Goal: Information Seeking & Learning: Learn about a topic

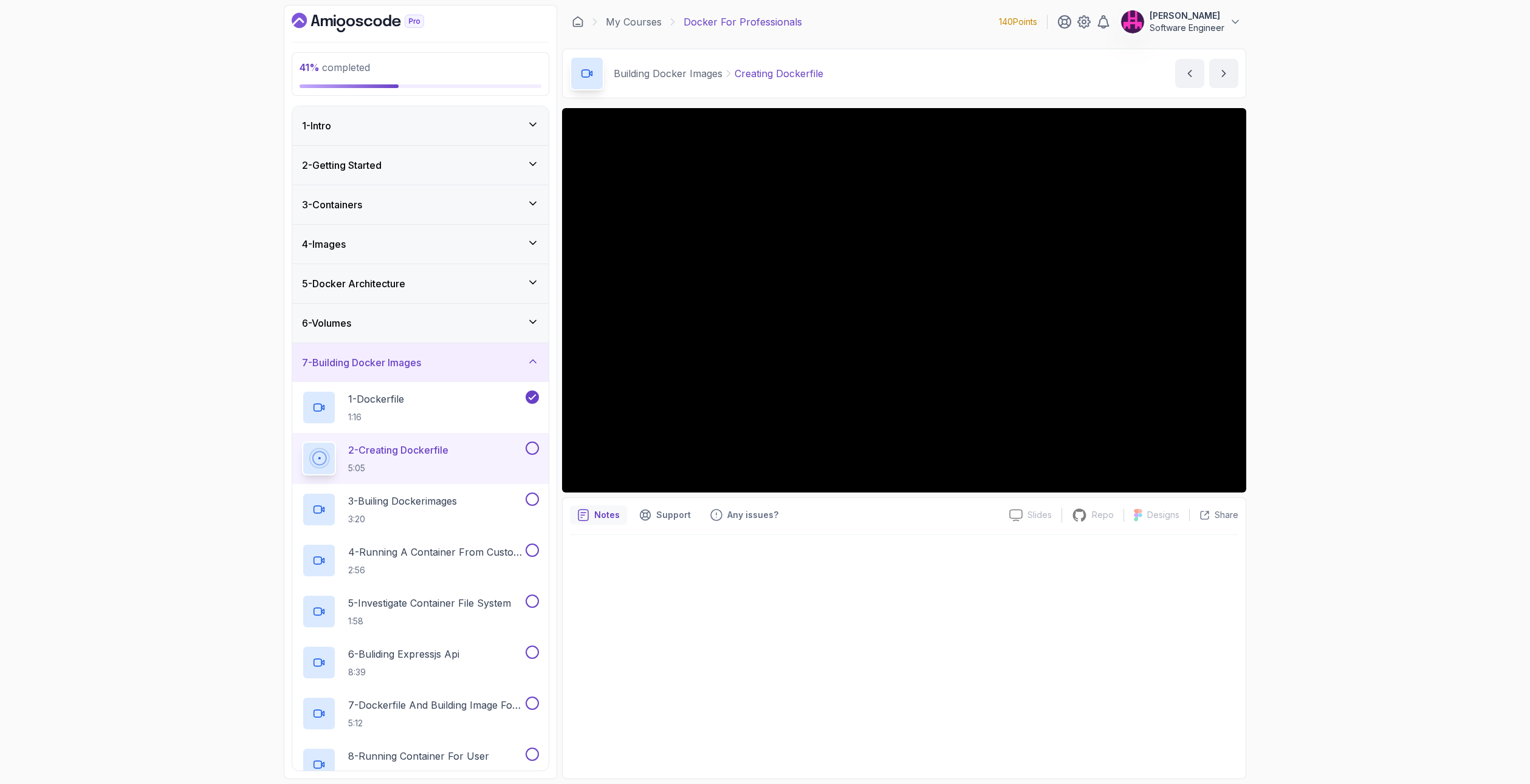
scroll to position [24, 0]
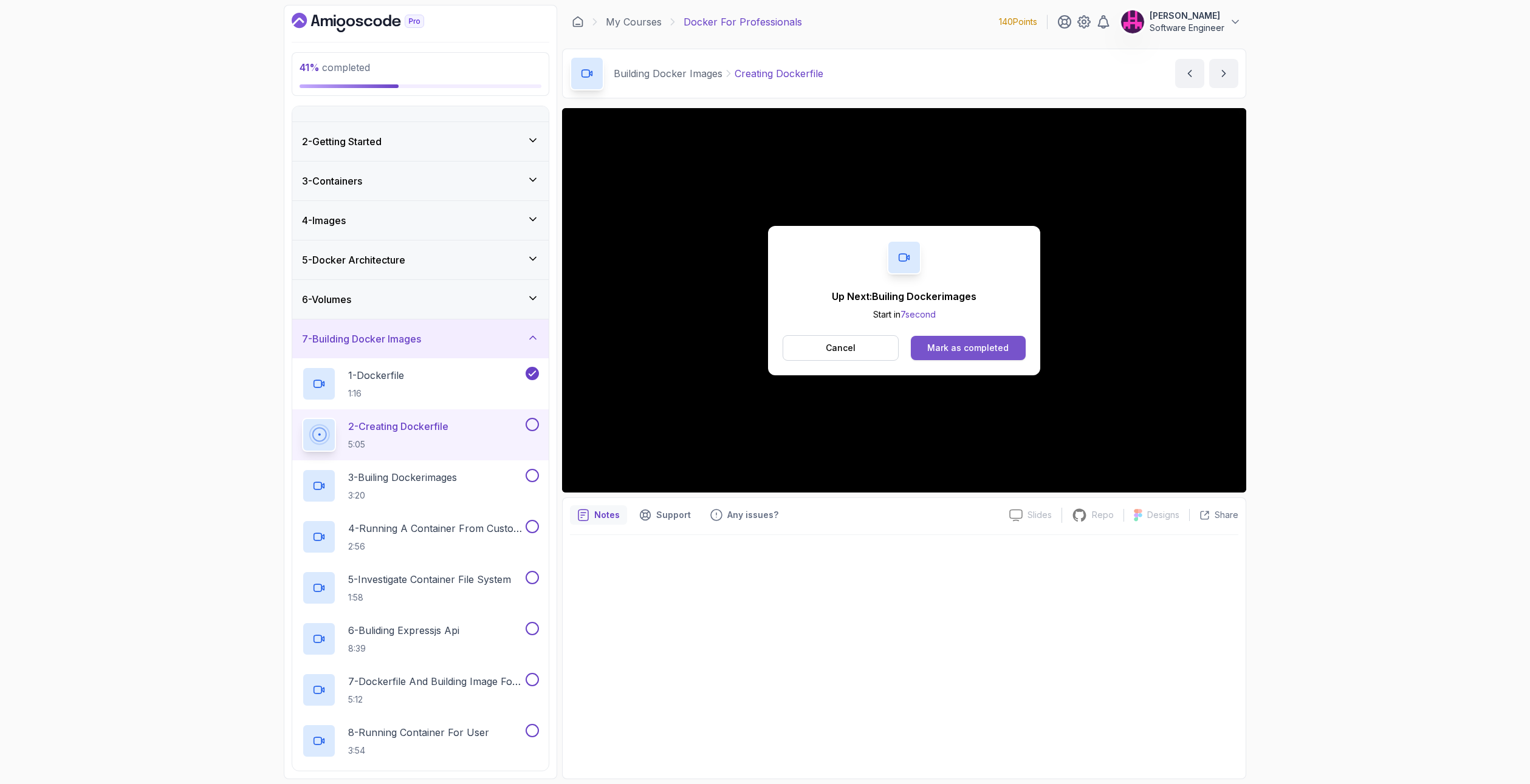
click at [995, 349] on div "Mark as completed" at bounding box center [968, 348] width 81 height 12
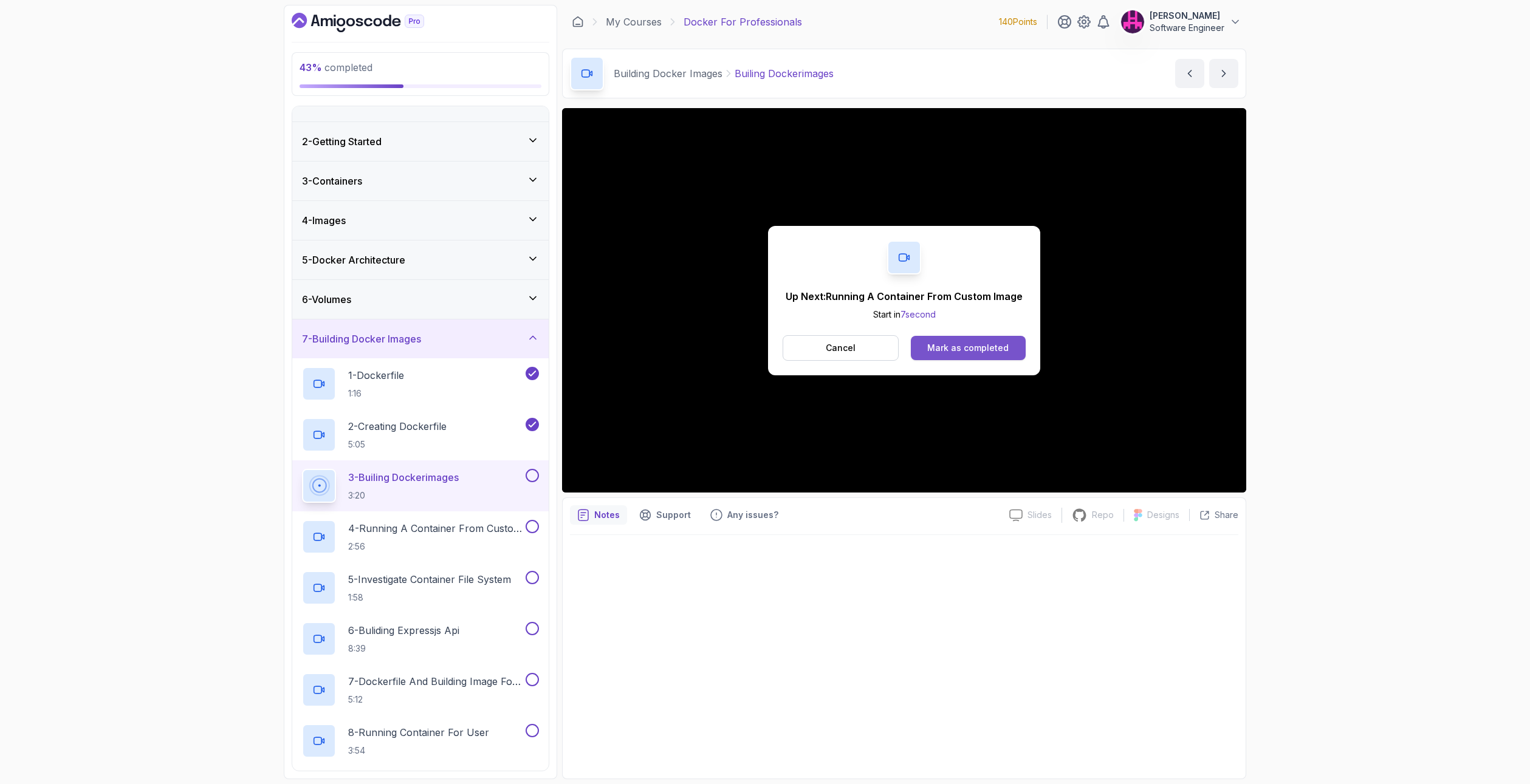
click at [946, 355] on button "Mark as completed" at bounding box center [968, 348] width 115 height 24
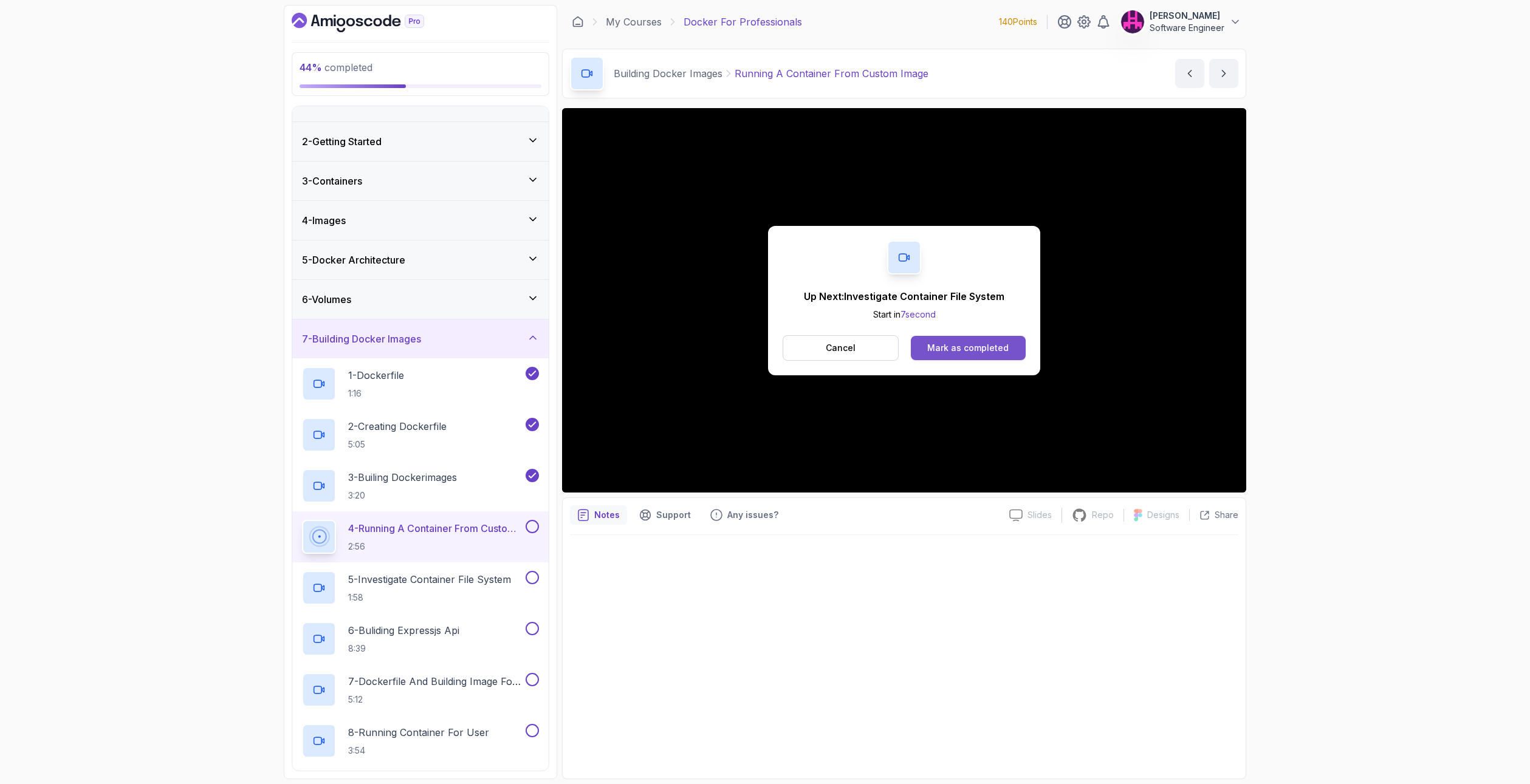
click at [950, 351] on div "Mark as completed" at bounding box center [968, 348] width 81 height 12
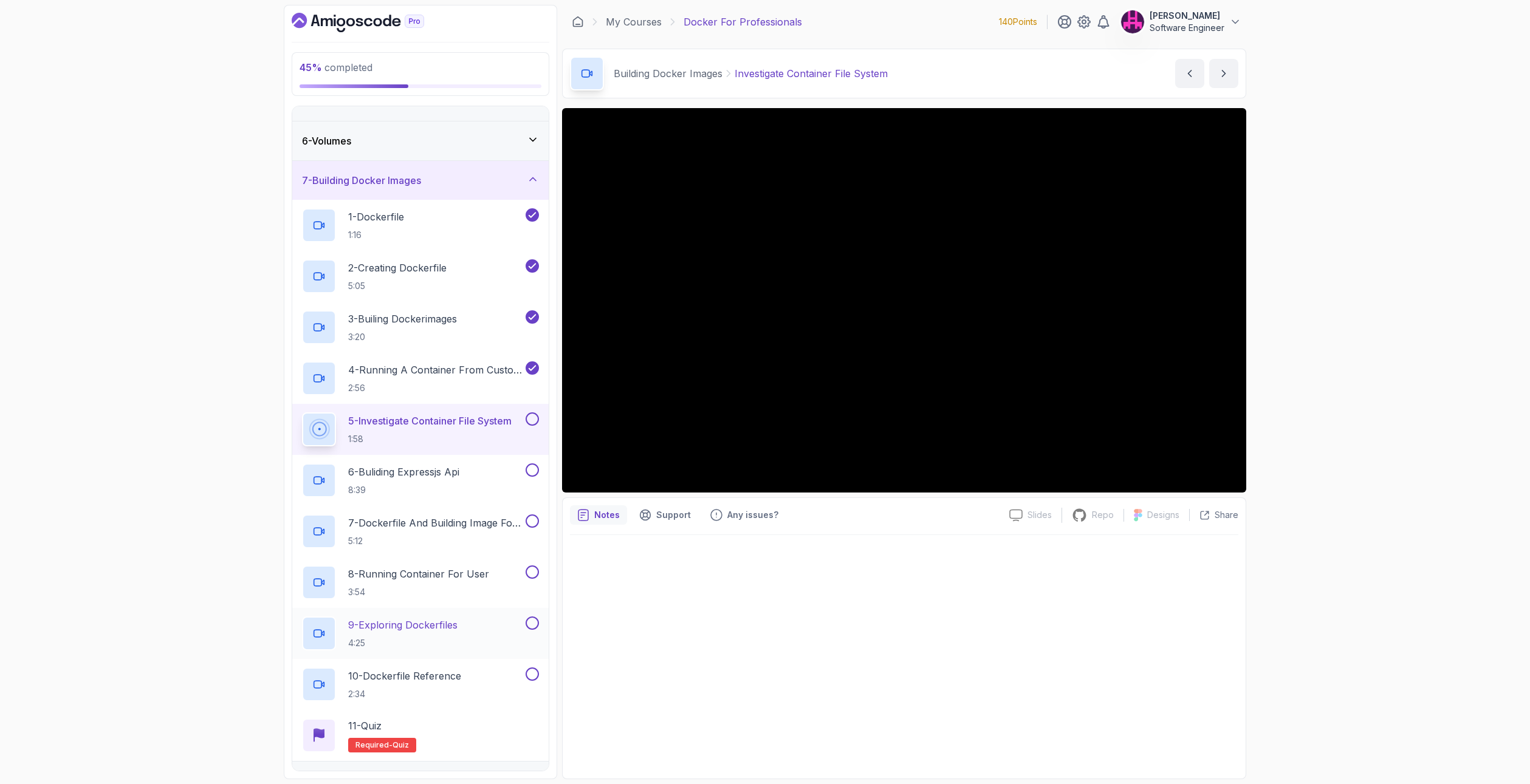
scroll to position [206, 0]
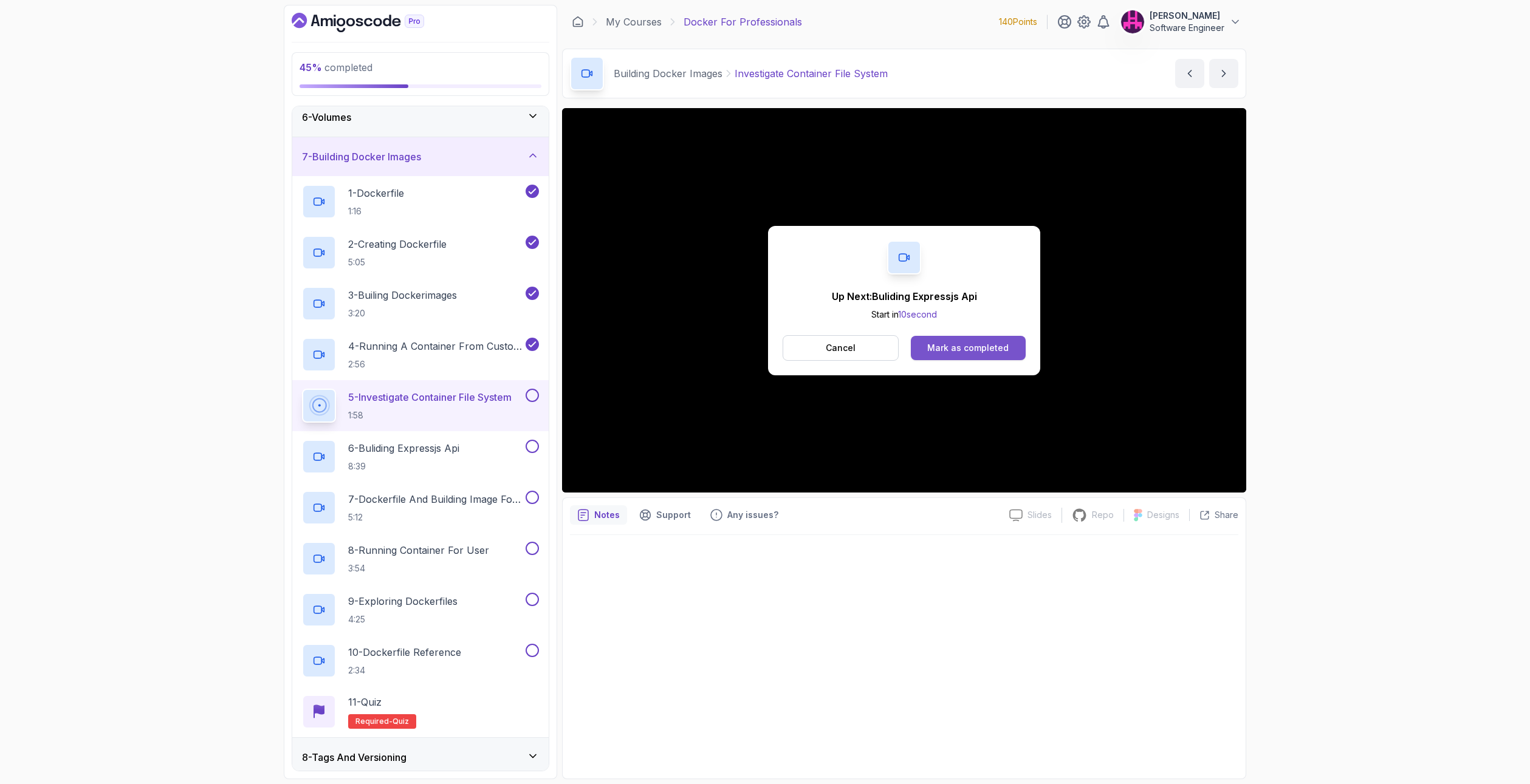
click at [938, 343] on div "Mark as completed" at bounding box center [968, 348] width 81 height 12
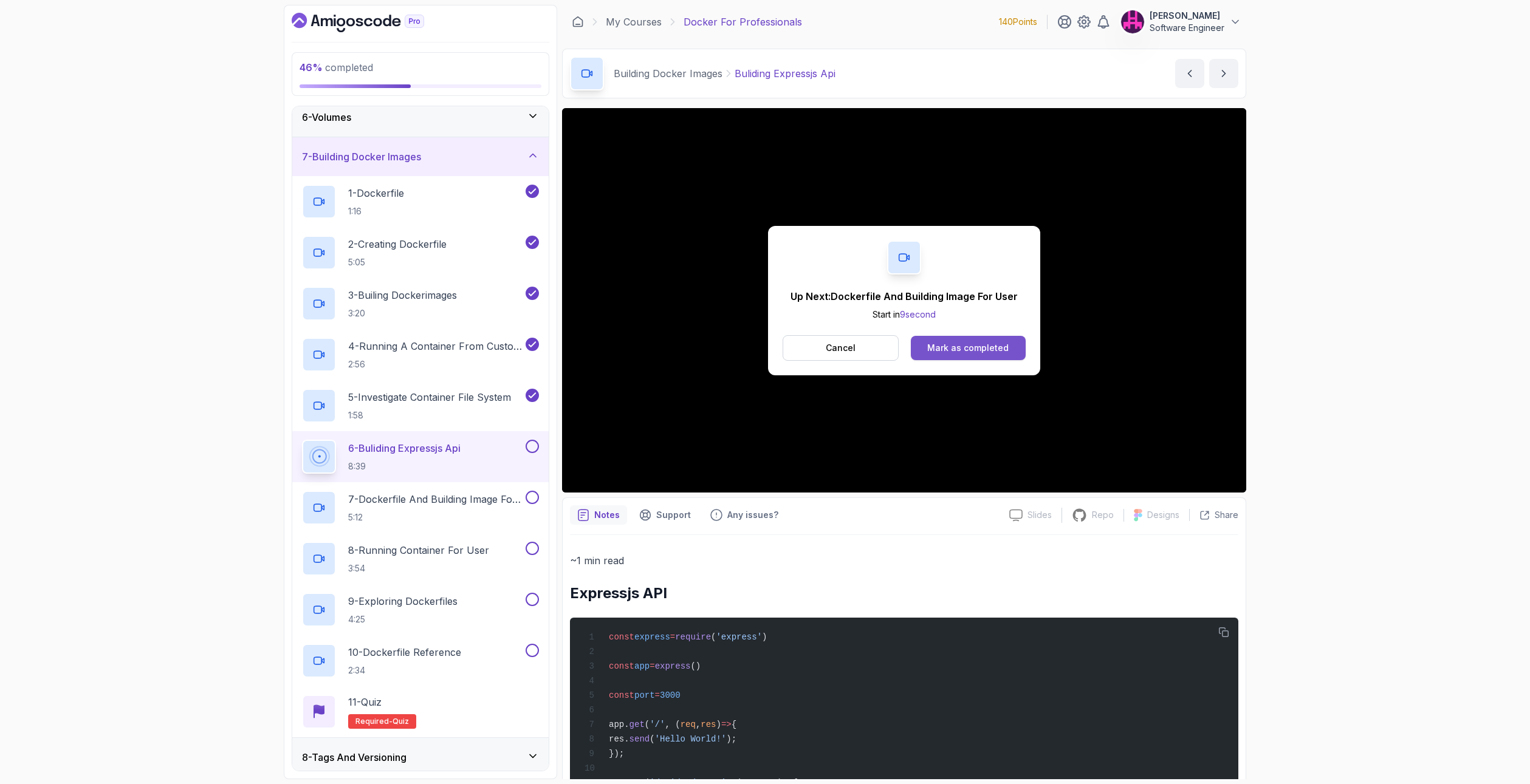
click at [958, 349] on div "Mark as completed" at bounding box center [968, 348] width 81 height 12
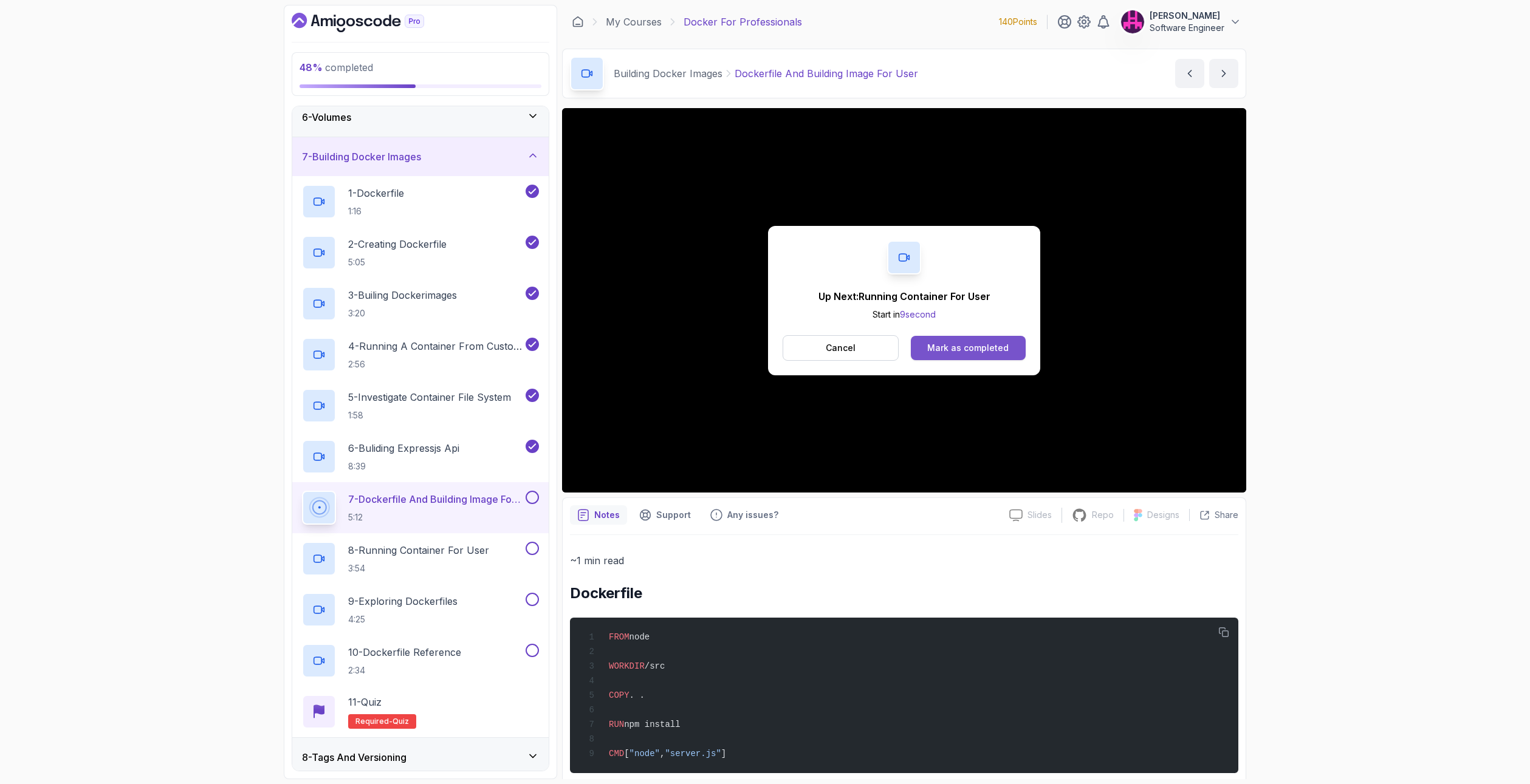
click at [986, 344] on div "Mark as completed" at bounding box center [968, 348] width 81 height 12
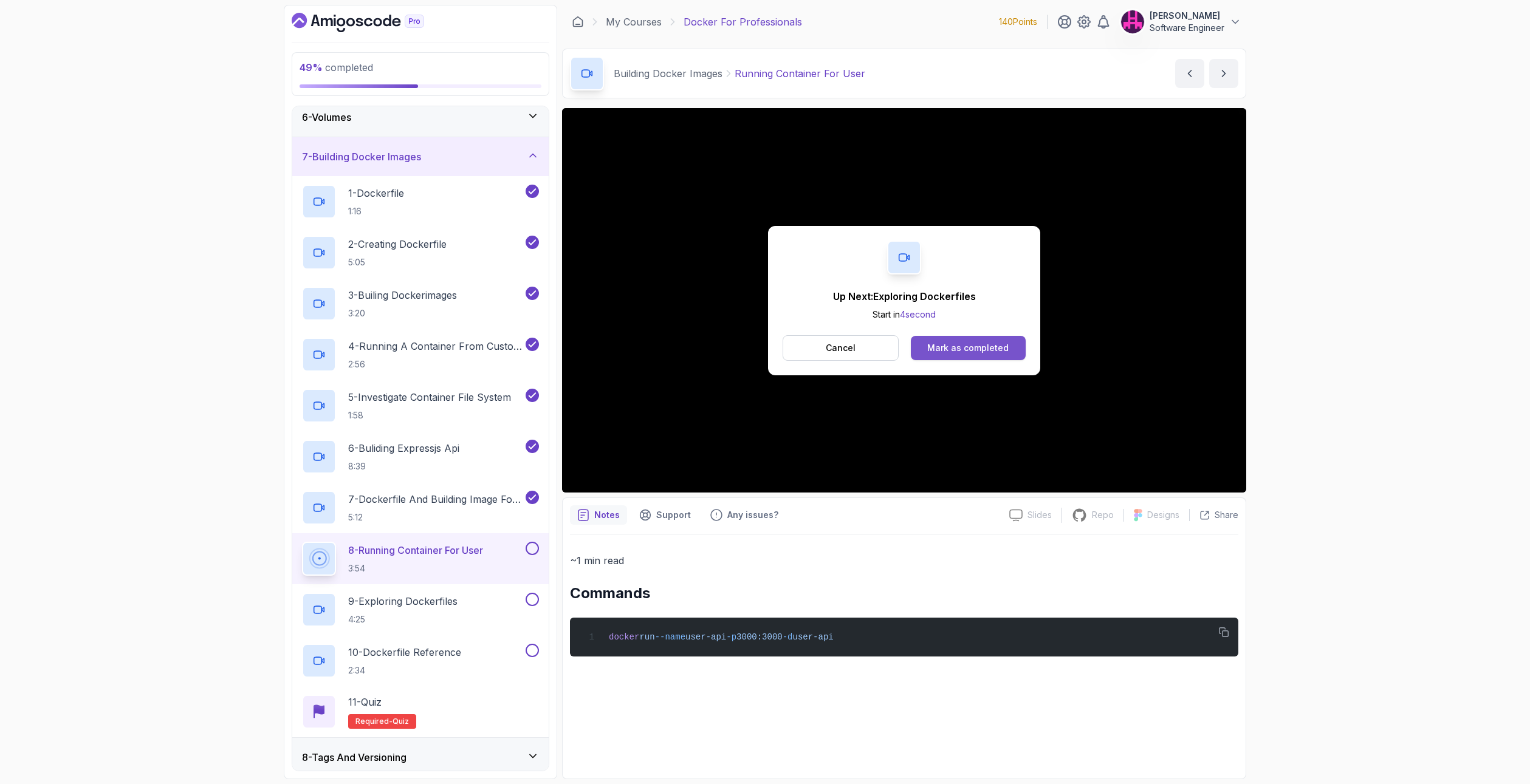
click at [1013, 350] on button "Mark as completed" at bounding box center [968, 348] width 115 height 24
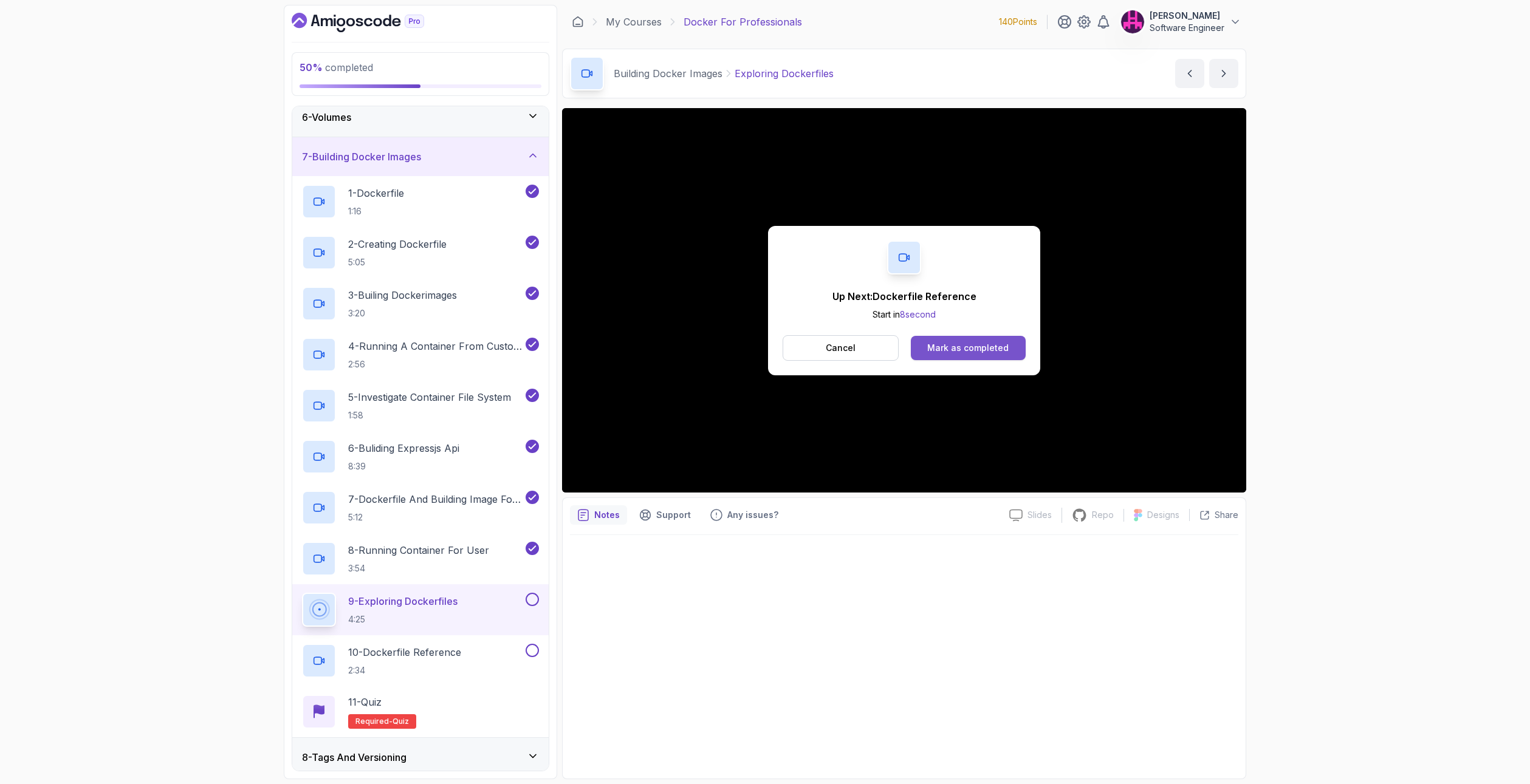
click at [958, 355] on button "Mark as completed" at bounding box center [968, 348] width 115 height 24
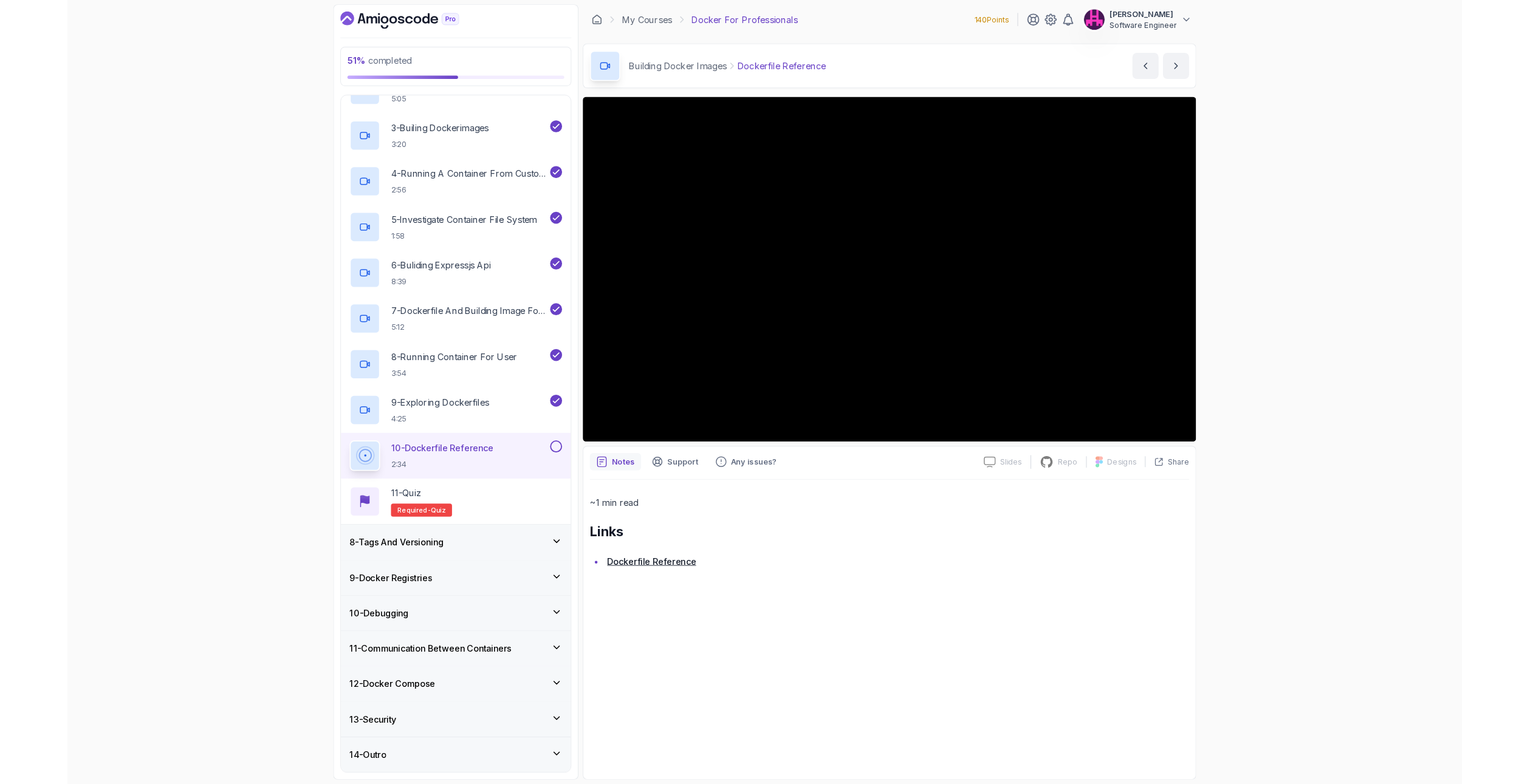
scroll to position [449, 0]
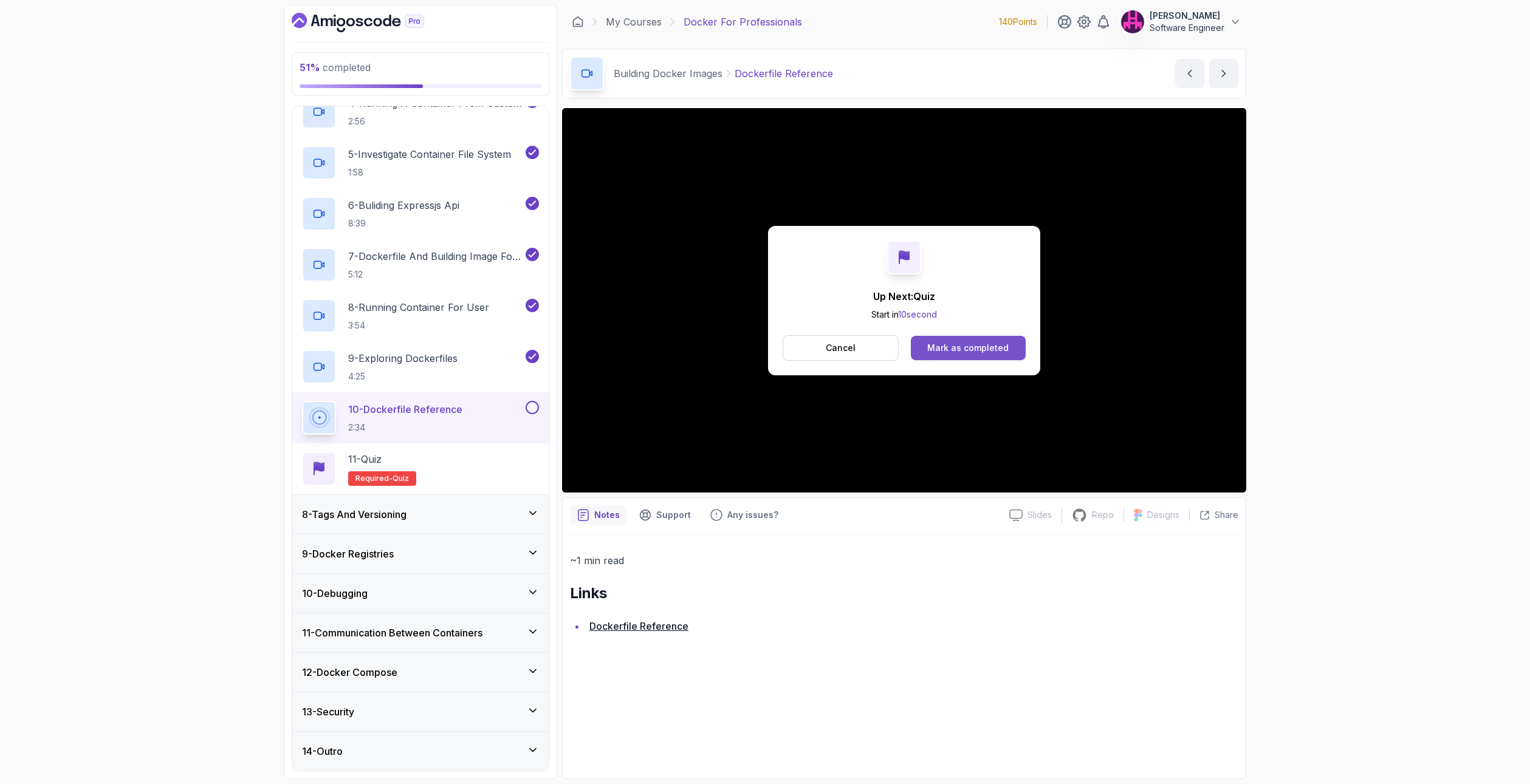
click at [996, 357] on button "Mark as completed" at bounding box center [968, 348] width 115 height 24
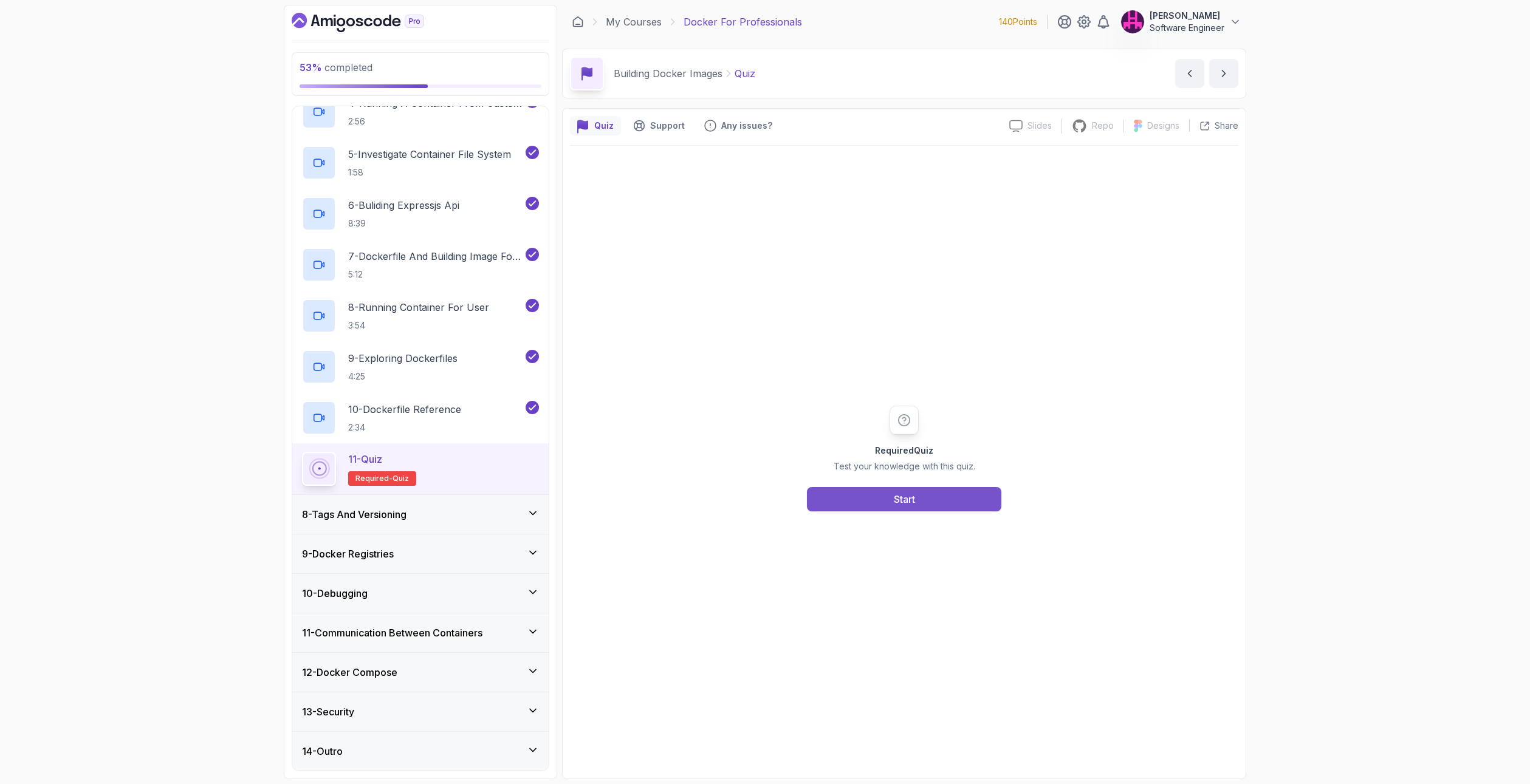
click at [843, 503] on button "Start" at bounding box center [904, 499] width 195 height 24
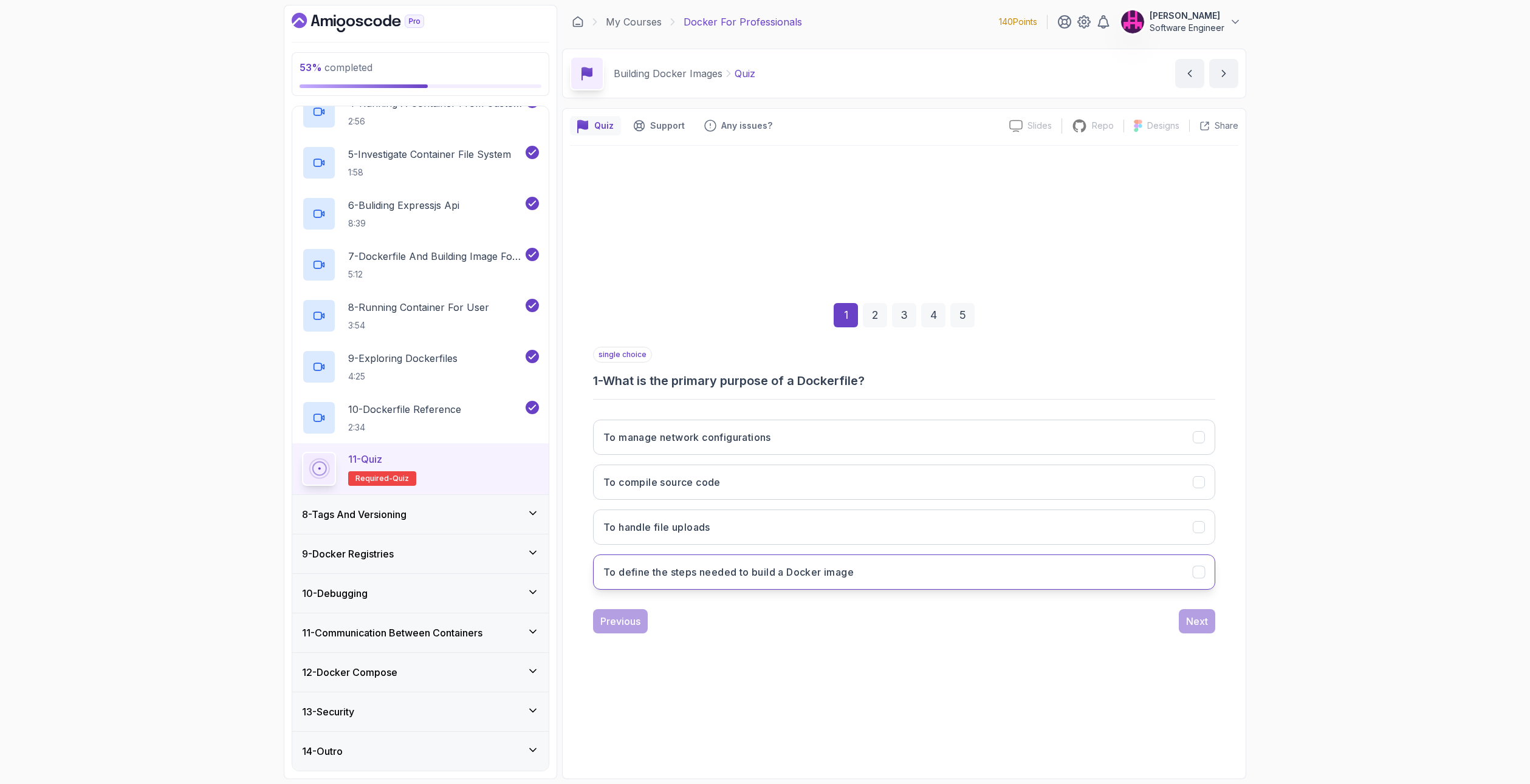
click at [740, 564] on button "To define the steps needed to build a Docker image" at bounding box center [904, 572] width 622 height 35
click at [1182, 624] on button "Next" at bounding box center [1197, 621] width 37 height 24
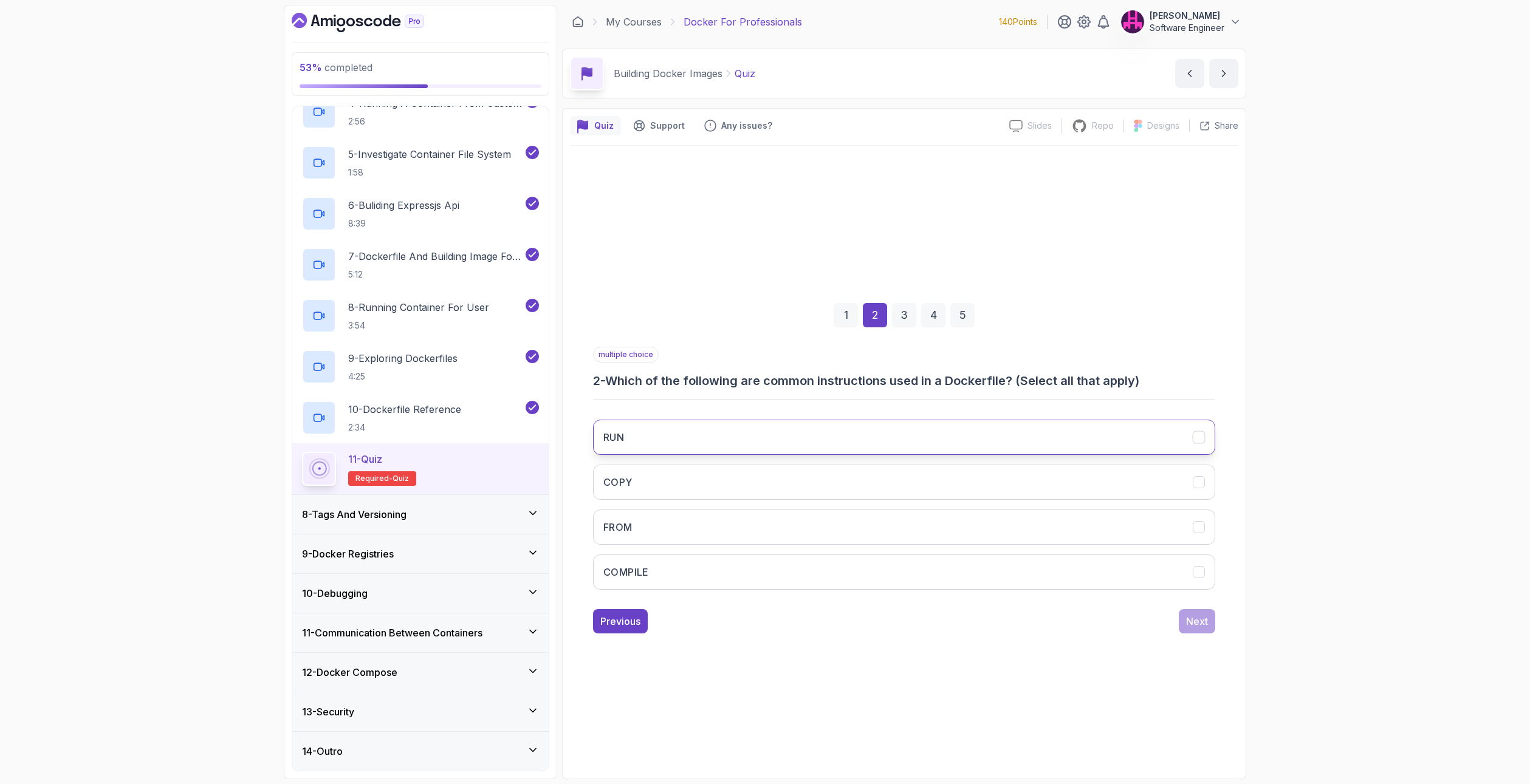
click at [722, 429] on button "RUN" at bounding box center [904, 437] width 622 height 35
click at [714, 488] on button "COPY" at bounding box center [904, 482] width 622 height 35
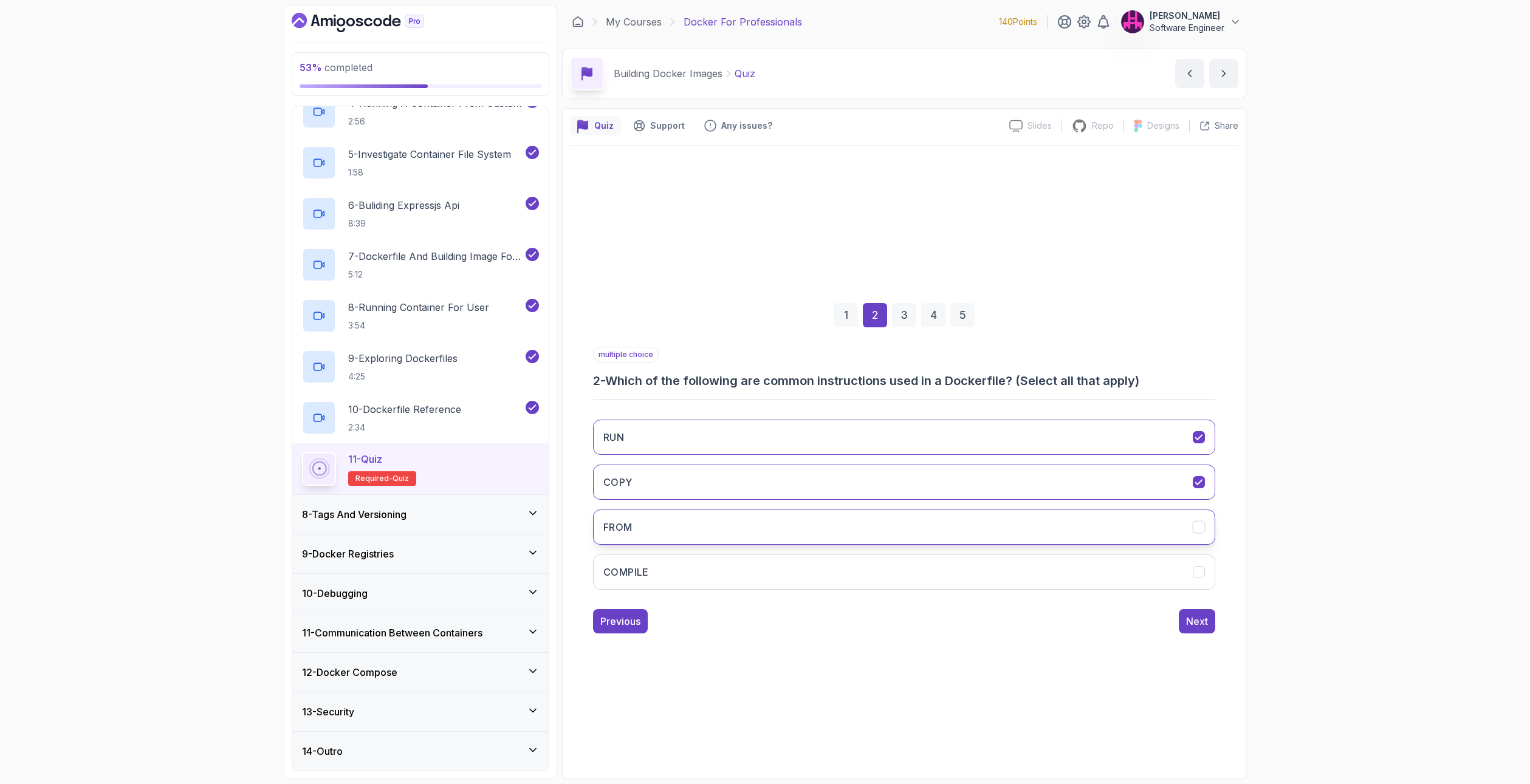
click at [739, 539] on button "FROM" at bounding box center [904, 527] width 622 height 35
click at [1185, 626] on button "Next" at bounding box center [1197, 621] width 37 height 24
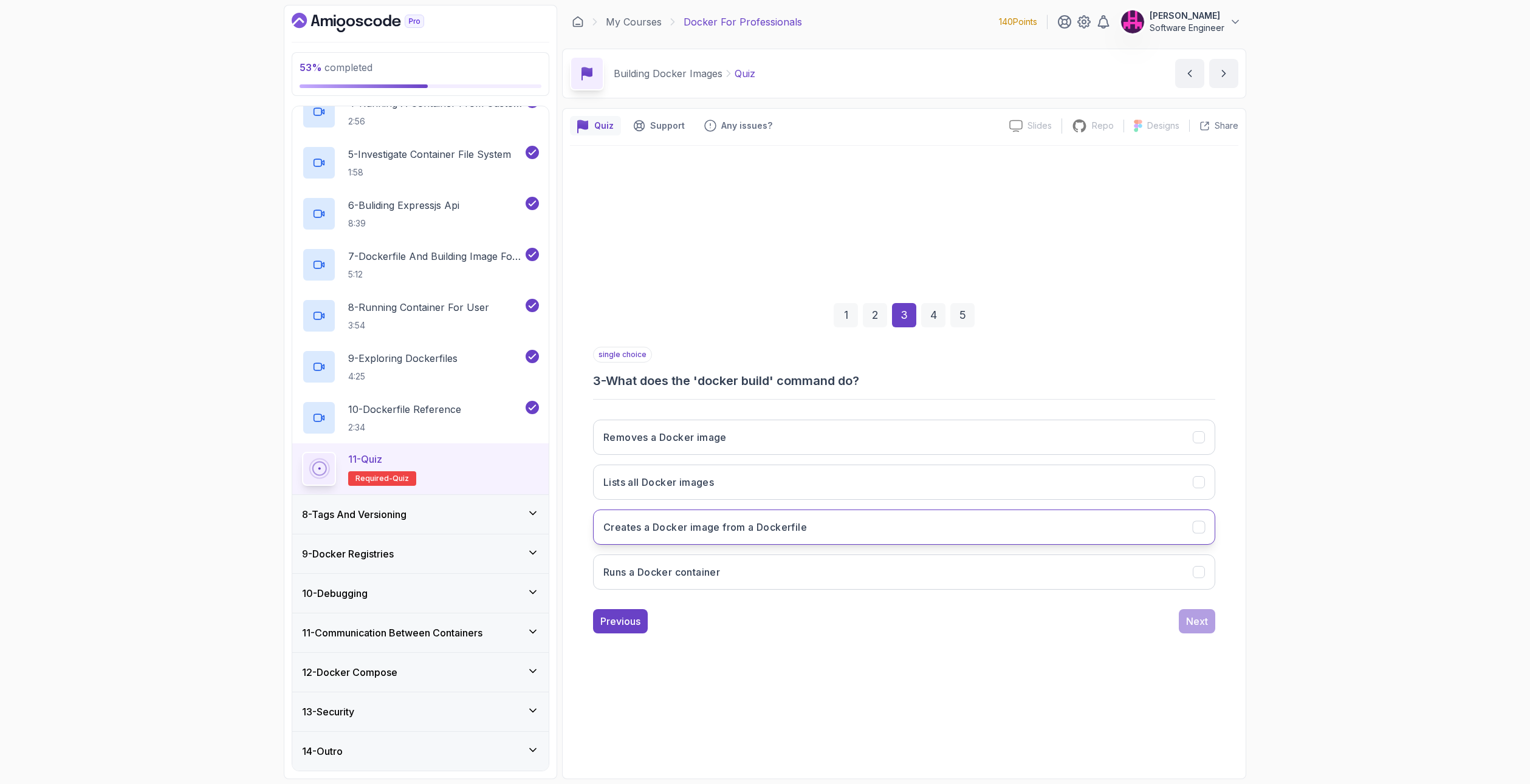
click at [720, 535] on button "Creates a Docker image from a Dockerfile" at bounding box center [904, 527] width 622 height 35
click at [1199, 624] on div "Next" at bounding box center [1197, 621] width 22 height 15
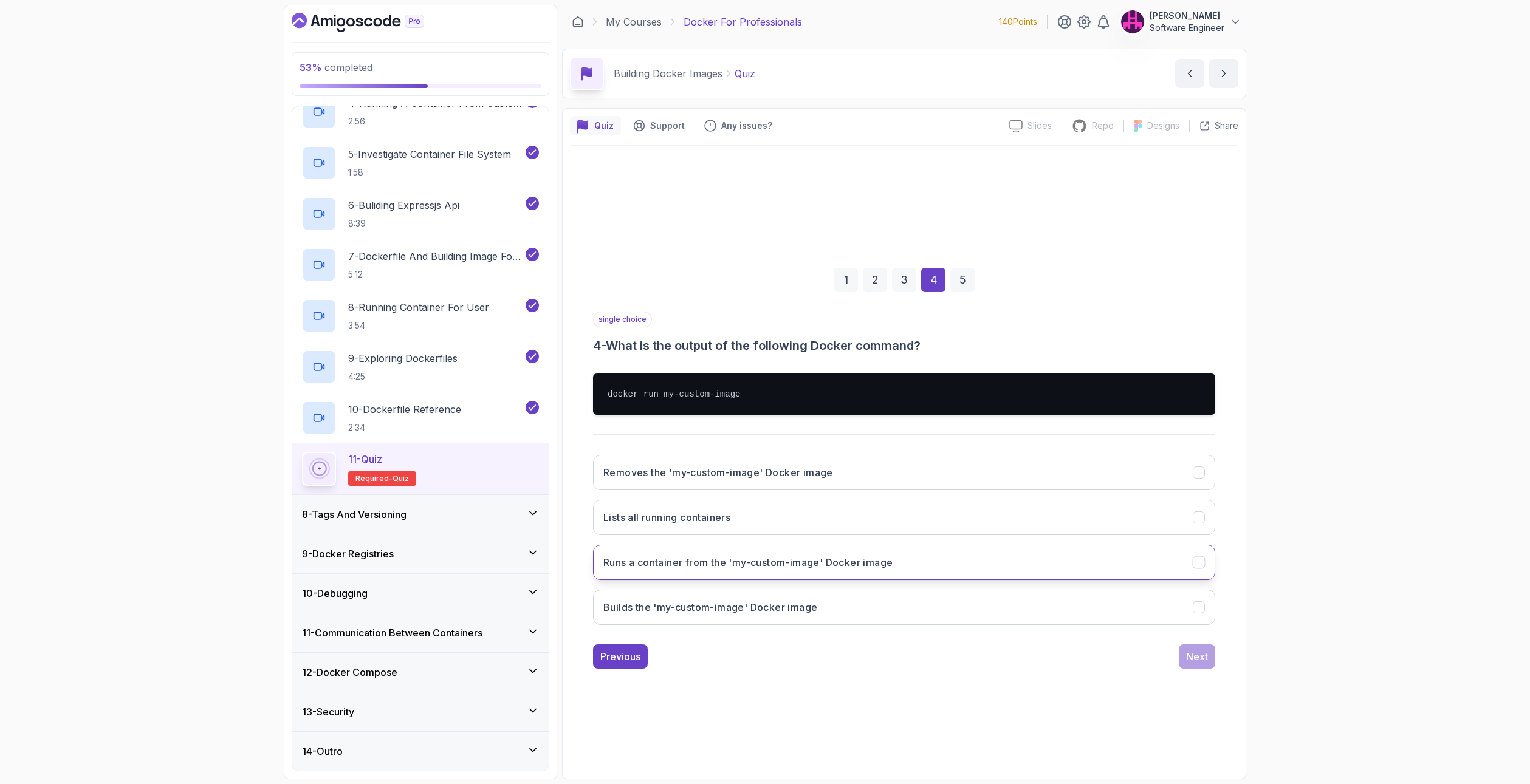
click at [664, 569] on h3 "Runs a container from the 'my-custom-image' Docker image" at bounding box center [748, 563] width 289 height 15
click at [1201, 651] on div "Next" at bounding box center [1197, 657] width 22 height 15
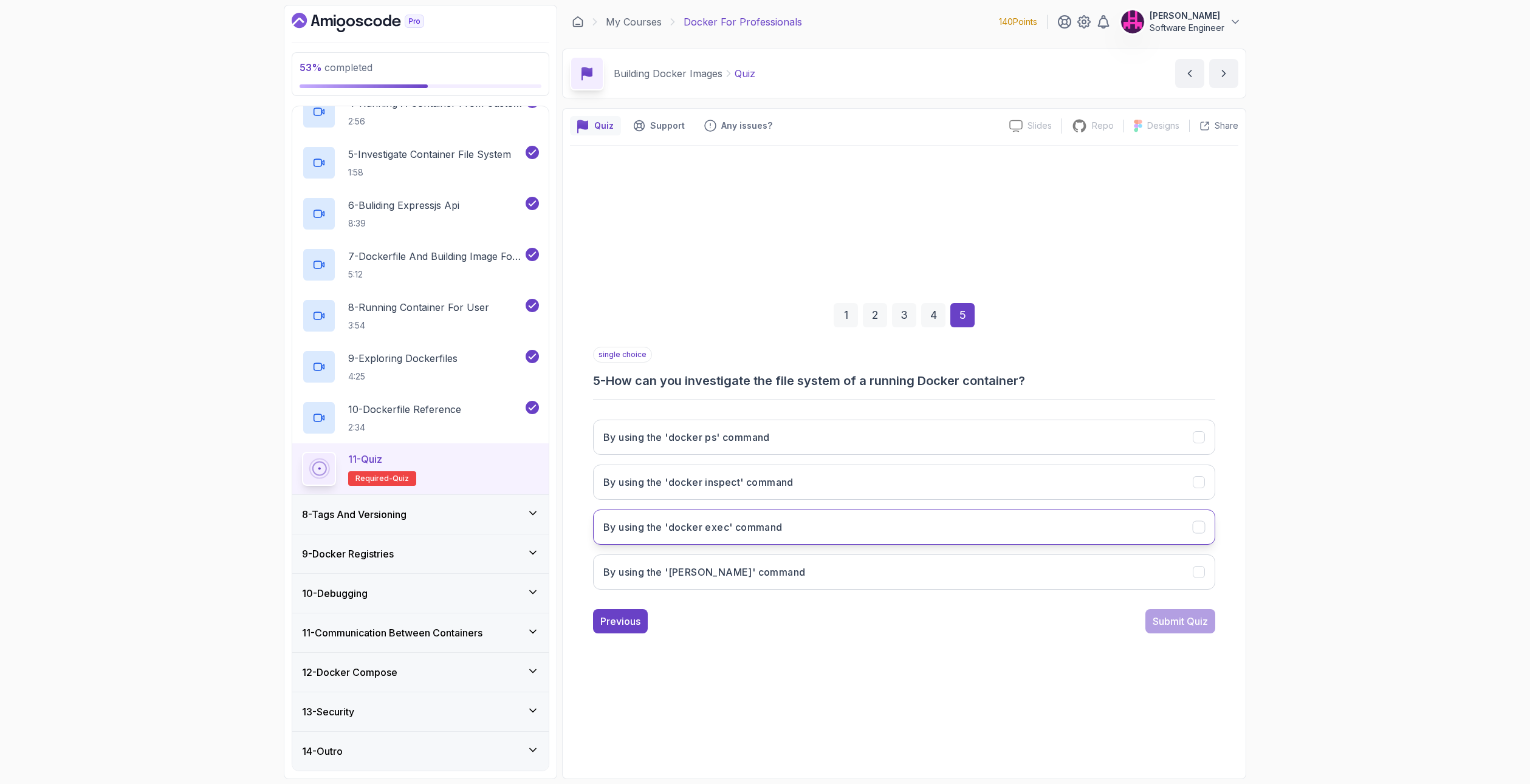
click at [713, 536] on button "By using the 'docker exec' command" at bounding box center [904, 527] width 622 height 35
click at [1201, 623] on div "Submit Quiz" at bounding box center [1180, 621] width 55 height 15
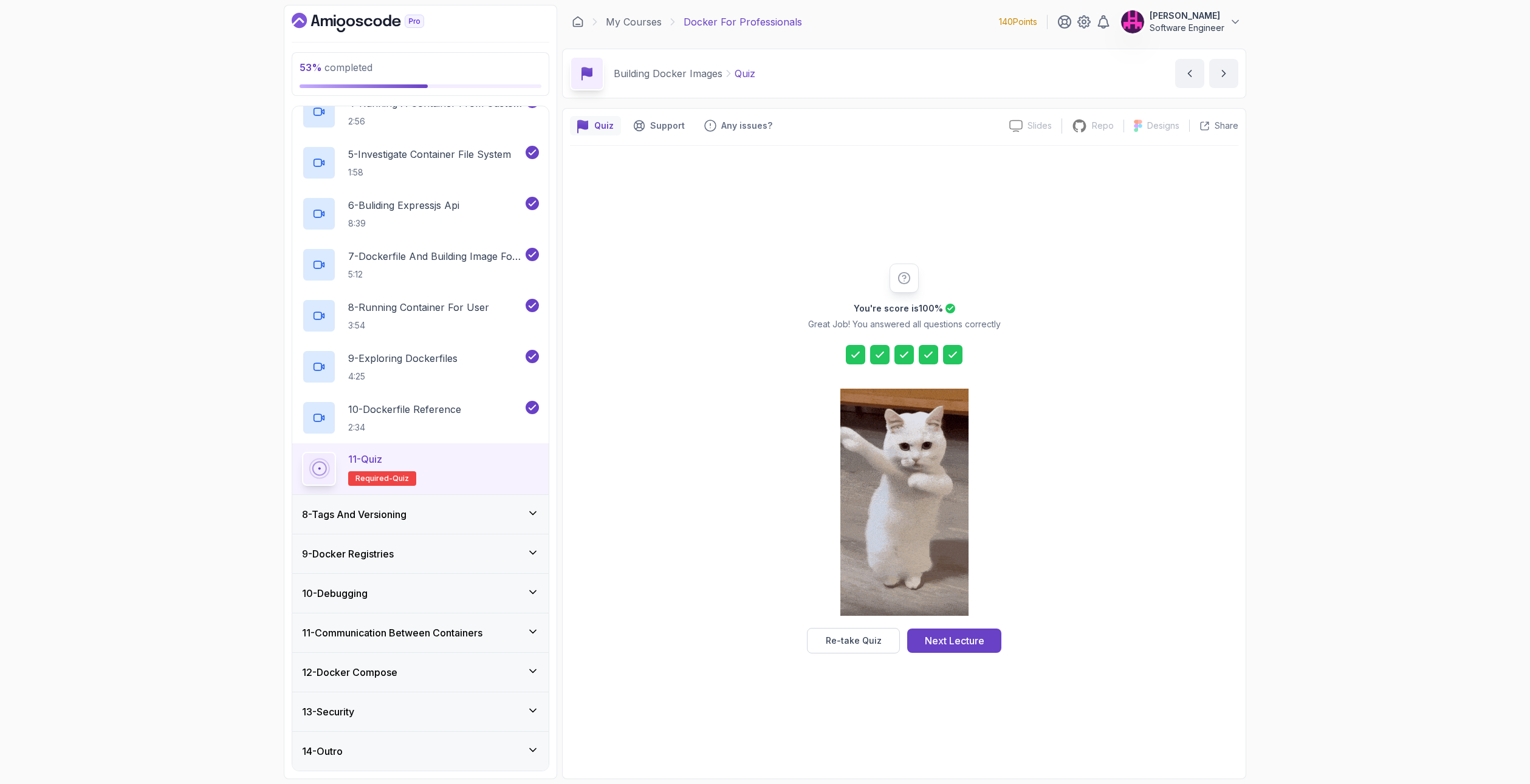
drag, startPoint x: 1199, startPoint y: 623, endPoint x: 1110, endPoint y: 561, distance: 108.5
click at [1110, 561] on div "You're score is 100 % Great Job! You answered all questions correctly Re-take Q…" at bounding box center [904, 458] width 668 height 390
click at [972, 632] on button "Next Lecture" at bounding box center [954, 641] width 94 height 24
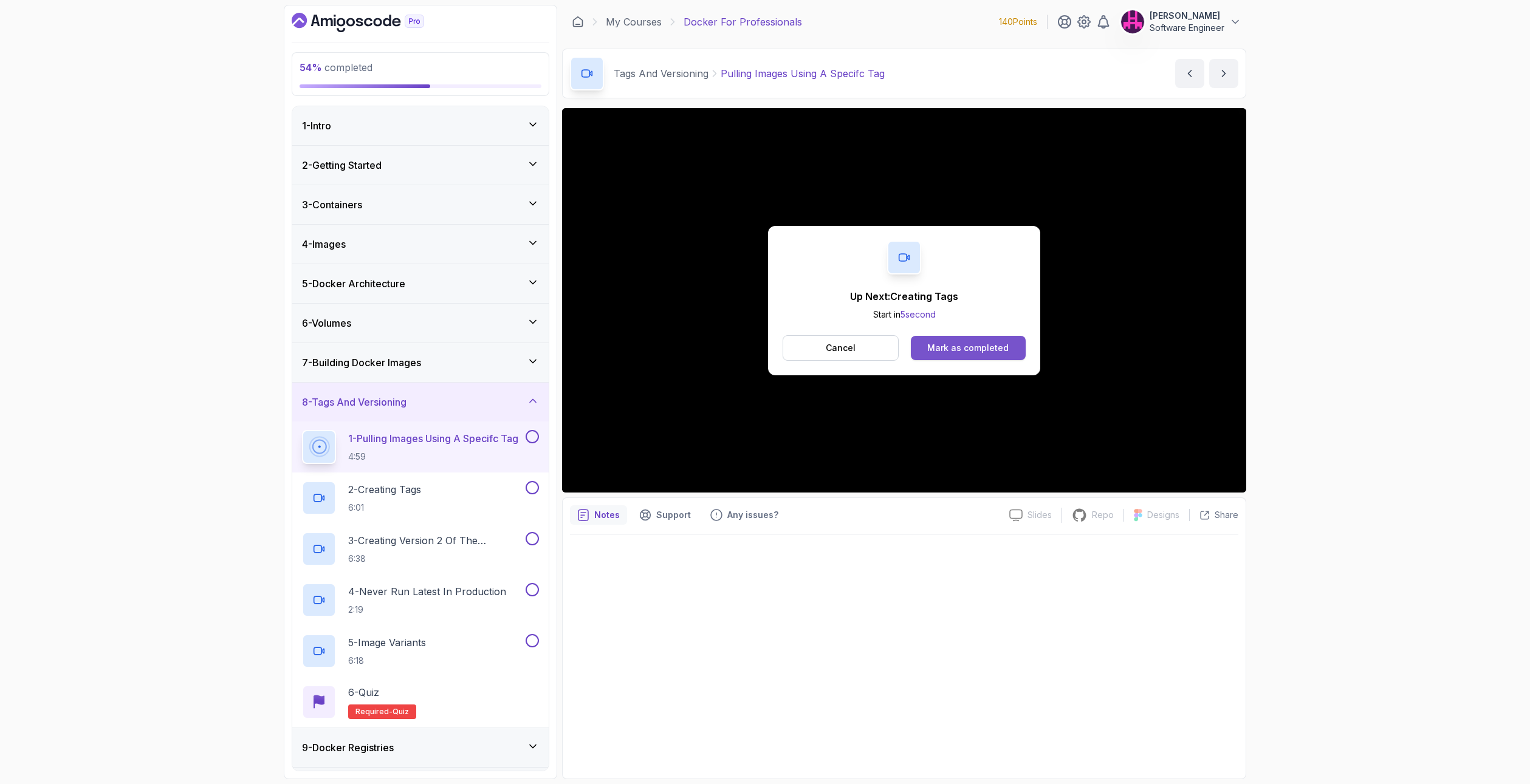
click at [945, 339] on button "Mark as completed" at bounding box center [968, 348] width 115 height 24
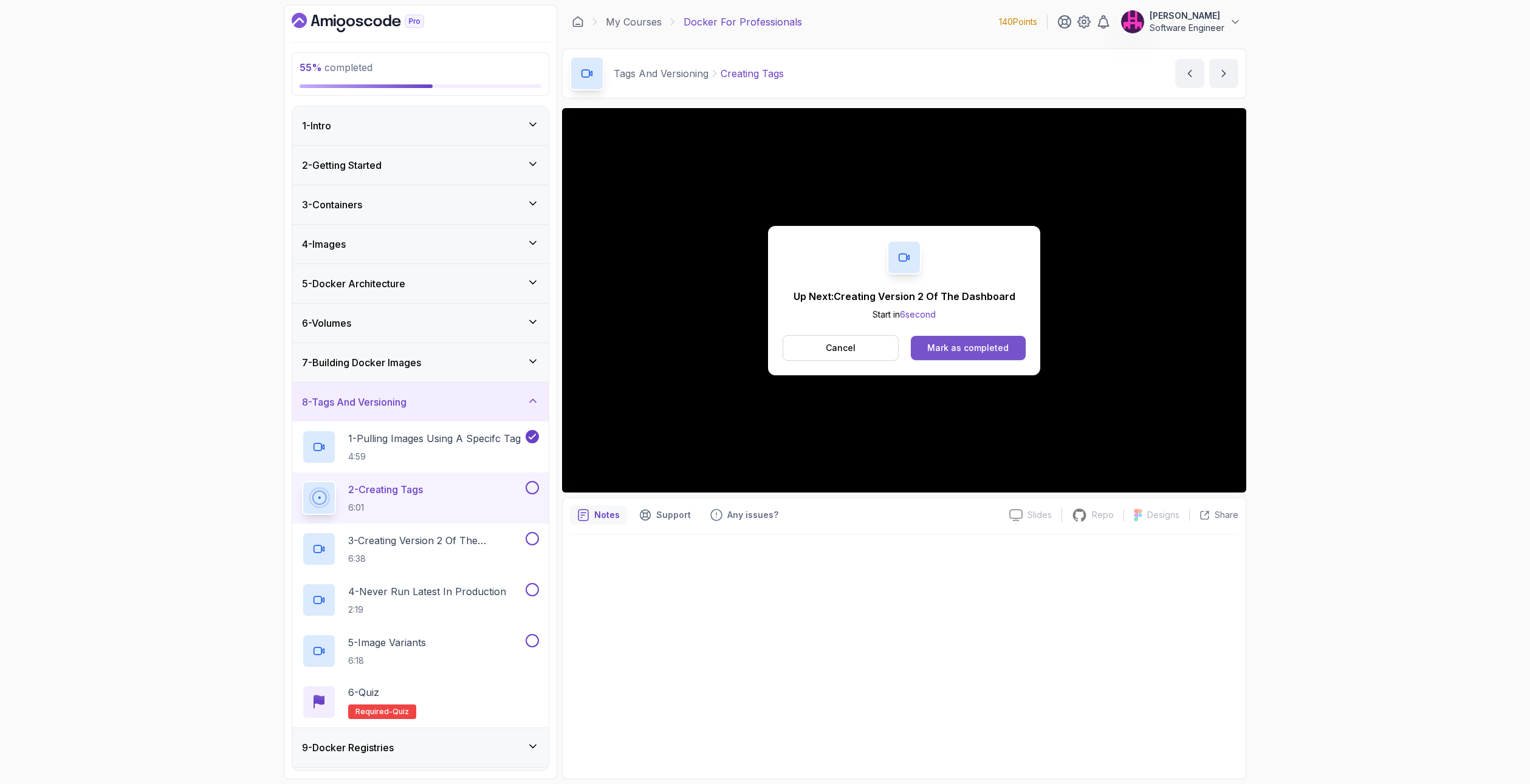
click at [961, 345] on div "Mark as completed" at bounding box center [968, 348] width 81 height 12
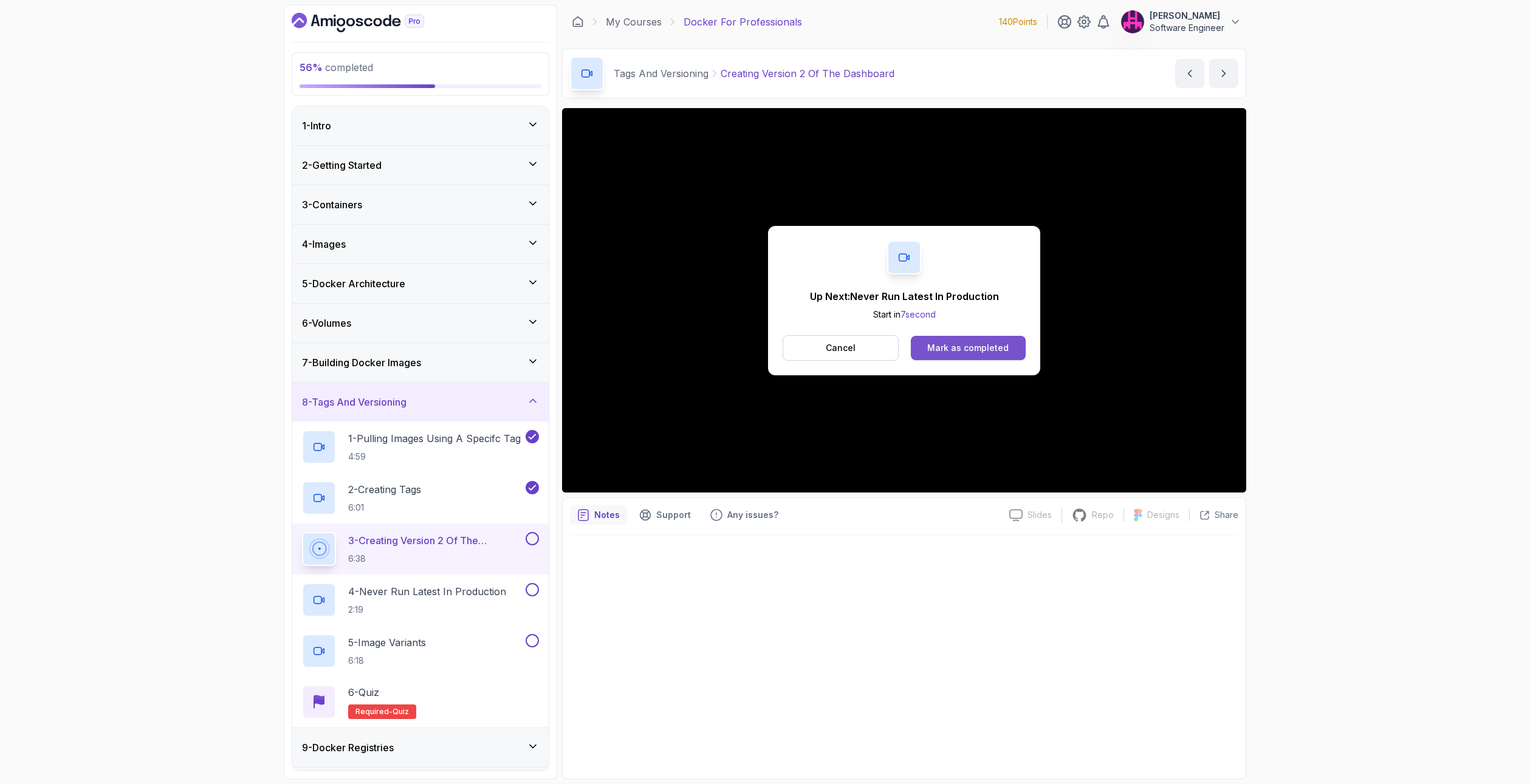
click at [978, 348] on div "Mark as completed" at bounding box center [968, 348] width 81 height 12
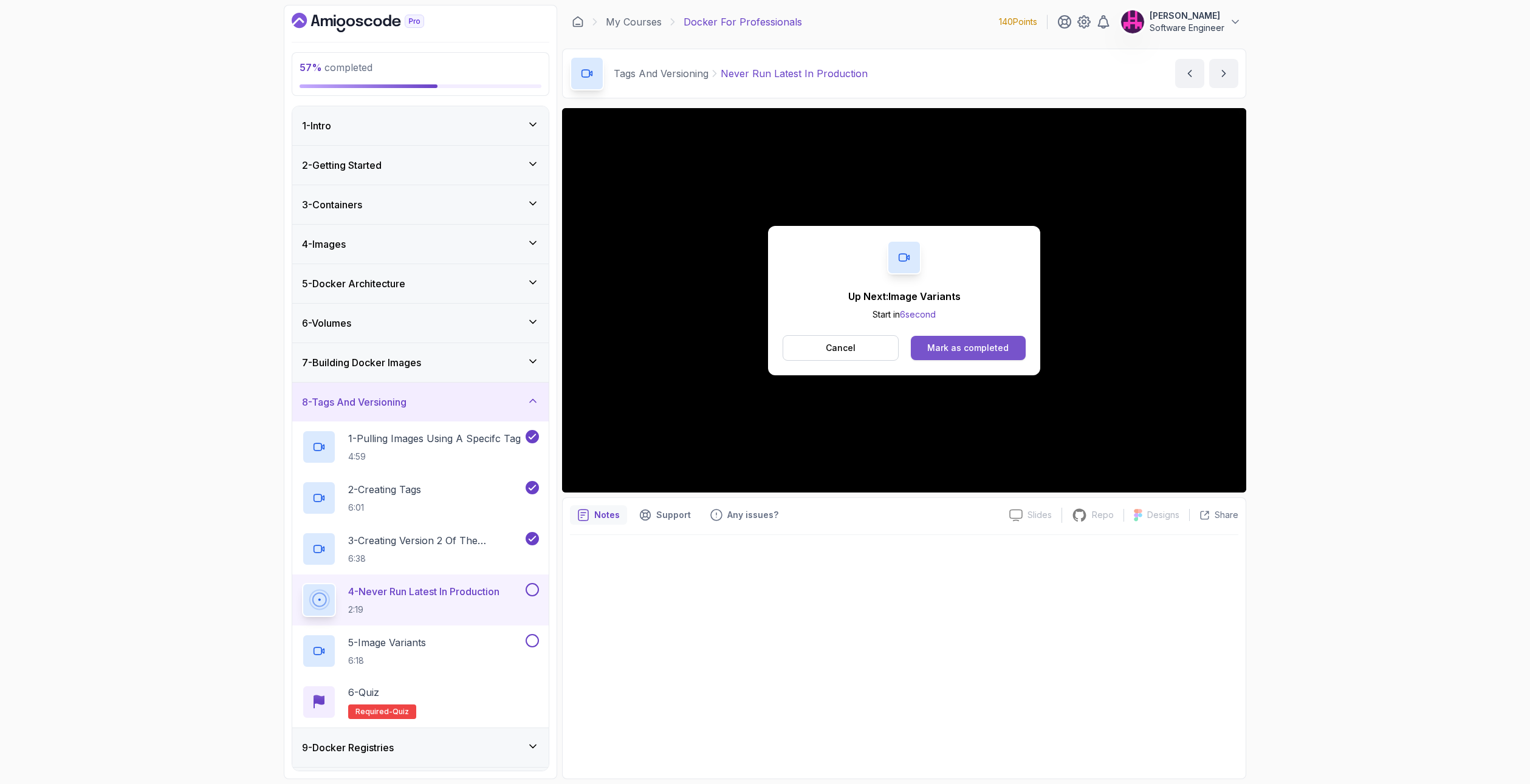
click at [980, 355] on button "Mark as completed" at bounding box center [968, 348] width 115 height 24
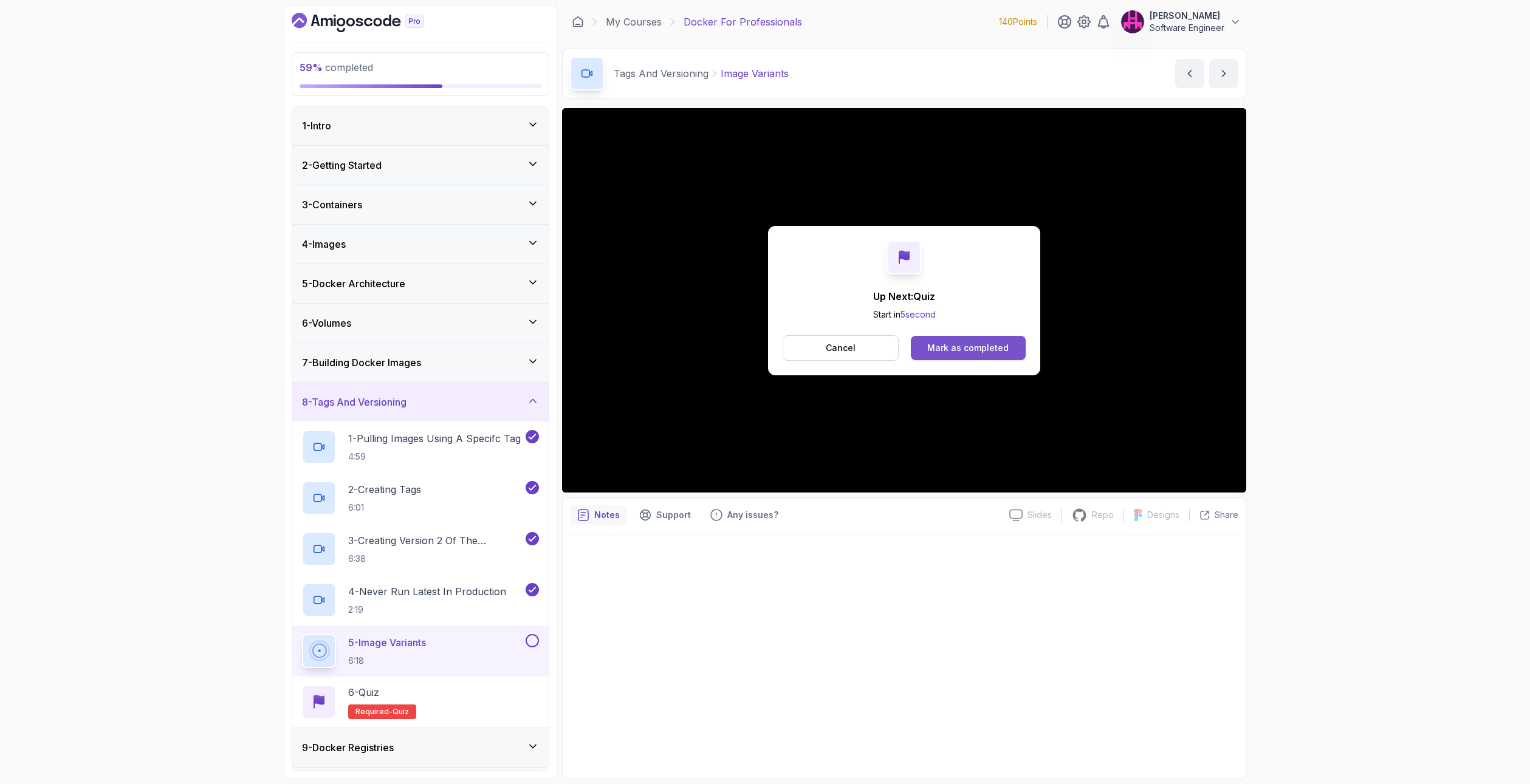
click at [993, 346] on div "Mark as completed" at bounding box center [968, 348] width 81 height 12
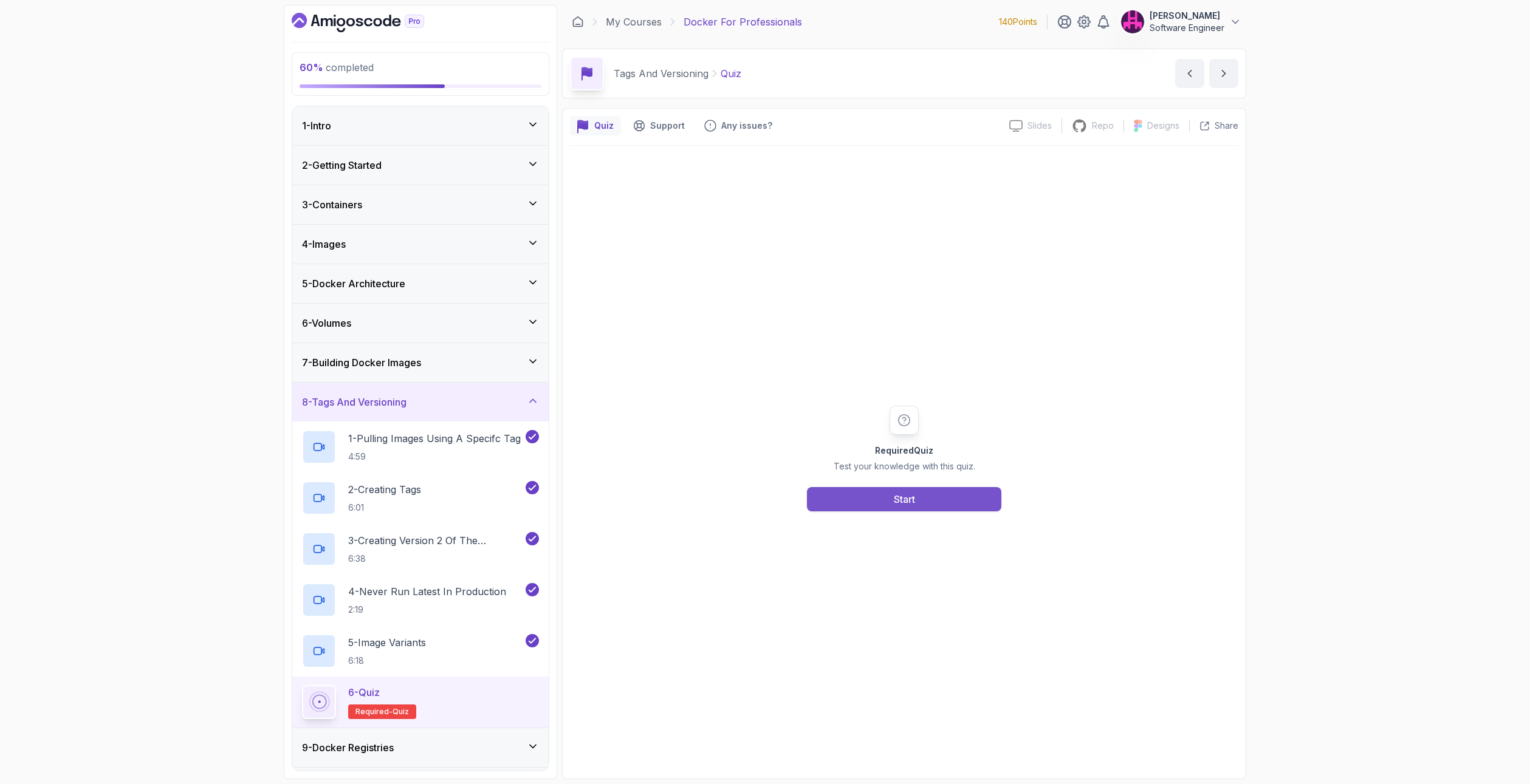
click at [936, 501] on button "Start" at bounding box center [904, 499] width 195 height 24
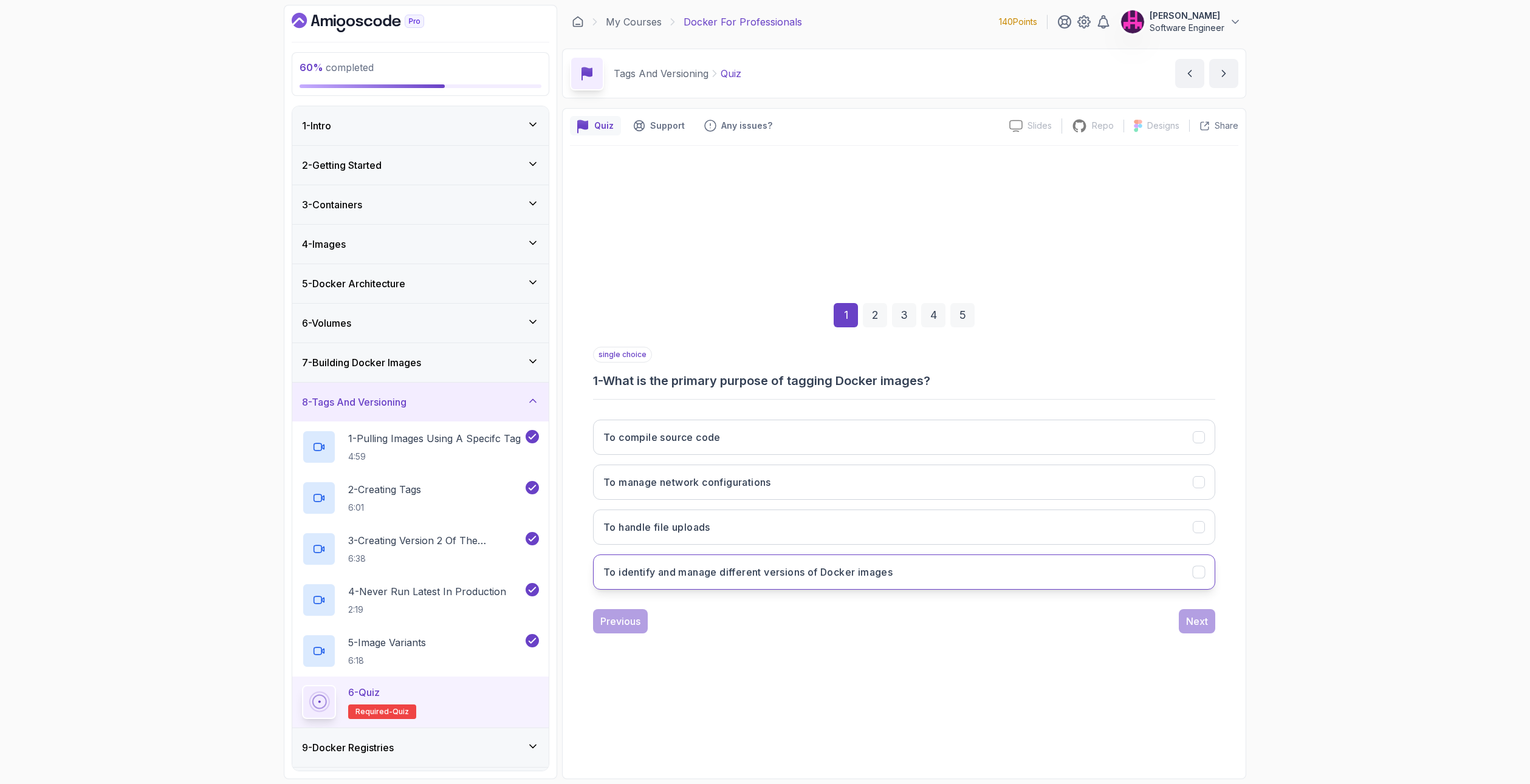
click at [788, 574] on h3 "To identify and manage different versions of Docker images" at bounding box center [748, 572] width 289 height 15
click at [1191, 620] on div "Next" at bounding box center [1197, 621] width 22 height 15
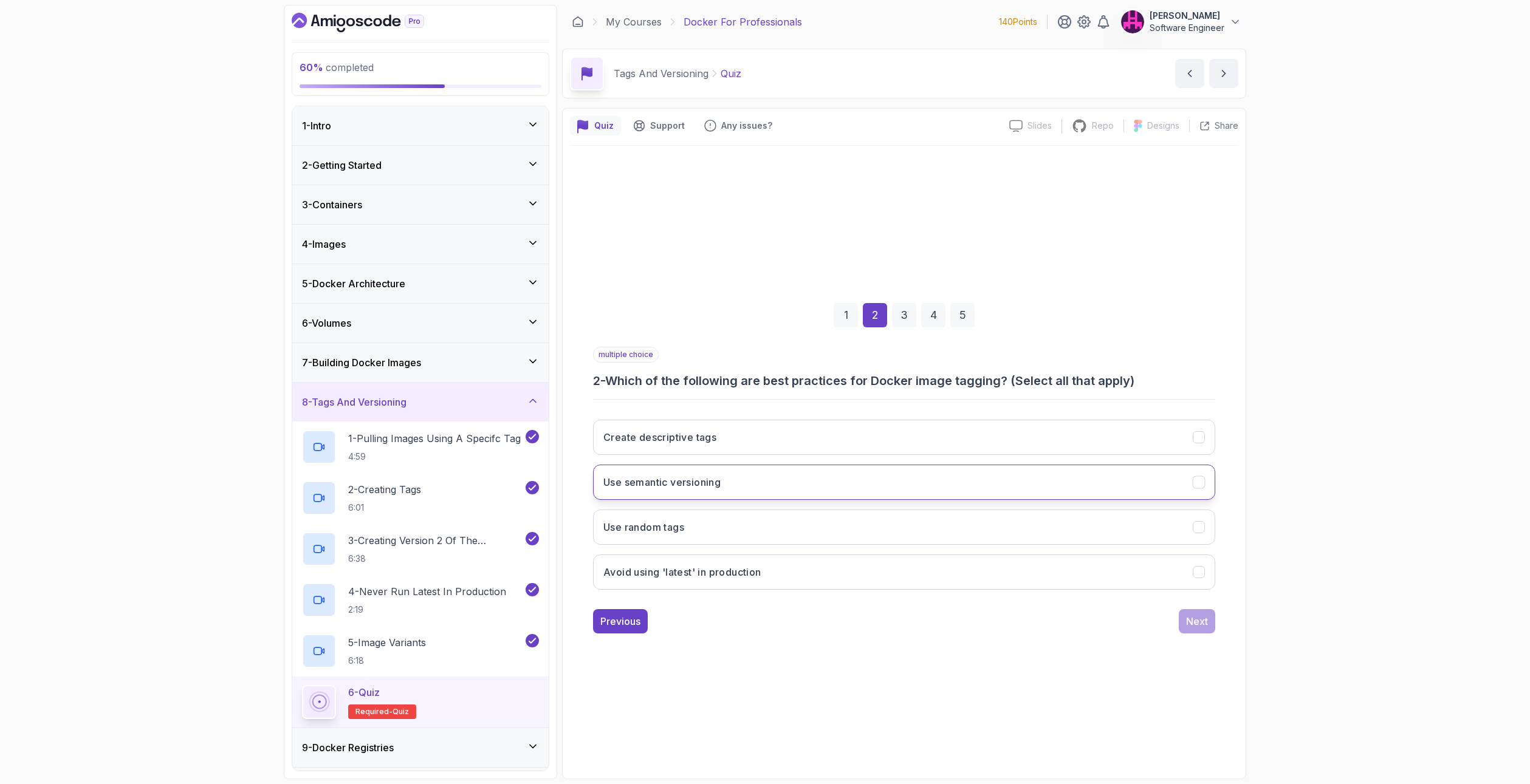
click at [757, 485] on button "Use semantic versioning" at bounding box center [904, 482] width 622 height 35
click at [808, 592] on div "Create descriptive tags Use semantic versioning Use random tags Avoid using 'la…" at bounding box center [904, 505] width 622 height 189
click at [777, 580] on button "Avoid using 'latest' in production" at bounding box center [904, 572] width 622 height 35
click at [768, 439] on button "Create descriptive tags" at bounding box center [904, 437] width 622 height 35
click at [1194, 621] on div "Next" at bounding box center [1197, 621] width 22 height 15
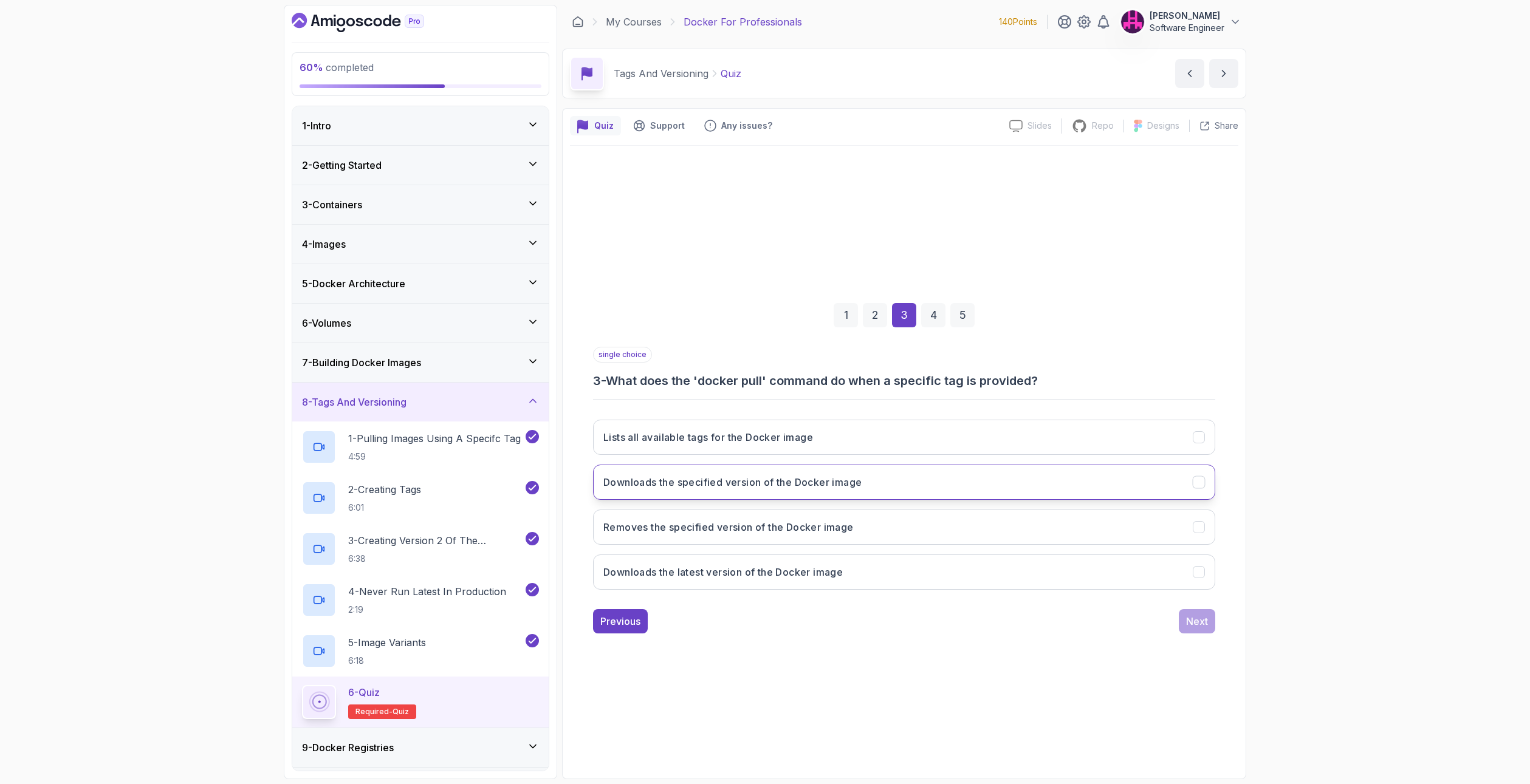
click at [856, 483] on h3 "Downloads the specified version of the Docker image" at bounding box center [732, 482] width 258 height 15
click at [1203, 615] on div "Next" at bounding box center [1197, 621] width 22 height 15
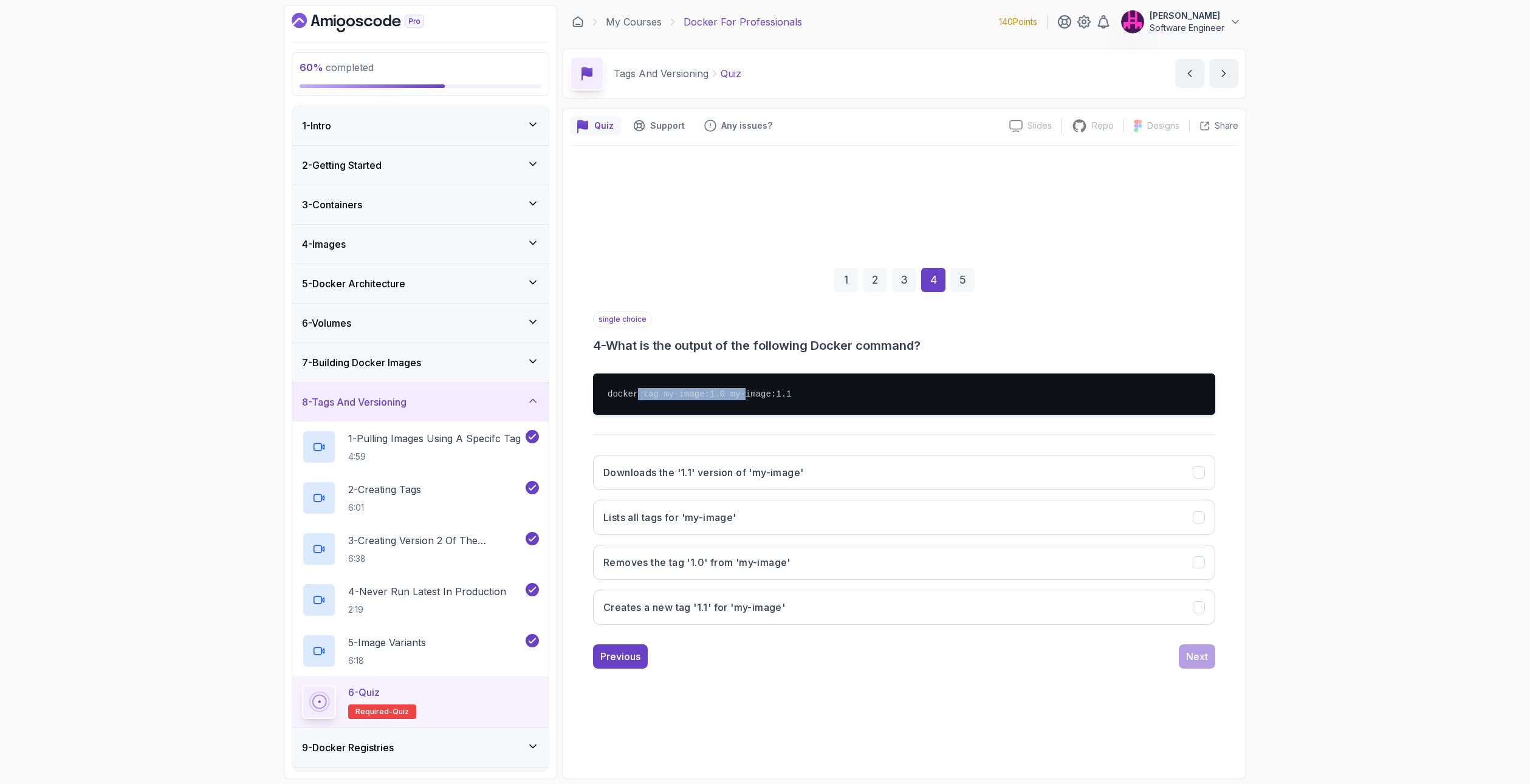
drag, startPoint x: 634, startPoint y: 399, endPoint x: 735, endPoint y: 389, distance: 101.5
click at [735, 389] on pre "docker tag my-image:1.0 my-image:1.1" at bounding box center [904, 394] width 622 height 41
click at [637, 609] on h3 "Creates a new tag '1.1' for 'my-image'" at bounding box center [694, 607] width 181 height 15
click at [1192, 651] on div "Next" at bounding box center [1197, 657] width 22 height 15
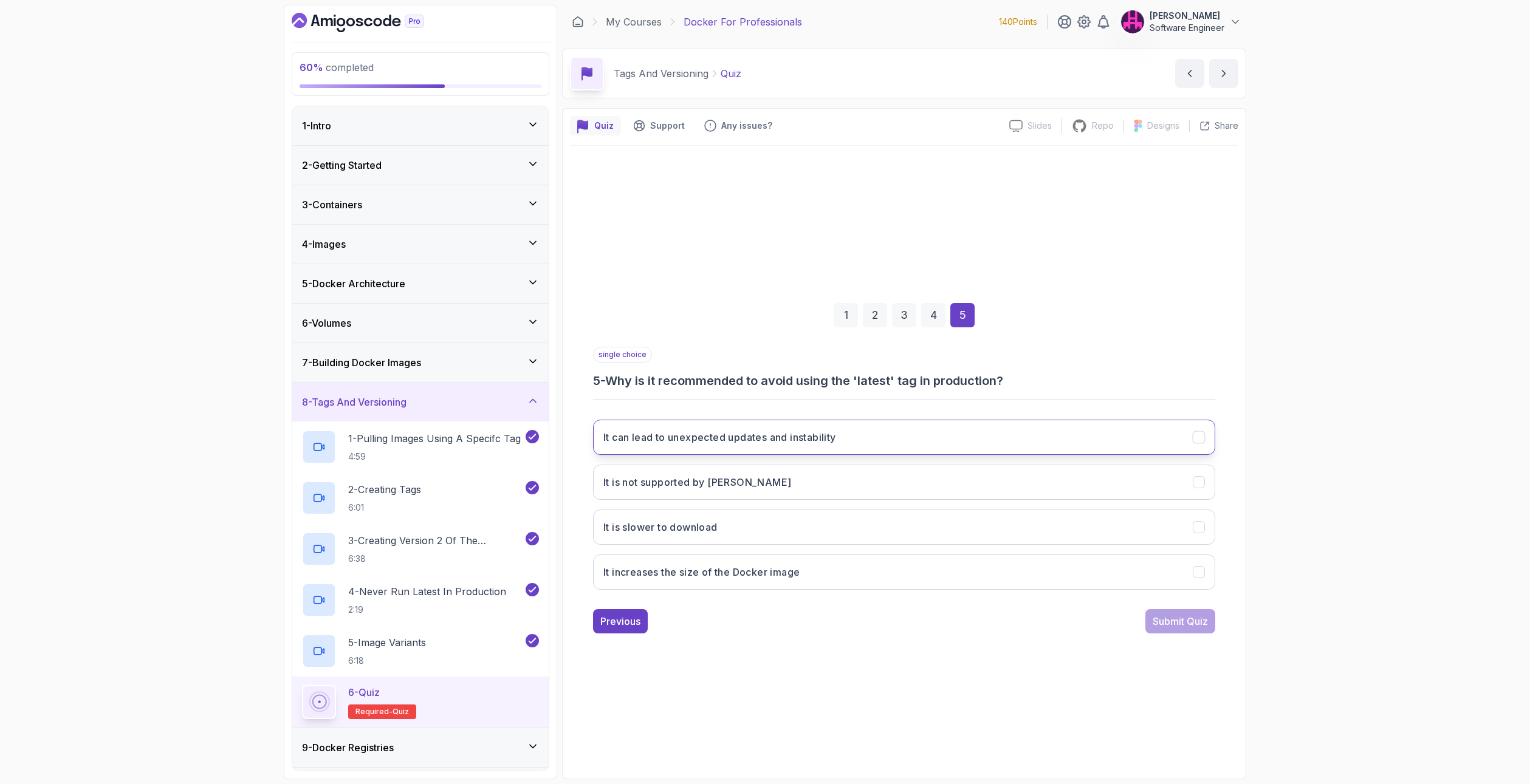
click at [738, 437] on h3 "It can lead to unexpected updates and instability" at bounding box center [720, 437] width 233 height 15
click at [1187, 624] on div "Submit Quiz" at bounding box center [1180, 621] width 55 height 15
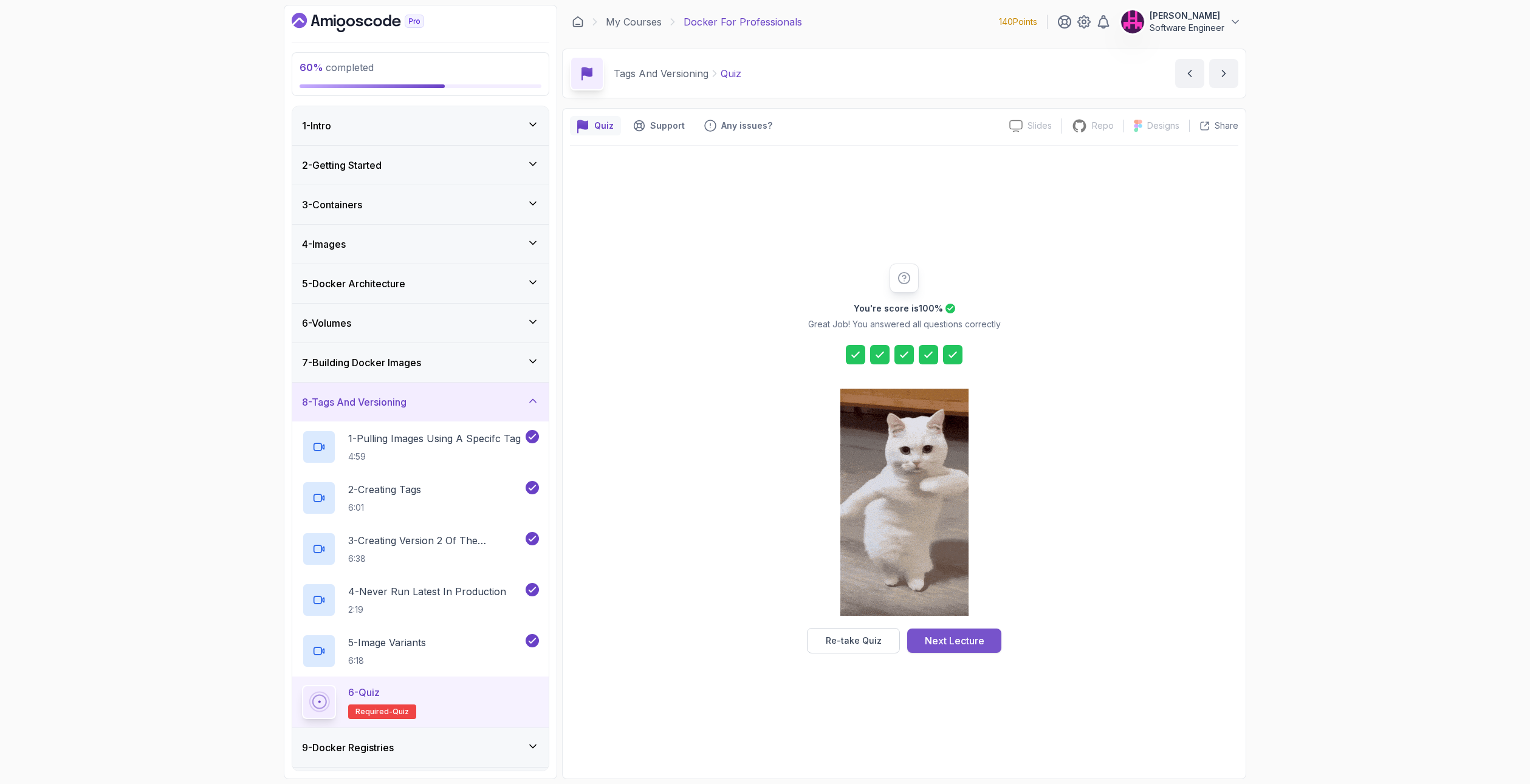
click at [943, 630] on button "Next Lecture" at bounding box center [954, 641] width 94 height 24
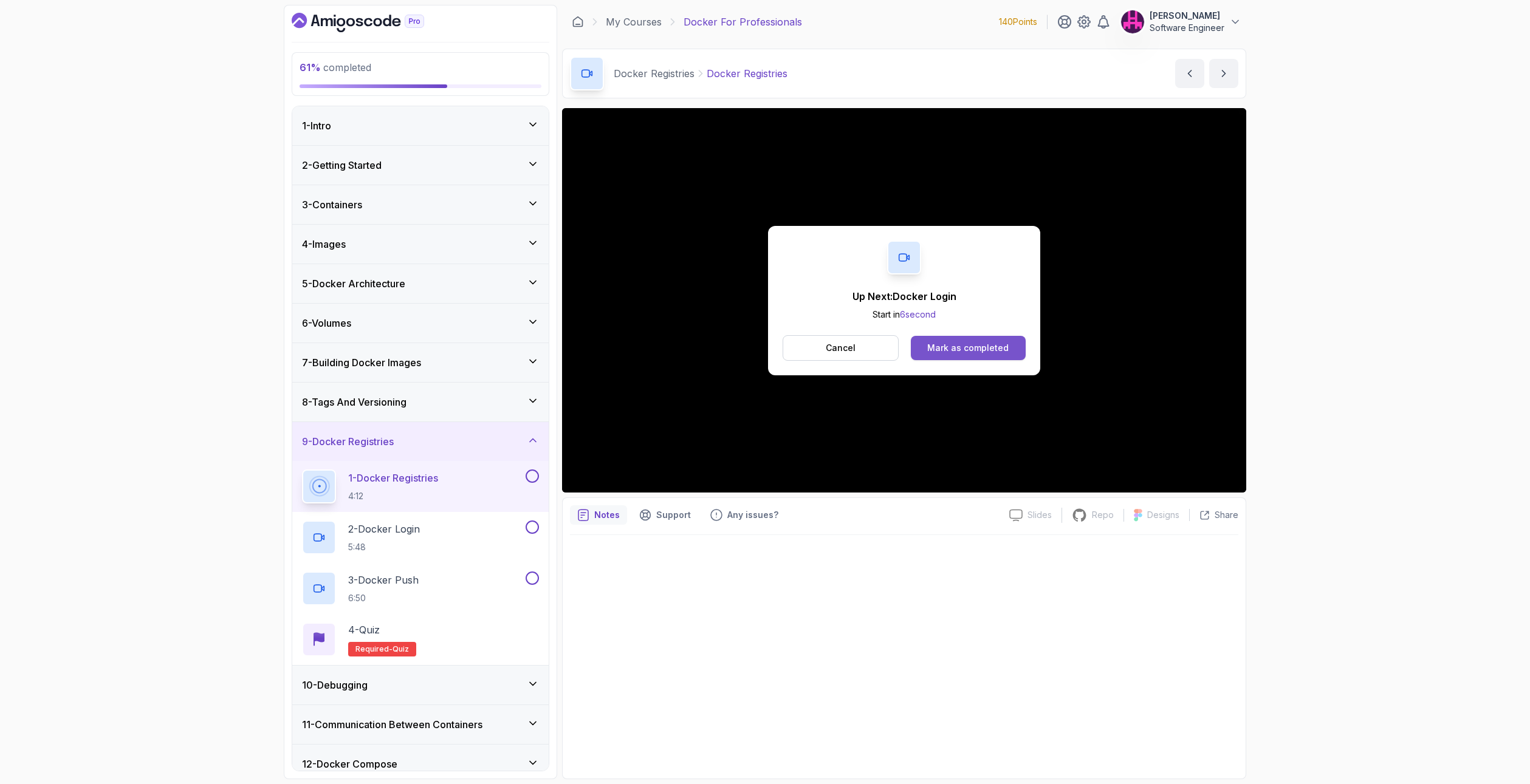
click at [972, 349] on div "Mark as completed" at bounding box center [968, 348] width 81 height 12
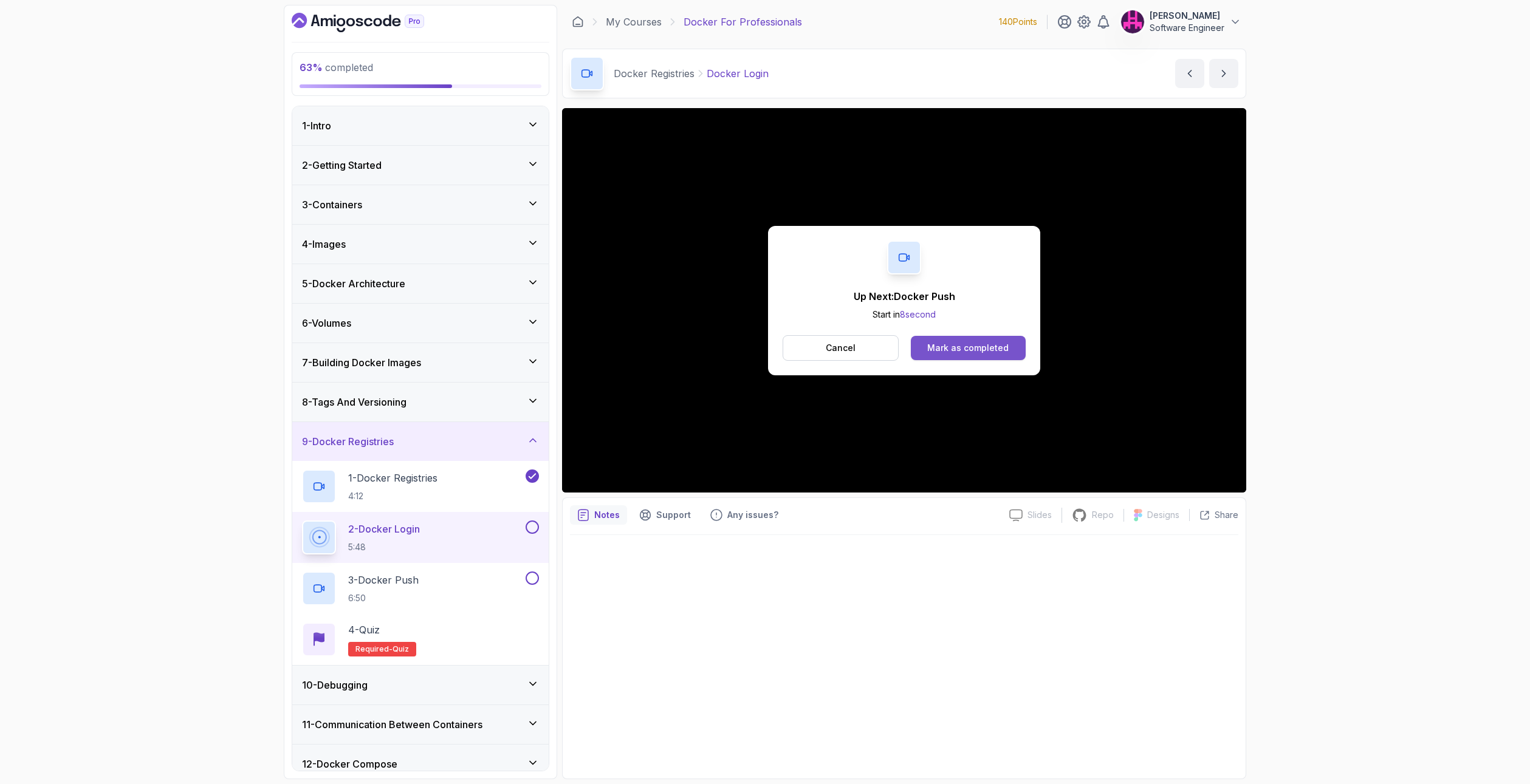
click at [974, 341] on button "Mark as completed" at bounding box center [968, 348] width 115 height 24
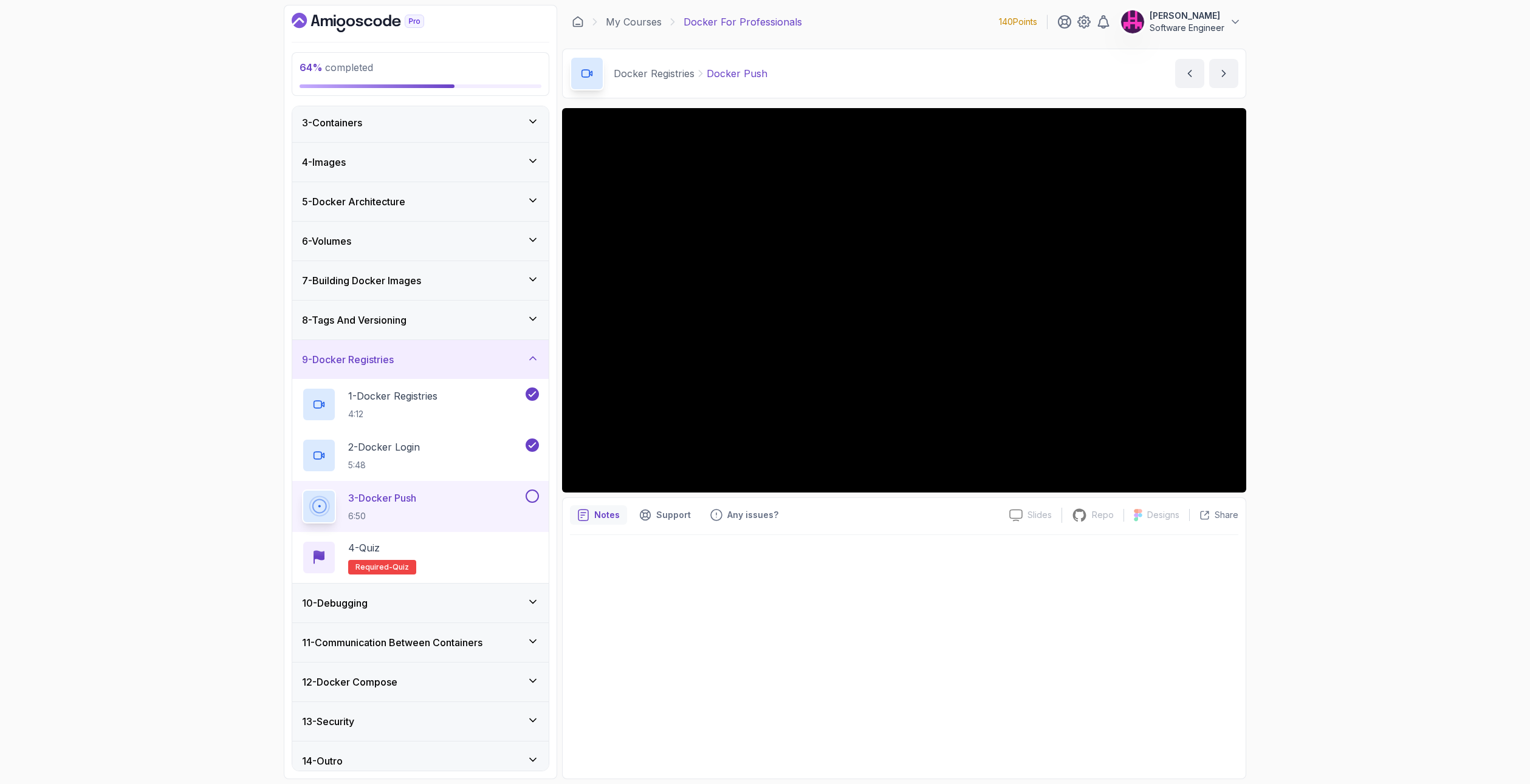
scroll to position [92, 0]
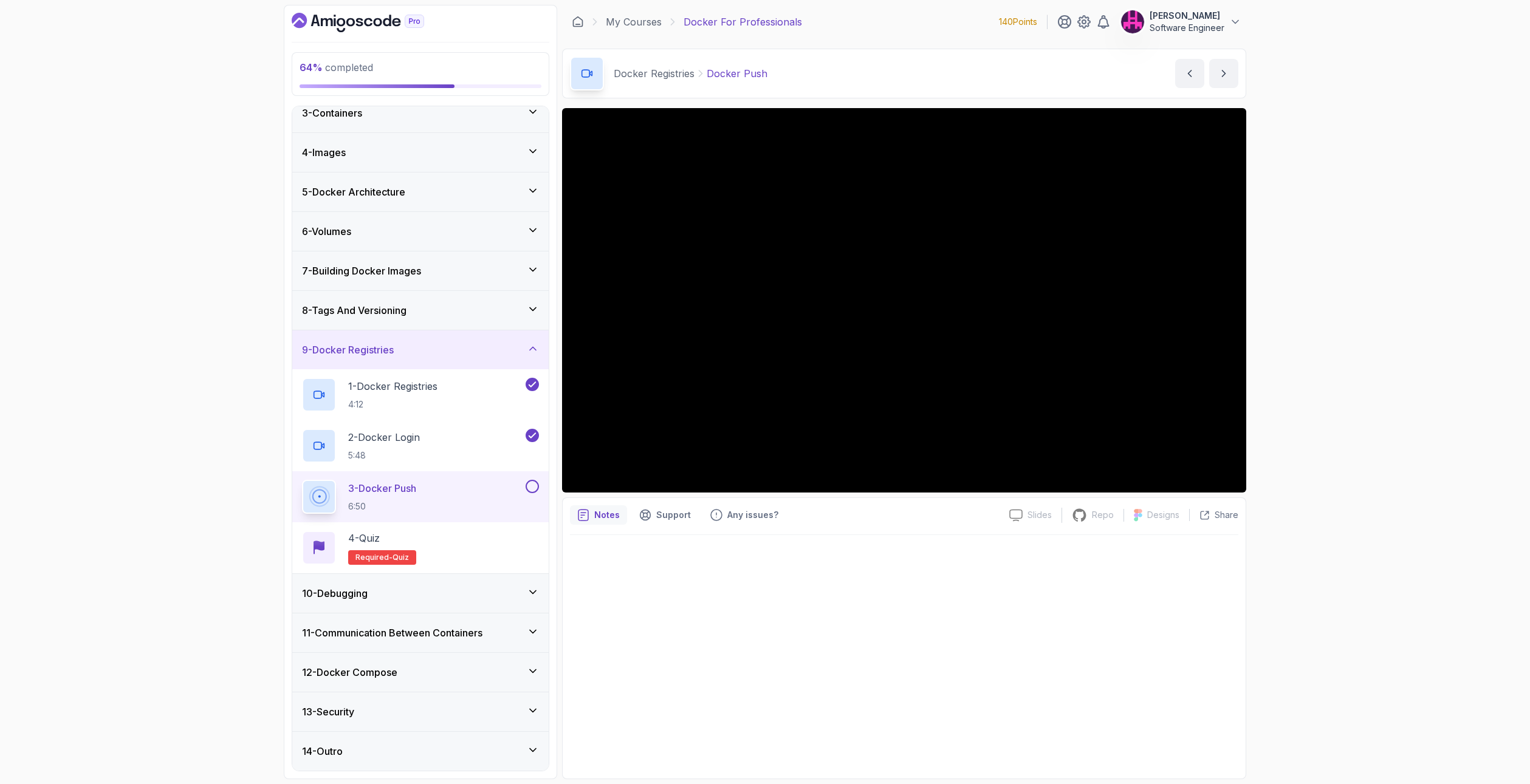
click at [533, 485] on button at bounding box center [532, 487] width 13 height 13
click at [486, 529] on div "4 - Quiz Required- quiz" at bounding box center [420, 547] width 256 height 51
click at [450, 559] on div "4 - Quiz Required- quiz" at bounding box center [420, 547] width 237 height 34
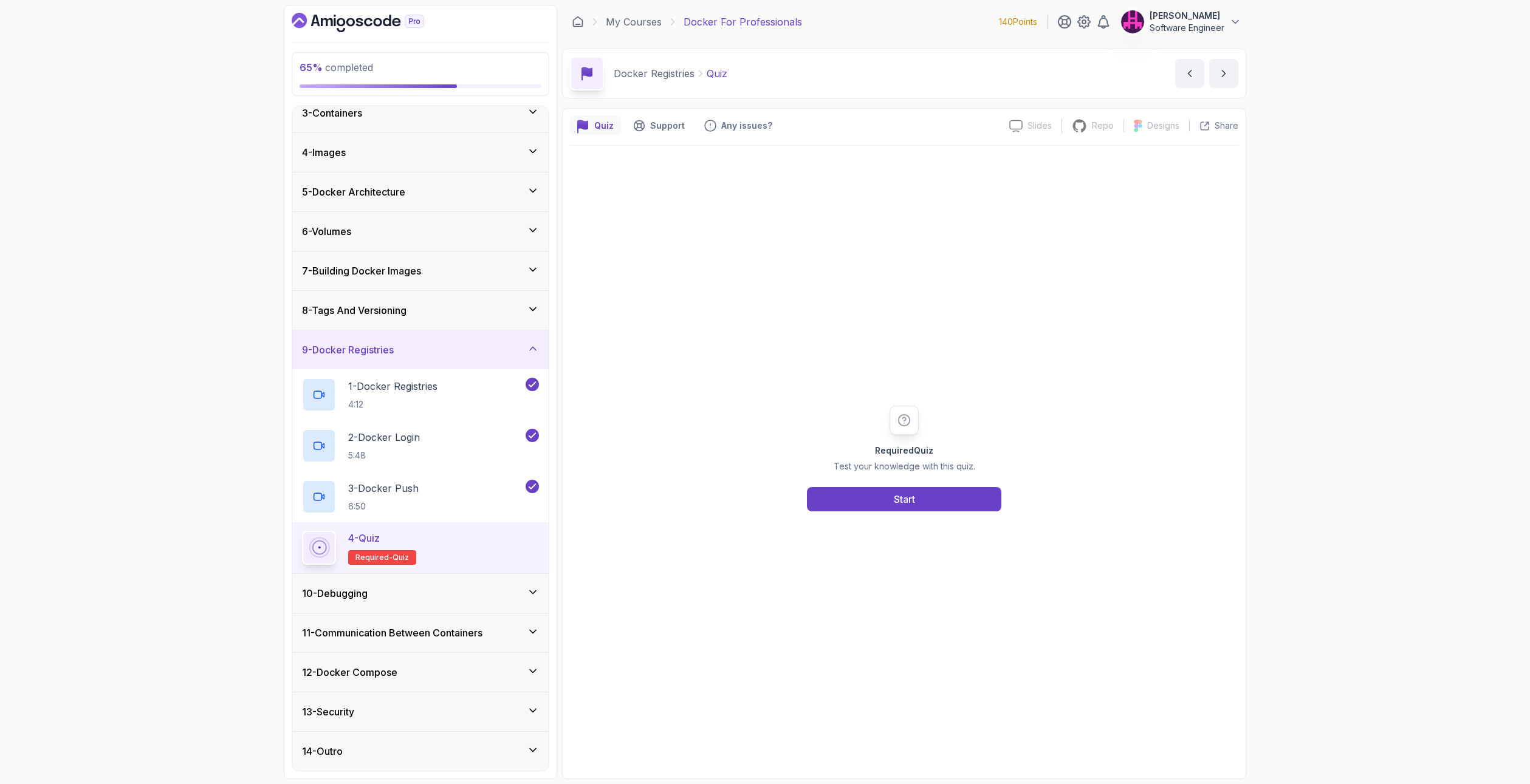
click at [924, 515] on div "Required Quiz Test your knowledge with this quiz. Start" at bounding box center [904, 459] width 668 height 625
click at [924, 495] on button "Start" at bounding box center [904, 499] width 195 height 24
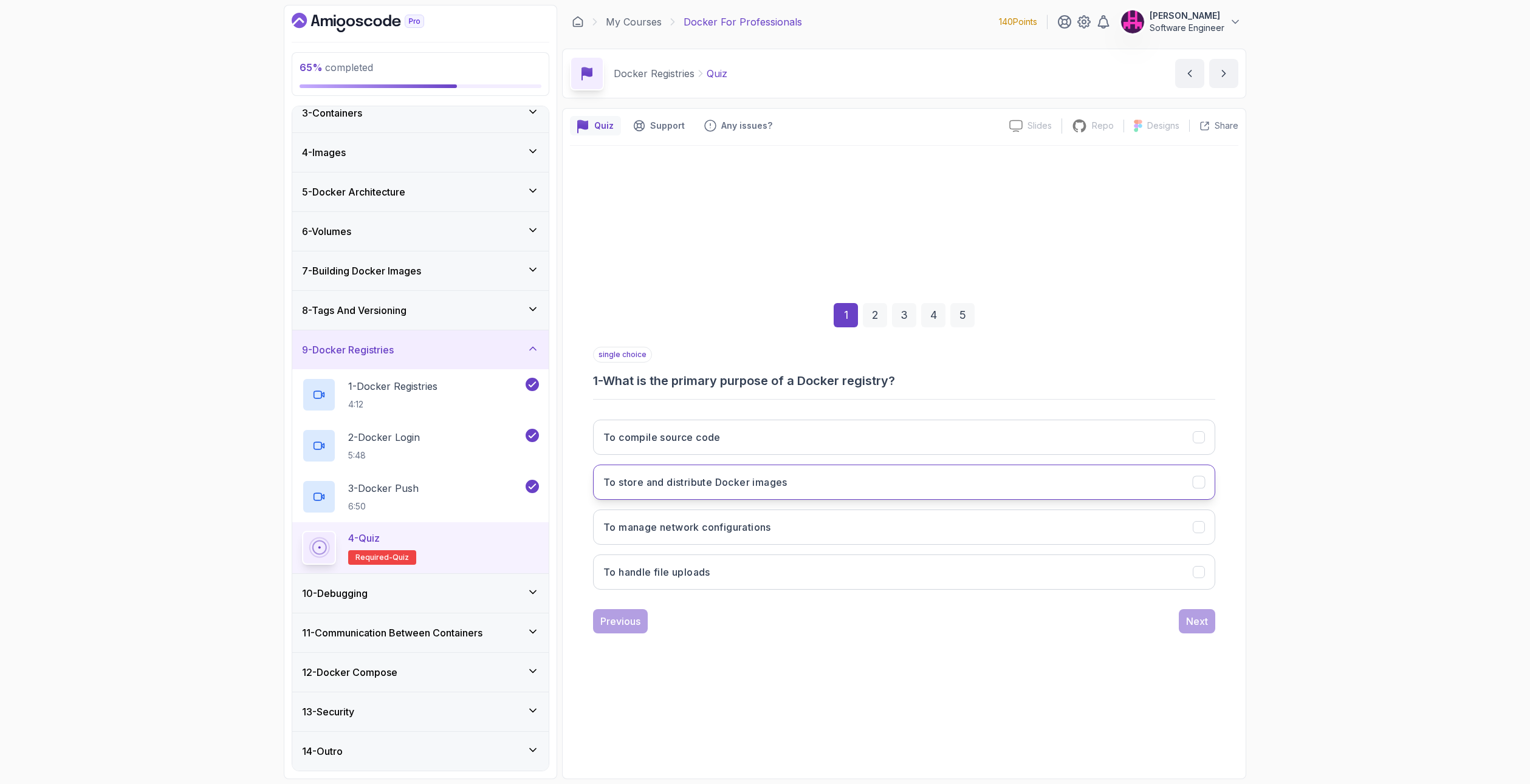
click at [796, 477] on button "To store and distribute Docker images" at bounding box center [904, 482] width 622 height 35
click at [1199, 616] on div "Next" at bounding box center [1197, 621] width 22 height 15
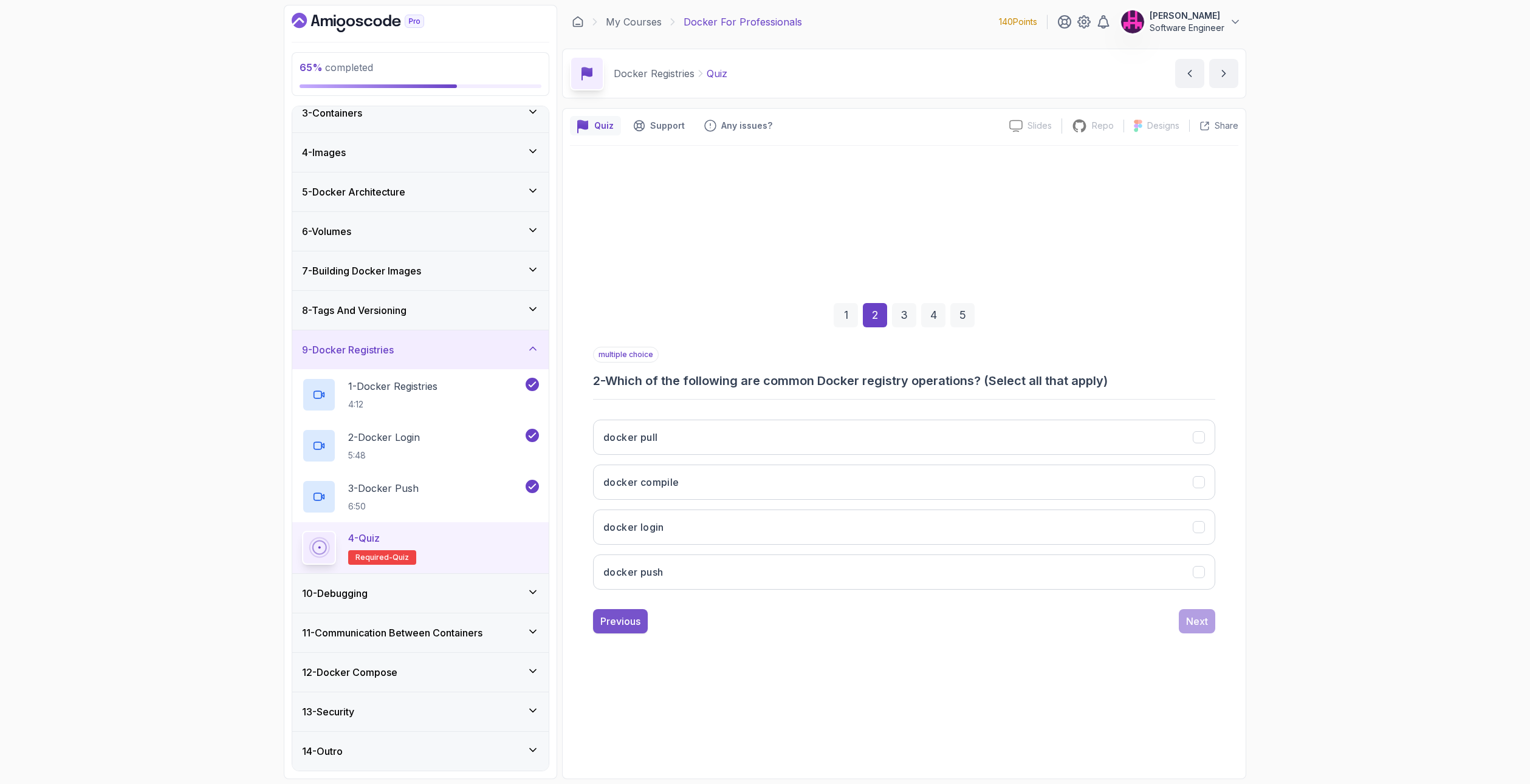
click at [606, 622] on div "Previous" at bounding box center [620, 621] width 40 height 15
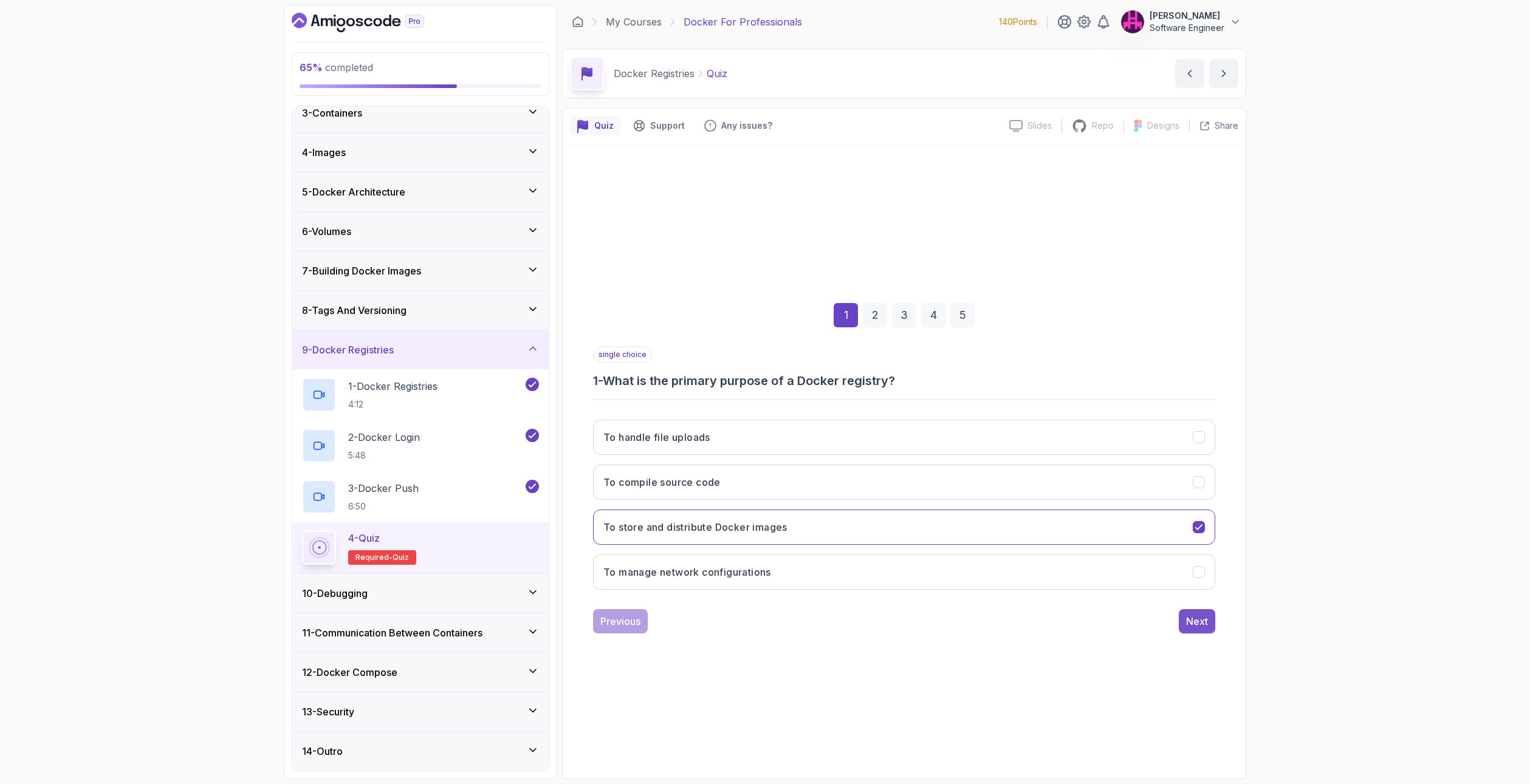
click at [1202, 614] on div "Next" at bounding box center [1197, 621] width 22 height 15
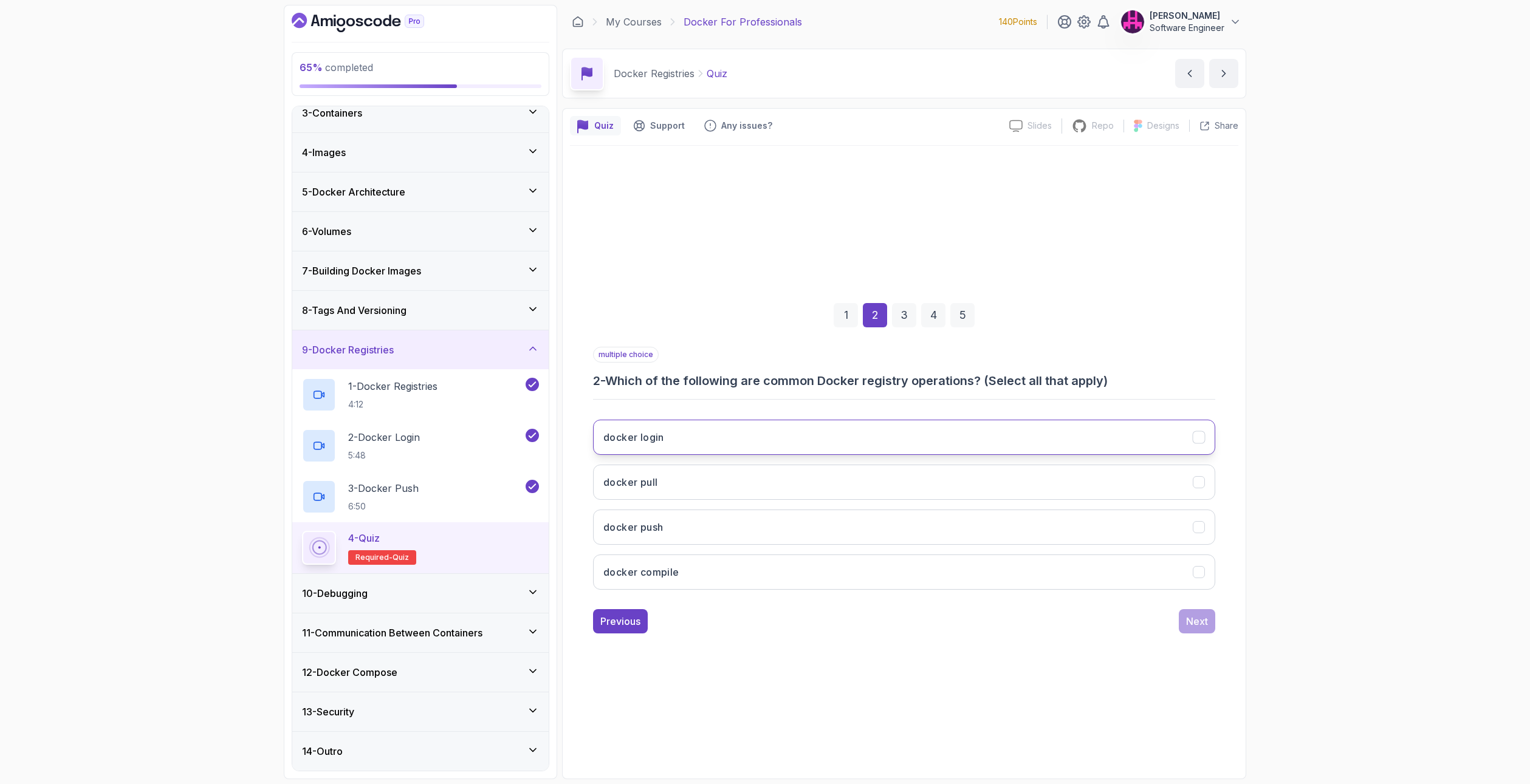
click at [891, 447] on button "docker login" at bounding box center [904, 437] width 622 height 35
click at [866, 473] on button "docker pull" at bounding box center [904, 482] width 622 height 35
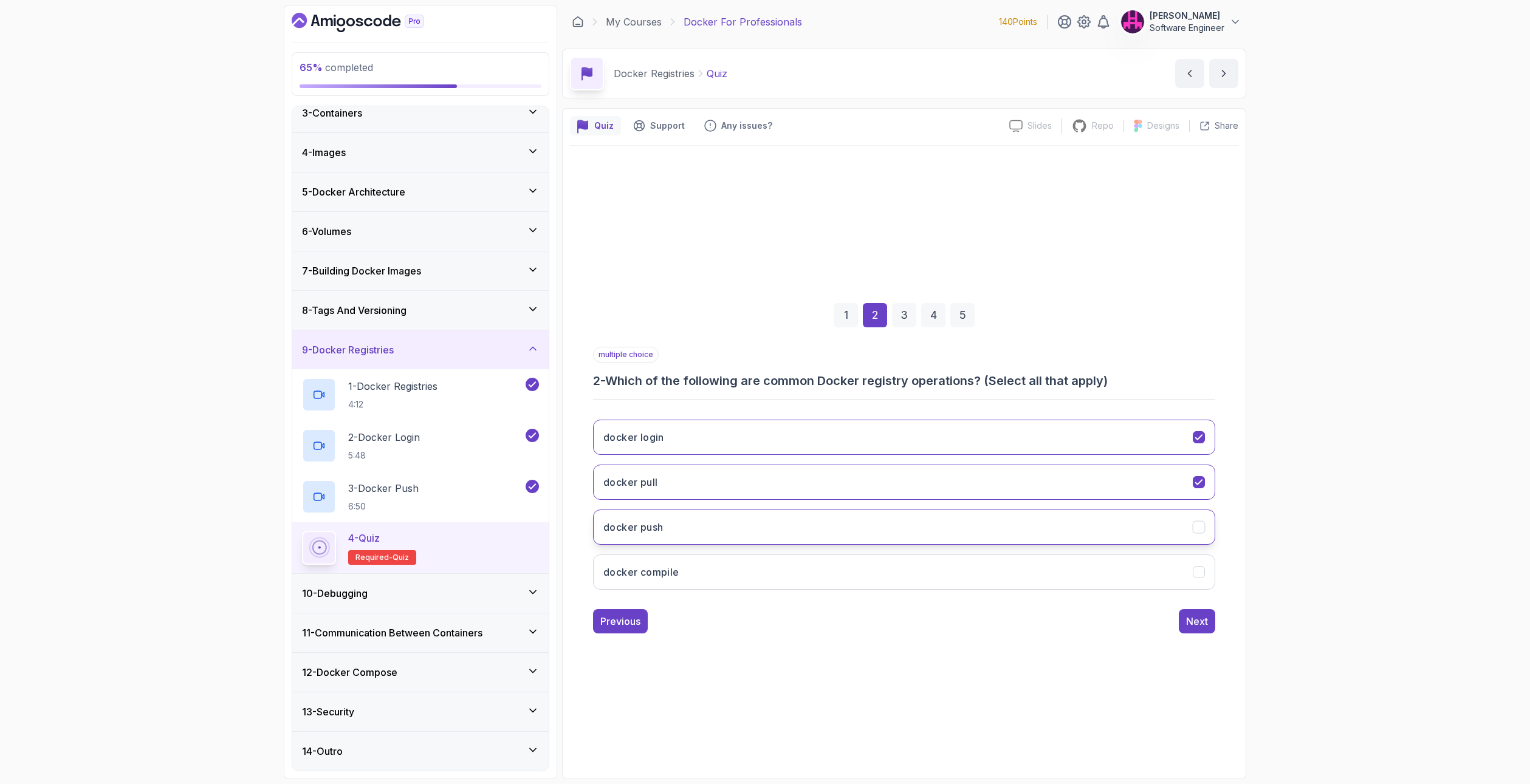
click at [849, 525] on button "docker push" at bounding box center [904, 527] width 622 height 35
click at [1191, 623] on div "Next" at bounding box center [1197, 621] width 22 height 15
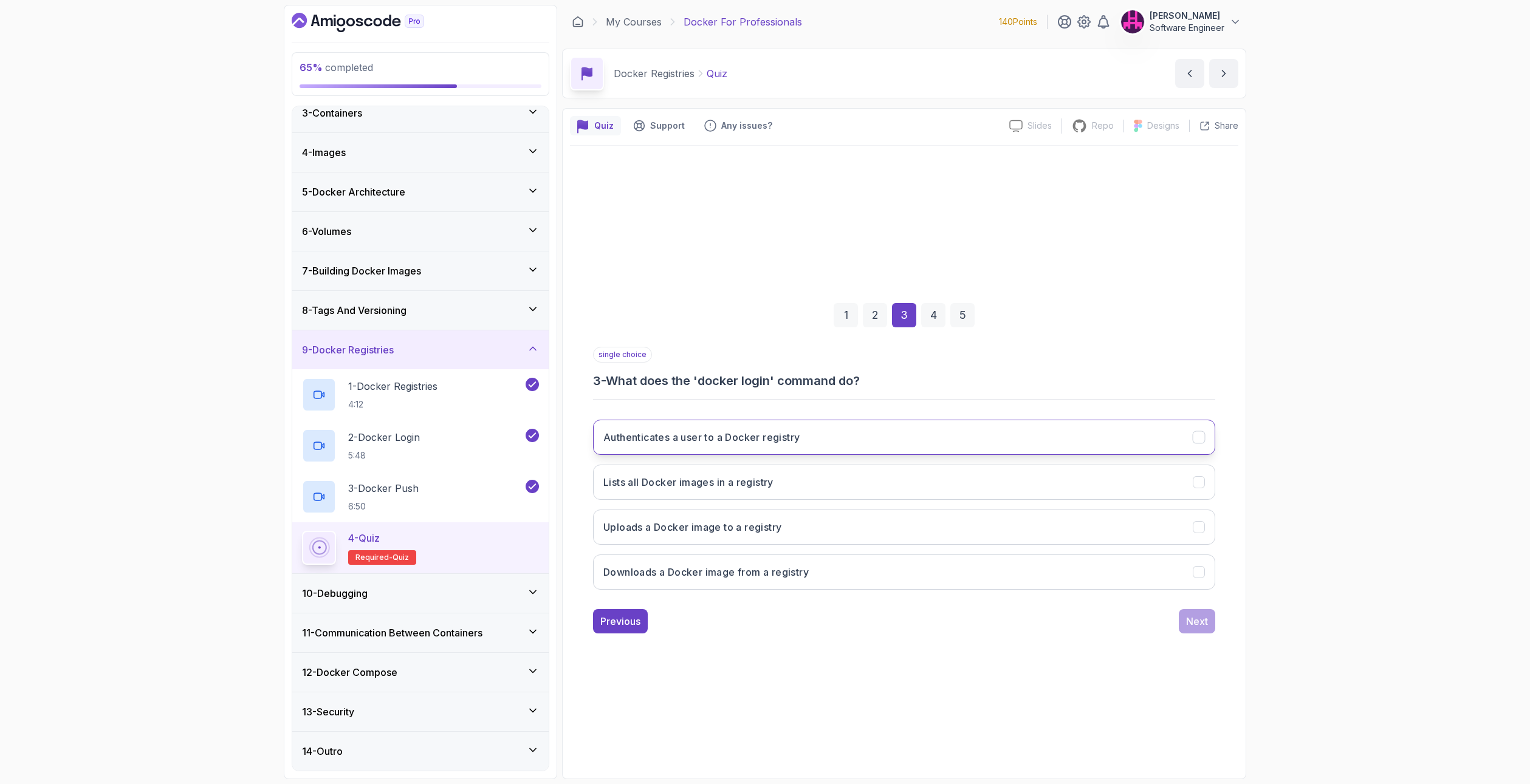
click at [720, 451] on button "Authenticates a user to a Docker registry" at bounding box center [904, 437] width 622 height 35
click at [1198, 625] on div "Next" at bounding box center [1197, 621] width 22 height 15
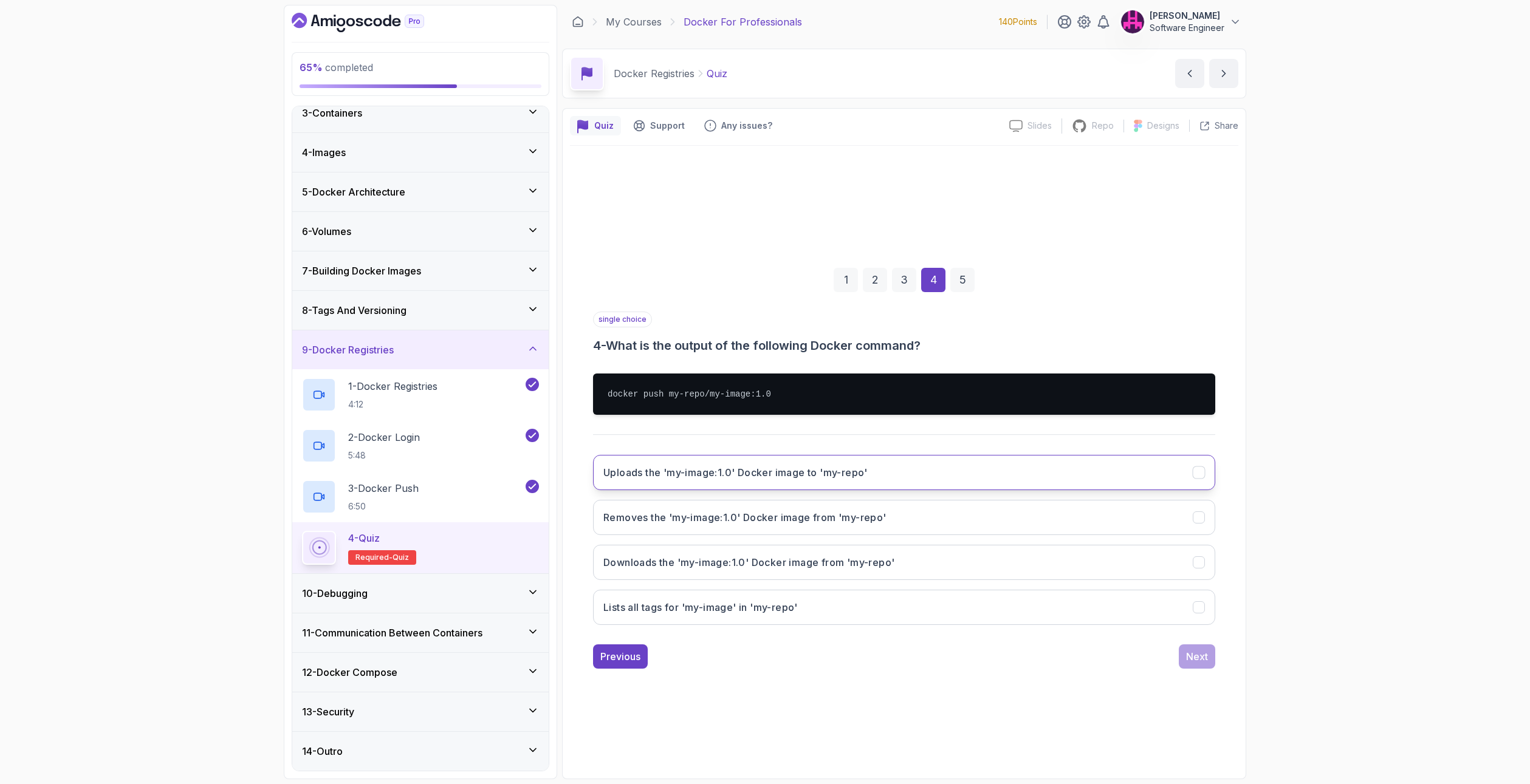
click at [883, 470] on button "Uploads the 'my-image:1.0' Docker image to 'my-repo'" at bounding box center [904, 472] width 622 height 35
click at [1203, 649] on button "Next" at bounding box center [1197, 657] width 37 height 24
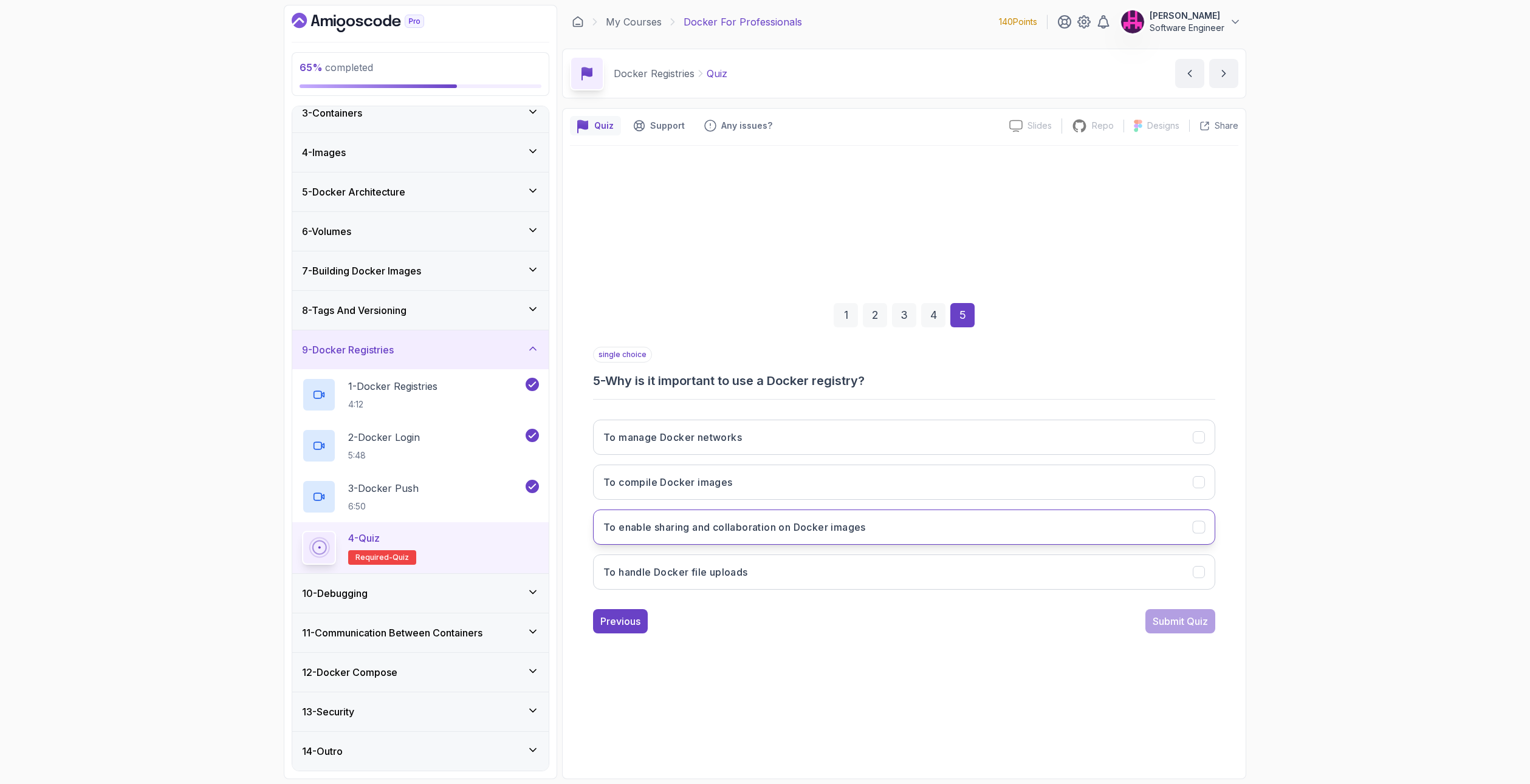
click at [820, 517] on button "To enable sharing and collaboration on Docker images" at bounding box center [904, 527] width 622 height 35
click at [1168, 623] on div "Submit Quiz" at bounding box center [1180, 621] width 55 height 15
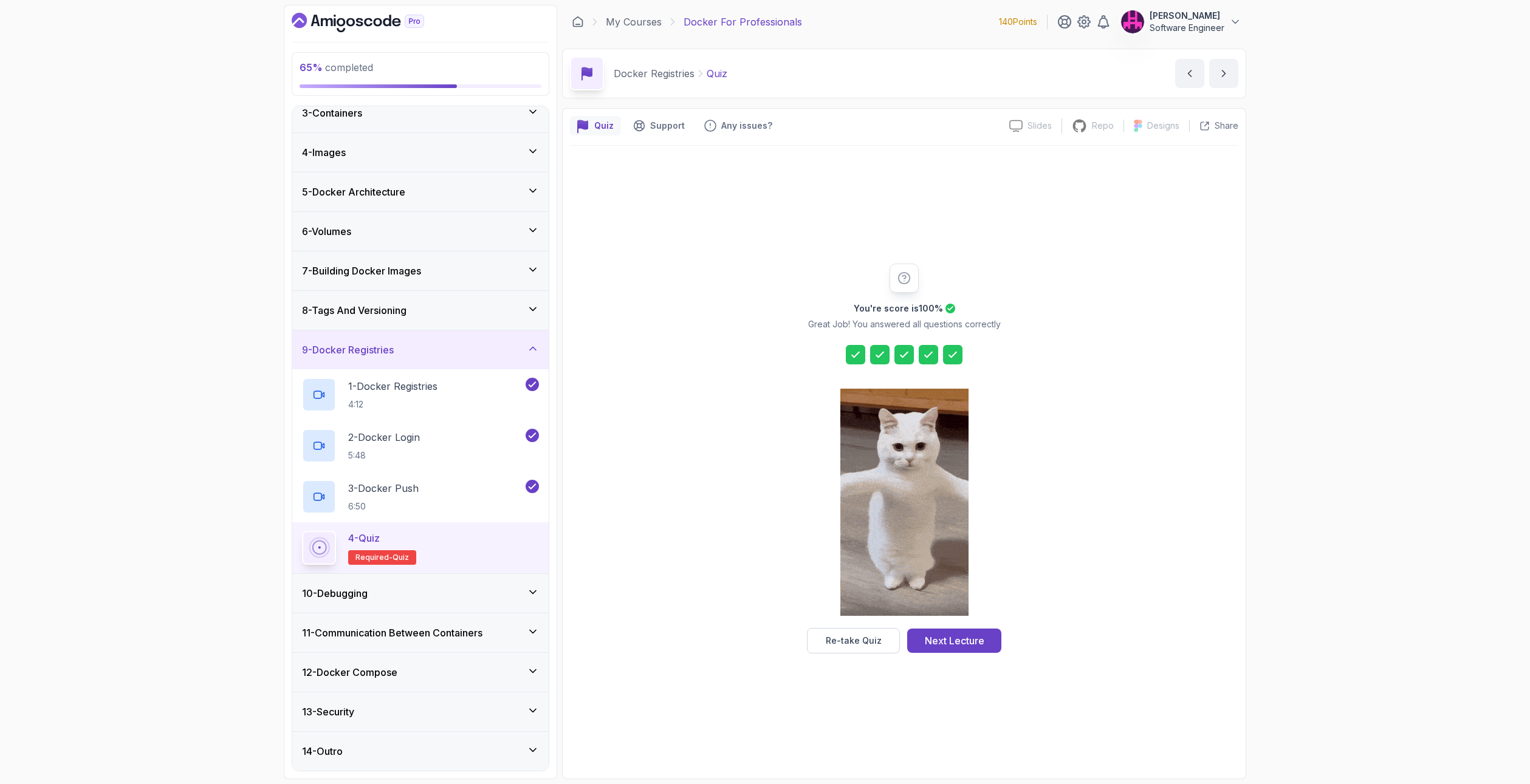
click at [992, 637] on button "Next Lecture" at bounding box center [954, 641] width 94 height 24
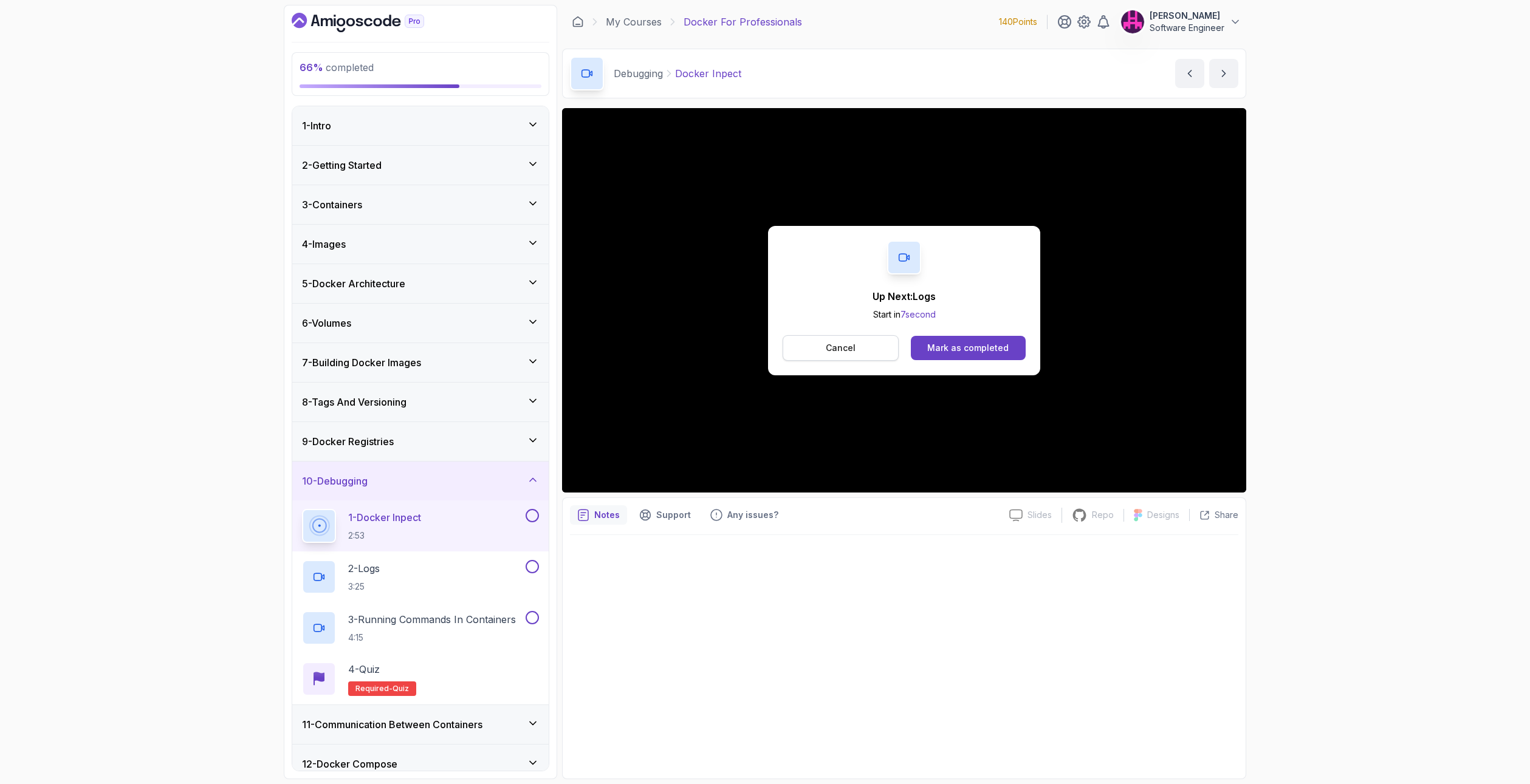
click at [844, 342] on p "Cancel" at bounding box center [840, 348] width 30 height 12
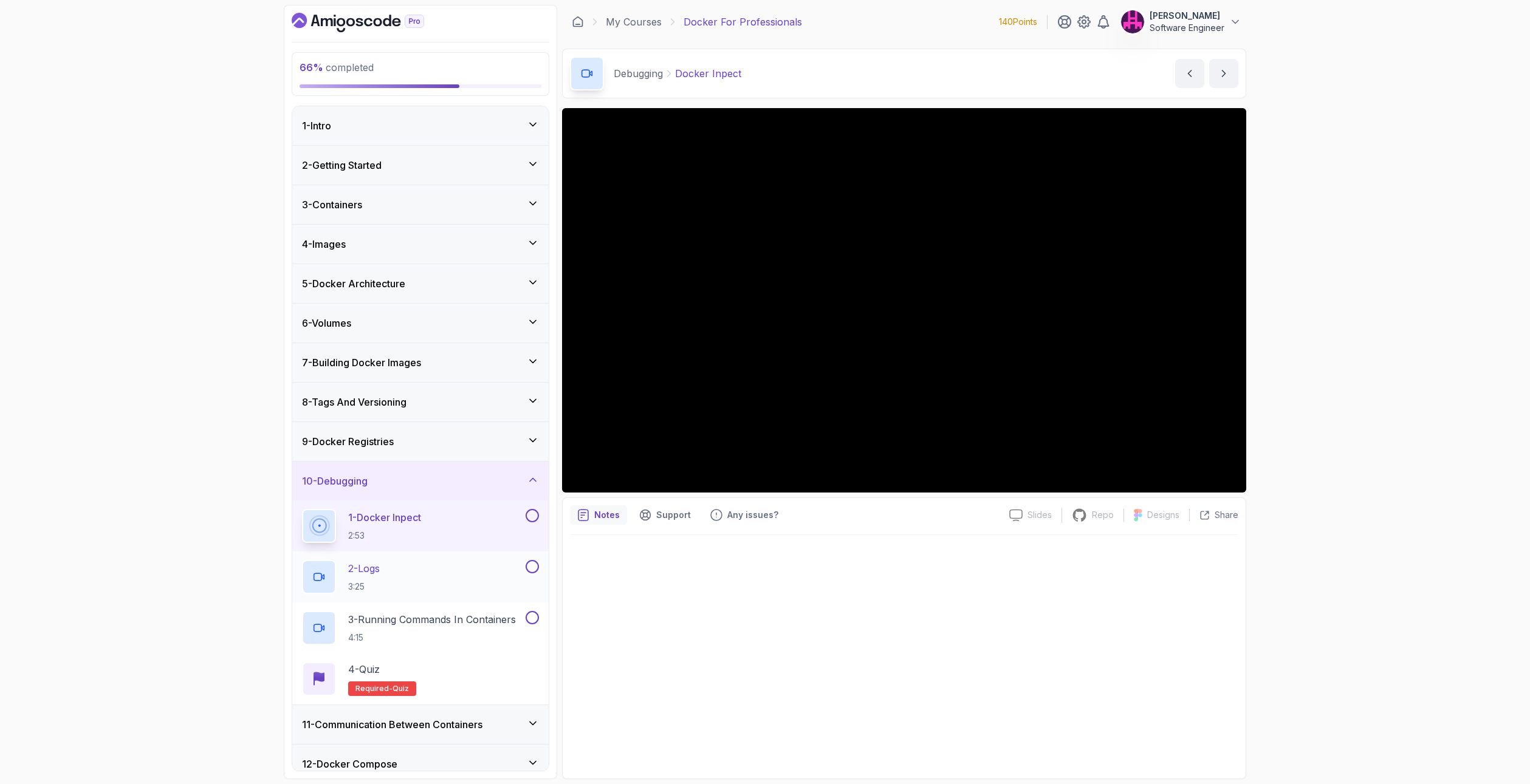
click at [517, 569] on div "2 - Logs 3:25" at bounding box center [413, 577] width 221 height 34
click at [530, 509] on div at bounding box center [531, 515] width 16 height 13
click at [529, 517] on button at bounding box center [532, 515] width 13 height 13
click at [472, 560] on div "2 - Logs 3:25" at bounding box center [413, 577] width 221 height 34
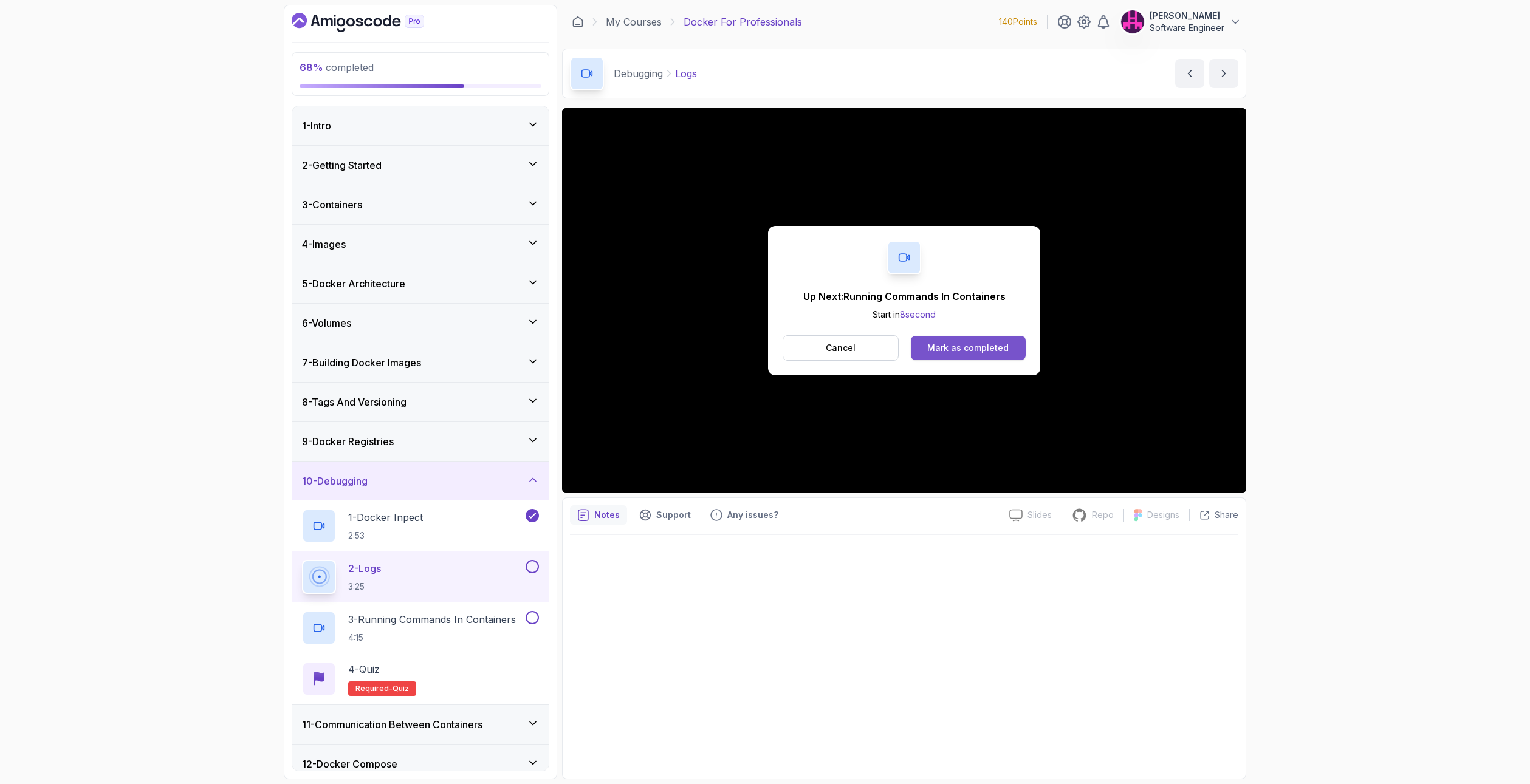
click at [988, 351] on div "Mark as completed" at bounding box center [968, 348] width 81 height 12
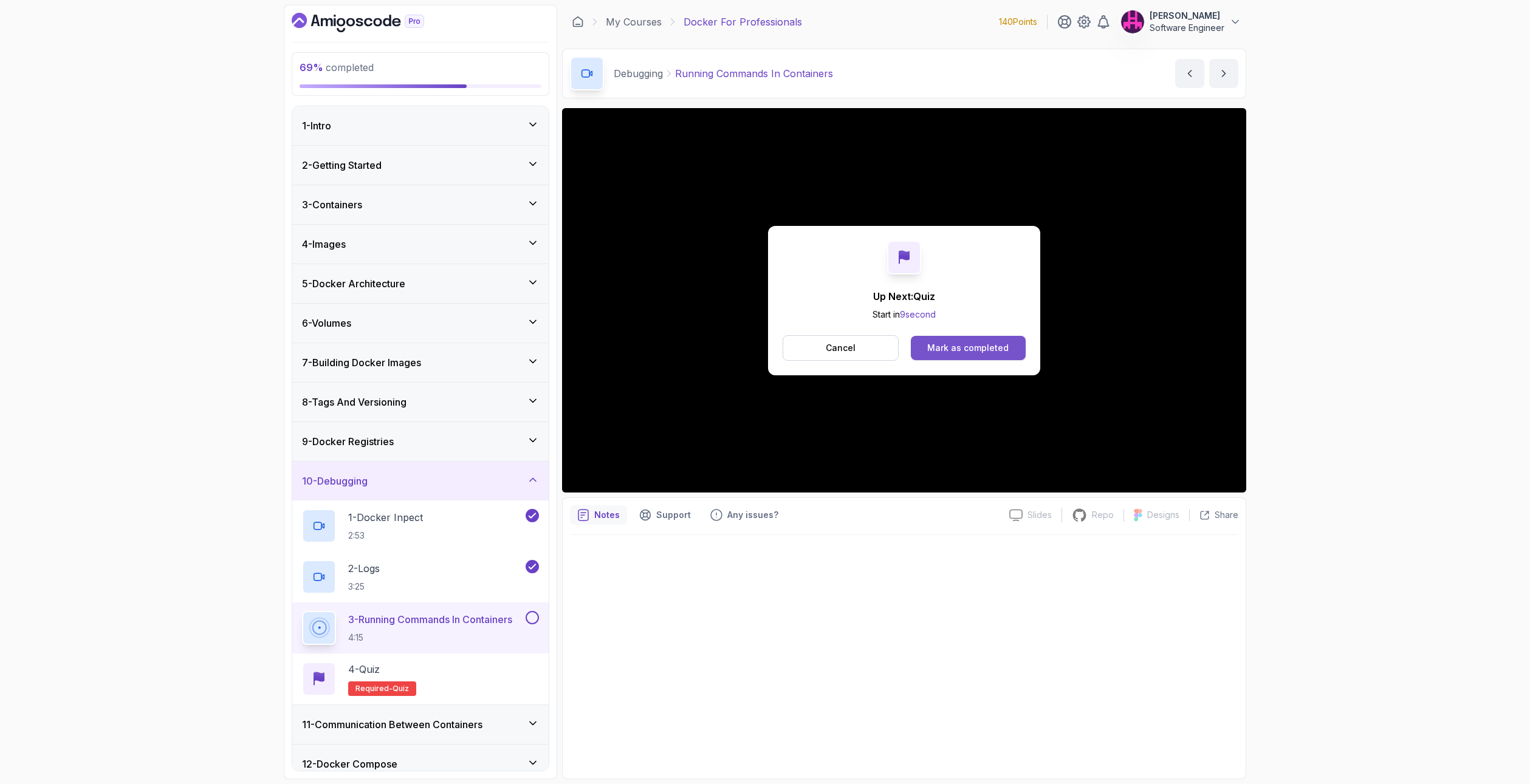
click at [983, 345] on div "Mark as completed" at bounding box center [968, 348] width 81 height 12
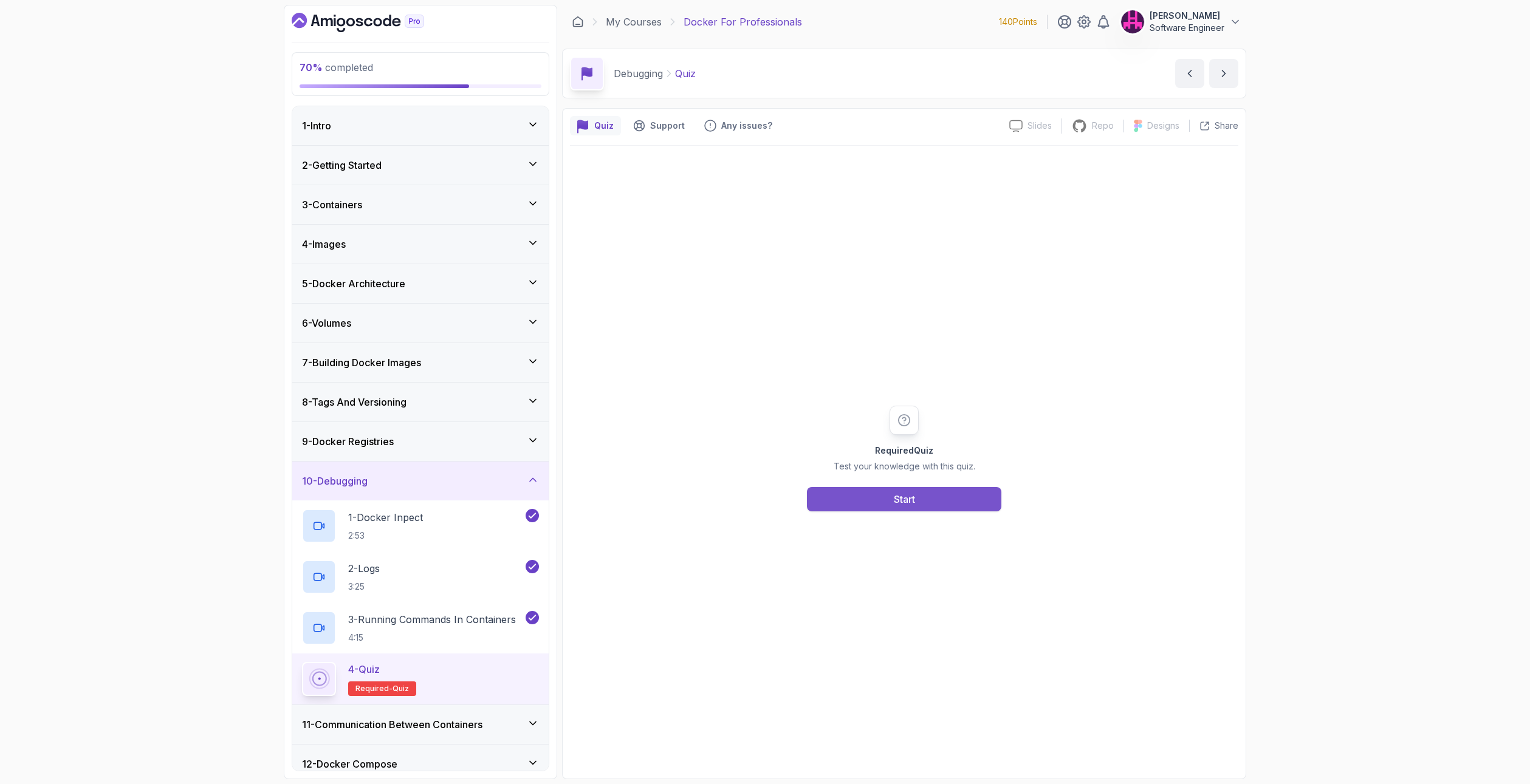
click at [982, 493] on button "Start" at bounding box center [904, 499] width 195 height 24
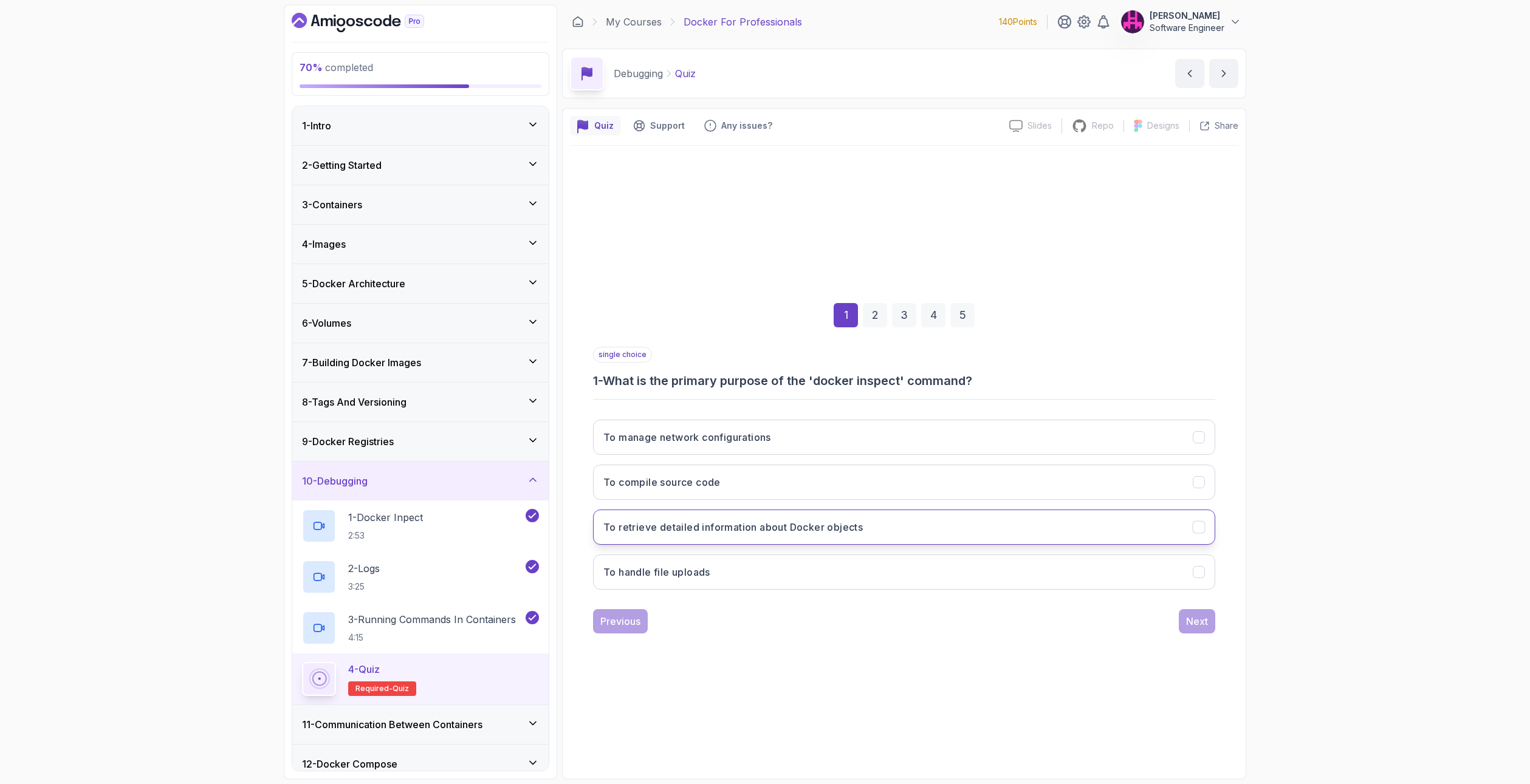
click at [690, 522] on h3 "To retrieve detailed information about Docker objects" at bounding box center [733, 527] width 259 height 15
click at [1199, 612] on button "Next" at bounding box center [1197, 621] width 37 height 24
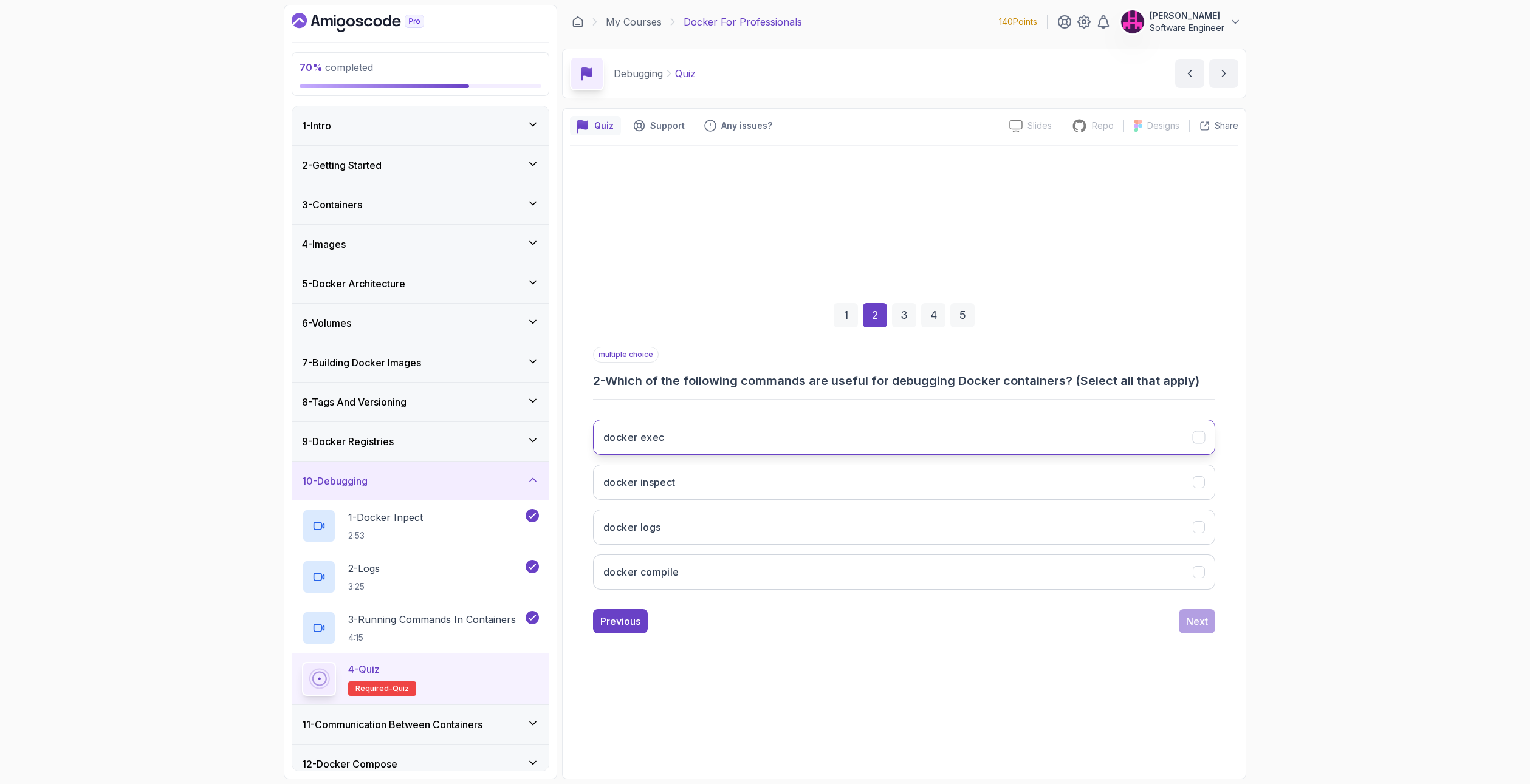
click at [664, 448] on button "docker exec" at bounding box center [904, 437] width 622 height 35
click at [660, 492] on button "docker inspect" at bounding box center [904, 482] width 622 height 35
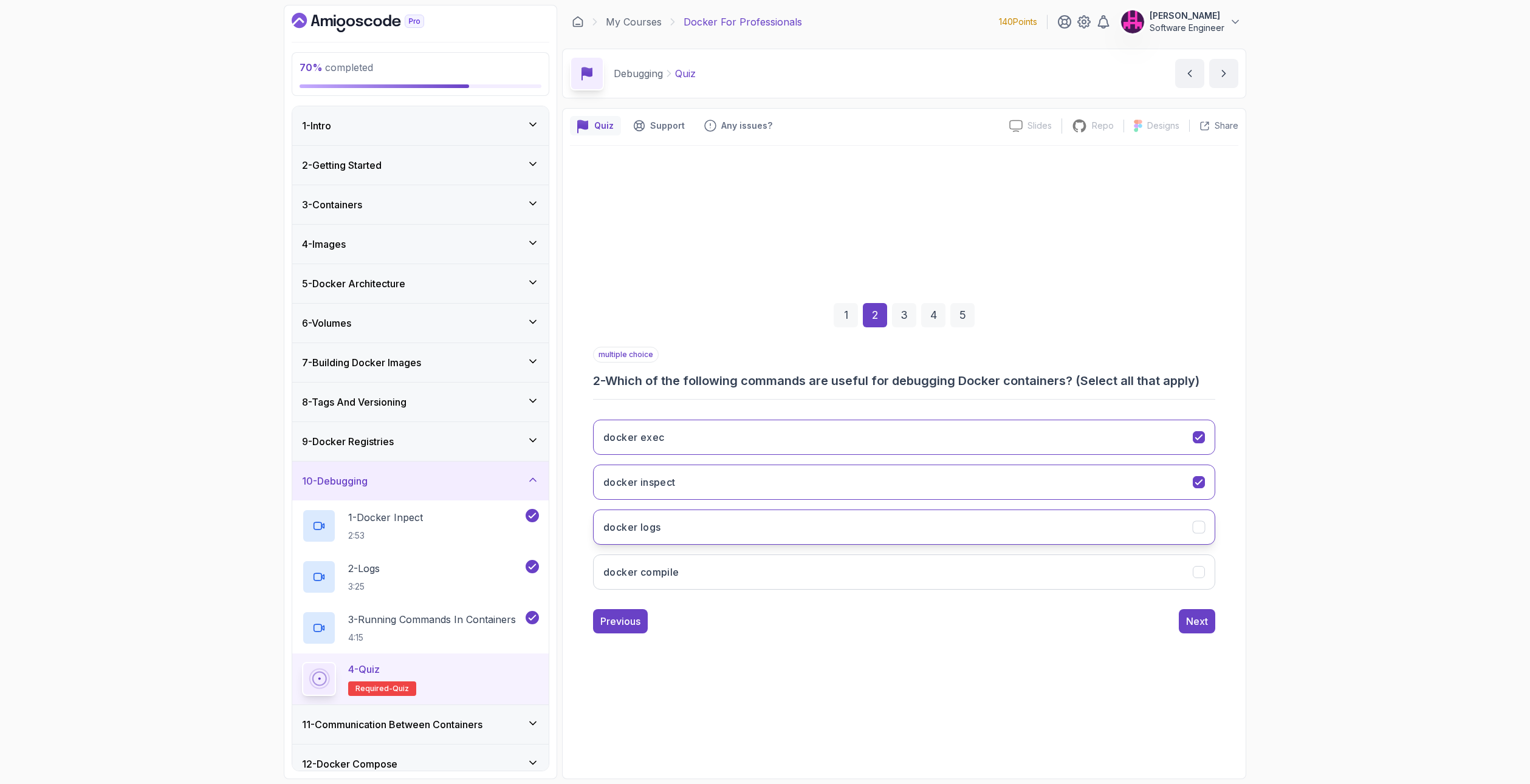
click at [665, 522] on button "docker logs" at bounding box center [904, 527] width 622 height 35
click at [1200, 625] on div "Next" at bounding box center [1197, 621] width 22 height 15
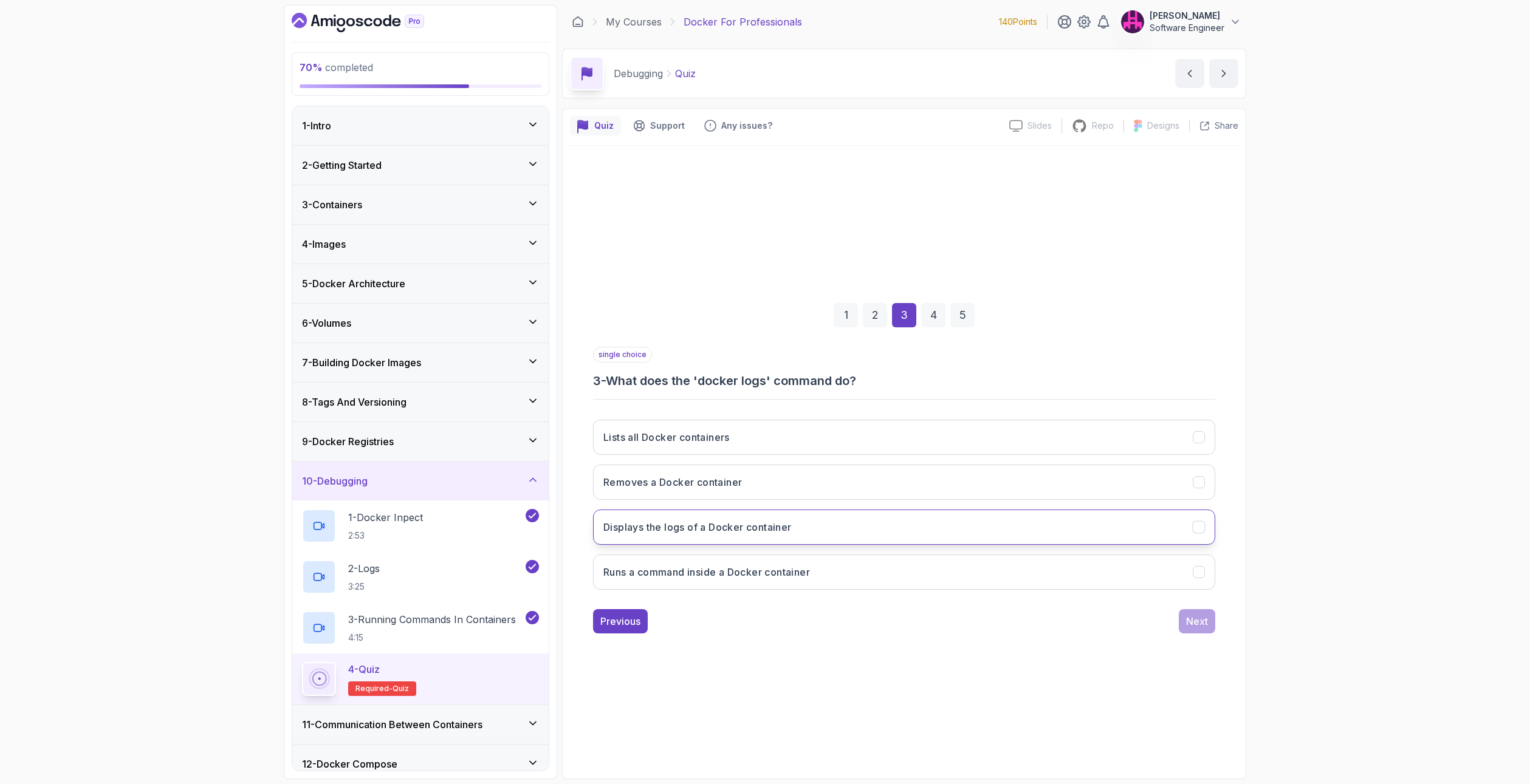
click at [656, 519] on button "Displays the logs of a Docker container" at bounding box center [904, 527] width 622 height 35
click at [1200, 612] on button "Next" at bounding box center [1197, 621] width 37 height 24
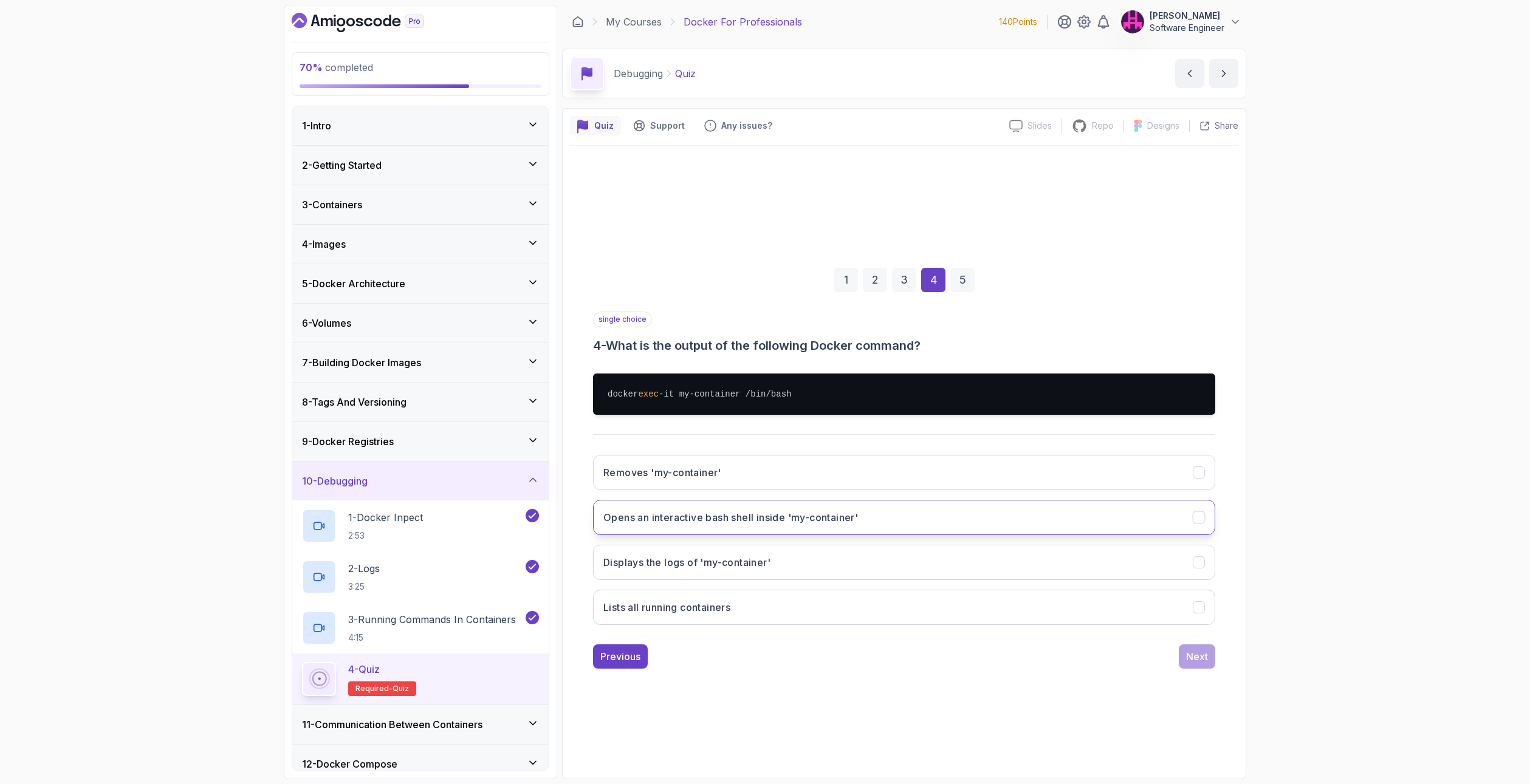
click at [693, 507] on button "Opens an interactive bash shell inside 'my-container'" at bounding box center [904, 517] width 622 height 35
click at [1201, 664] on button "Next" at bounding box center [1197, 657] width 37 height 24
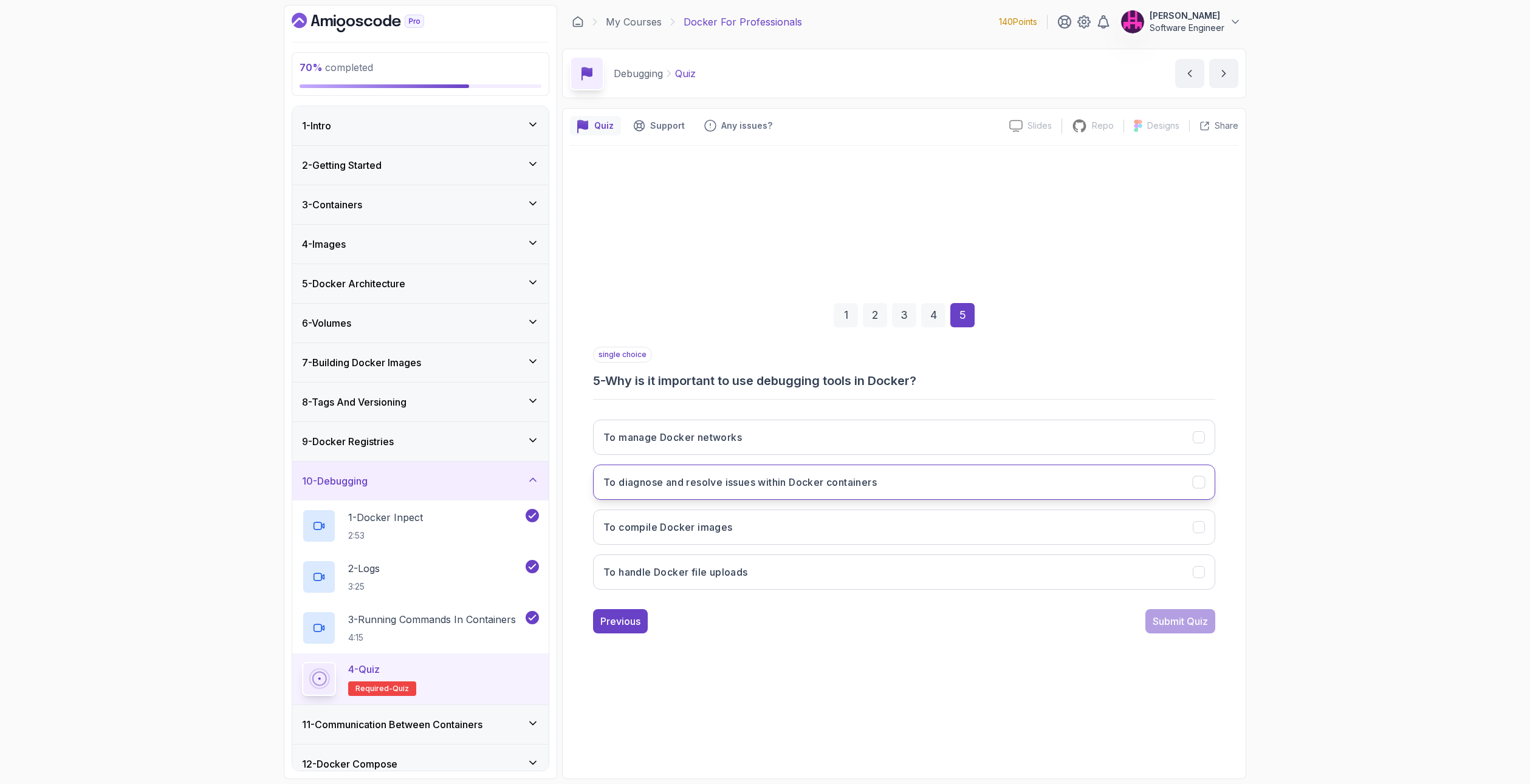
click at [672, 474] on button "To diagnose and resolve issues within Docker containers" at bounding box center [904, 482] width 622 height 35
click at [1185, 621] on div "Submit Quiz" at bounding box center [1180, 621] width 55 height 15
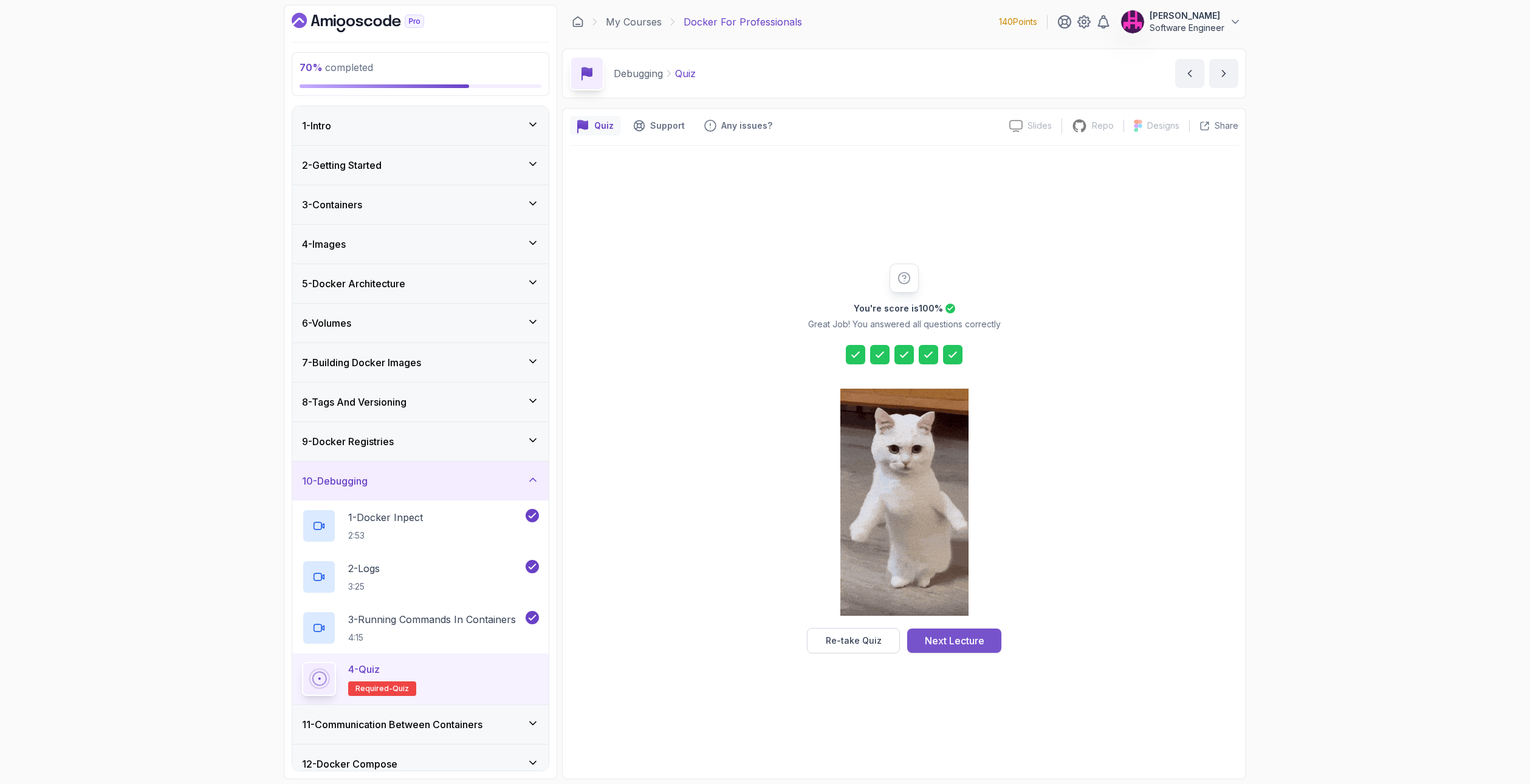
click at [988, 637] on button "Next Lecture" at bounding box center [954, 641] width 94 height 24
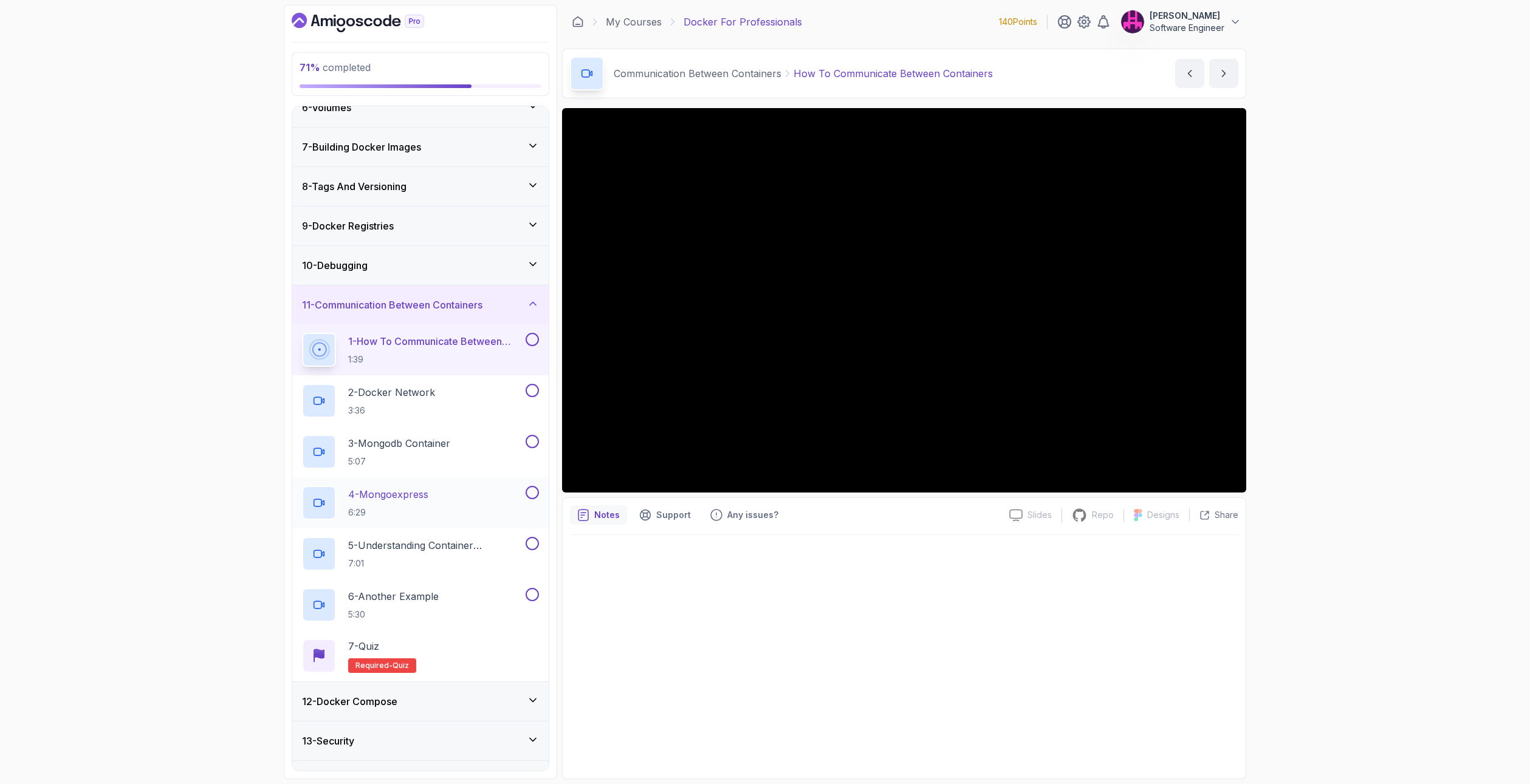
scroll to position [245, 0]
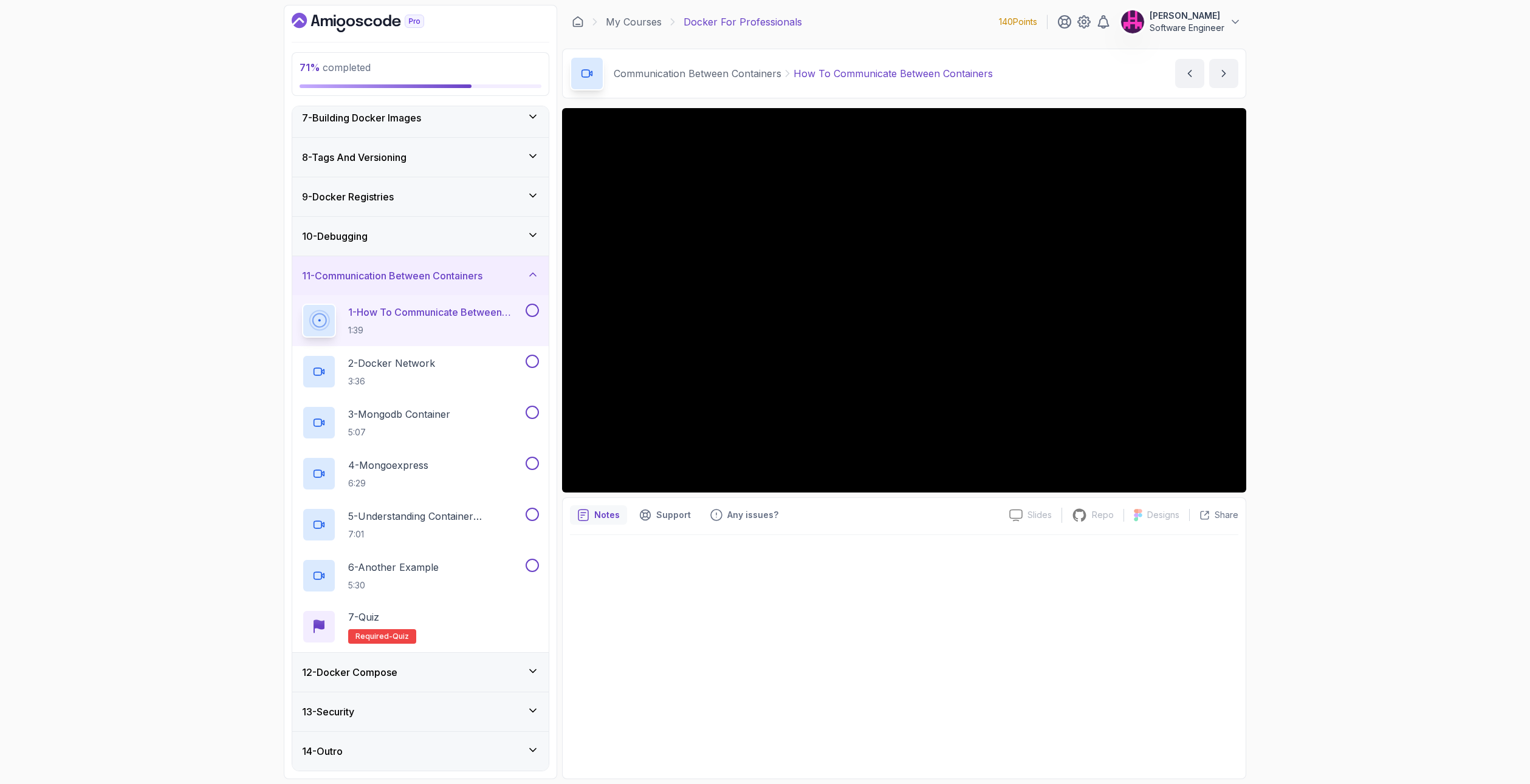
click at [504, 677] on div "12 - Docker Compose" at bounding box center [420, 673] width 237 height 15
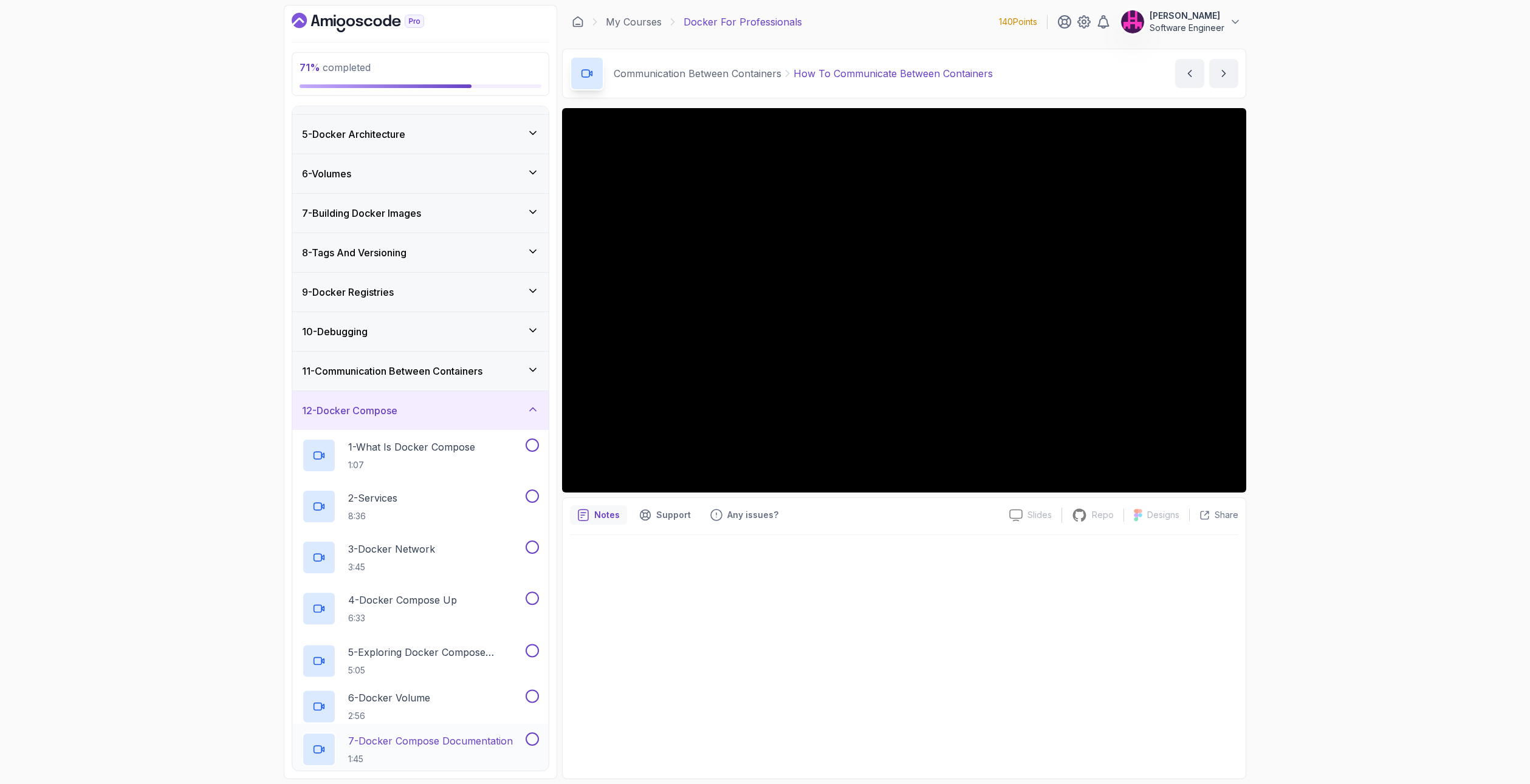
scroll to position [296, 0]
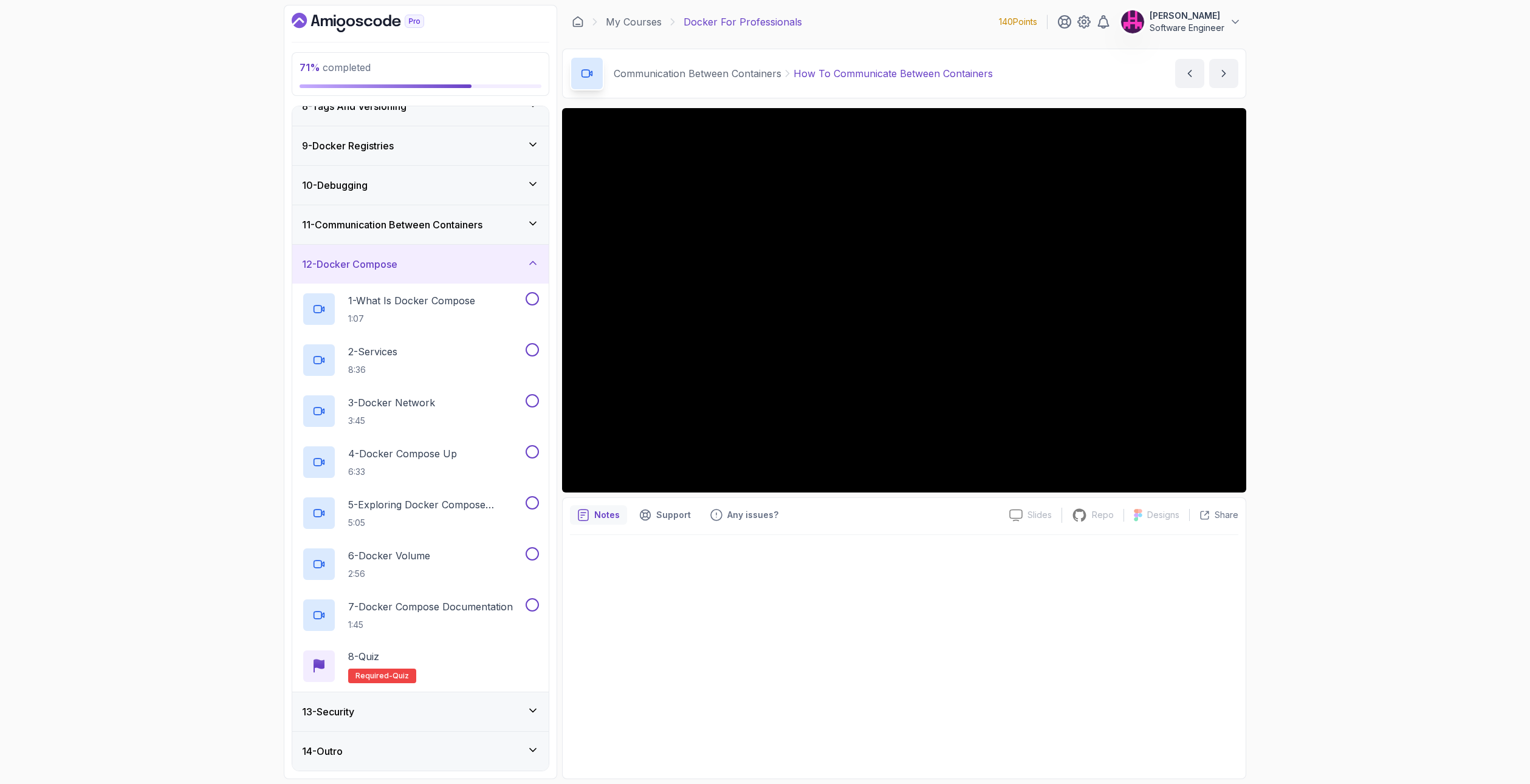
click at [516, 715] on div "13 - Security" at bounding box center [420, 712] width 237 height 15
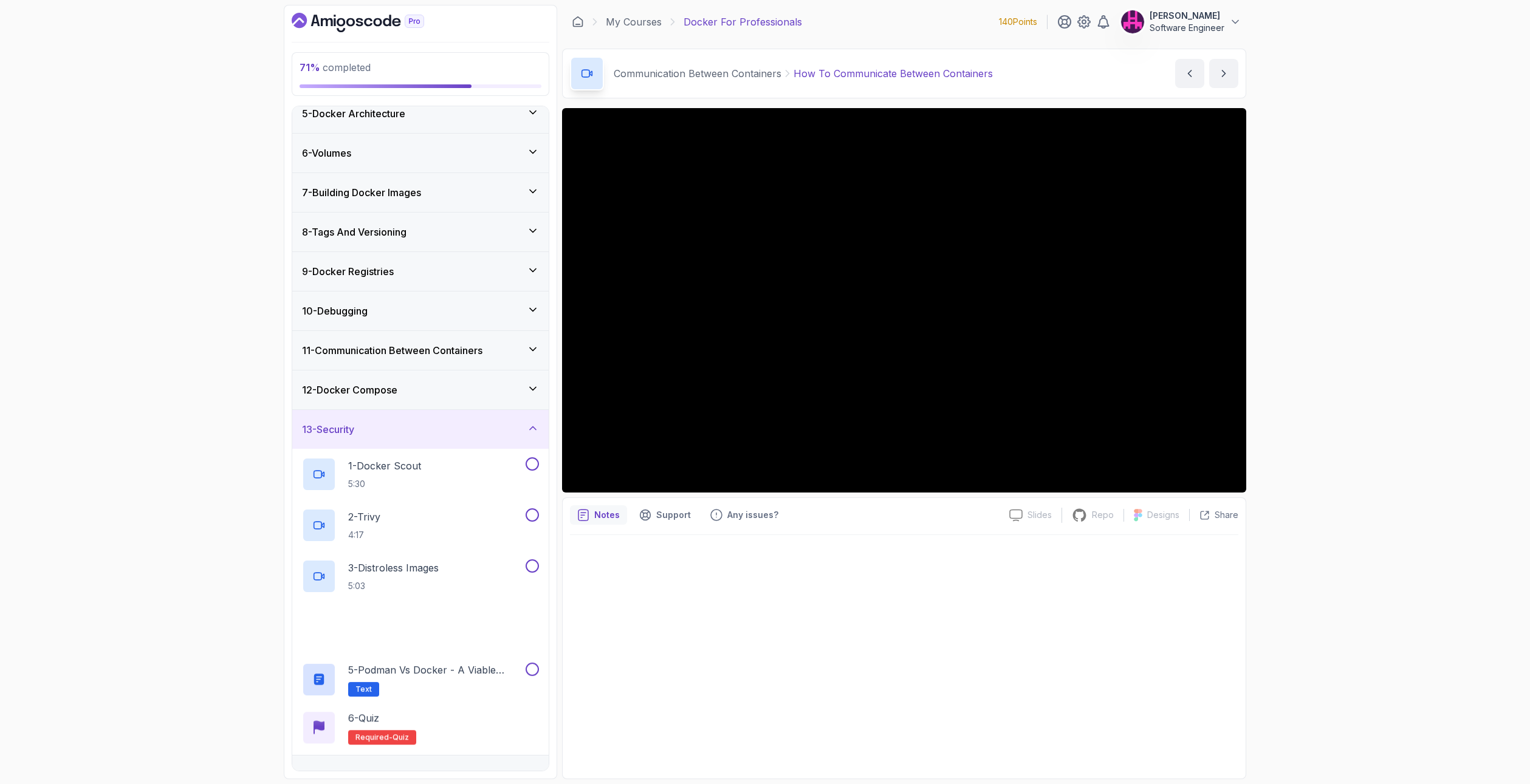
scroll to position [194, 0]
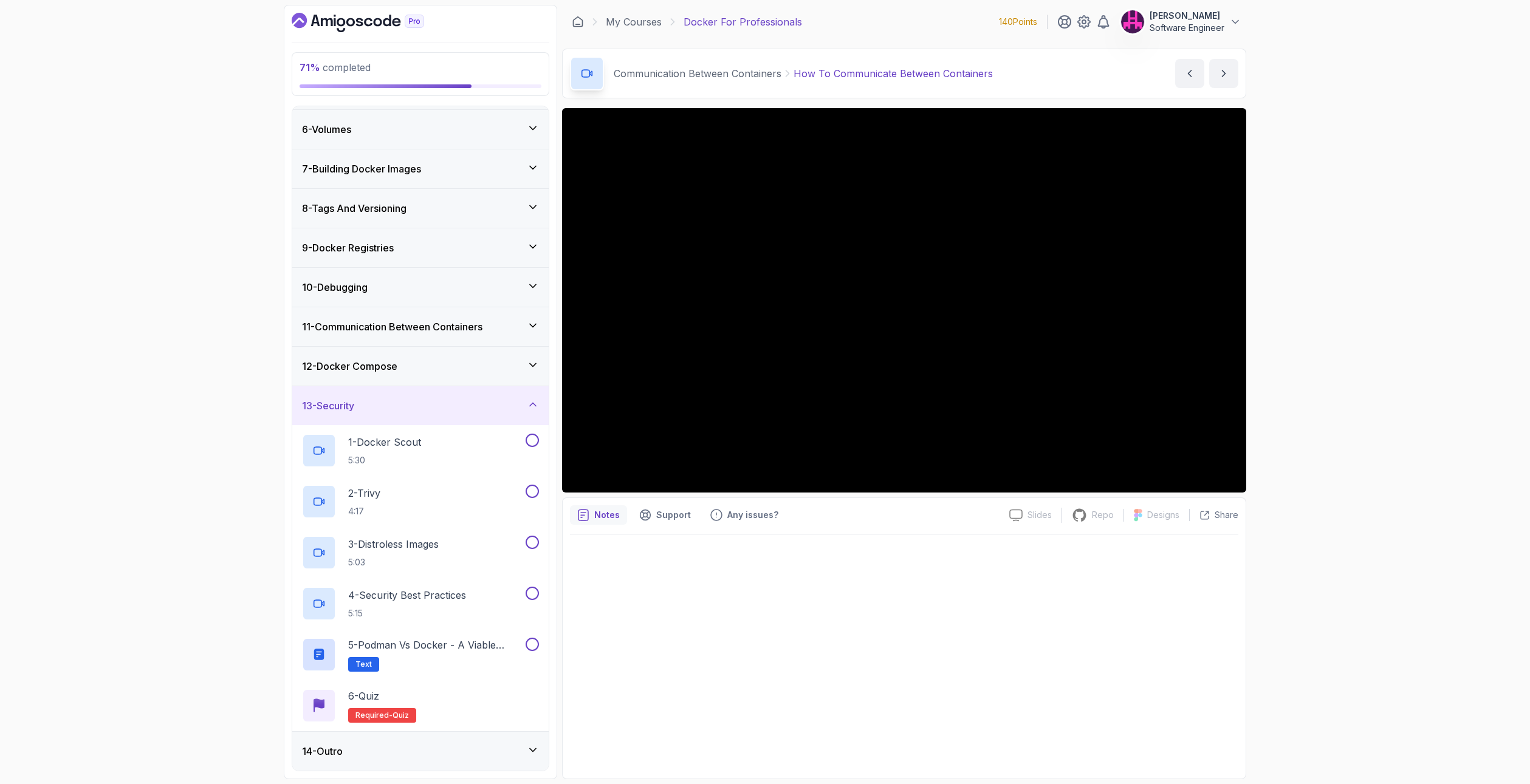
click at [529, 320] on icon at bounding box center [533, 325] width 12 height 12
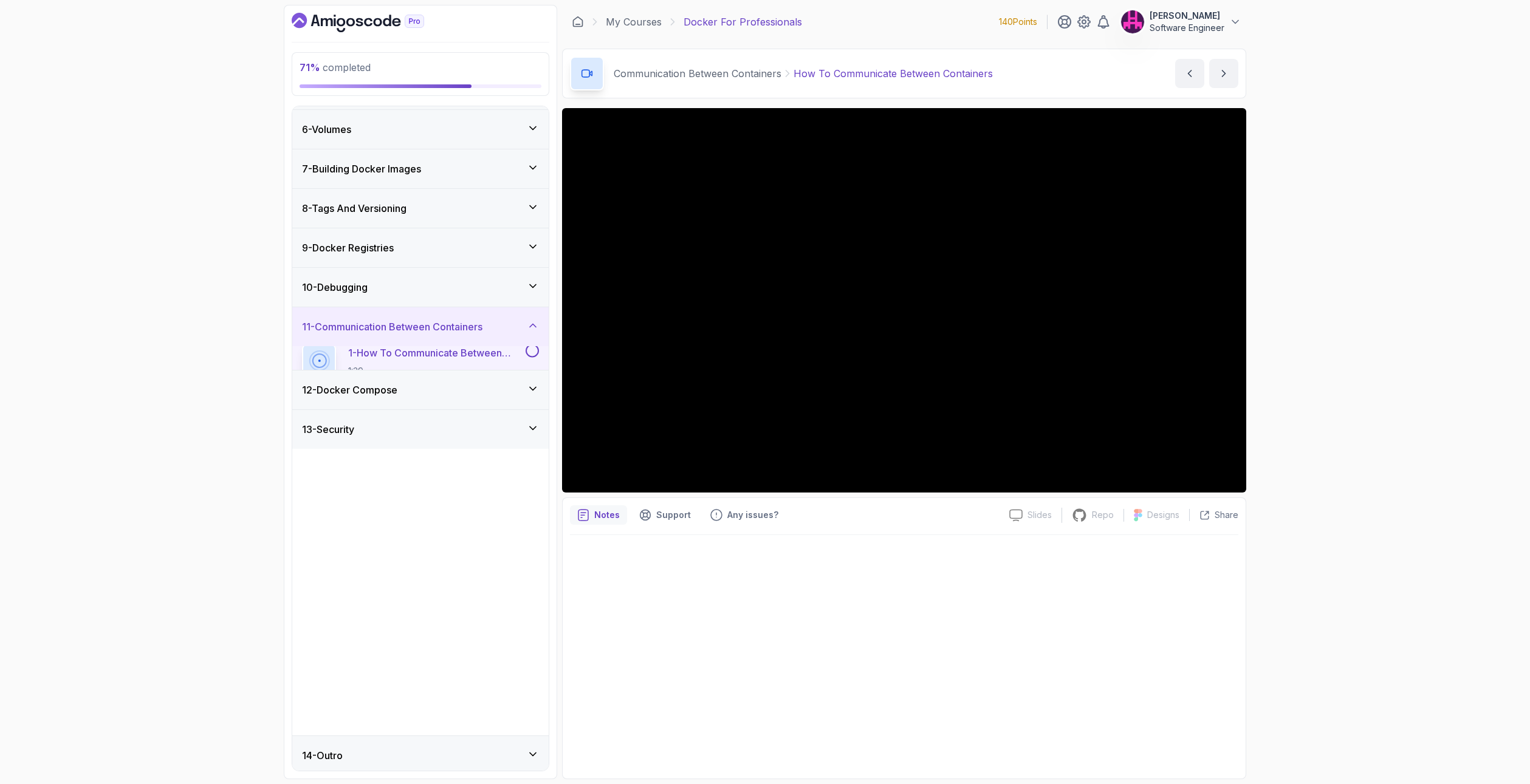
scroll to position [0, 0]
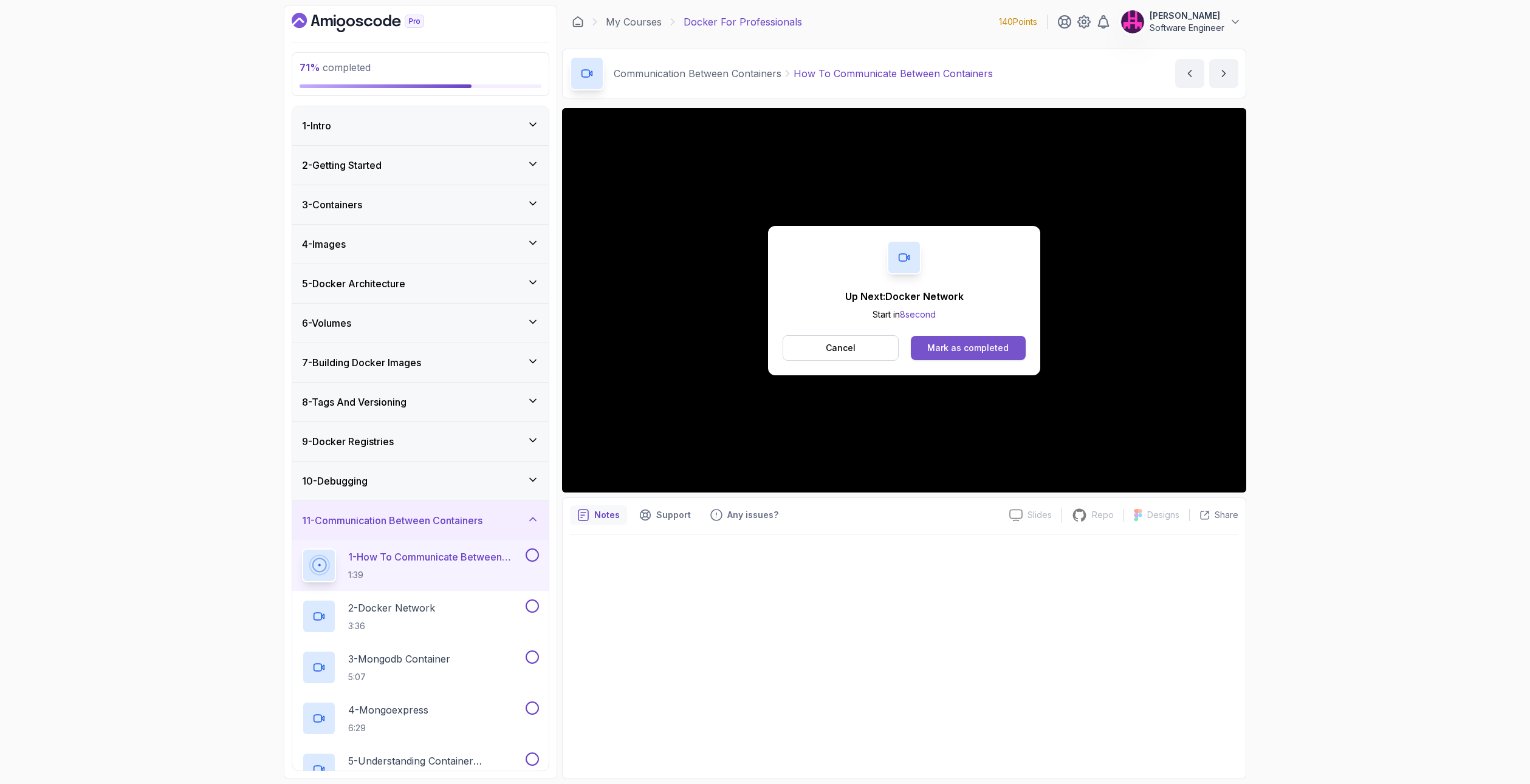
click at [981, 343] on div "Mark as completed" at bounding box center [968, 348] width 81 height 12
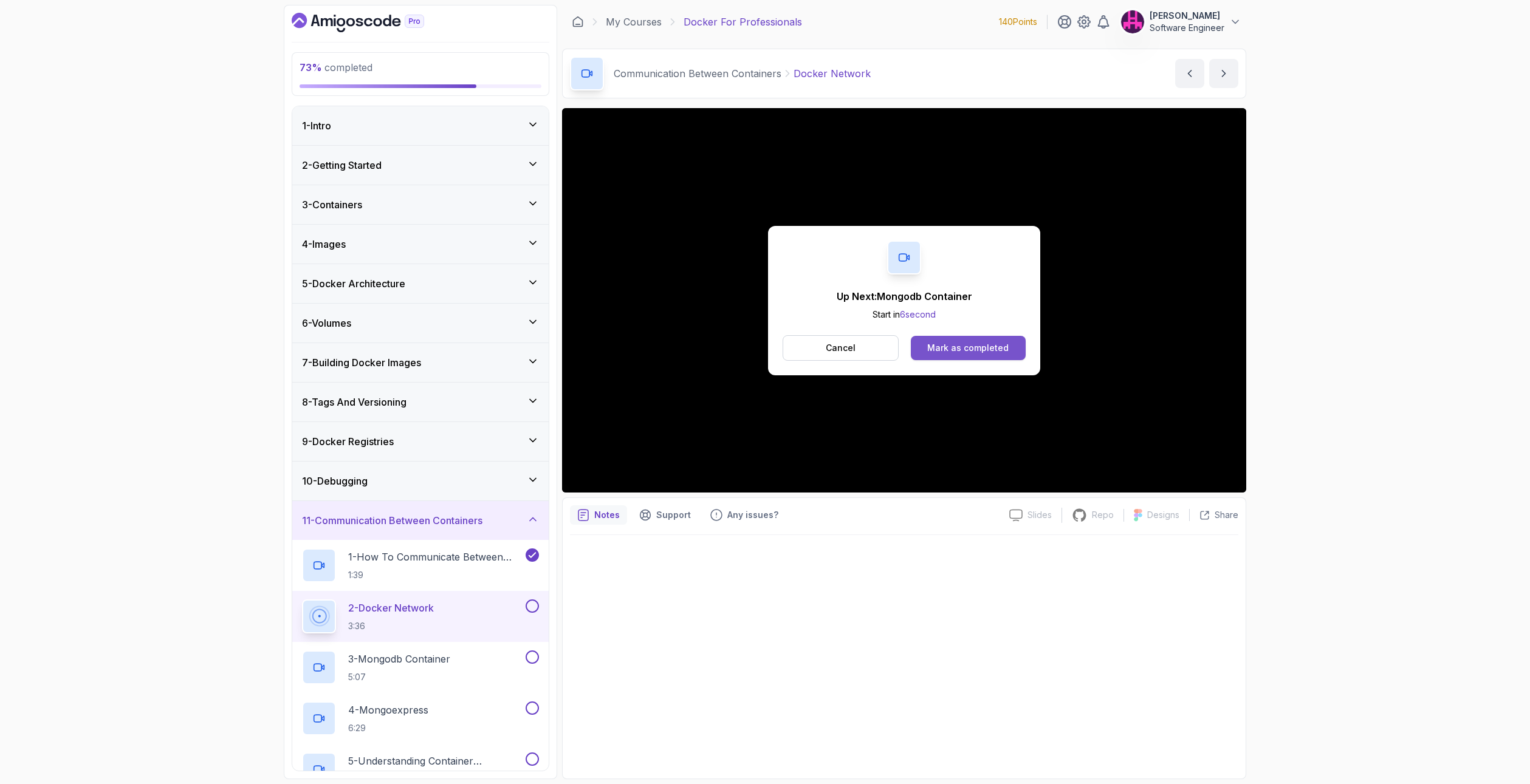
click at [996, 351] on div "Mark as completed" at bounding box center [968, 348] width 81 height 12
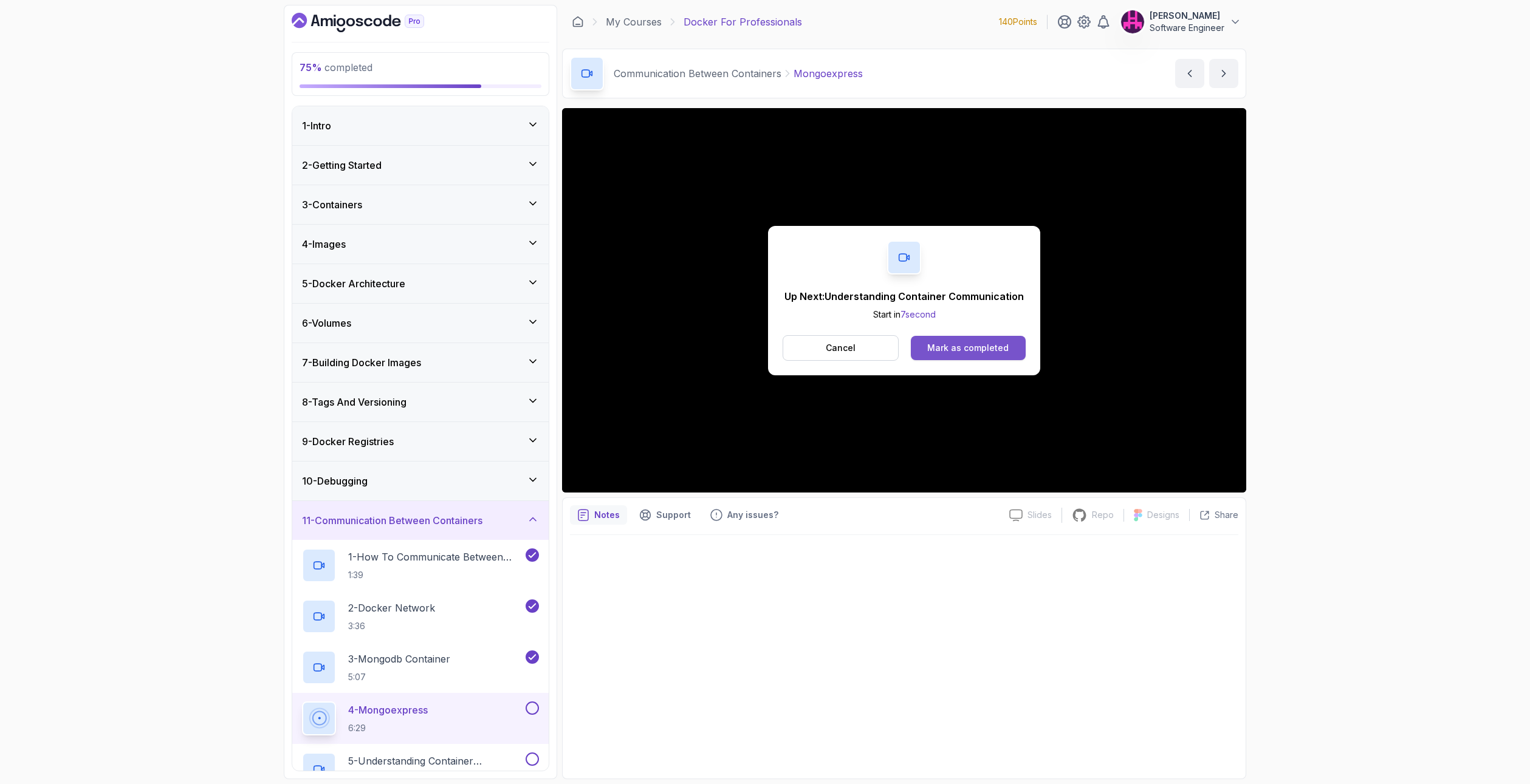
click at [947, 345] on div "Mark as completed" at bounding box center [968, 348] width 81 height 12
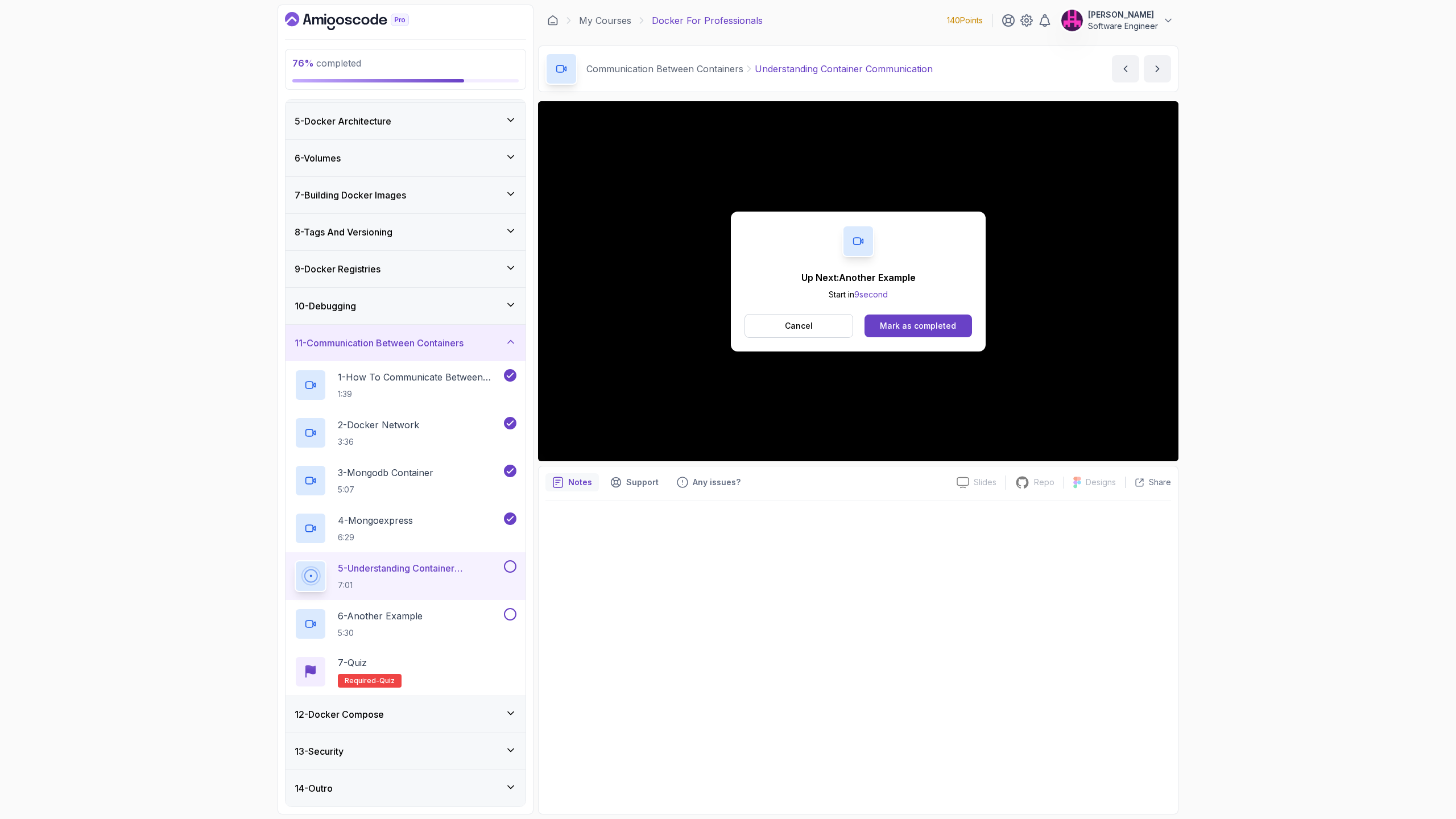
scroll to position [229, 0]
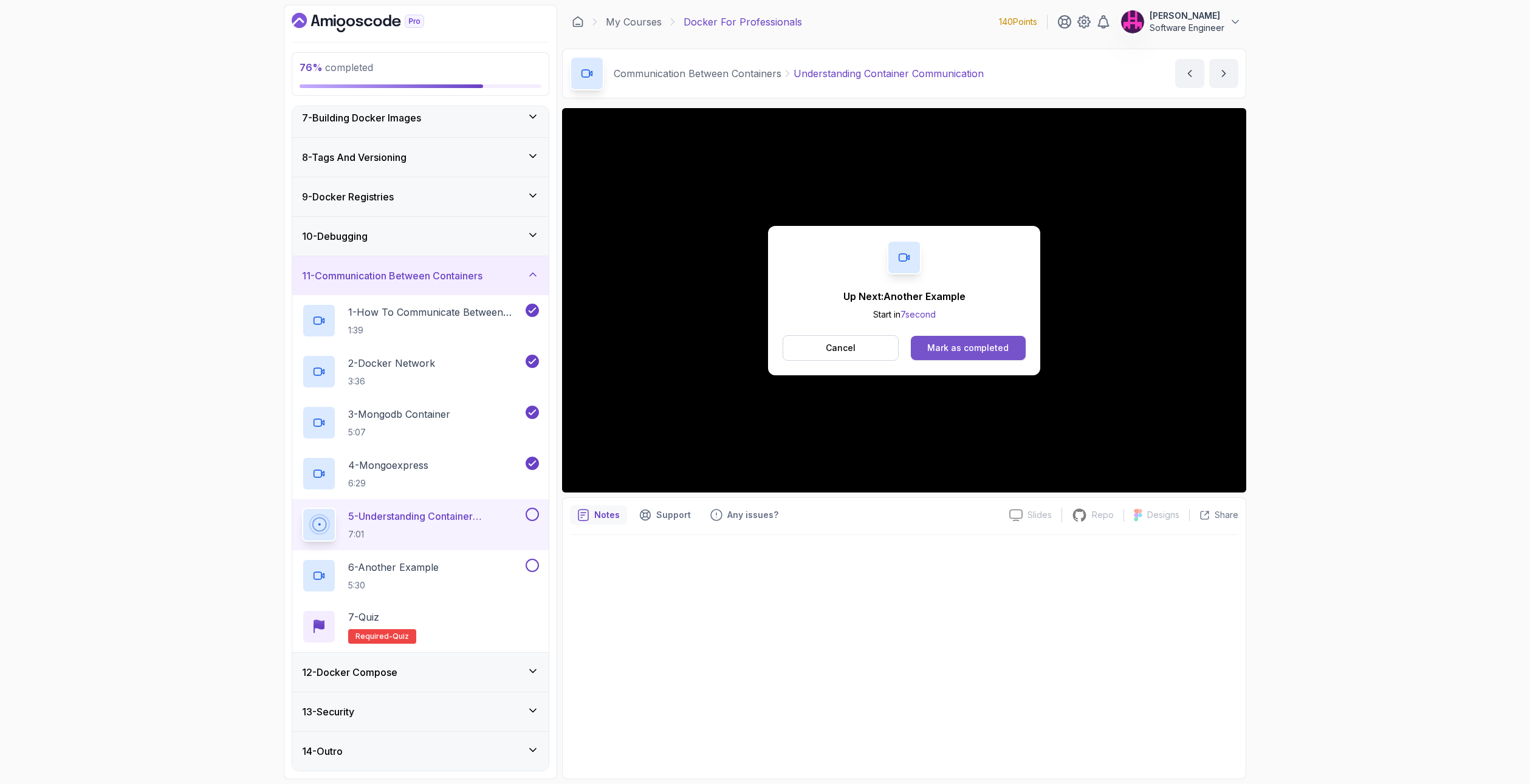
click at [932, 337] on button "Mark as completed" at bounding box center [968, 348] width 115 height 24
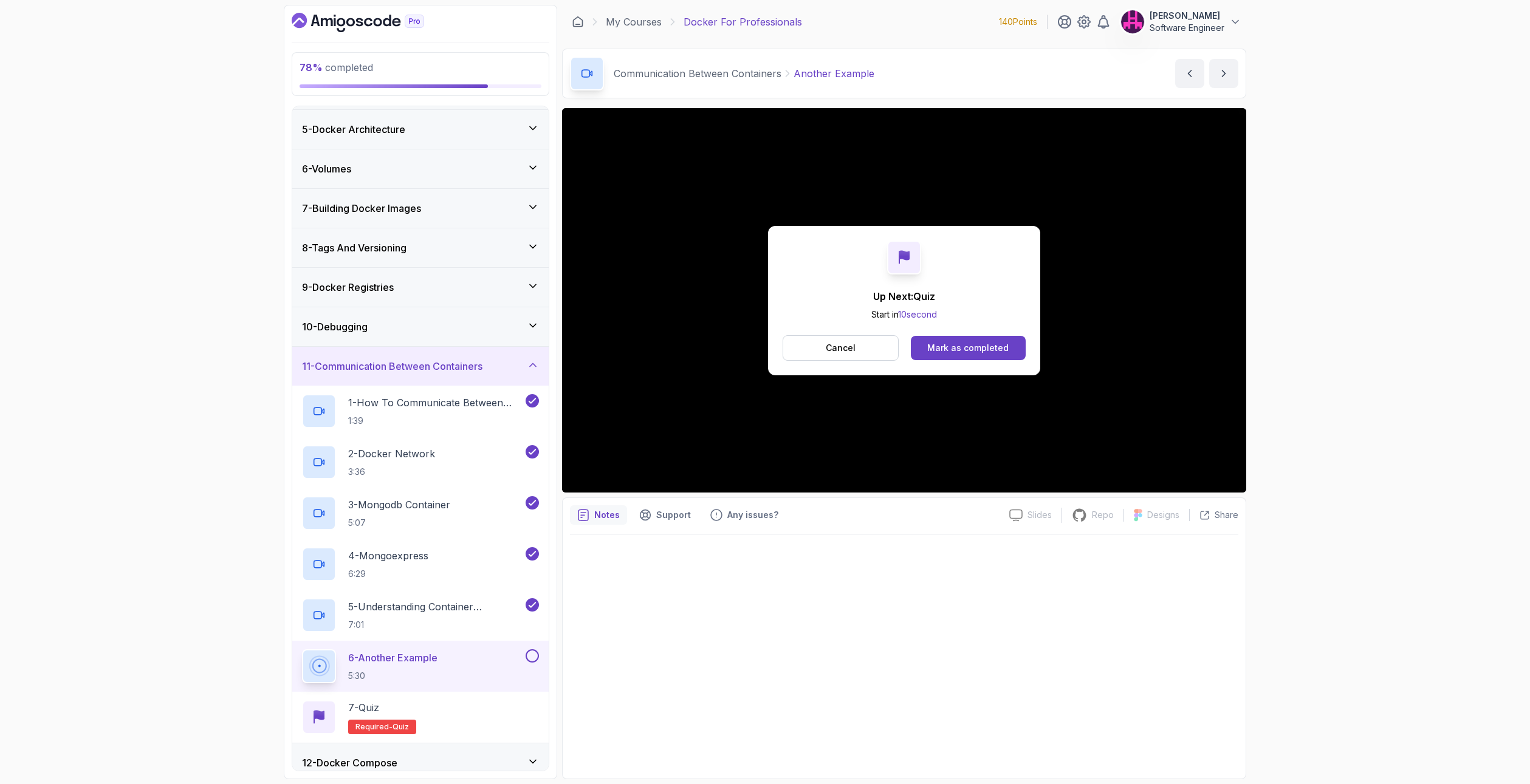
scroll to position [245, 0]
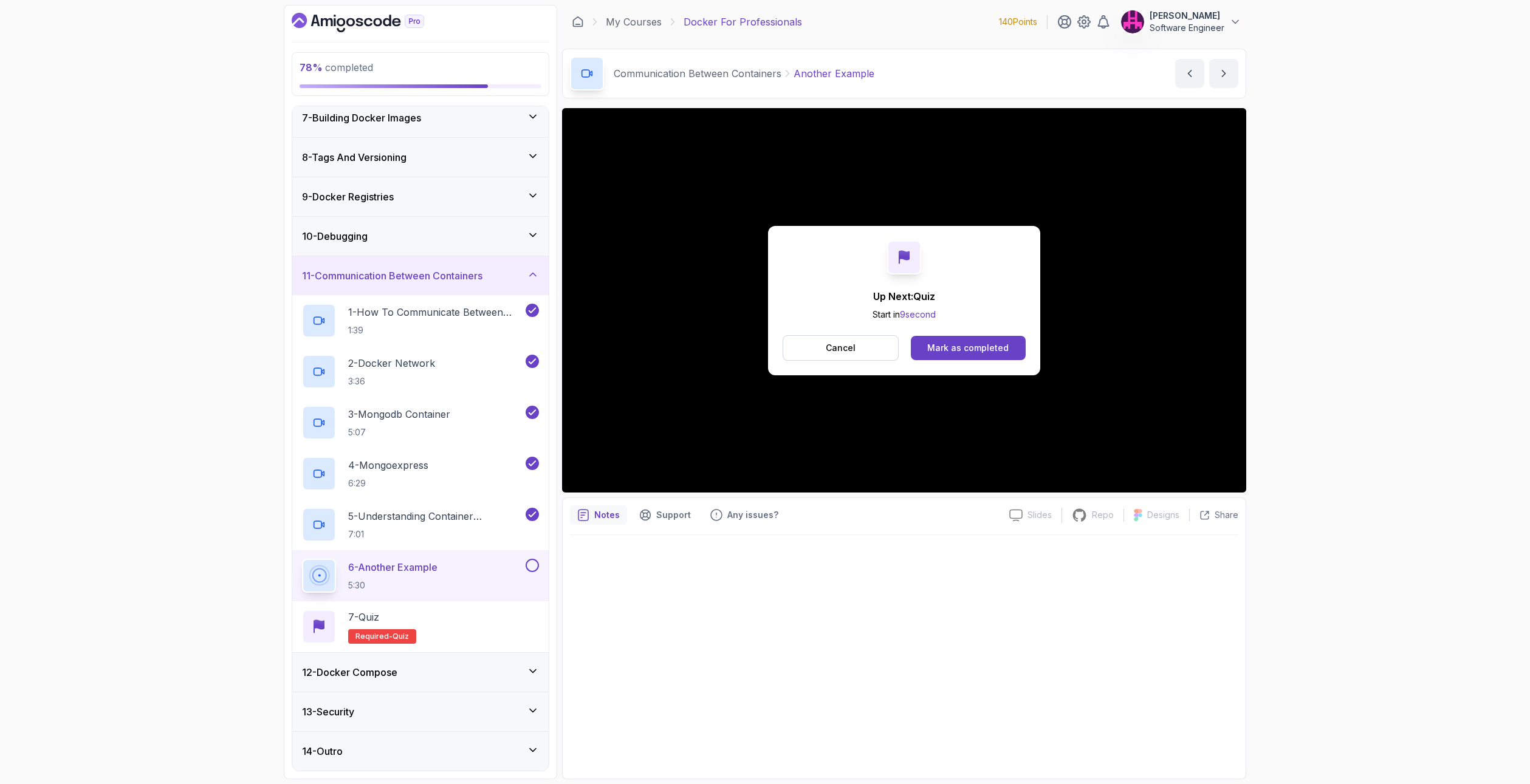
click at [980, 333] on div "Up Next: Quiz Start in 9 second Cancel Mark as completed" at bounding box center [904, 301] width 272 height 149
click at [987, 347] on div "Mark as completed" at bounding box center [968, 348] width 81 height 12
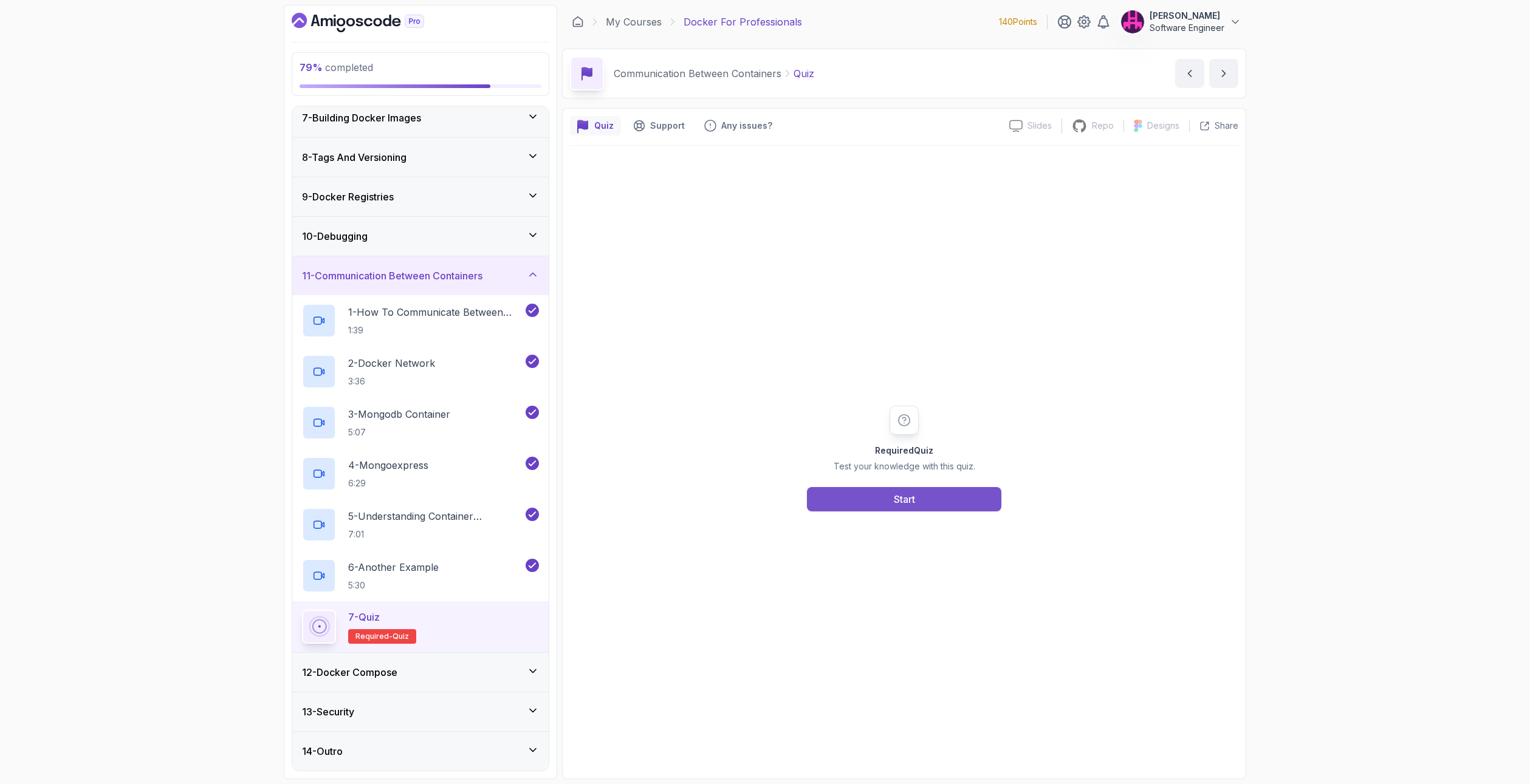
click at [912, 496] on div "Start" at bounding box center [904, 499] width 21 height 15
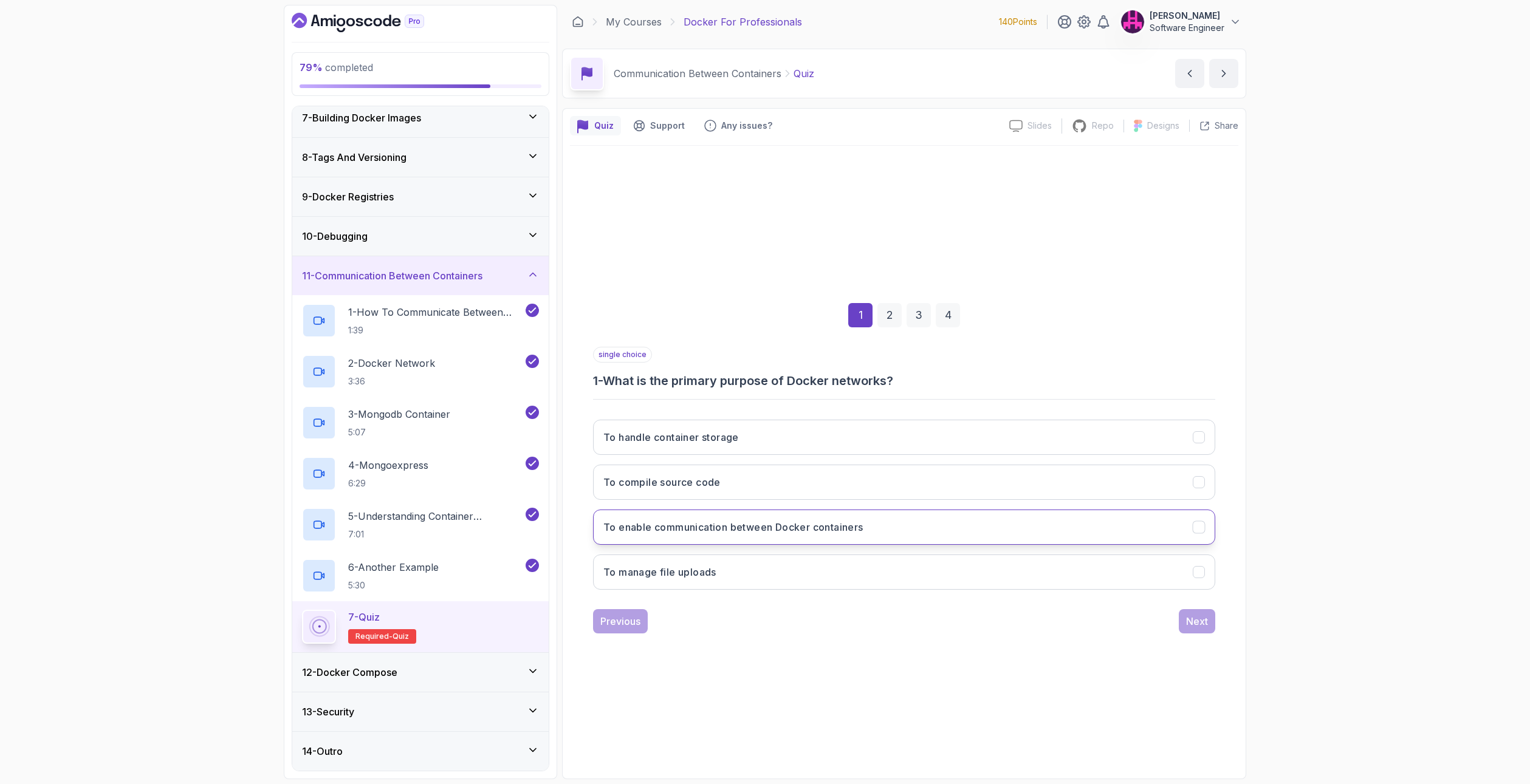
click at [676, 531] on h3 "To enable communication between Docker containers" at bounding box center [734, 527] width 260 height 15
click at [1212, 619] on button "Next" at bounding box center [1197, 621] width 37 height 24
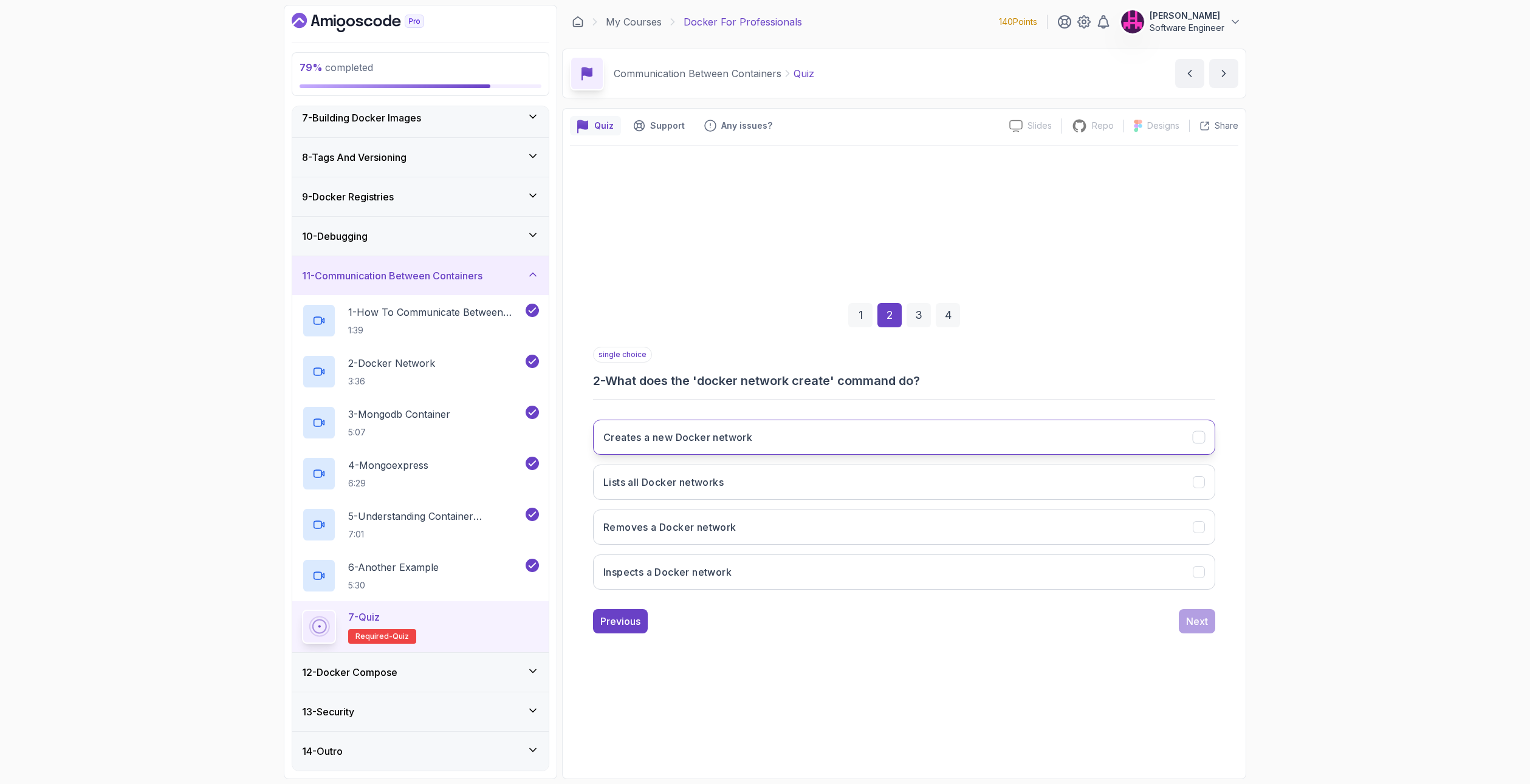
click at [693, 436] on h3 "Creates a new Docker network" at bounding box center [678, 437] width 149 height 15
click at [1205, 618] on div "Next" at bounding box center [1197, 621] width 22 height 15
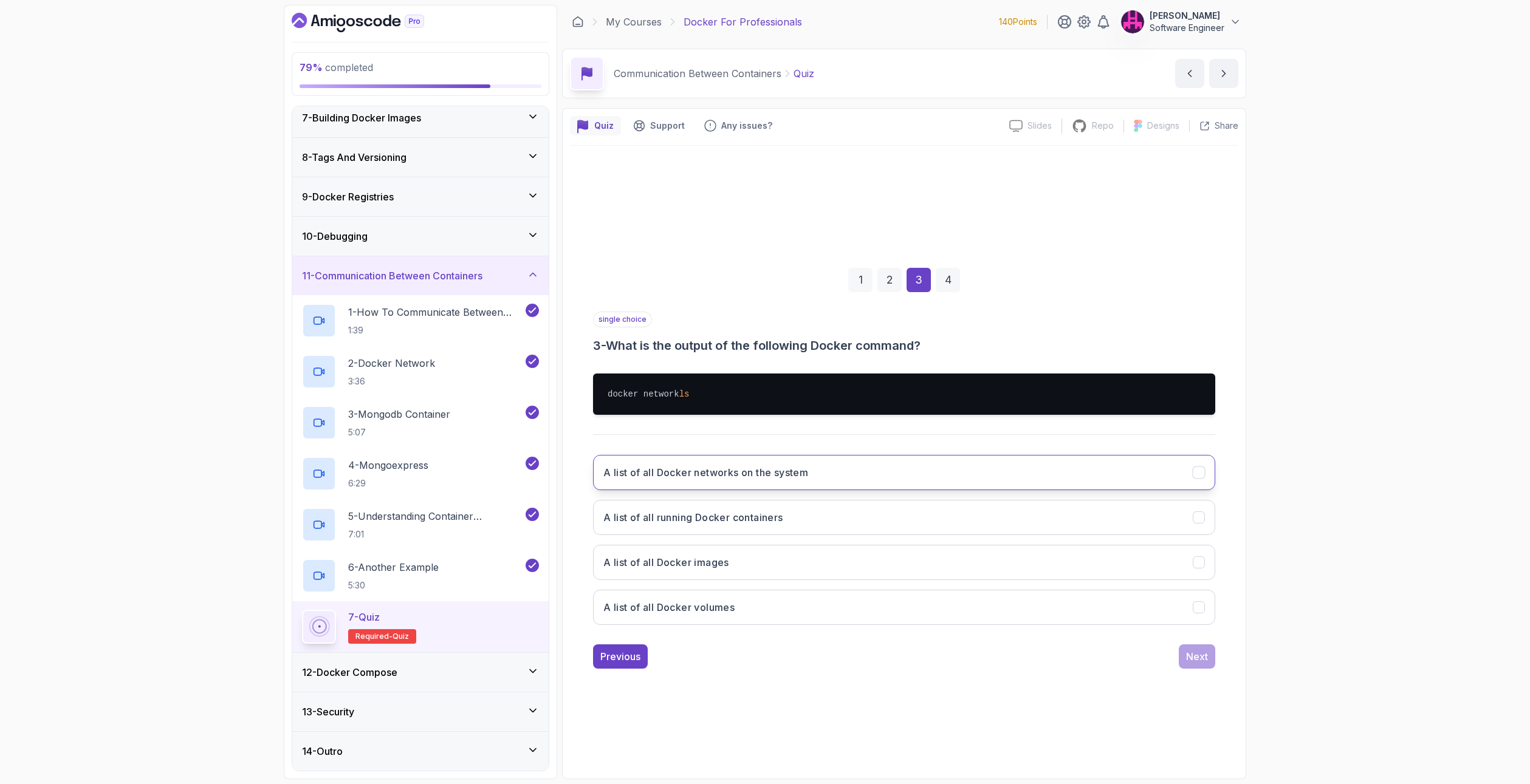
click at [659, 469] on h3 "A list of all Docker networks on the system" at bounding box center [706, 473] width 205 height 15
click at [1197, 650] on div "Next" at bounding box center [1197, 657] width 22 height 15
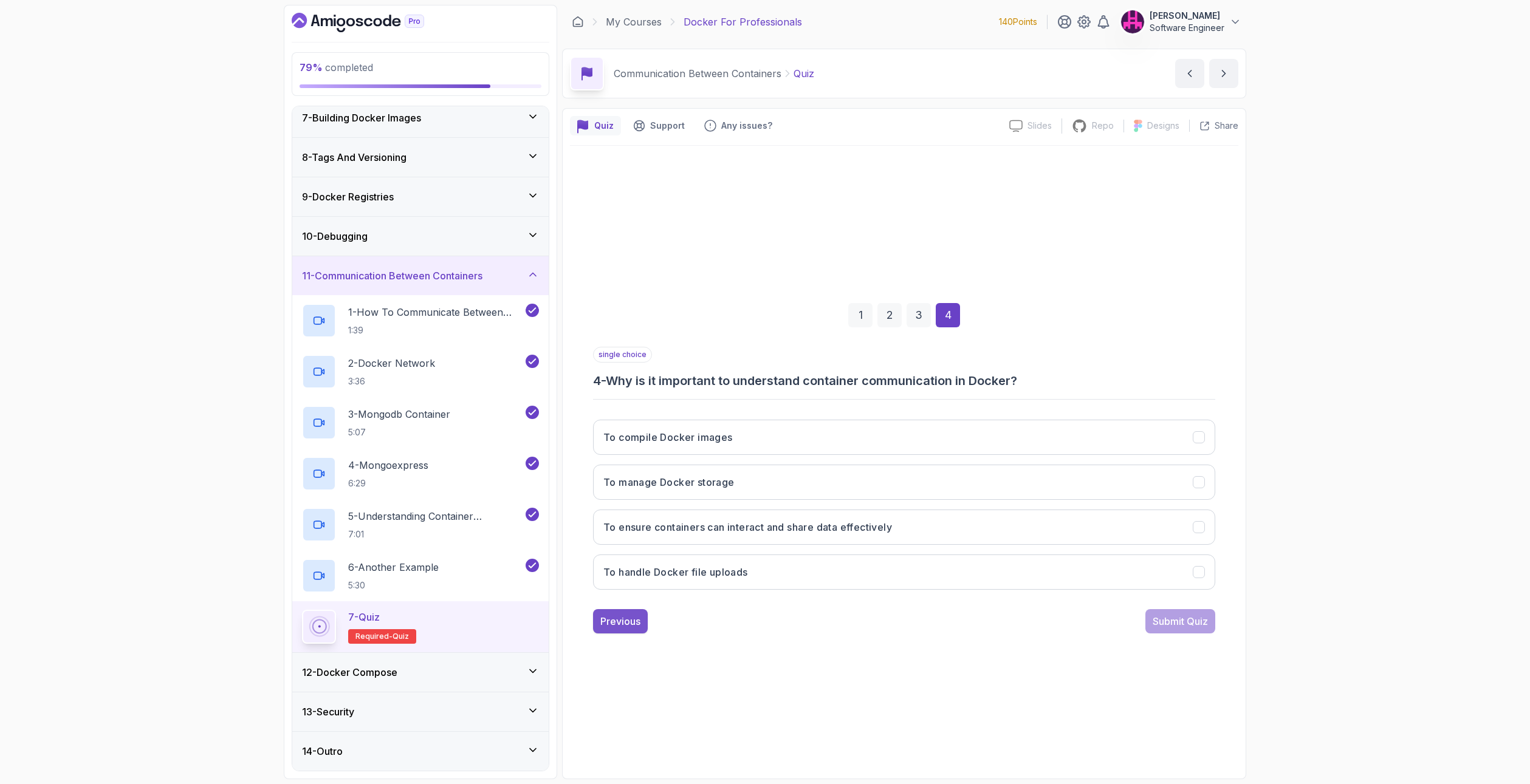
click at [618, 624] on div "Previous" at bounding box center [620, 621] width 40 height 15
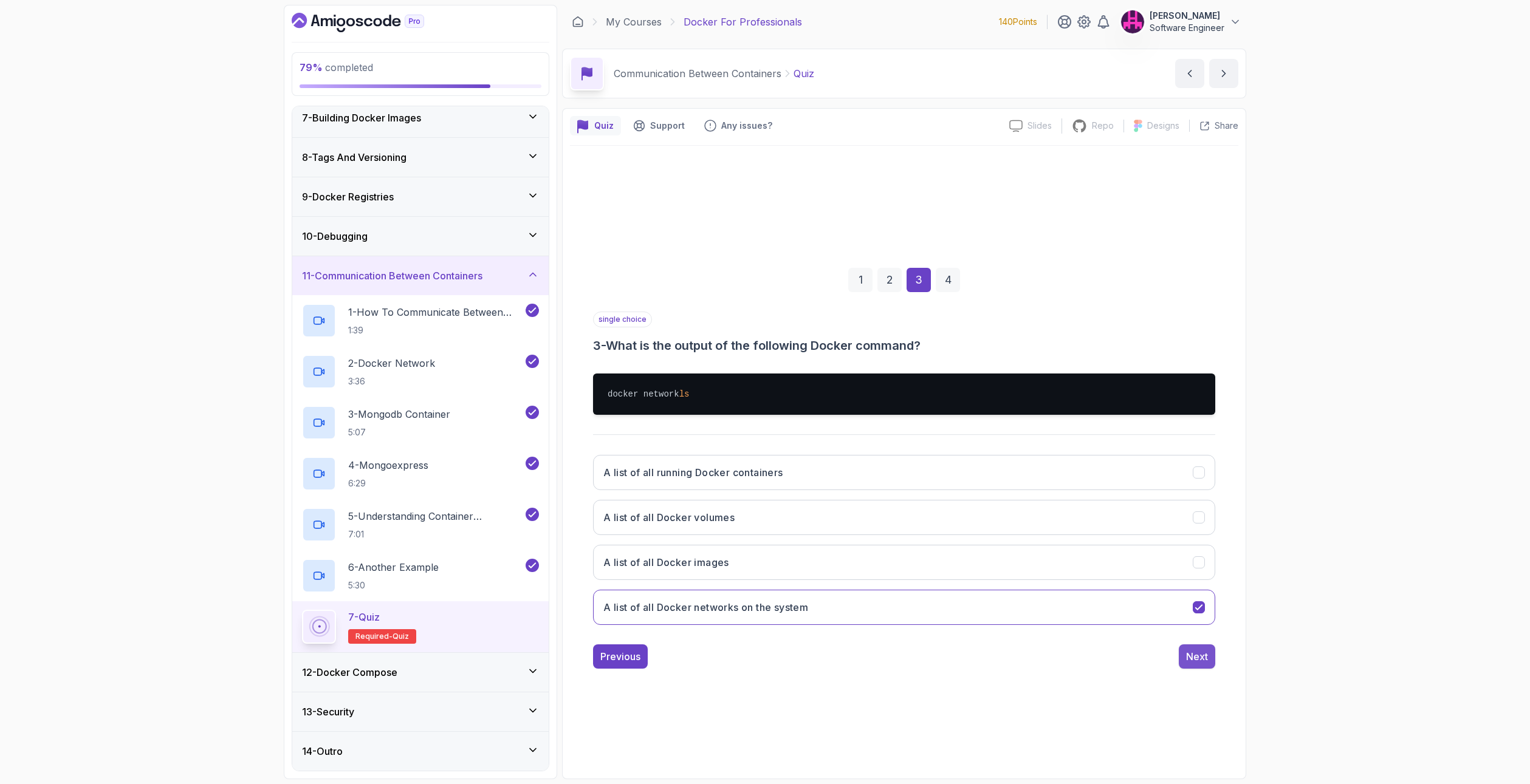
click at [1195, 658] on div "Next" at bounding box center [1197, 657] width 22 height 15
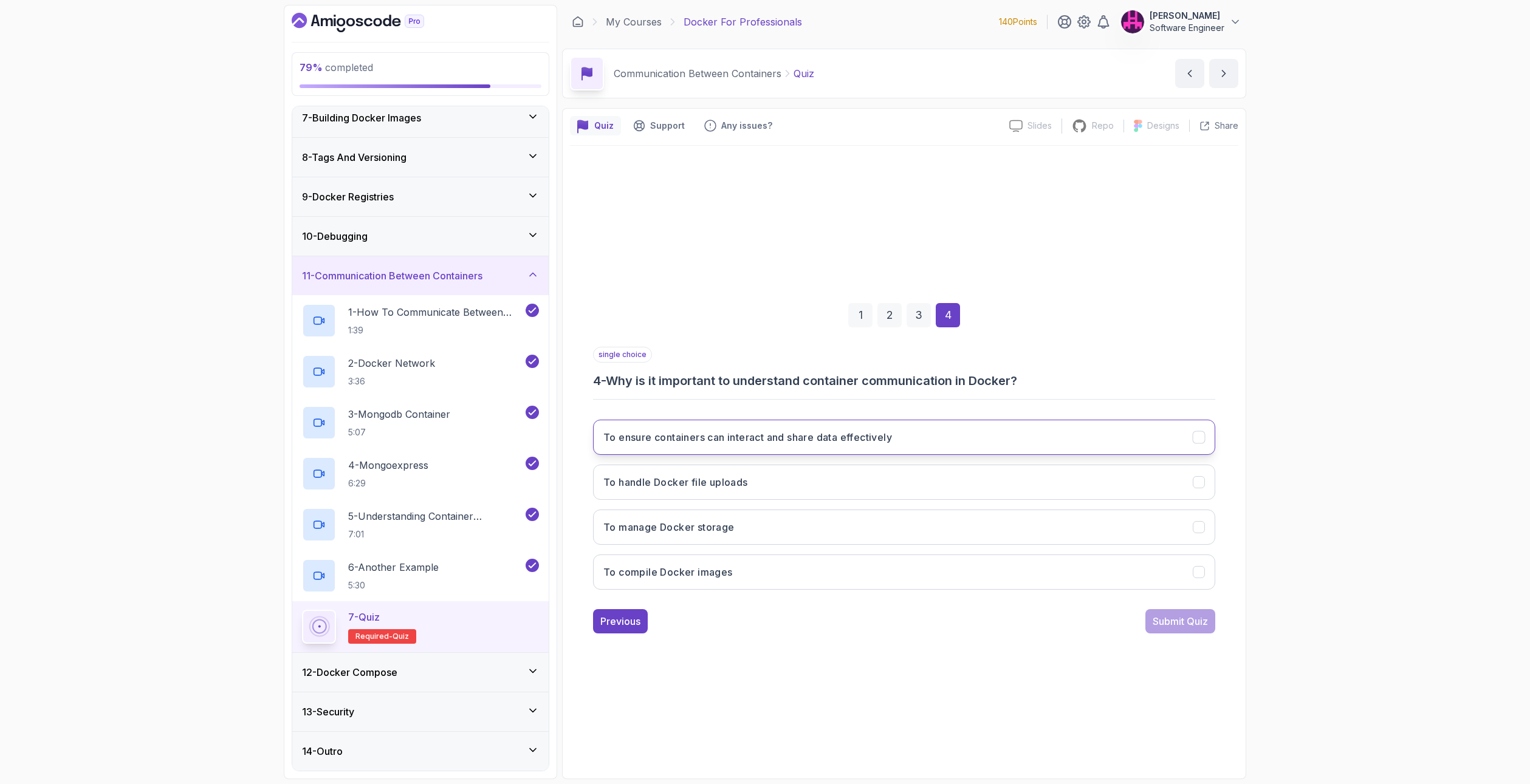
click at [836, 434] on h3 "To ensure containers can interact and share data effectively" at bounding box center [748, 437] width 289 height 15
click at [1169, 625] on div "Submit Quiz" at bounding box center [1180, 621] width 55 height 15
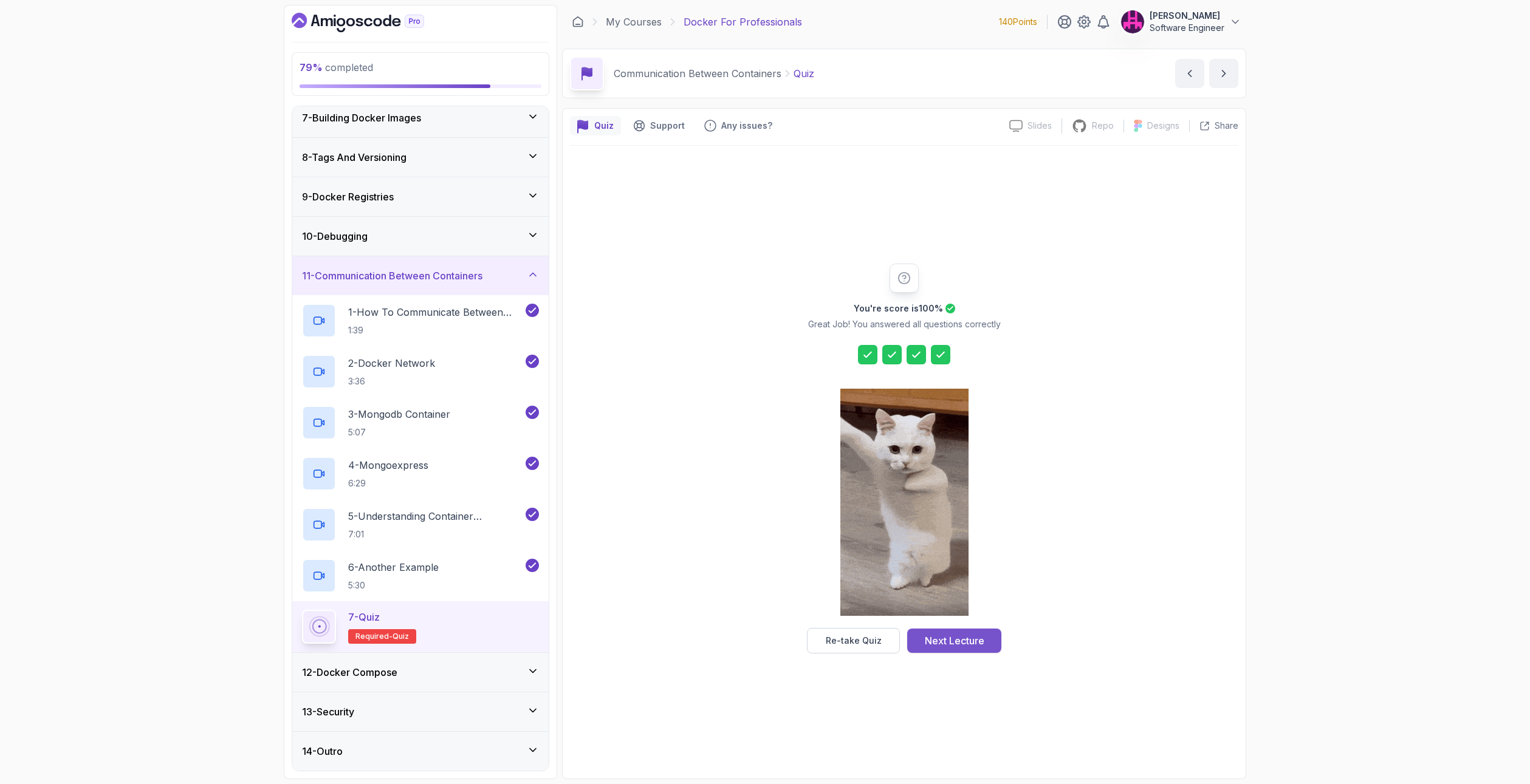
click at [952, 647] on div "Next Lecture" at bounding box center [954, 641] width 59 height 15
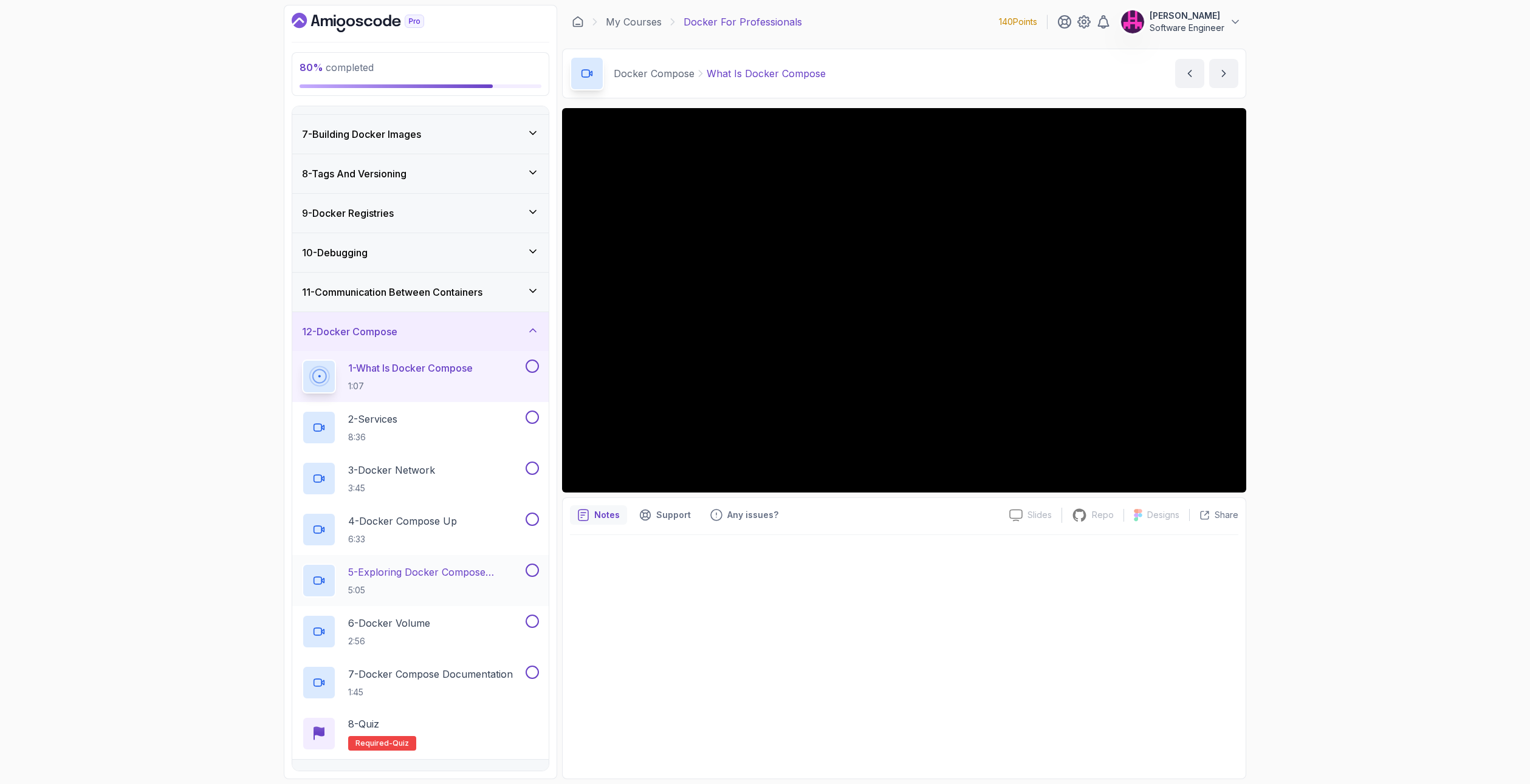
scroll to position [296, 0]
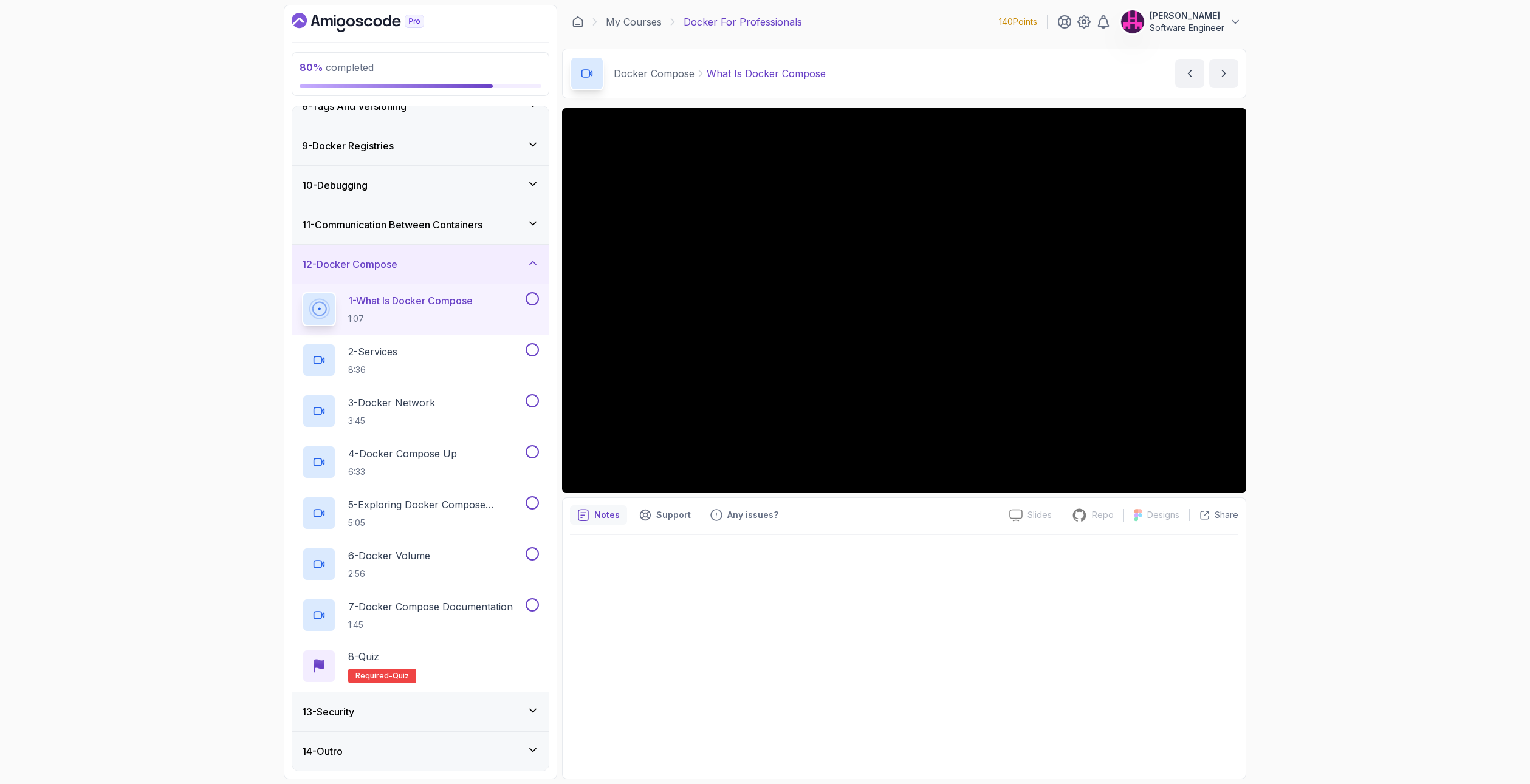
click at [466, 710] on div "13 - Security" at bounding box center [420, 712] width 237 height 15
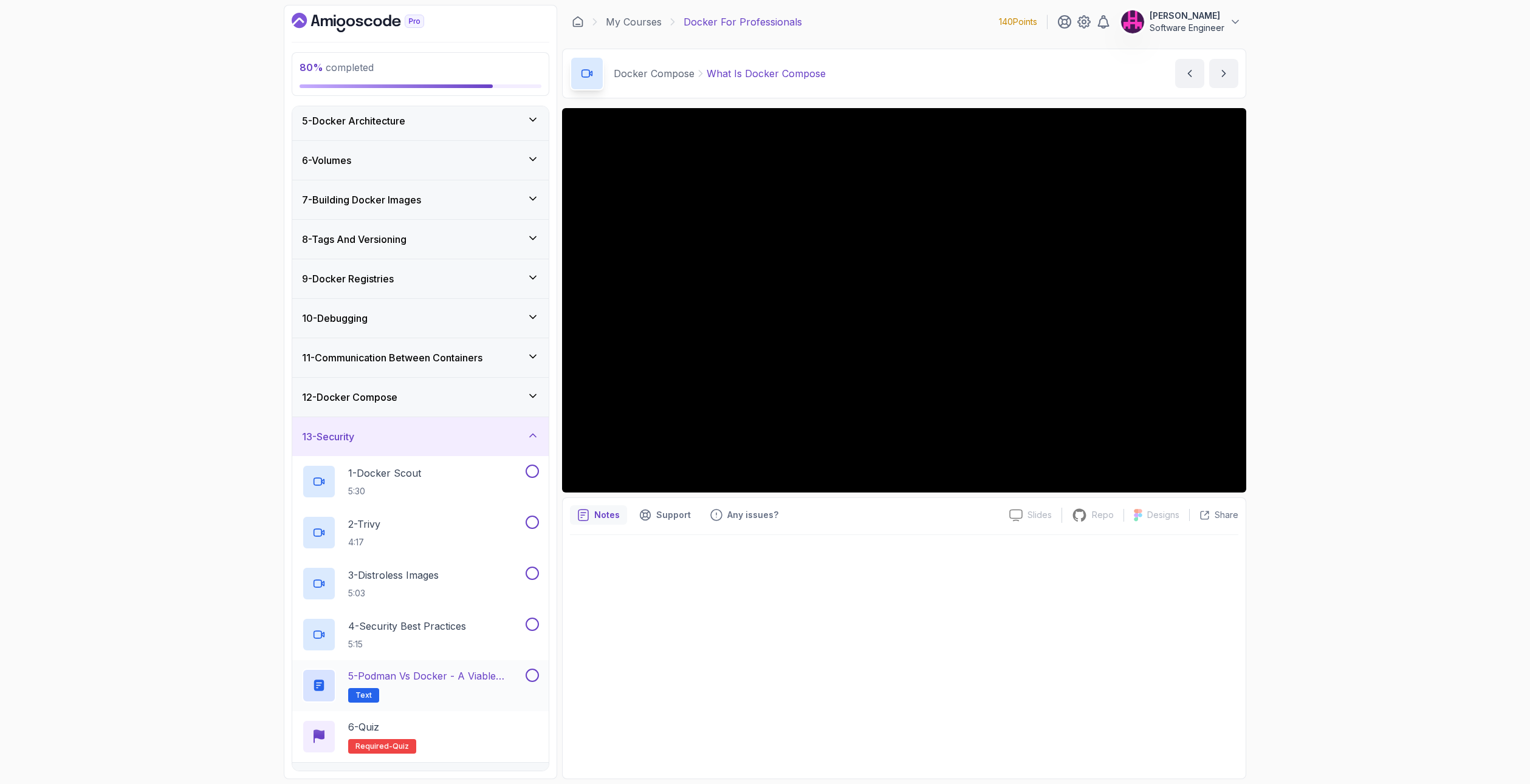
scroll to position [194, 0]
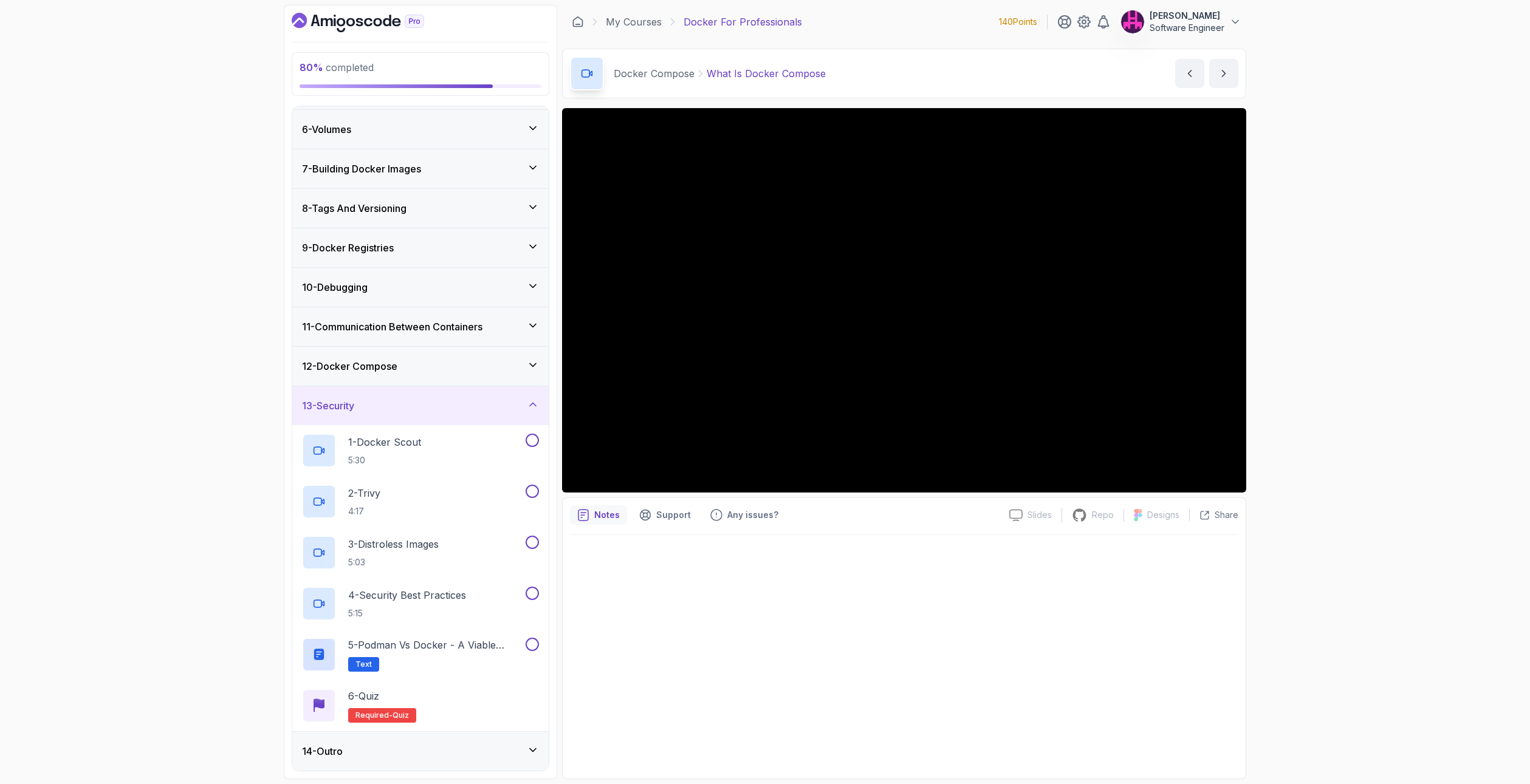
click at [536, 363] on icon at bounding box center [533, 365] width 12 height 12
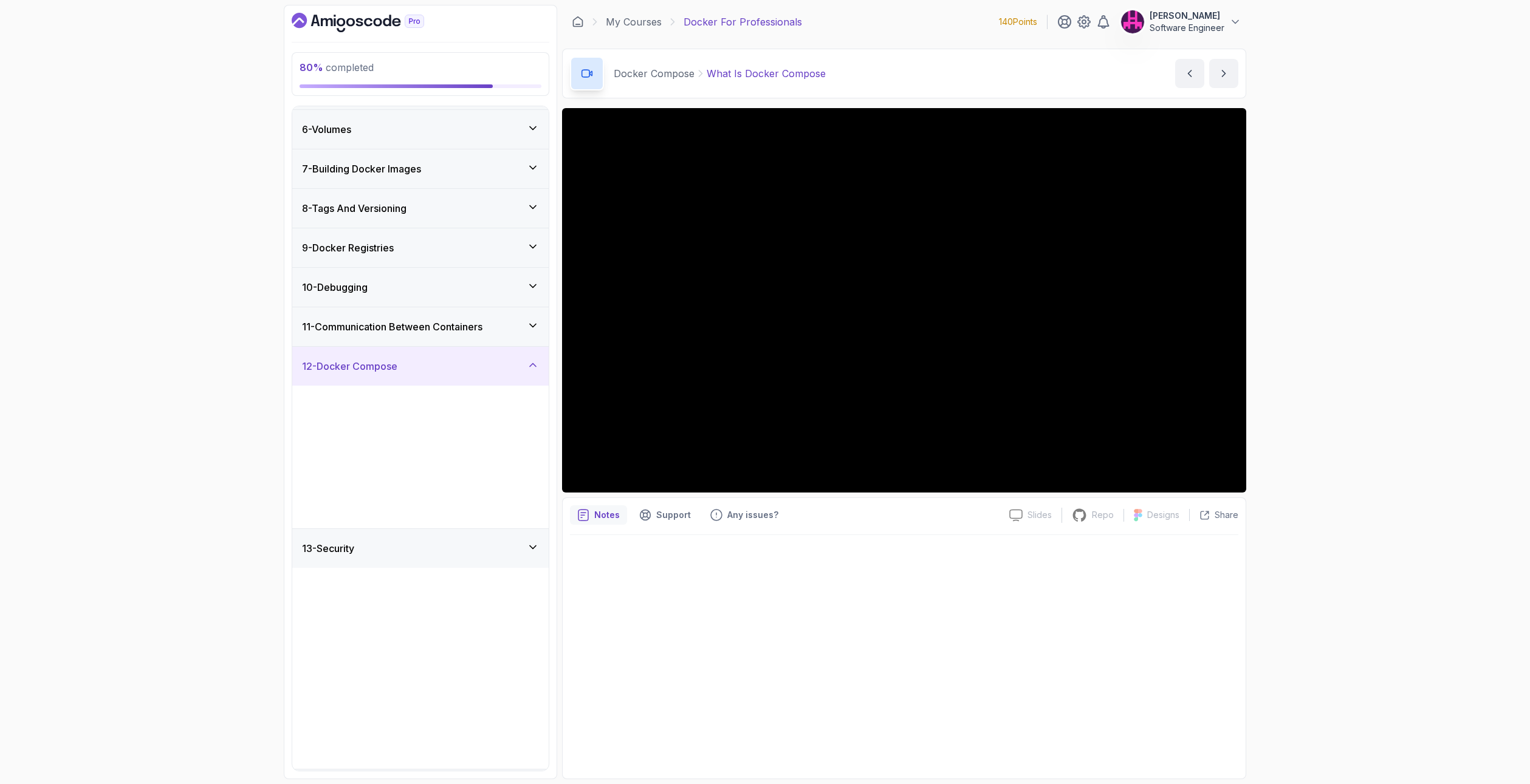
scroll to position [0, 0]
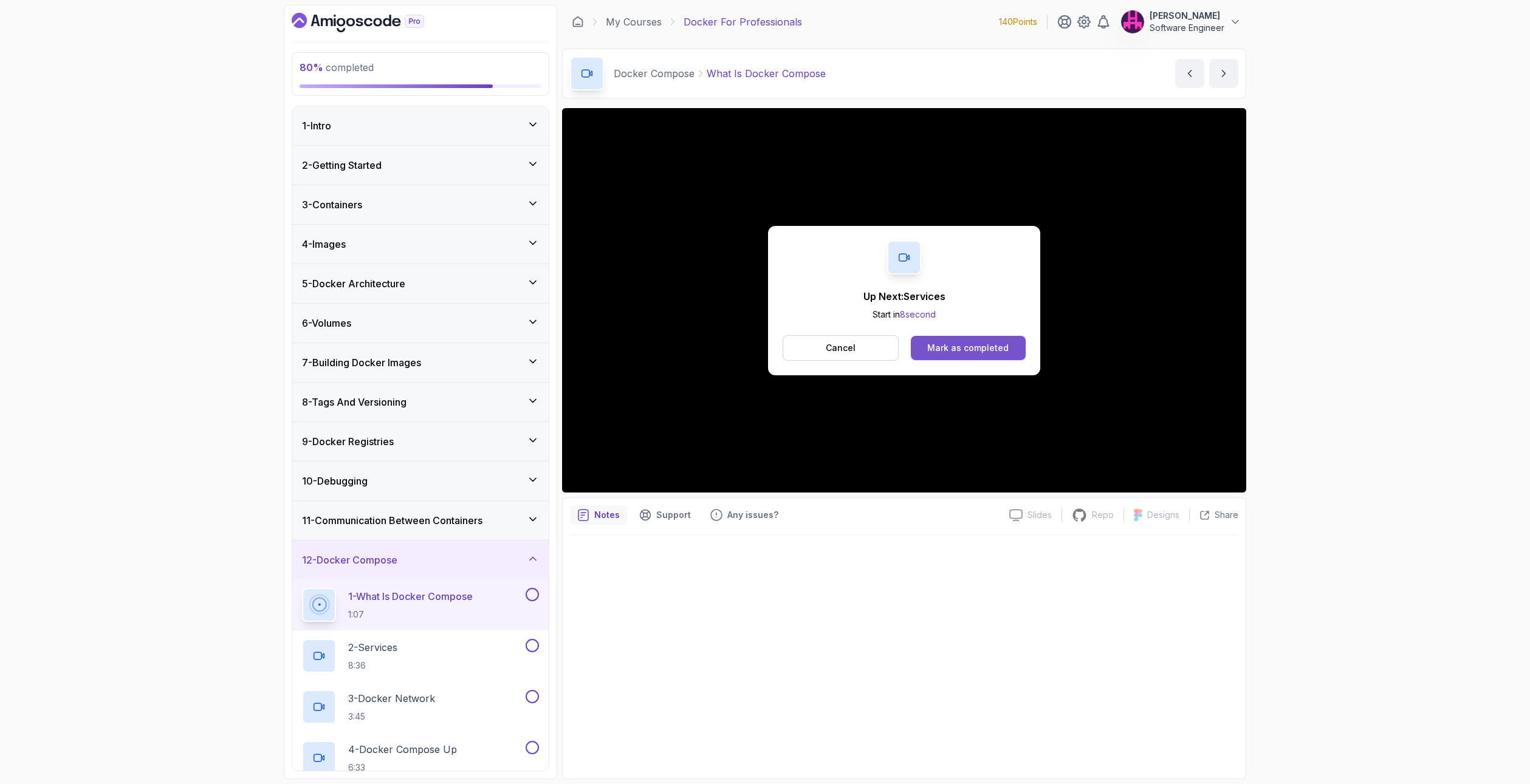
click at [1014, 338] on button "Mark as completed" at bounding box center [968, 348] width 115 height 24
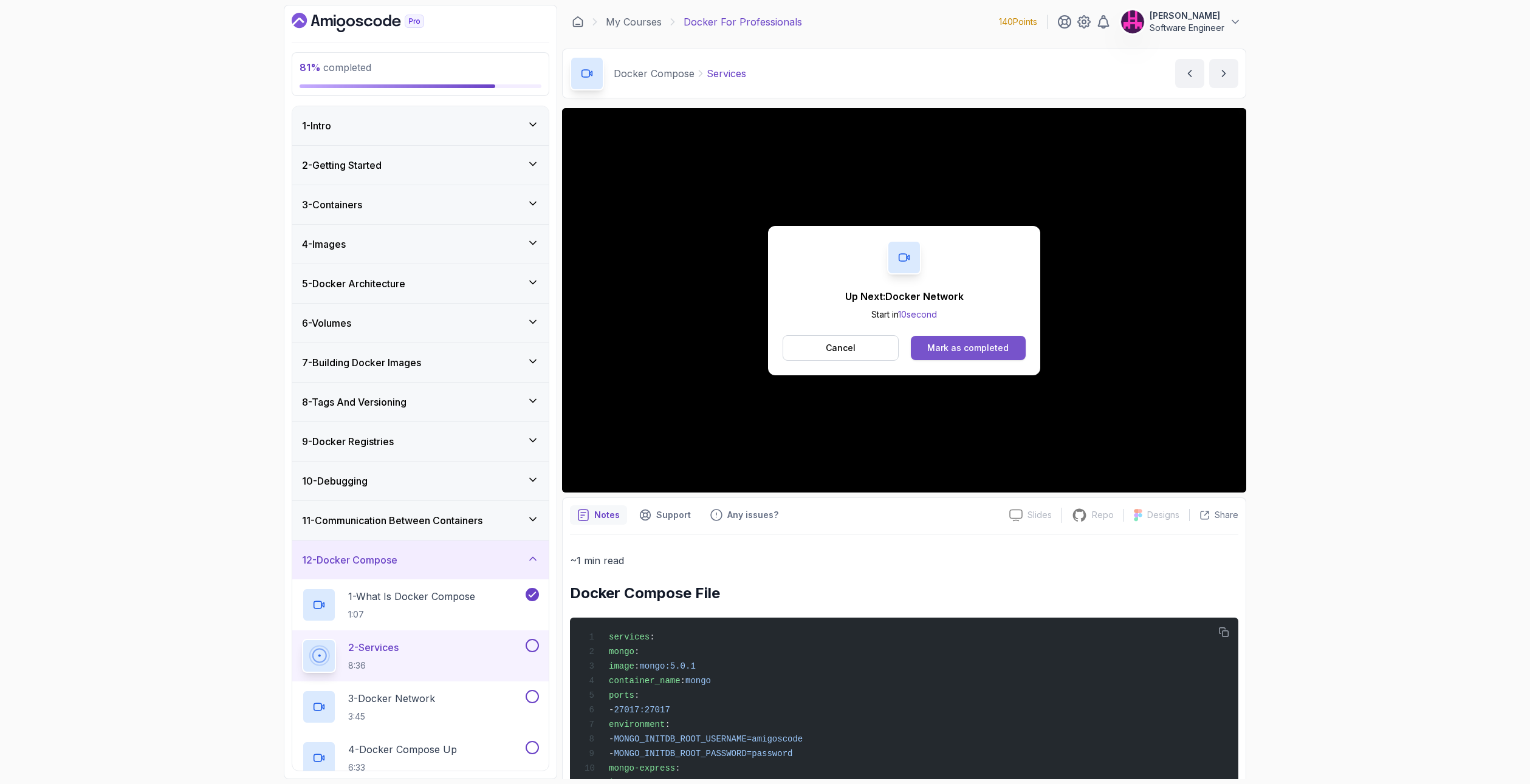
click at [970, 343] on div "Mark as completed" at bounding box center [968, 348] width 81 height 12
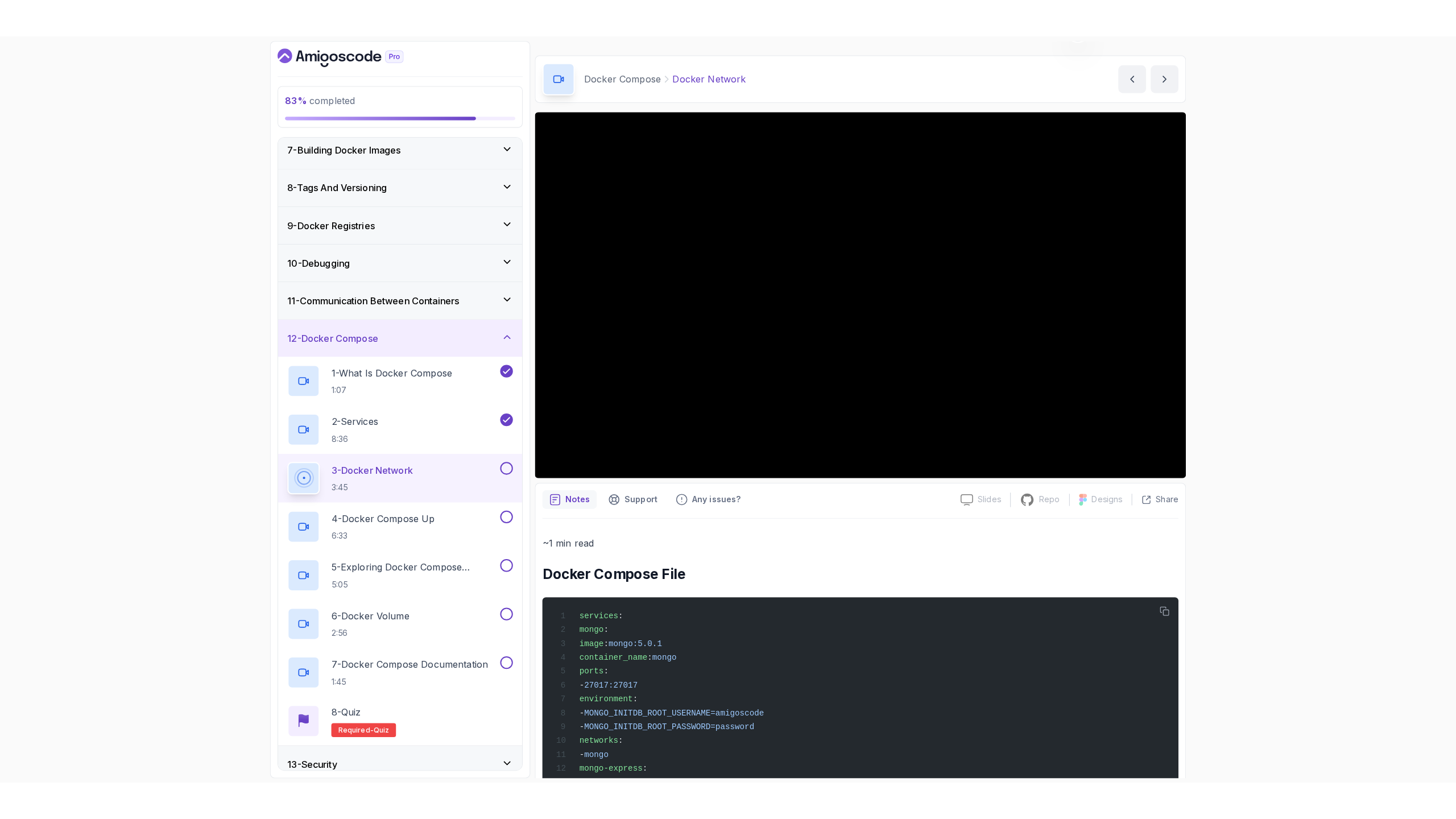
scroll to position [9, 0]
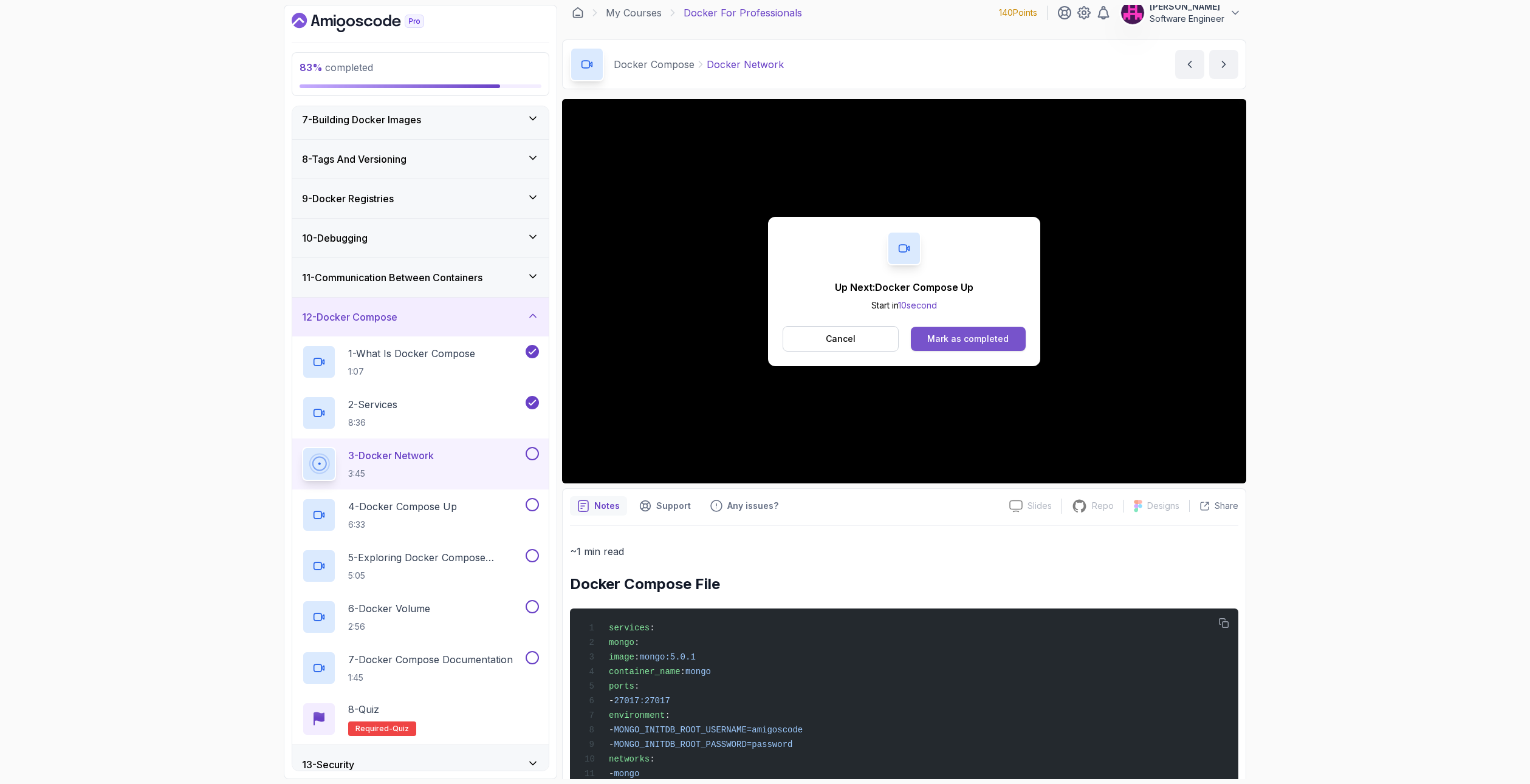
click at [1000, 333] on div "Mark as completed" at bounding box center [968, 339] width 81 height 12
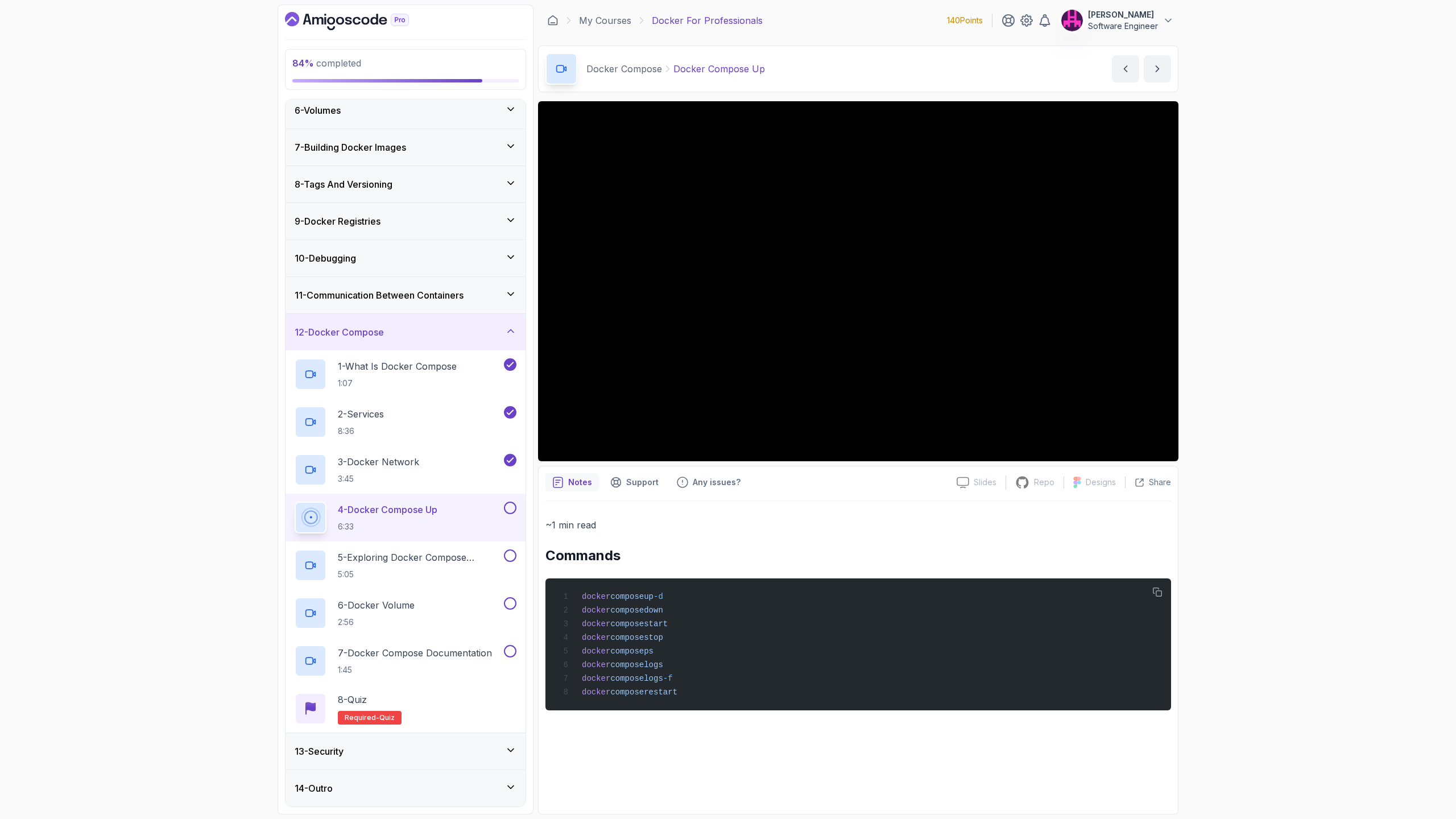
scroll to position [227, 0]
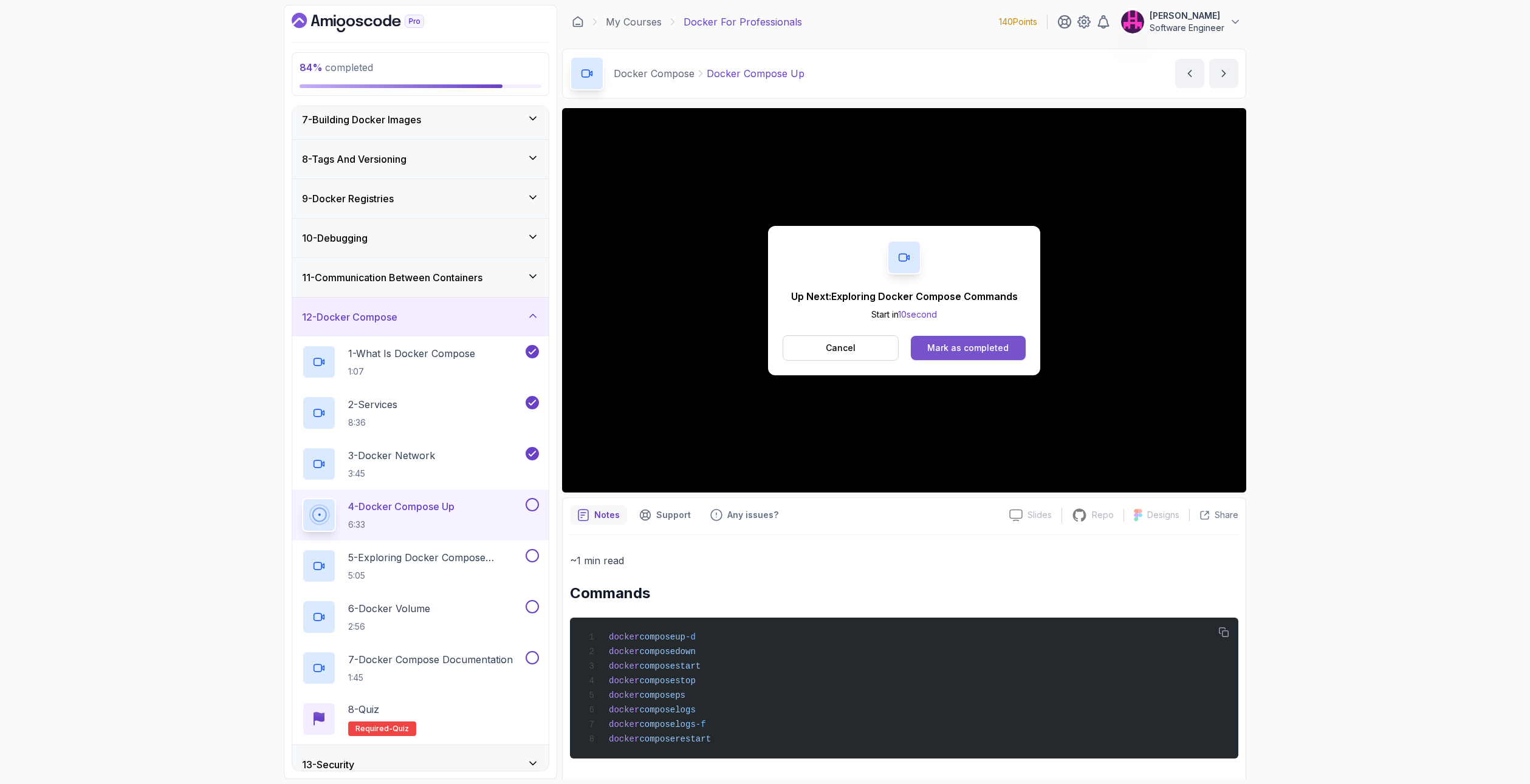
click at [936, 348] on div "Mark as completed" at bounding box center [968, 348] width 81 height 12
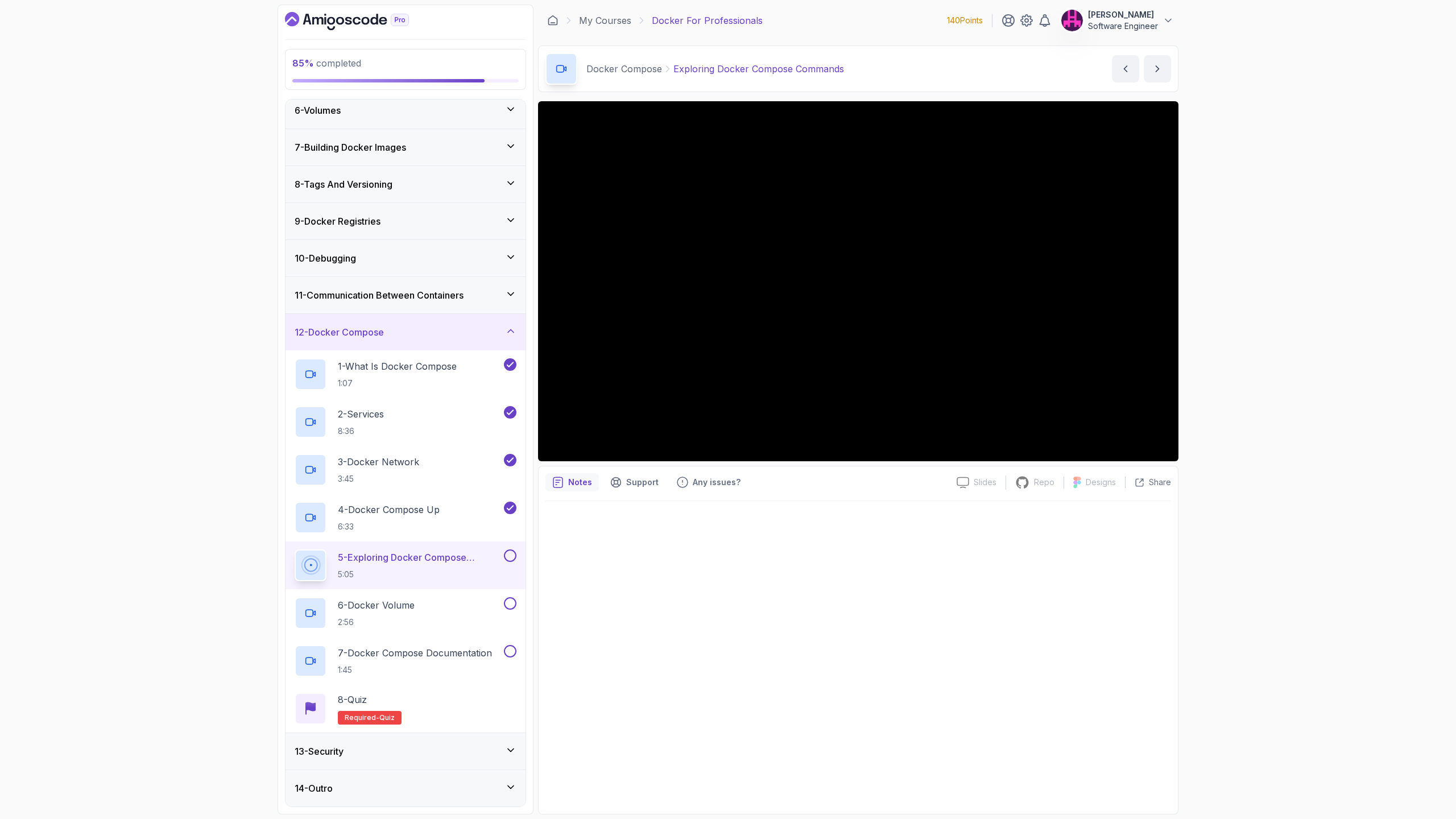
scroll to position [227, 0]
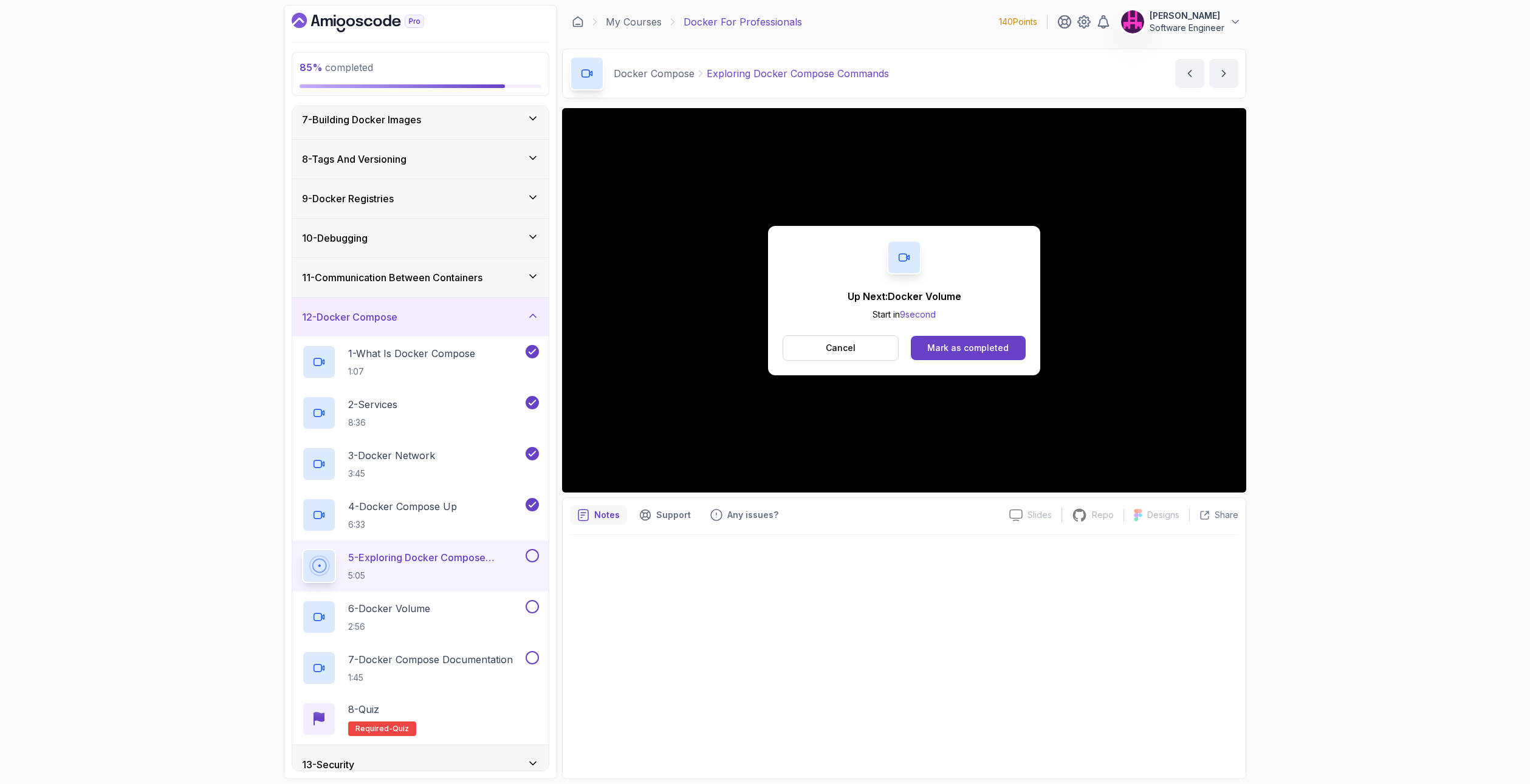
click at [980, 332] on div "Up Next: Docker Volume Start in 9 second Cancel Mark as completed" at bounding box center [904, 301] width 272 height 149
click at [982, 340] on button "Mark as completed" at bounding box center [968, 348] width 115 height 24
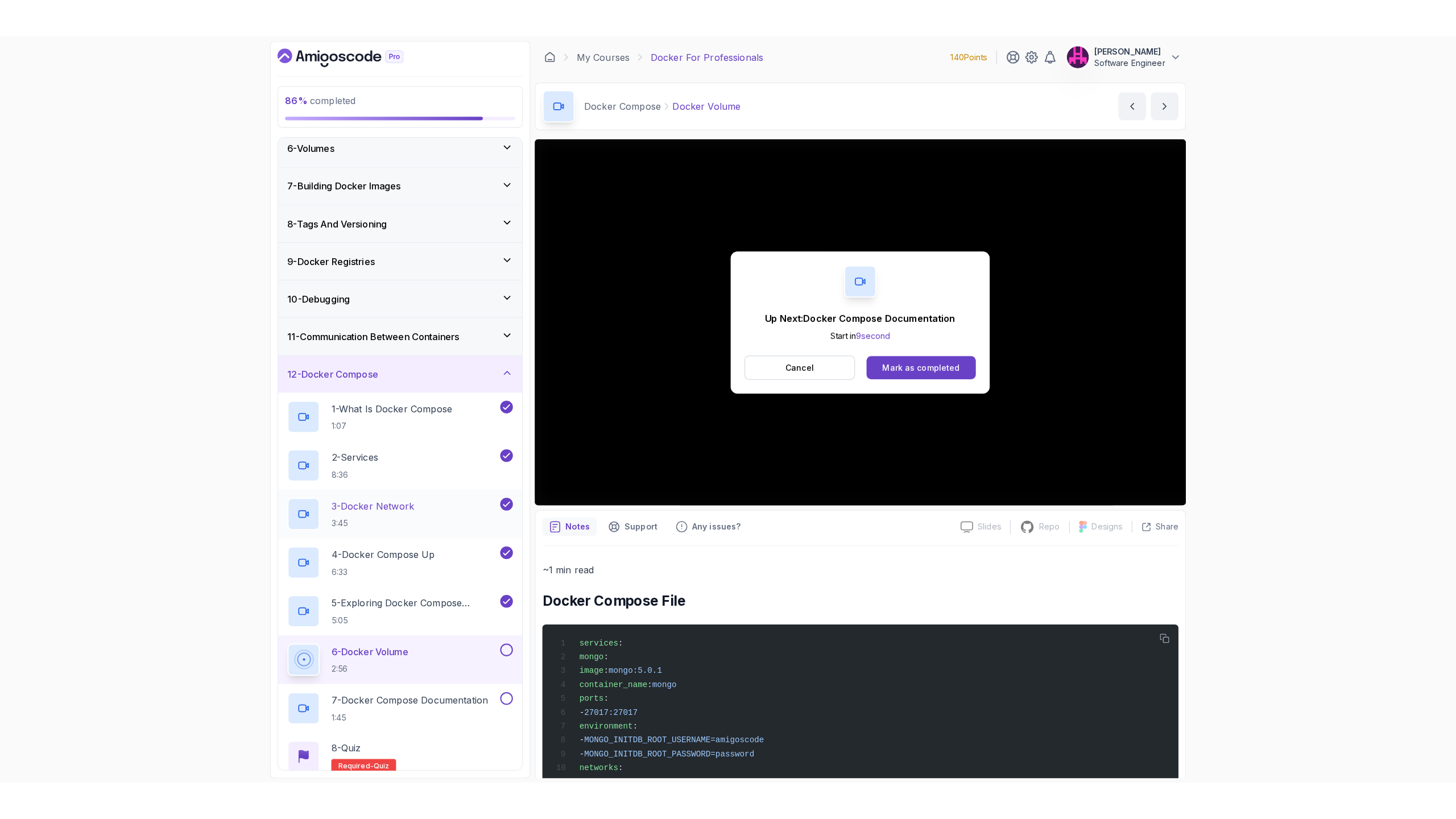
scroll to position [227, 0]
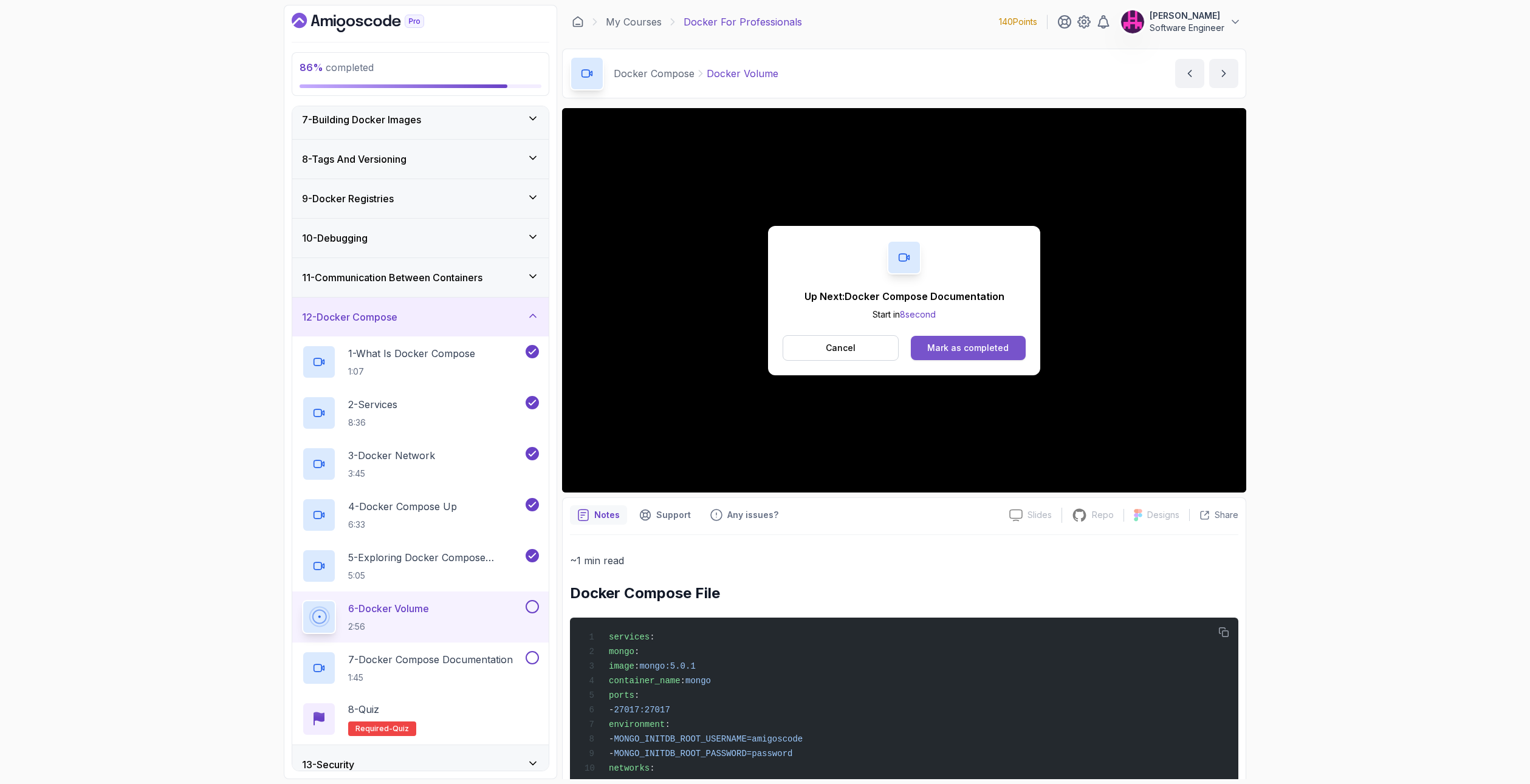
click at [993, 342] on div "Mark as completed" at bounding box center [968, 348] width 81 height 12
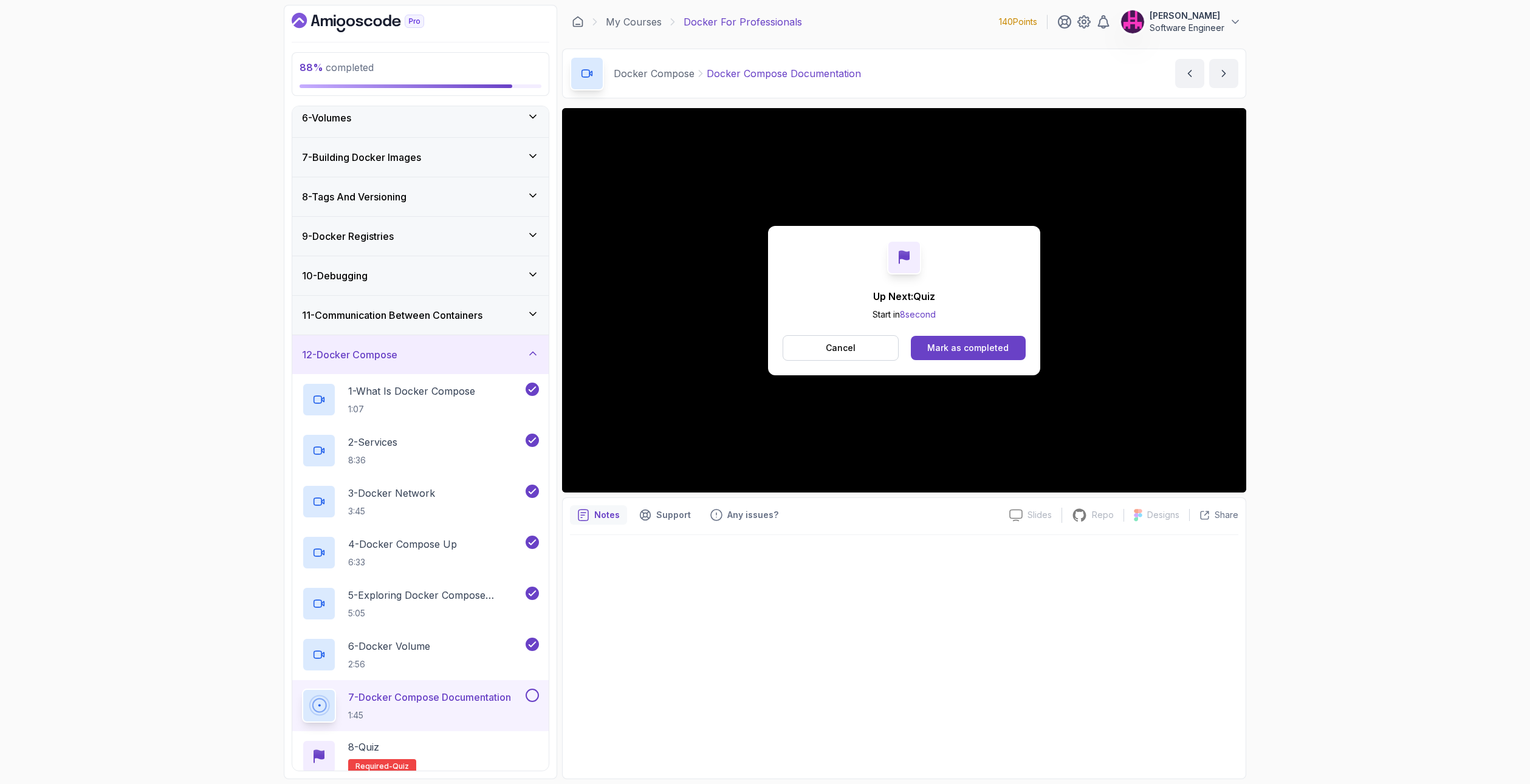
scroll to position [243, 0]
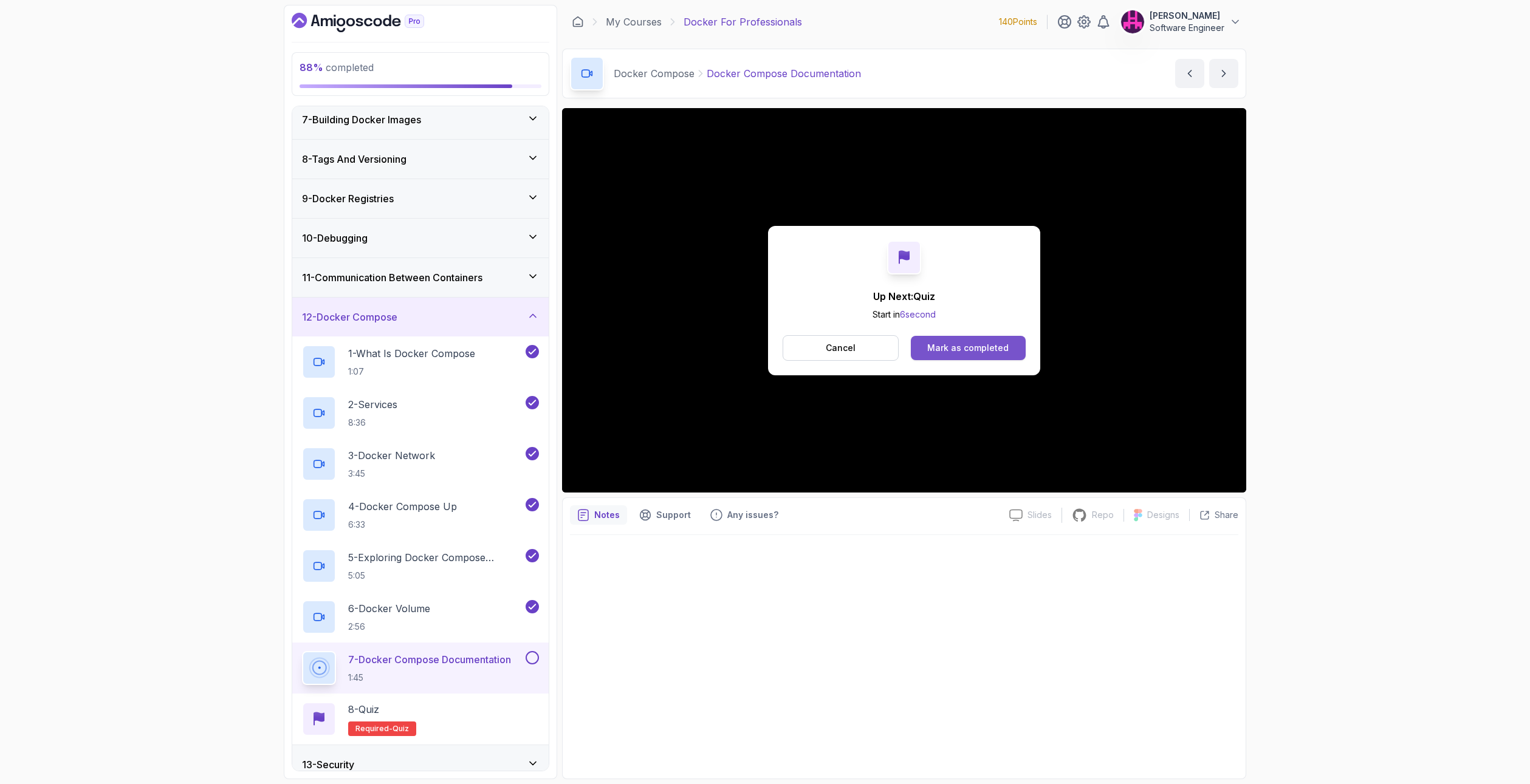
click at [990, 351] on div "Mark as completed" at bounding box center [968, 348] width 81 height 12
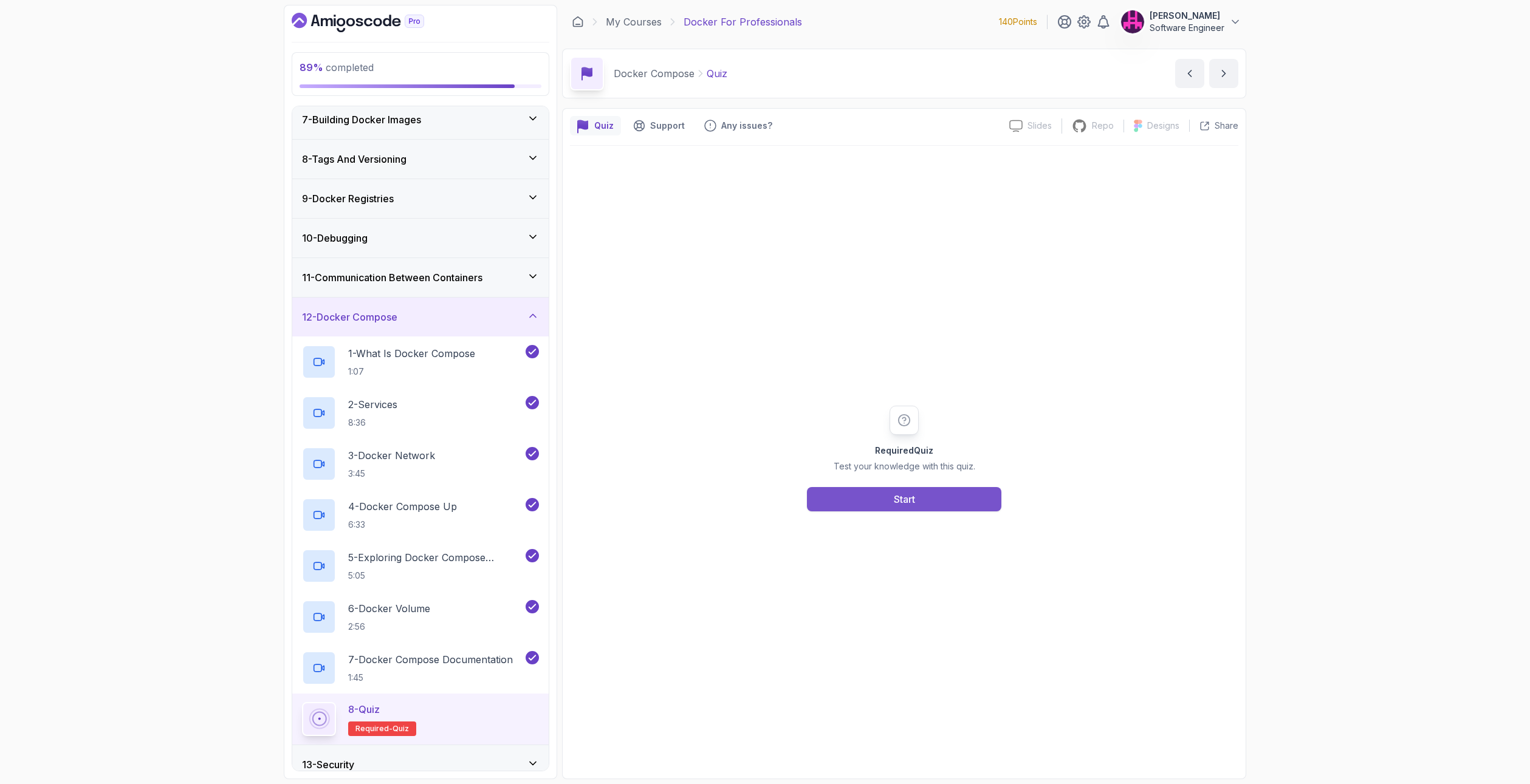
click at [888, 501] on button "Start" at bounding box center [904, 499] width 195 height 24
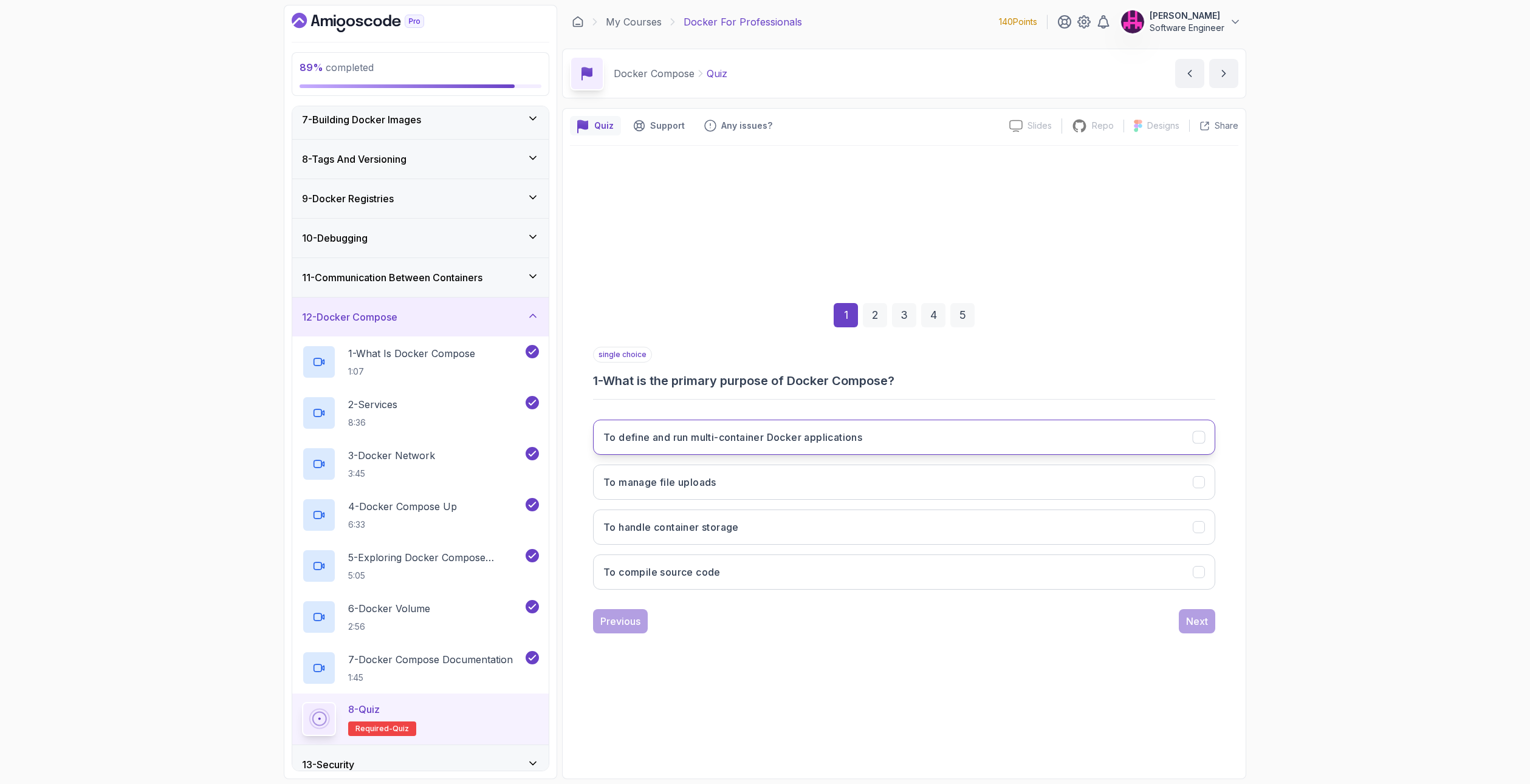
click at [688, 440] on h3 "To define and run multi-container Docker applications" at bounding box center [733, 437] width 259 height 15
click at [1196, 625] on div "Next" at bounding box center [1197, 621] width 22 height 15
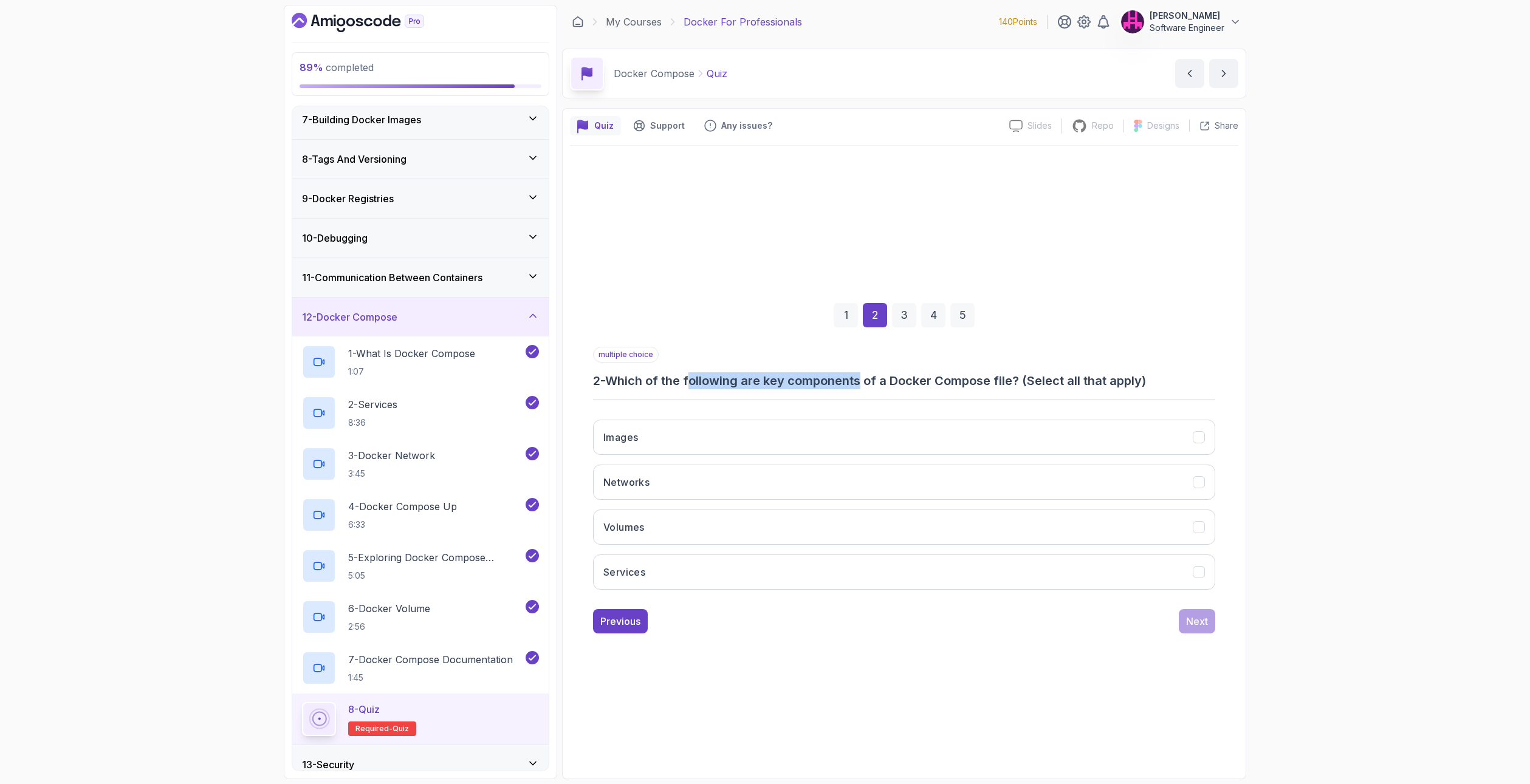
drag, startPoint x: 693, startPoint y: 382, endPoint x: 864, endPoint y: 379, distance: 171.0
click at [864, 379] on h3 "2 - Which of the following are key components of a Docker Compose file? (Select…" at bounding box center [904, 381] width 622 height 17
click at [865, 379] on h3 "2 - Which of the following are key components of a Docker Compose file? (Select…" at bounding box center [904, 381] width 622 height 17
click at [689, 441] on button "Images" at bounding box center [904, 437] width 622 height 35
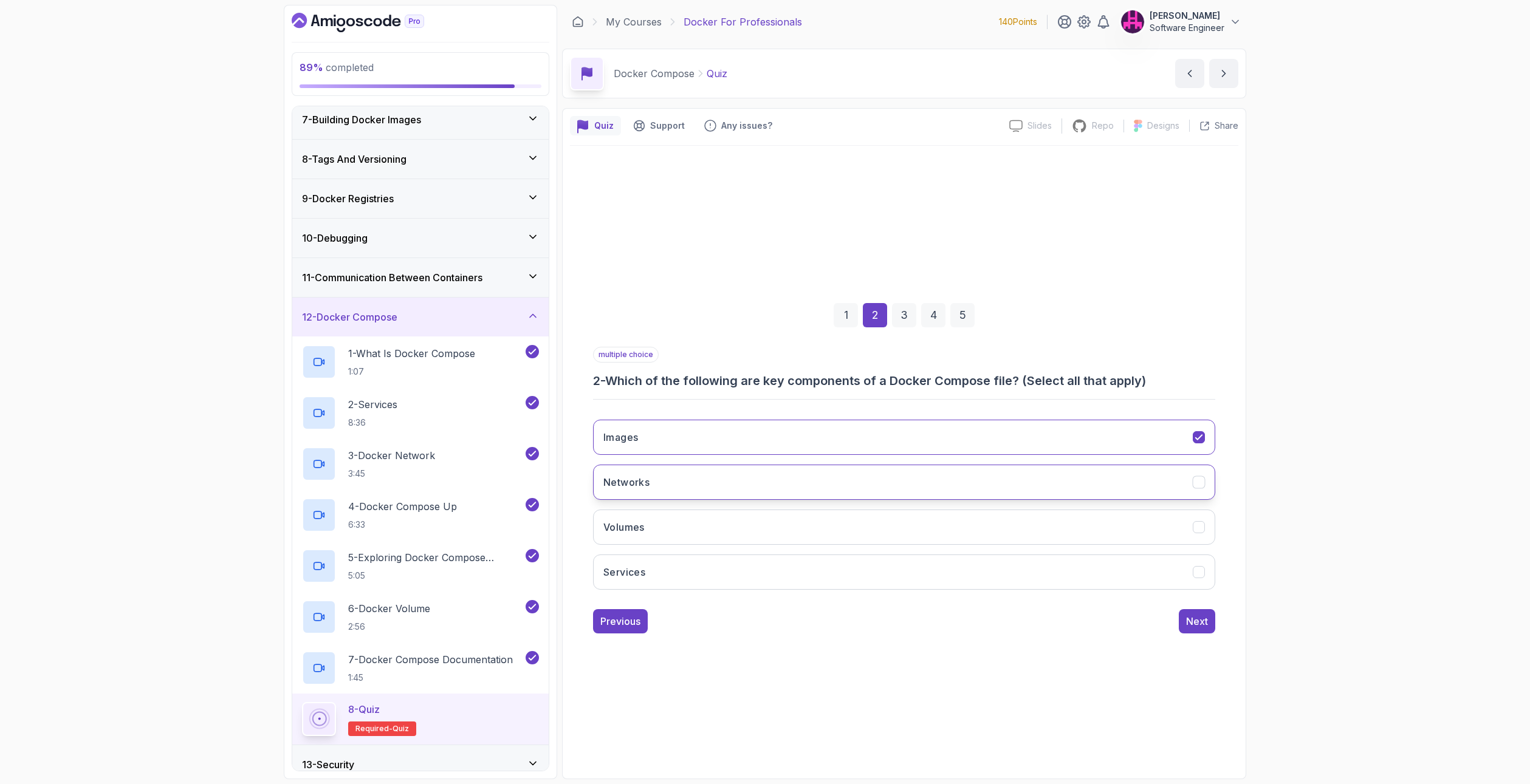
click at [683, 491] on button "Networks" at bounding box center [904, 482] width 622 height 35
click at [684, 527] on button "Volumes" at bounding box center [904, 527] width 622 height 35
click at [1206, 630] on button "Next" at bounding box center [1197, 621] width 37 height 24
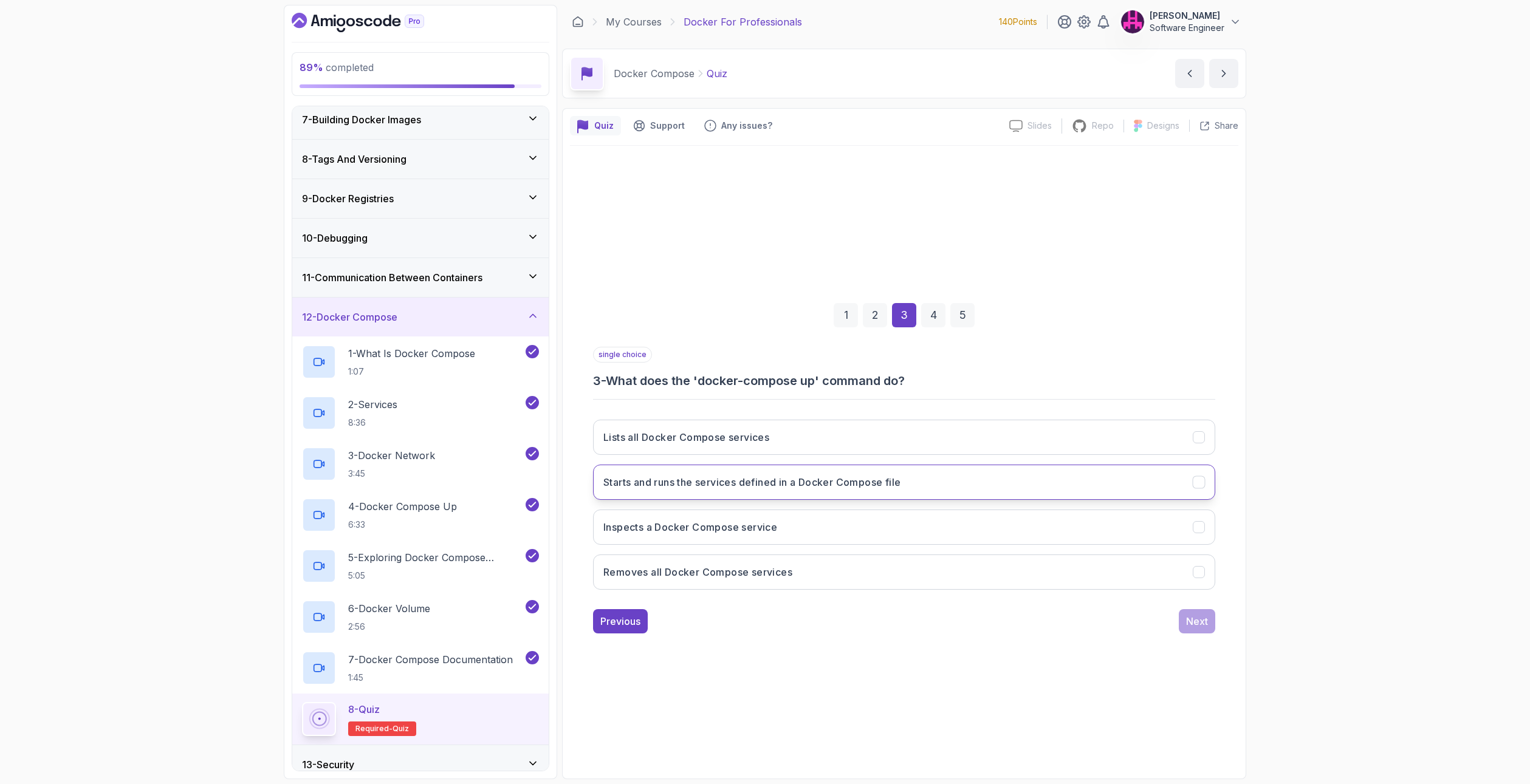
click at [695, 475] on h3 "Starts and runs the services defined in a Docker Compose file" at bounding box center [752, 482] width 297 height 15
click at [1204, 623] on div "Next" at bounding box center [1197, 621] width 22 height 15
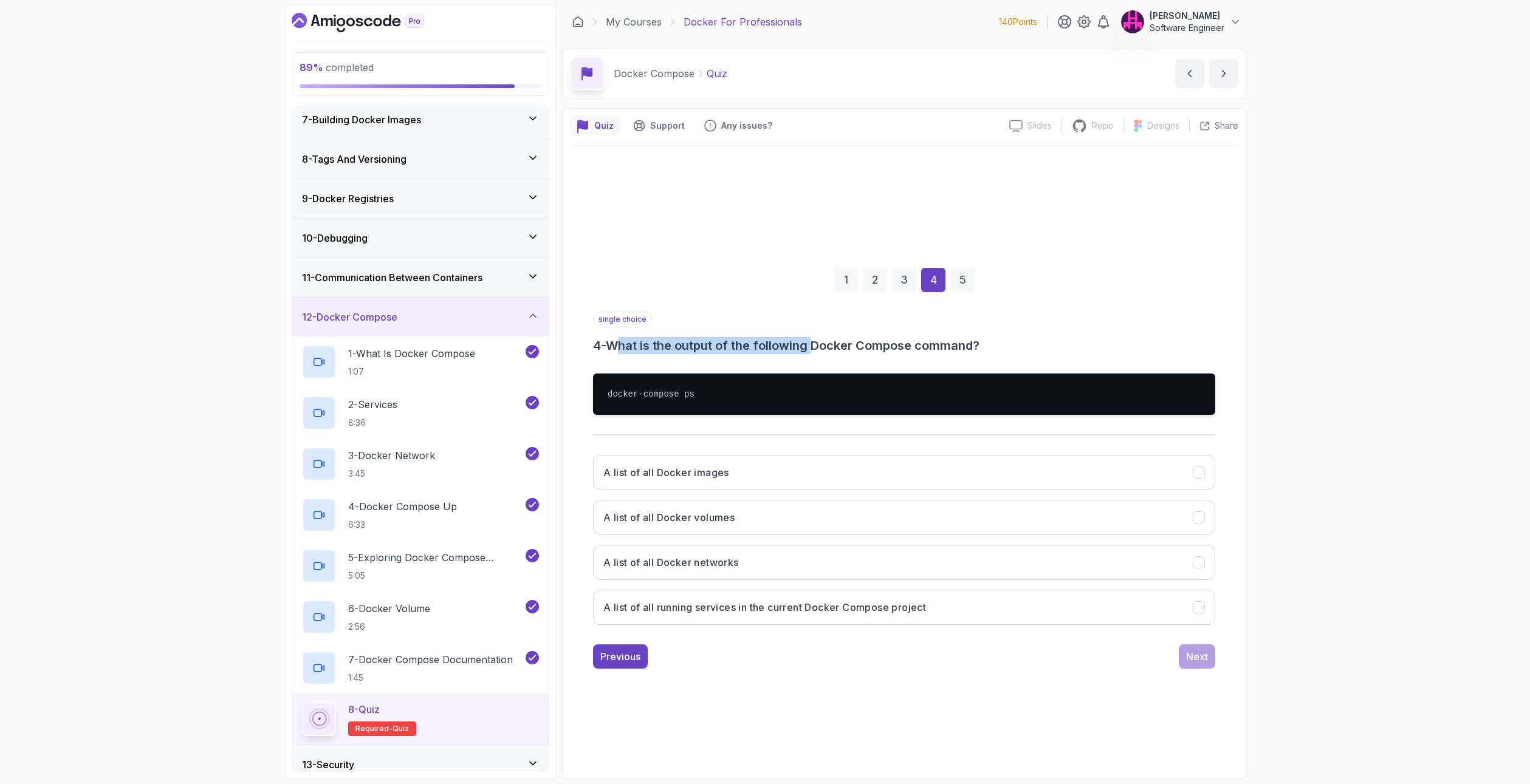
drag, startPoint x: 622, startPoint y: 349, endPoint x: 819, endPoint y: 345, distance: 197.0
click at [819, 345] on h3 "4 - What is the output of the following Docker Compose command?" at bounding box center [904, 346] width 622 height 17
click at [691, 463] on button "A list of all Docker images" at bounding box center [904, 472] width 622 height 35
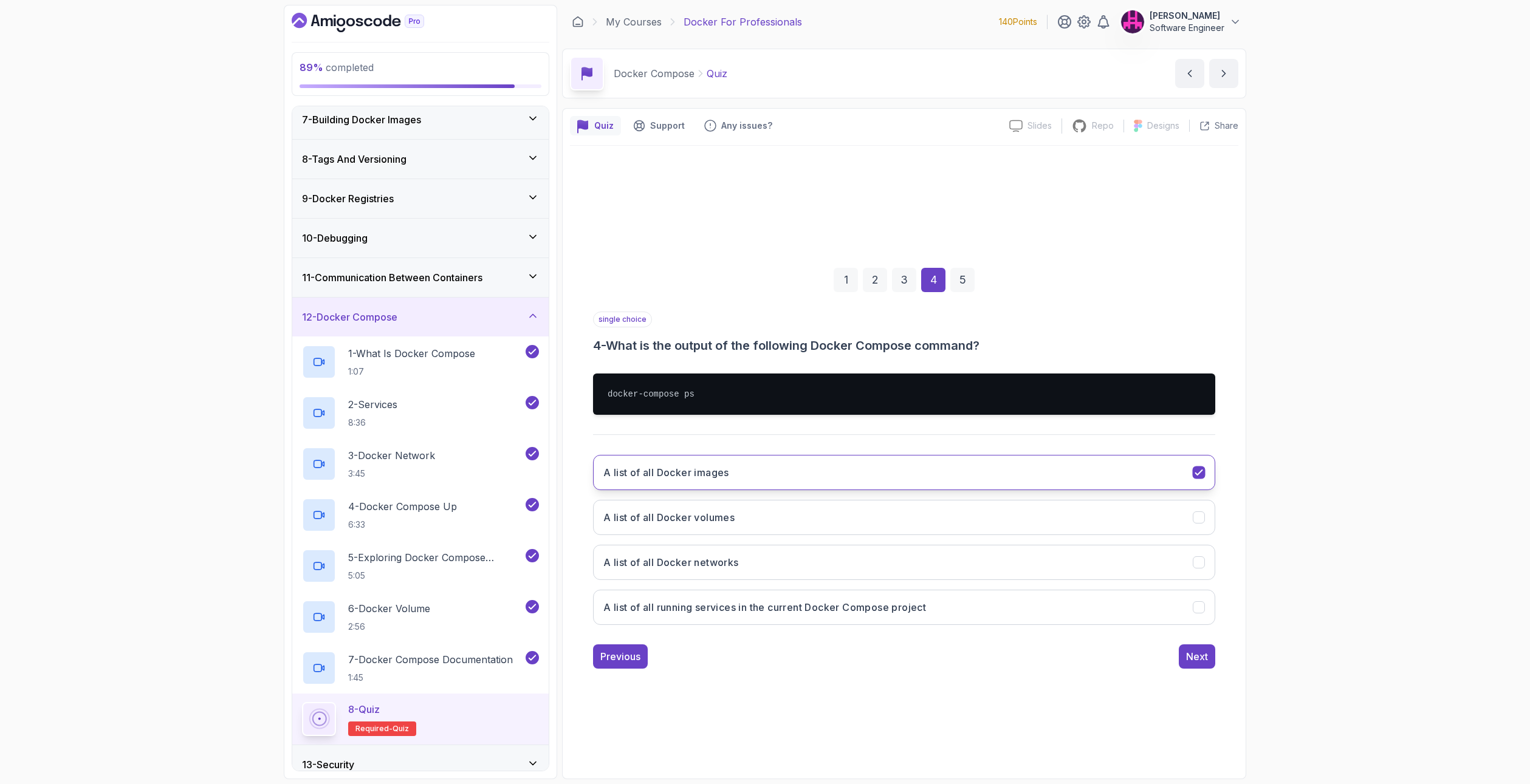
click at [740, 469] on button "A list of all Docker images" at bounding box center [904, 472] width 622 height 35
click at [736, 484] on button "A list of all Docker images" at bounding box center [904, 472] width 622 height 35
click at [768, 607] on h3 "A list of all running services in the current Docker Compose project" at bounding box center [765, 607] width 323 height 15
click at [1190, 663] on div "Next" at bounding box center [1197, 657] width 22 height 15
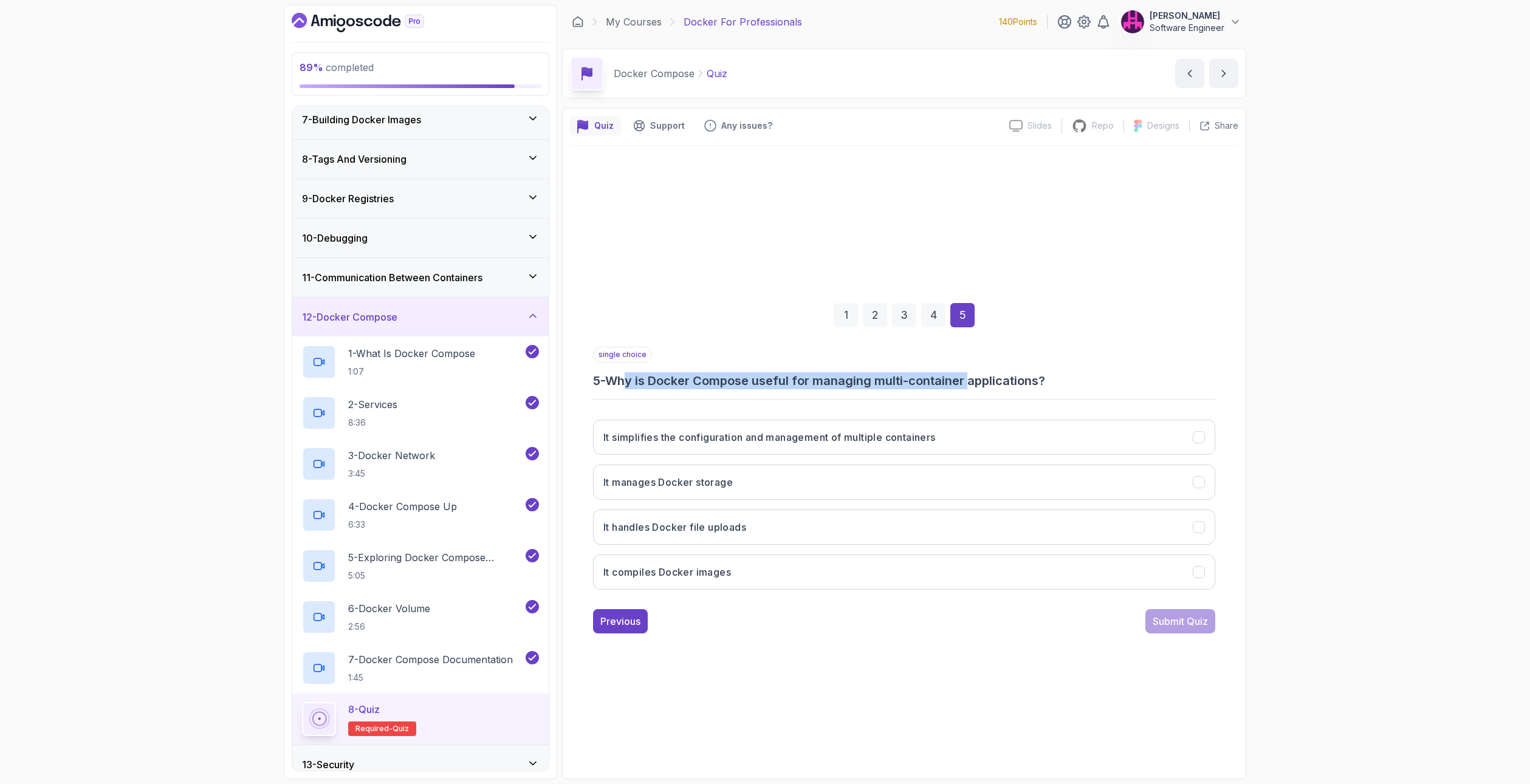
drag, startPoint x: 631, startPoint y: 386, endPoint x: 974, endPoint y: 387, distance: 343.0
click at [974, 387] on h3 "5 - Why is Docker Compose useful for managing multi-container applications?" at bounding box center [904, 381] width 622 height 17
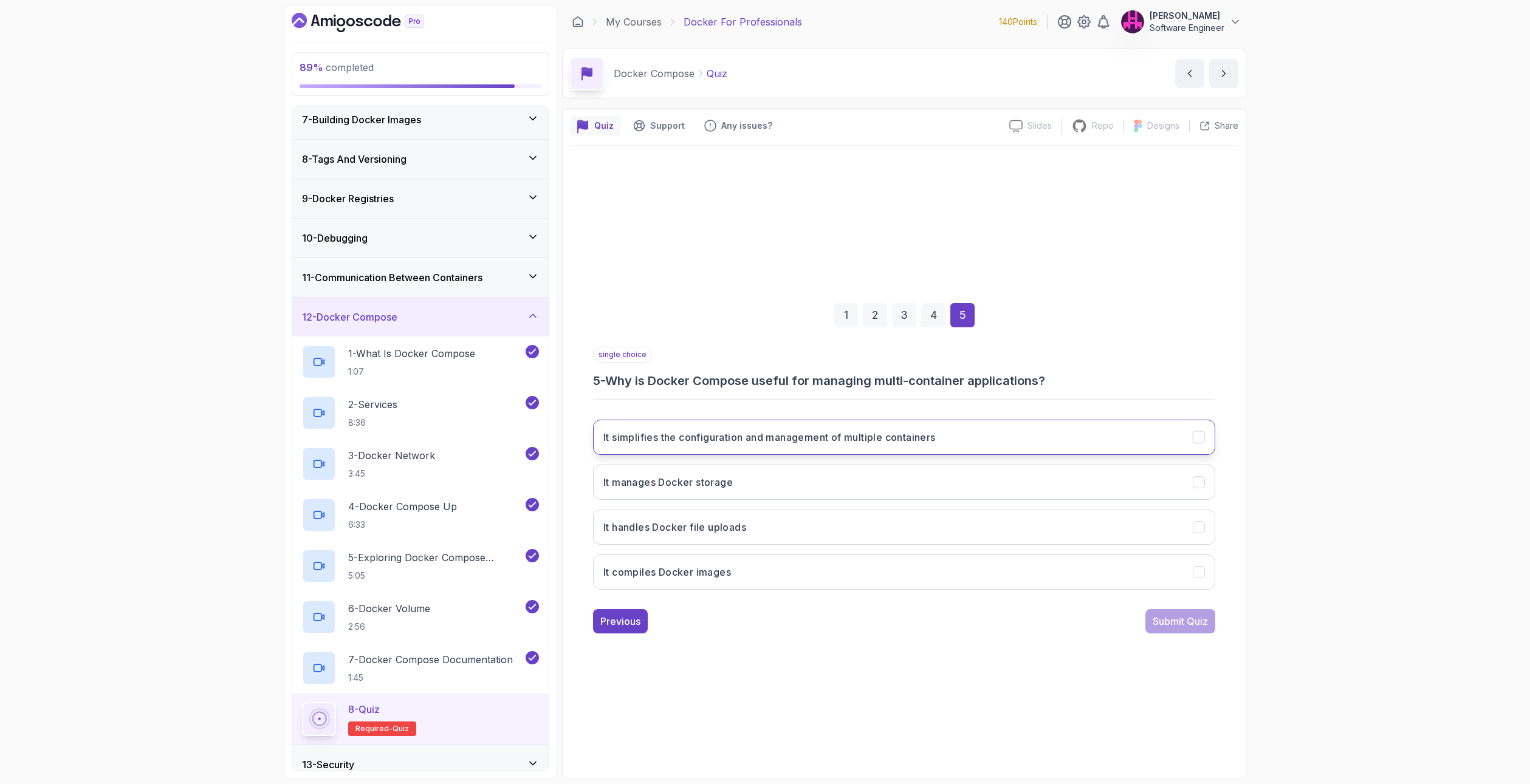
click at [748, 436] on h3 "It simplifies the configuration and management of multiple containers" at bounding box center [770, 437] width 332 height 15
click at [1189, 617] on div "Submit Quiz" at bounding box center [1180, 621] width 55 height 15
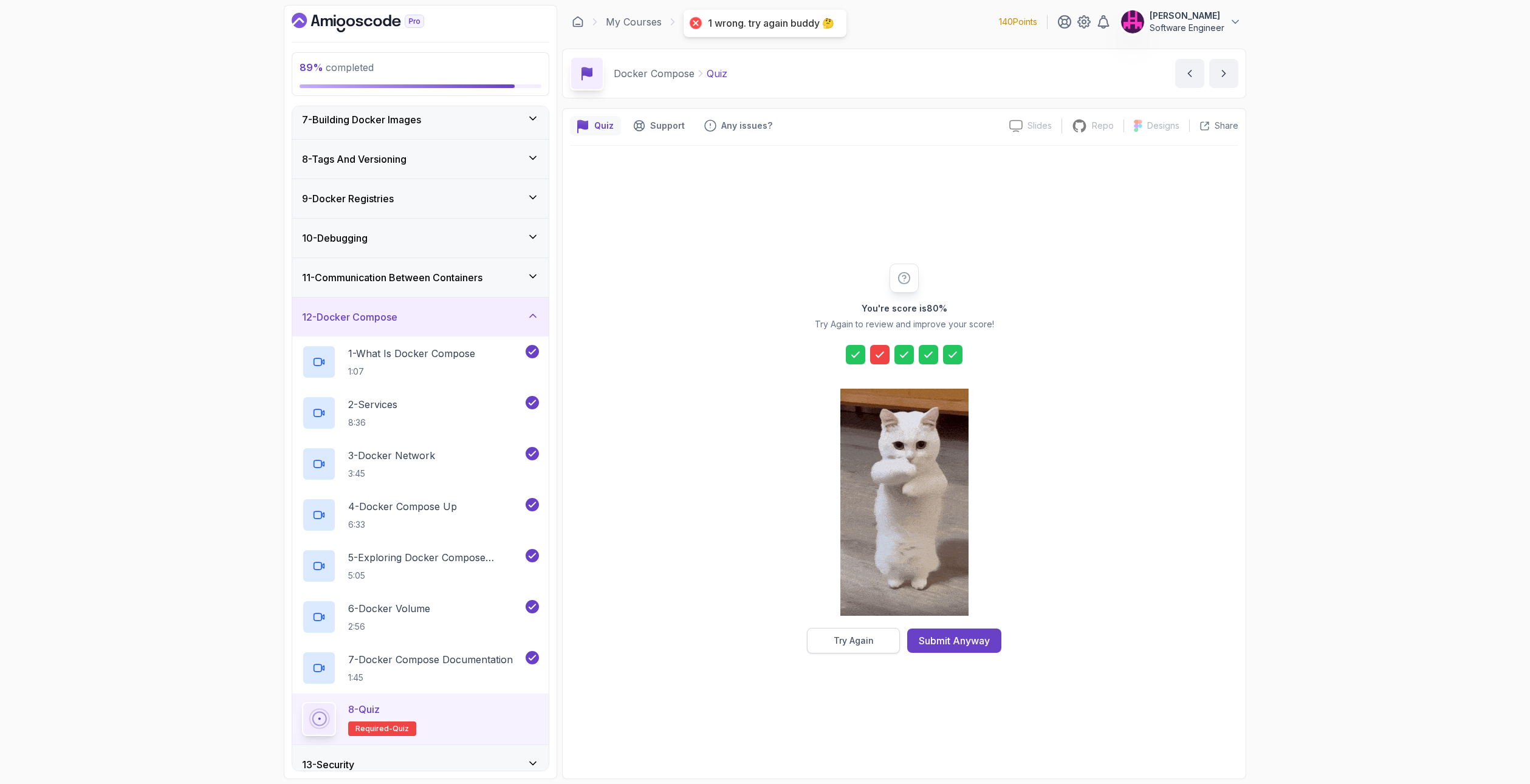
click at [872, 639] on div "Try Again" at bounding box center [854, 641] width 40 height 12
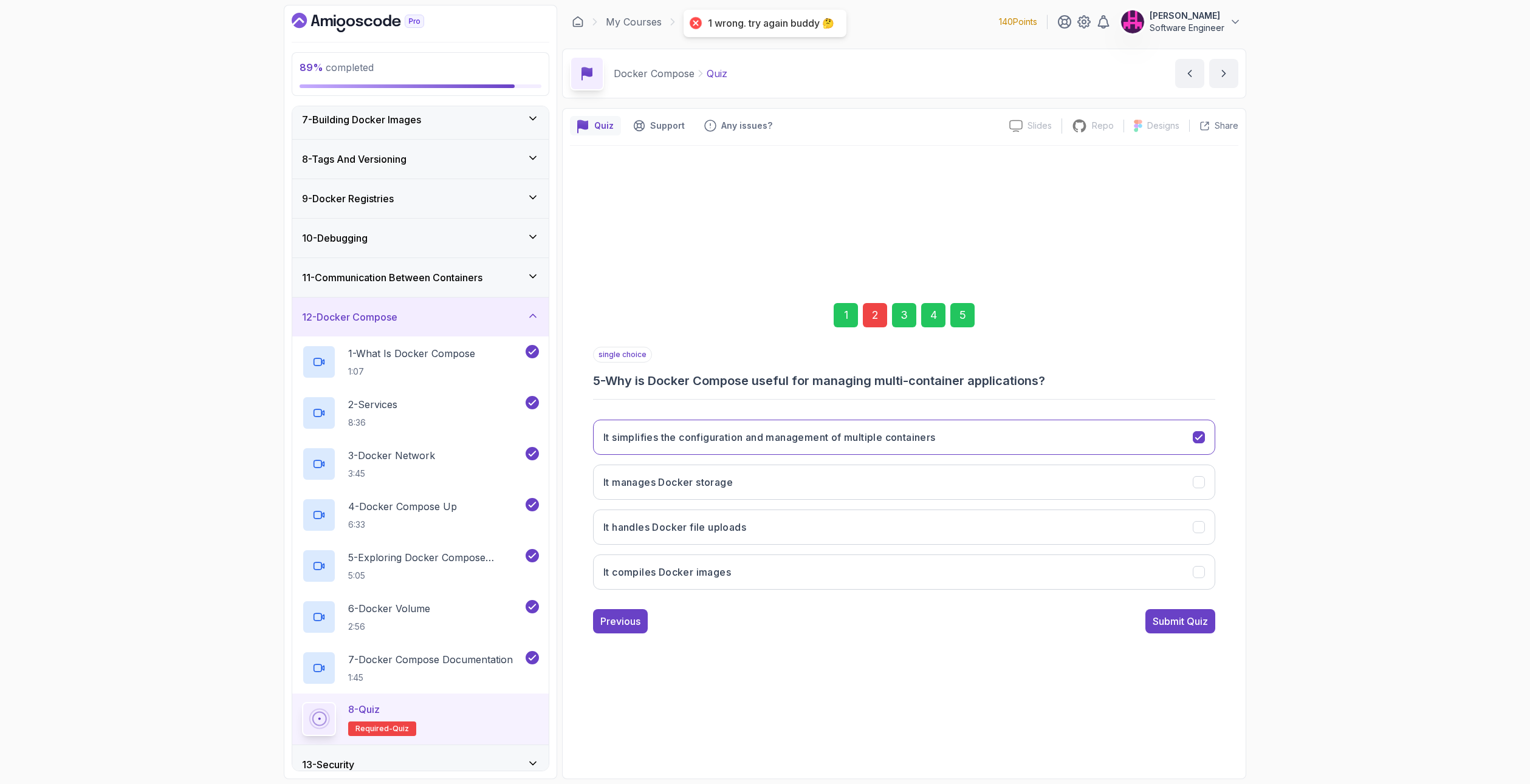
click at [872, 312] on div "2" at bounding box center [875, 315] width 24 height 24
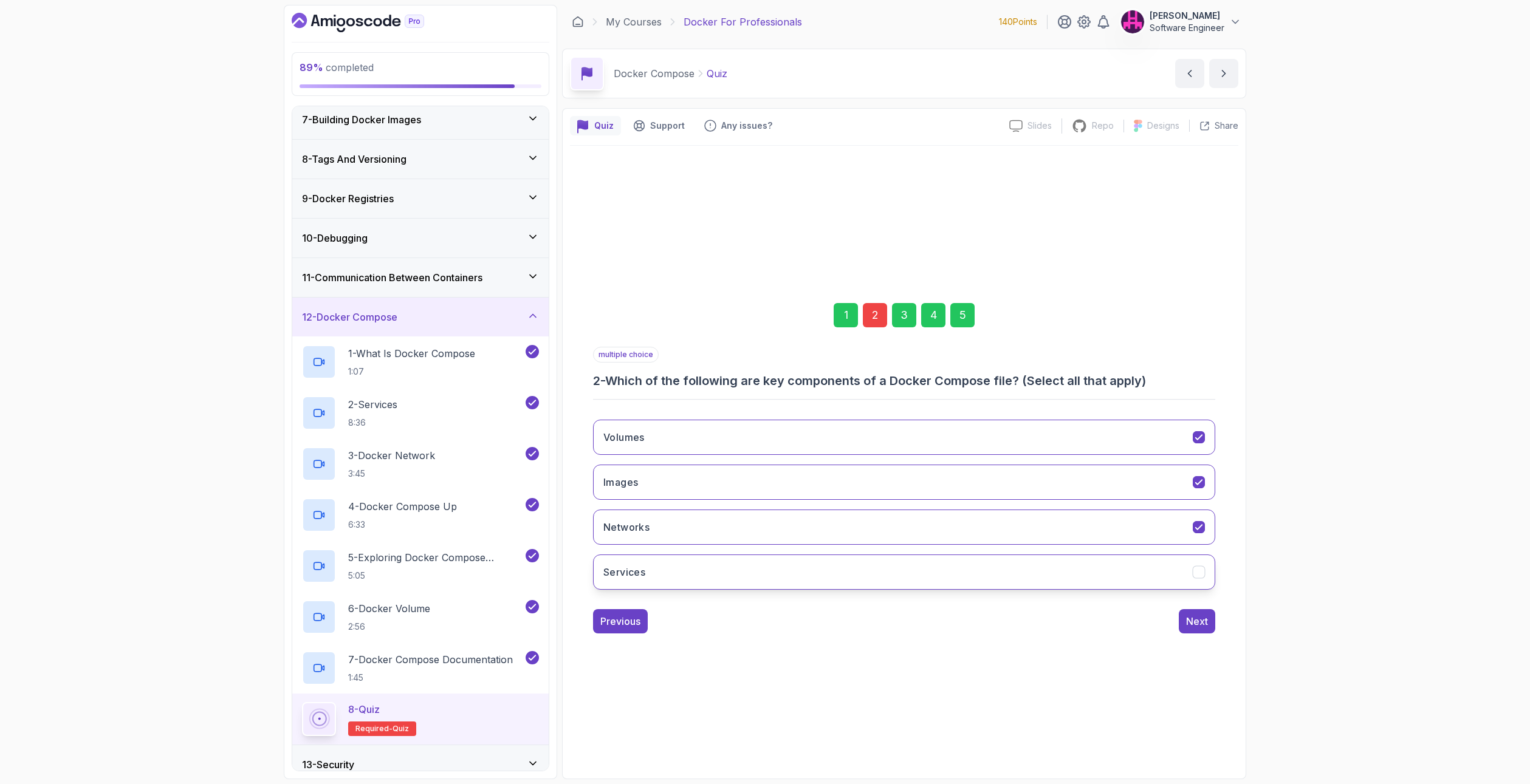
click at [675, 573] on button "Services" at bounding box center [904, 572] width 622 height 35
click at [759, 572] on button "Services" at bounding box center [904, 572] width 622 height 35
click at [687, 579] on button "Services" at bounding box center [904, 572] width 622 height 35
click at [1199, 623] on div "Next" at bounding box center [1197, 621] width 22 height 15
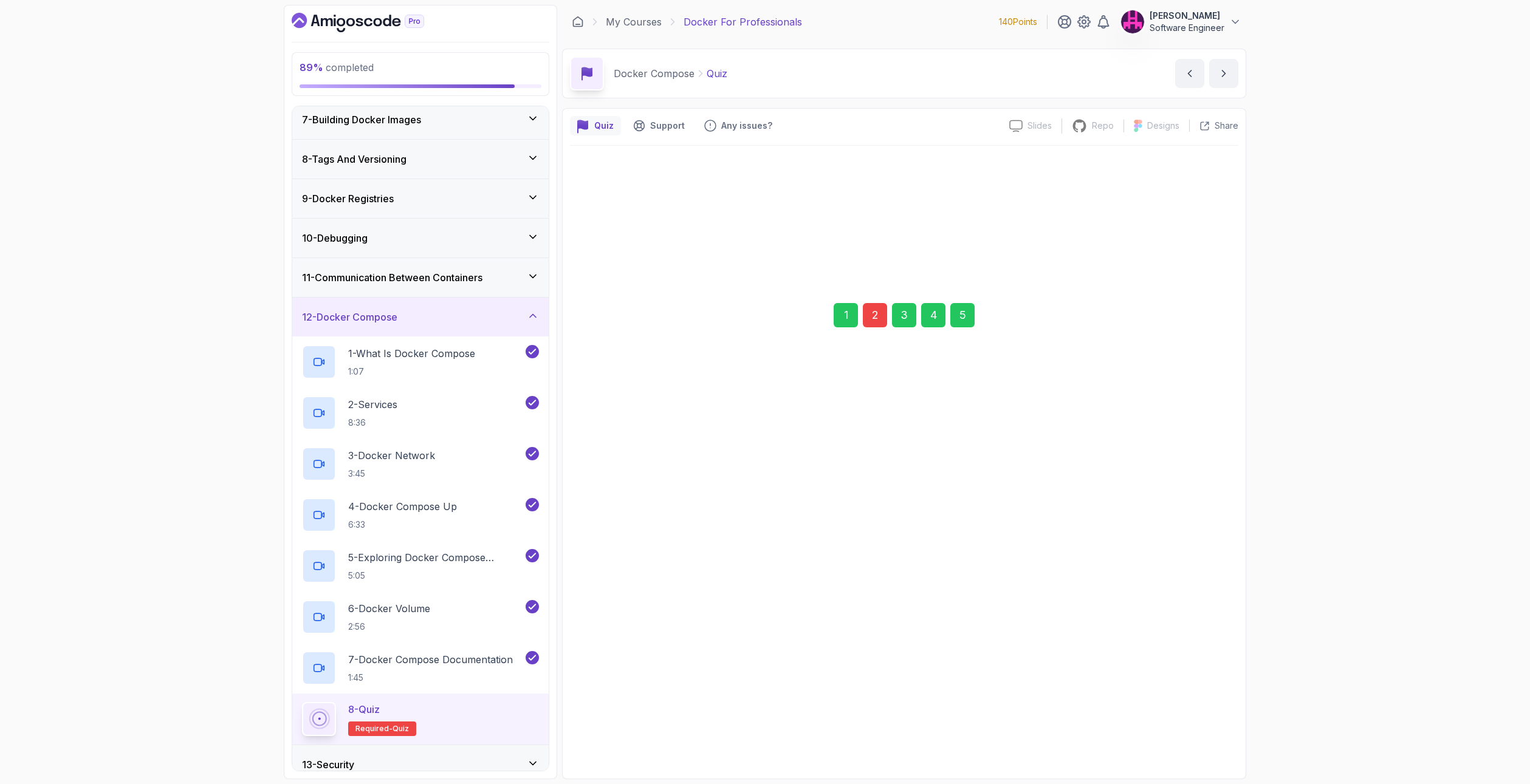
click at [1199, 623] on button "Next" at bounding box center [1197, 617] width 37 height 24
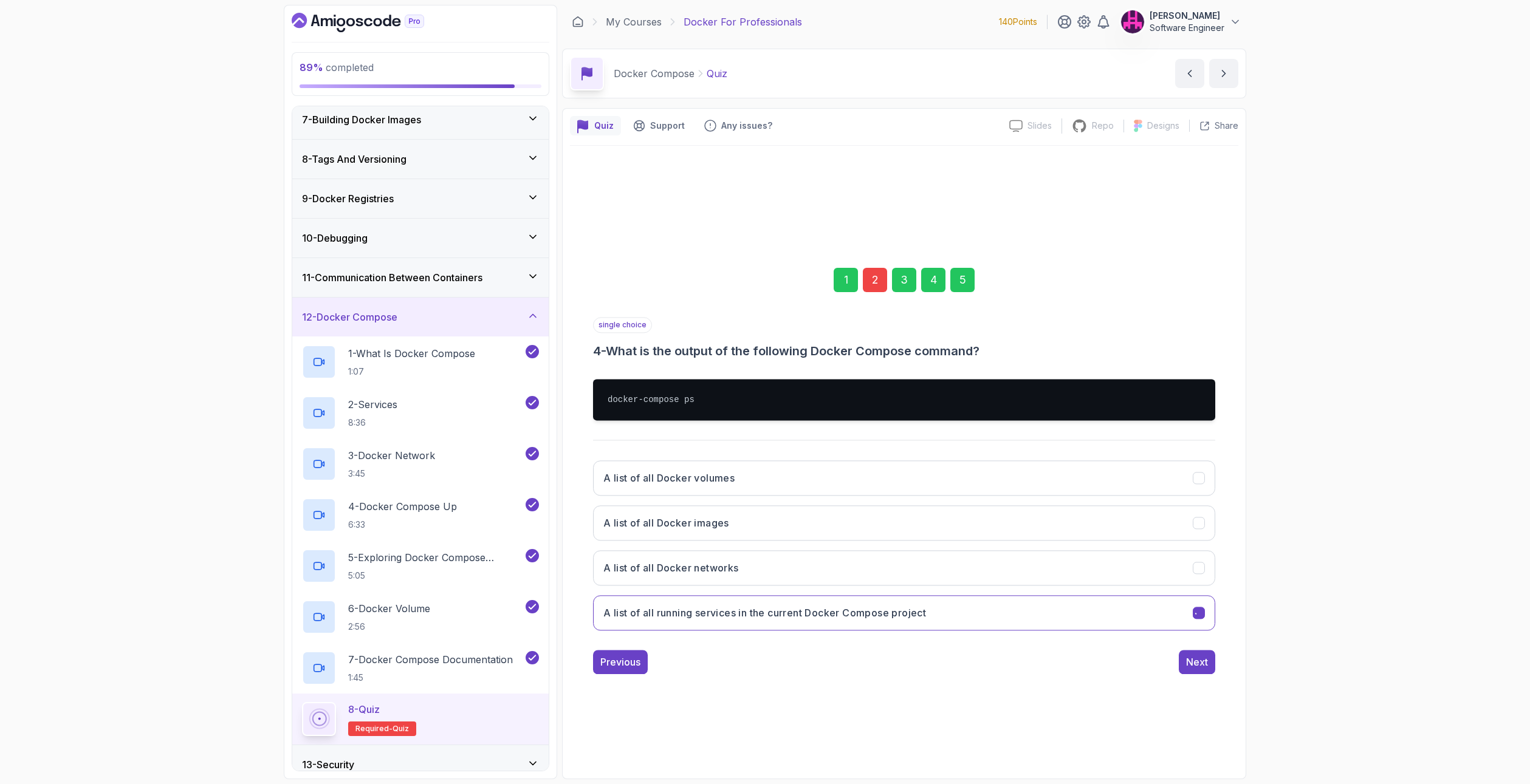
click at [1199, 623] on button "A list of all running services in the current Docker Compose project" at bounding box center [904, 613] width 622 height 35
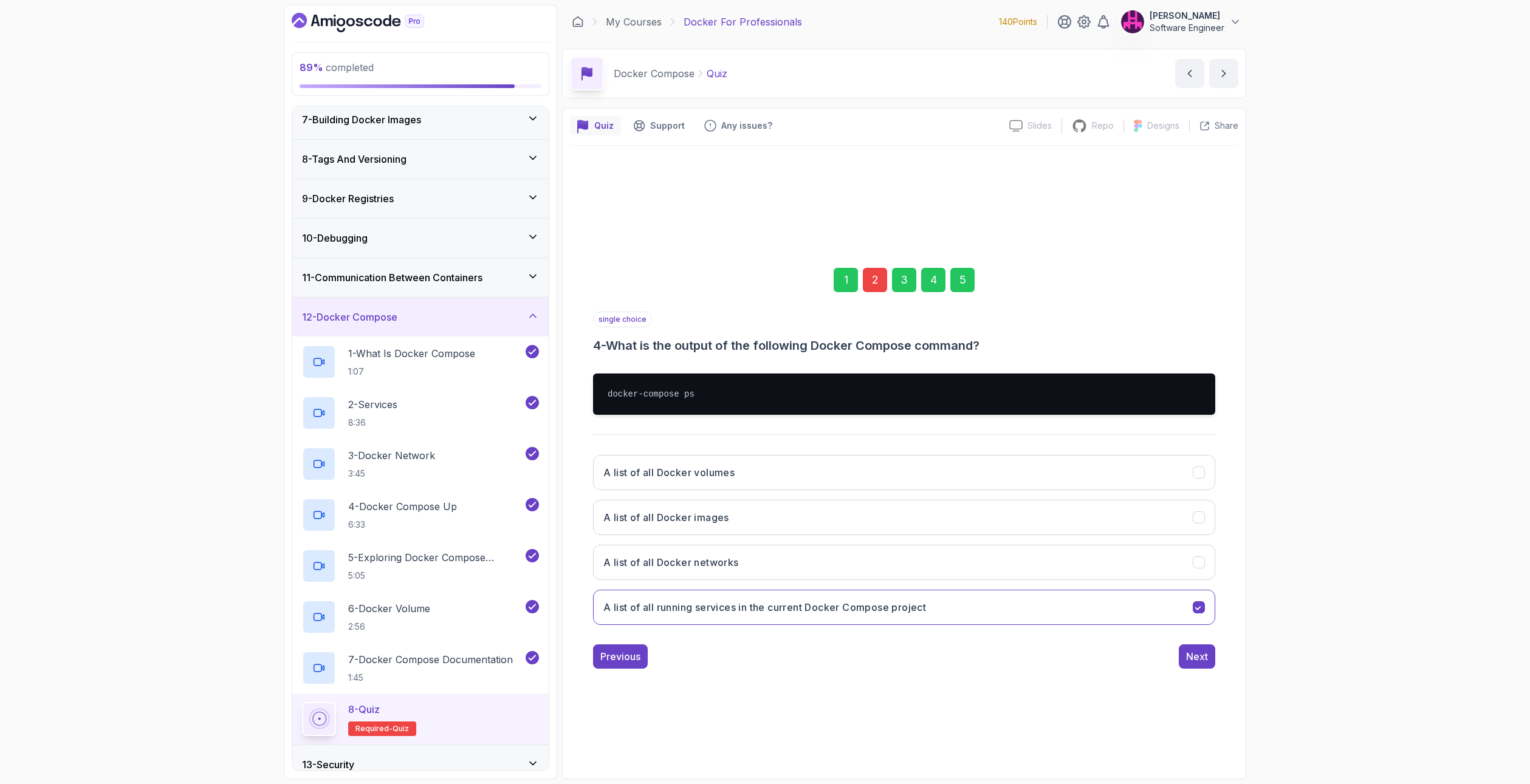
click at [1199, 623] on button "A list of all running services in the current Docker Compose project" at bounding box center [904, 607] width 622 height 35
click at [1200, 657] on div "Next" at bounding box center [1197, 657] width 22 height 15
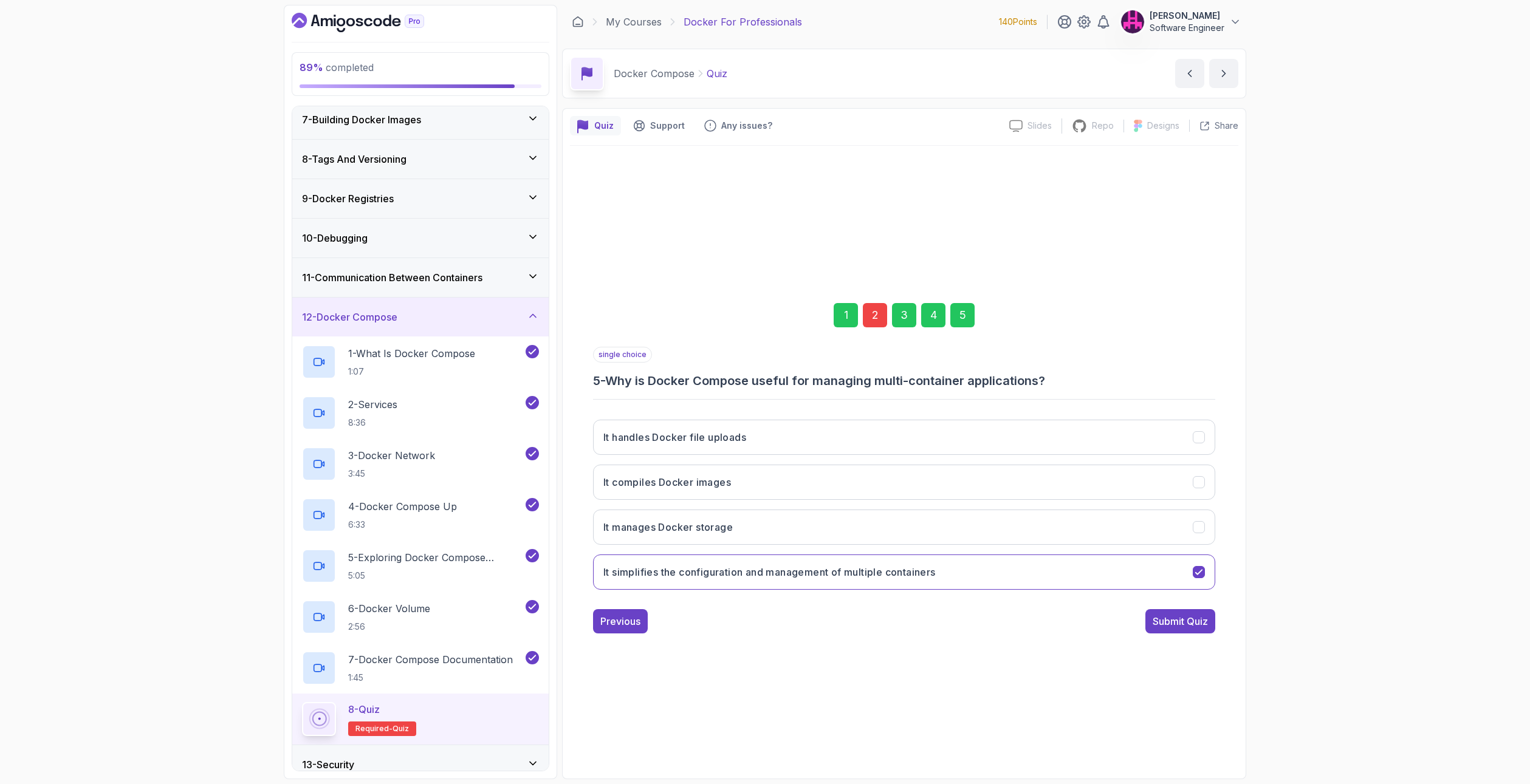
click at [1197, 634] on div "1 2 3 4 5 single choice 5 - Why is Docker Compose useful for managing multi-con…" at bounding box center [904, 459] width 668 height 369
click at [1190, 623] on div "Submit Quiz" at bounding box center [1180, 621] width 55 height 15
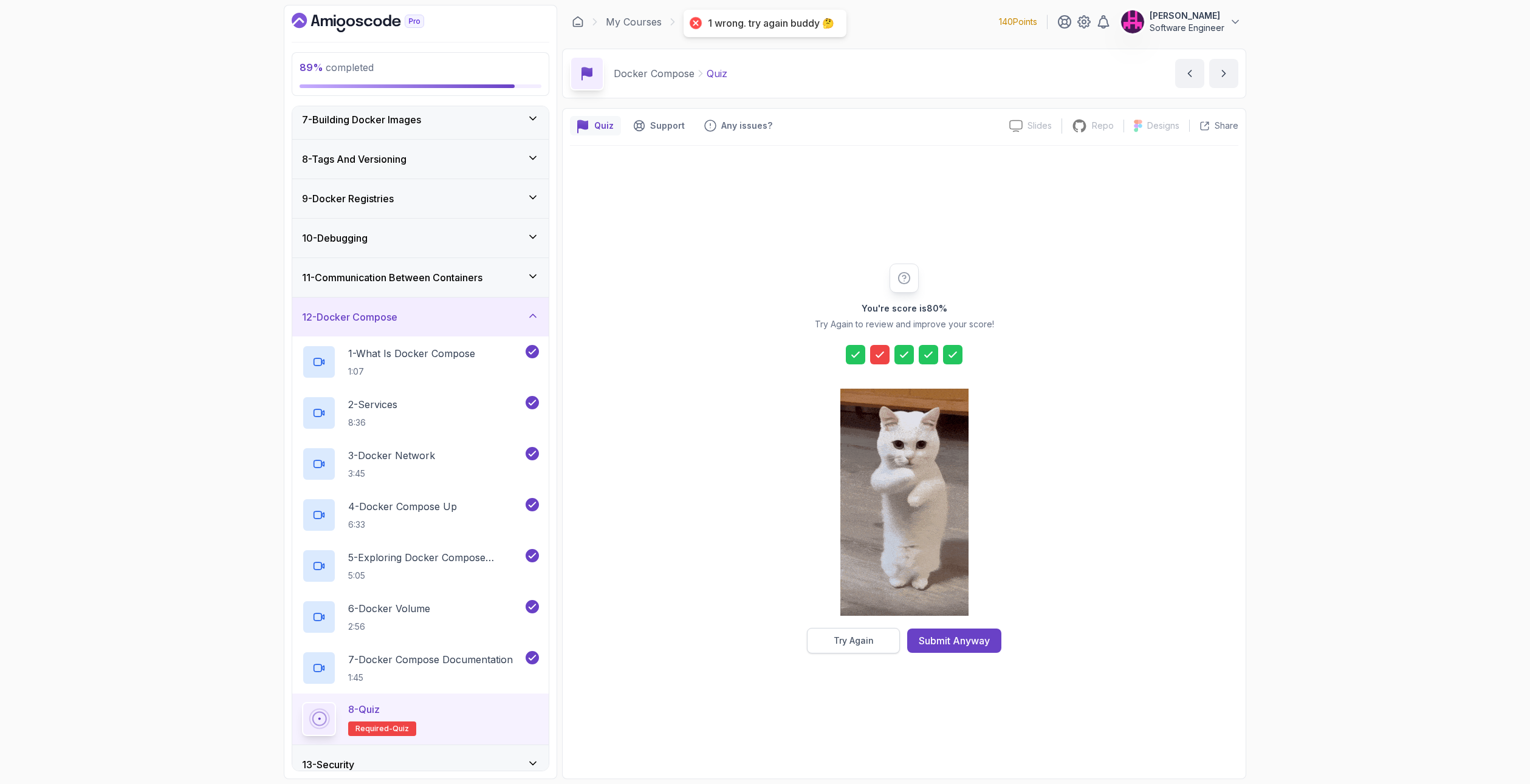
click at [873, 637] on button "Try Again" at bounding box center [853, 641] width 93 height 25
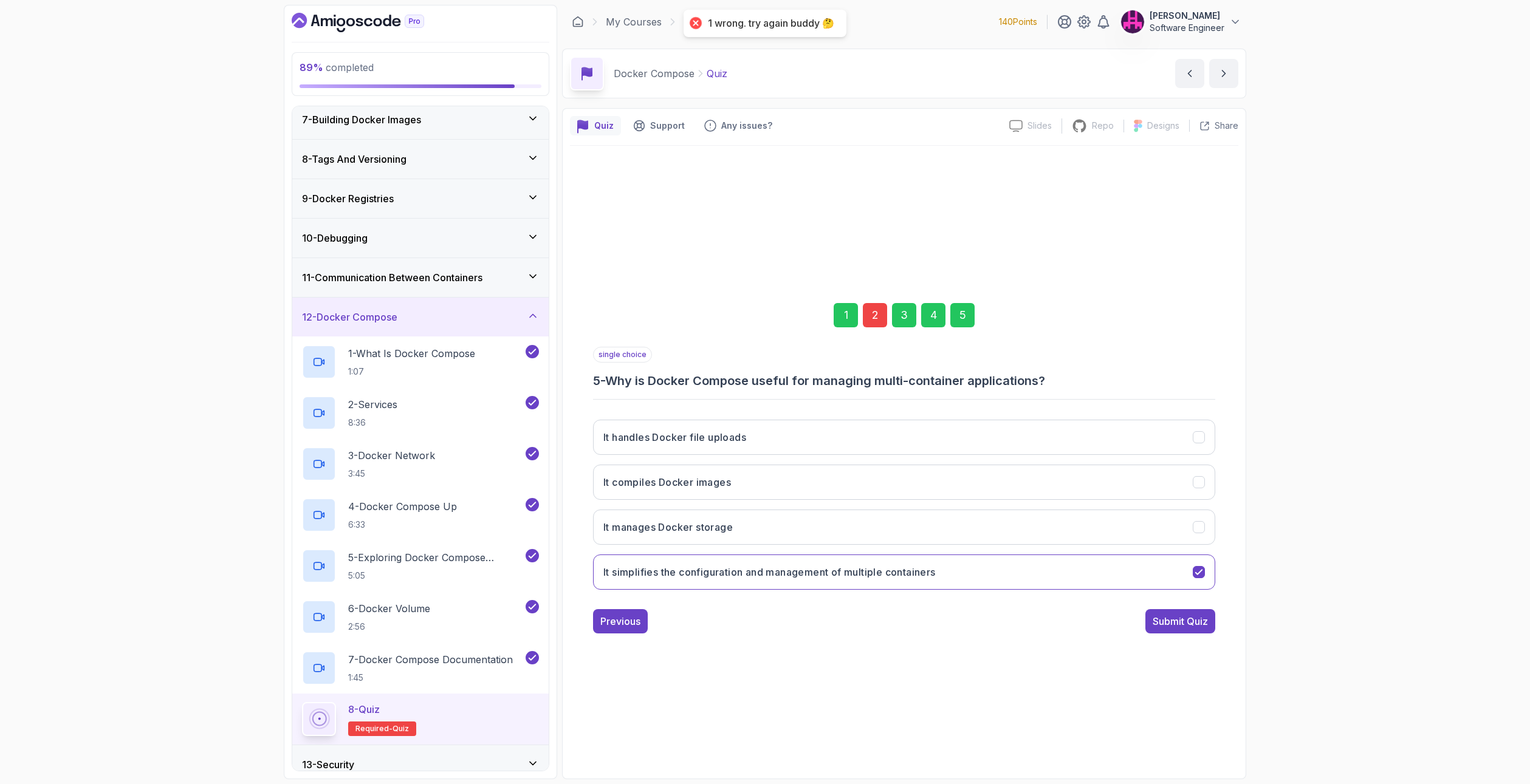
click at [872, 314] on div "2" at bounding box center [875, 315] width 24 height 24
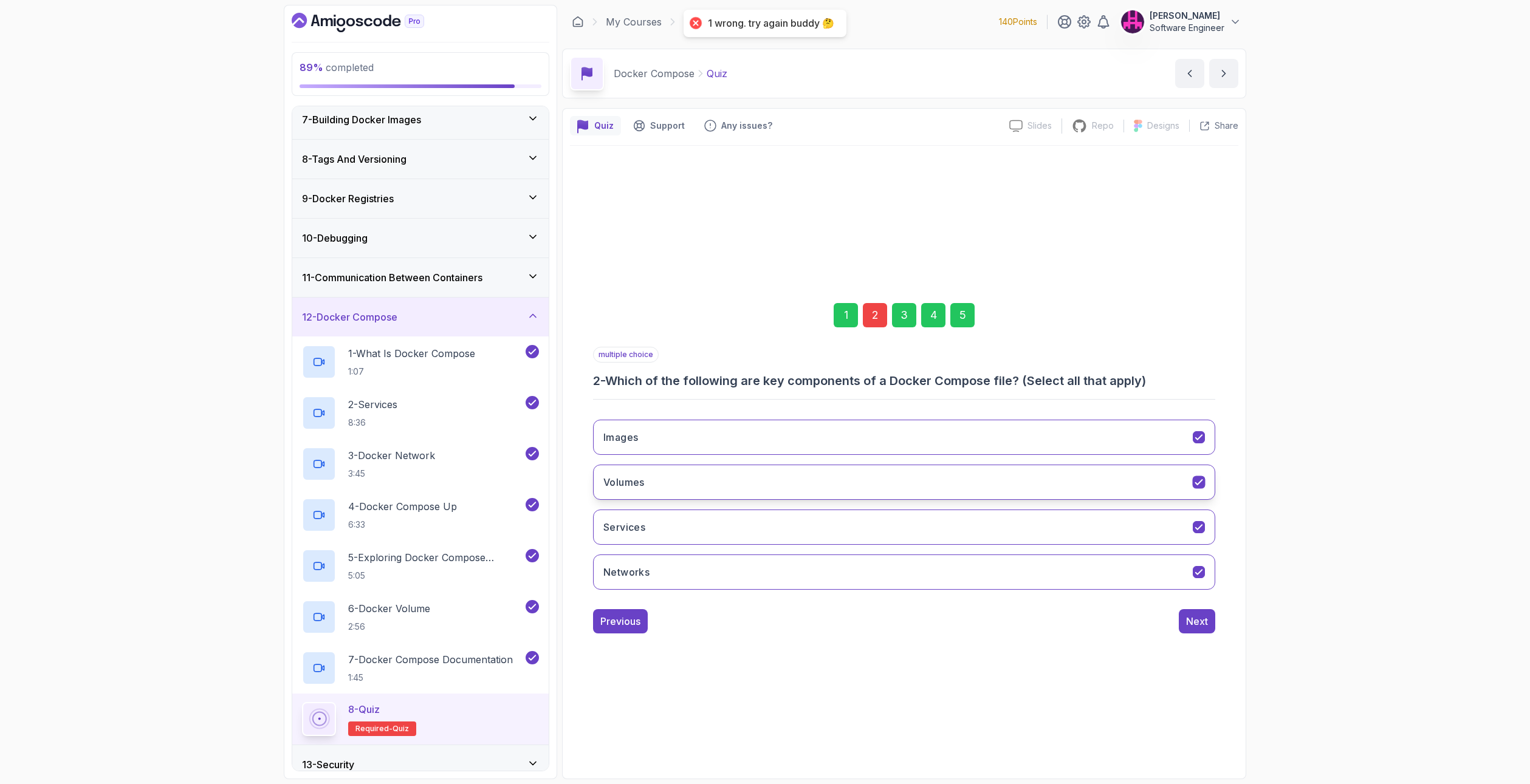
click at [677, 485] on button "Volumes" at bounding box center [904, 482] width 622 height 35
click at [688, 436] on button "Images" at bounding box center [904, 437] width 622 height 35
click at [672, 576] on button "Networks" at bounding box center [904, 572] width 622 height 35
click at [735, 585] on button "Networks" at bounding box center [904, 572] width 622 height 35
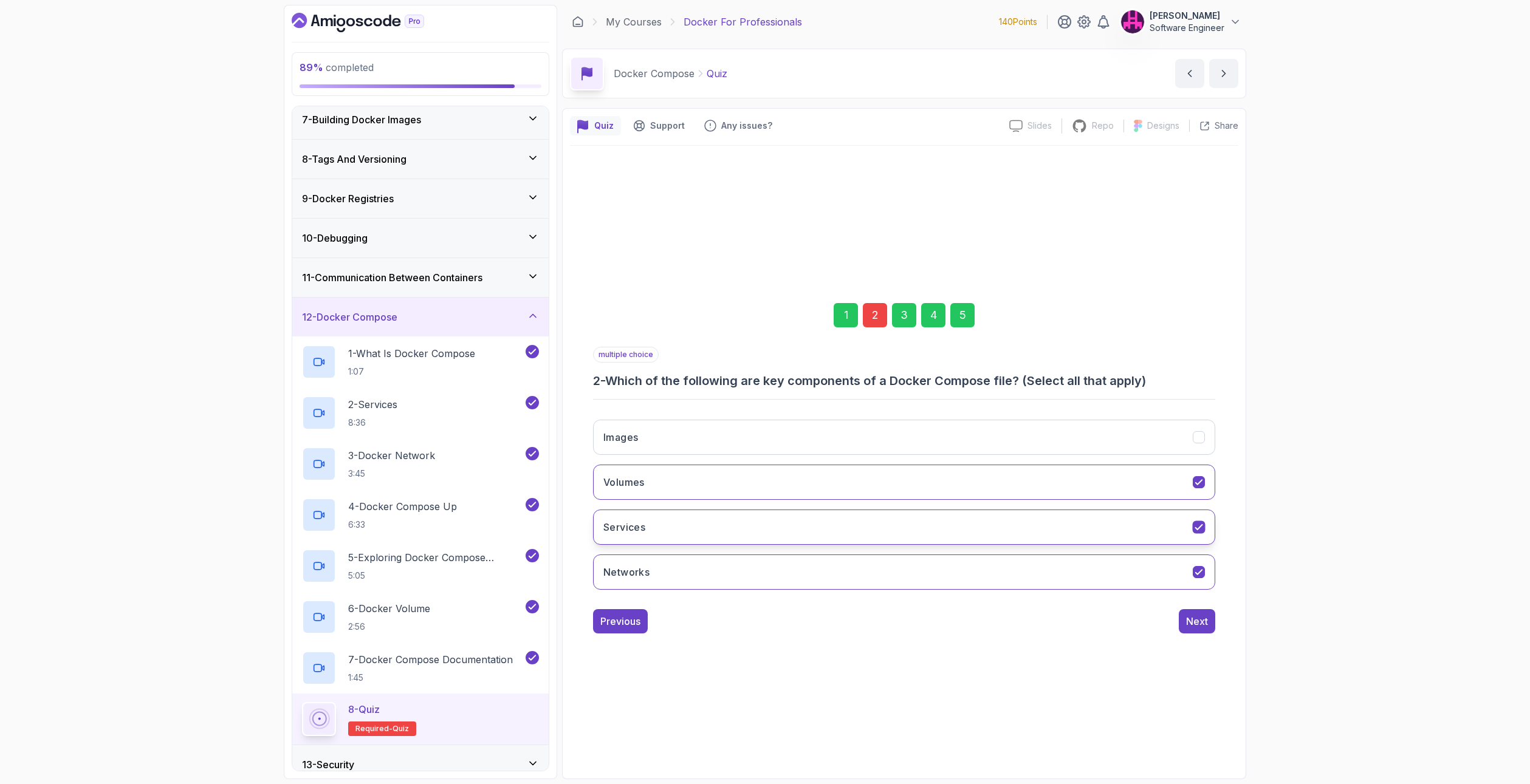
click at [710, 541] on button "Services" at bounding box center [904, 527] width 622 height 35
click at [956, 317] on div "5" at bounding box center [962, 315] width 24 height 24
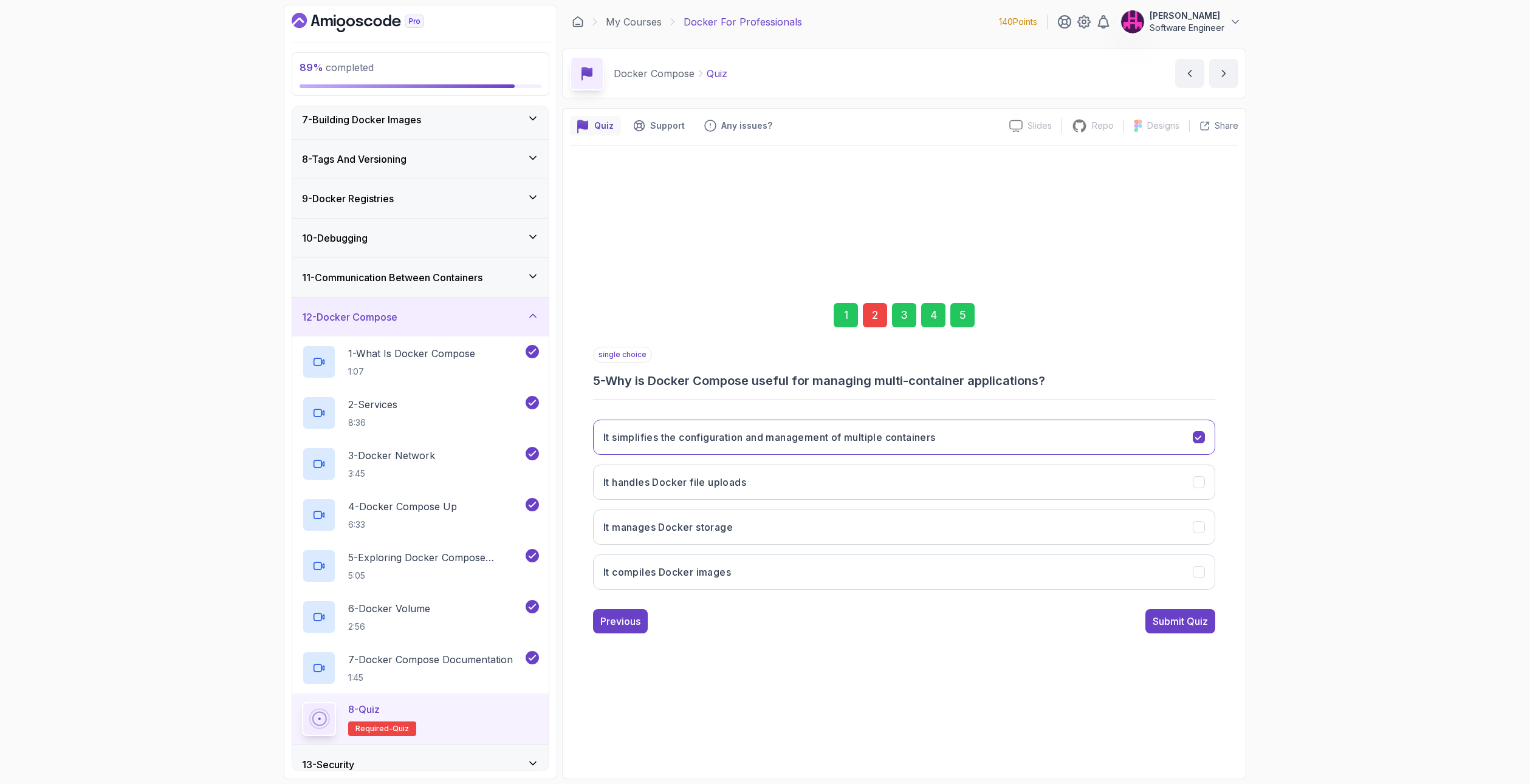
click at [1183, 619] on div "Submit Quiz" at bounding box center [1180, 621] width 55 height 15
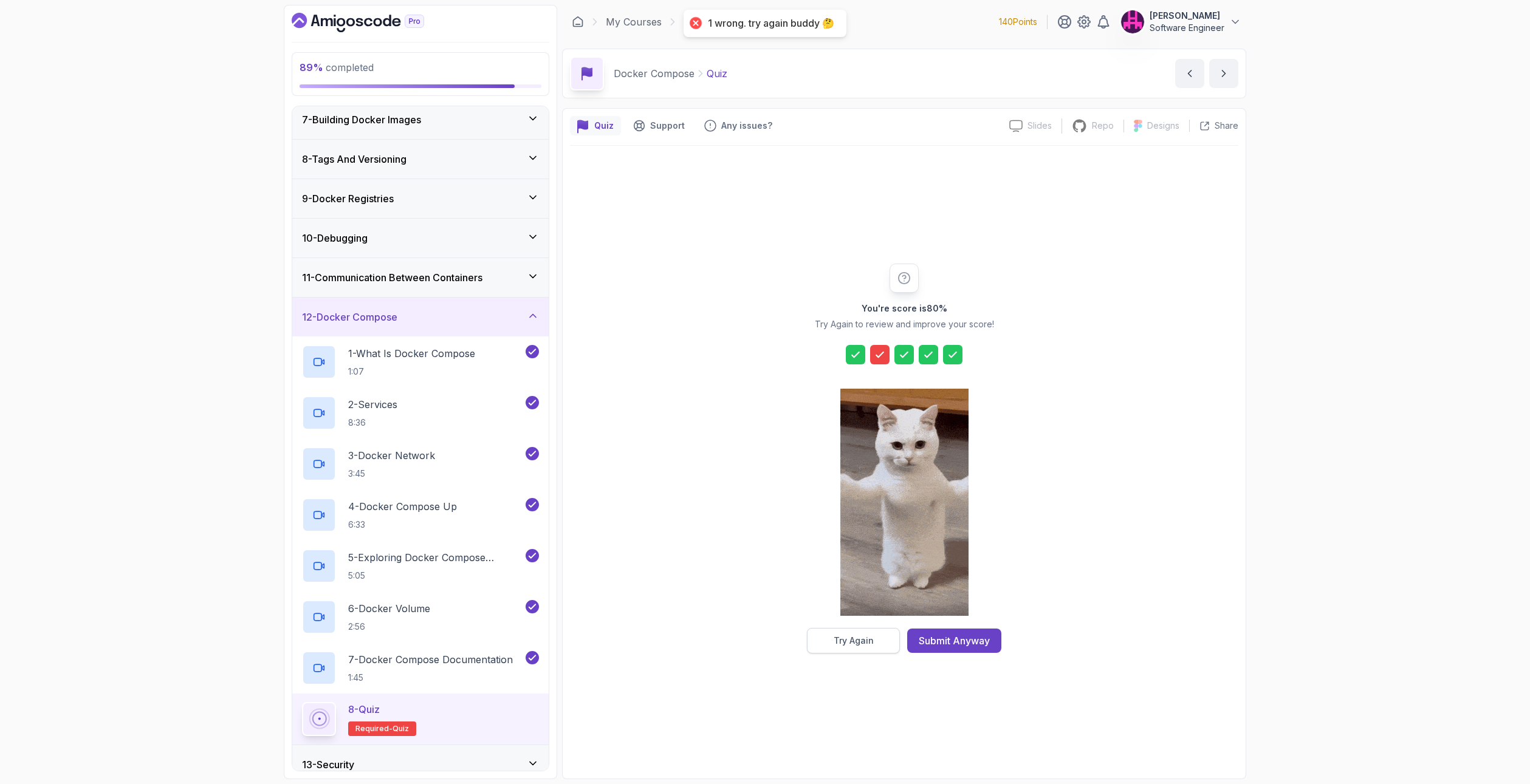
click at [861, 645] on div "Try Again" at bounding box center [854, 641] width 40 height 12
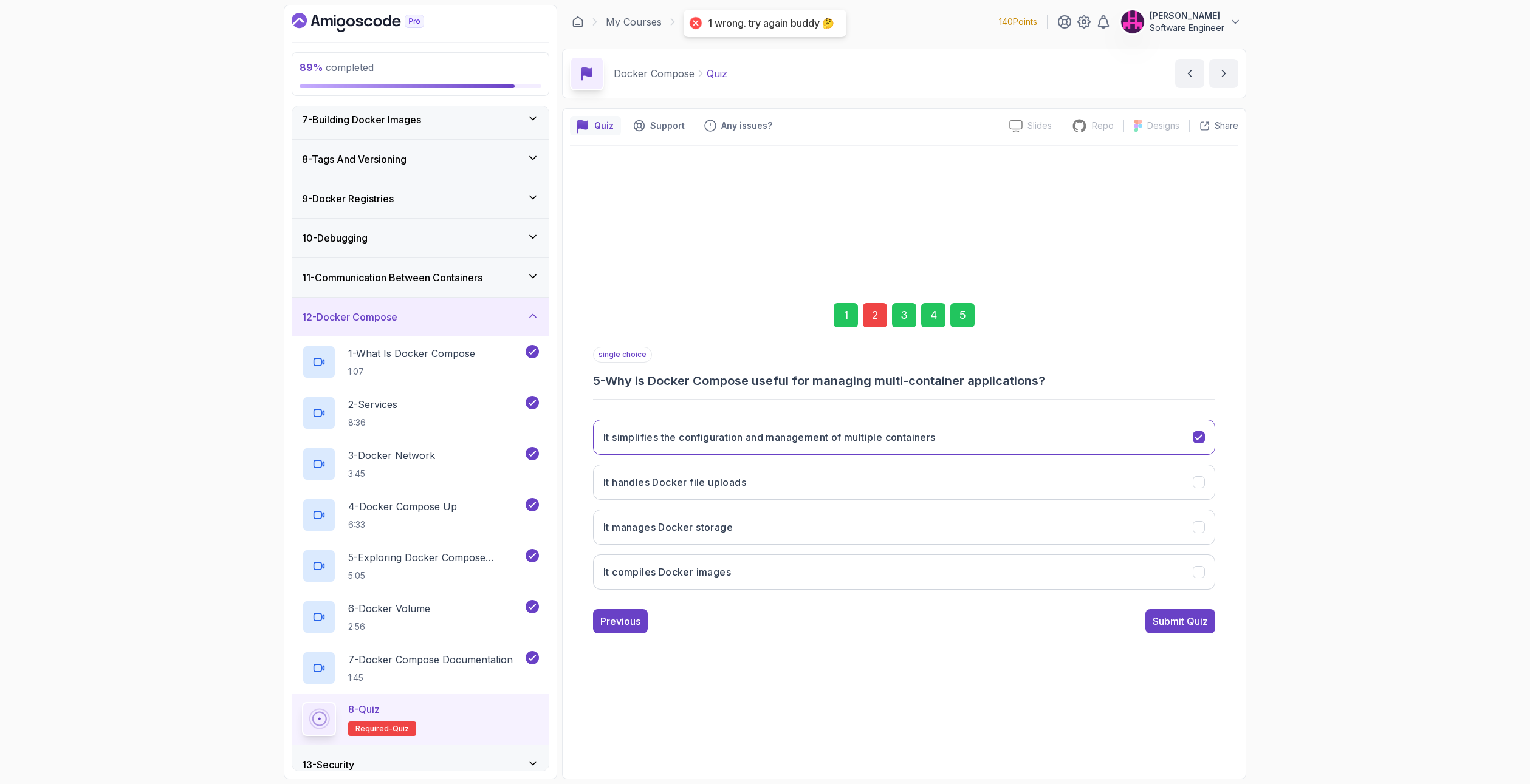
click at [881, 308] on div "2" at bounding box center [875, 315] width 24 height 24
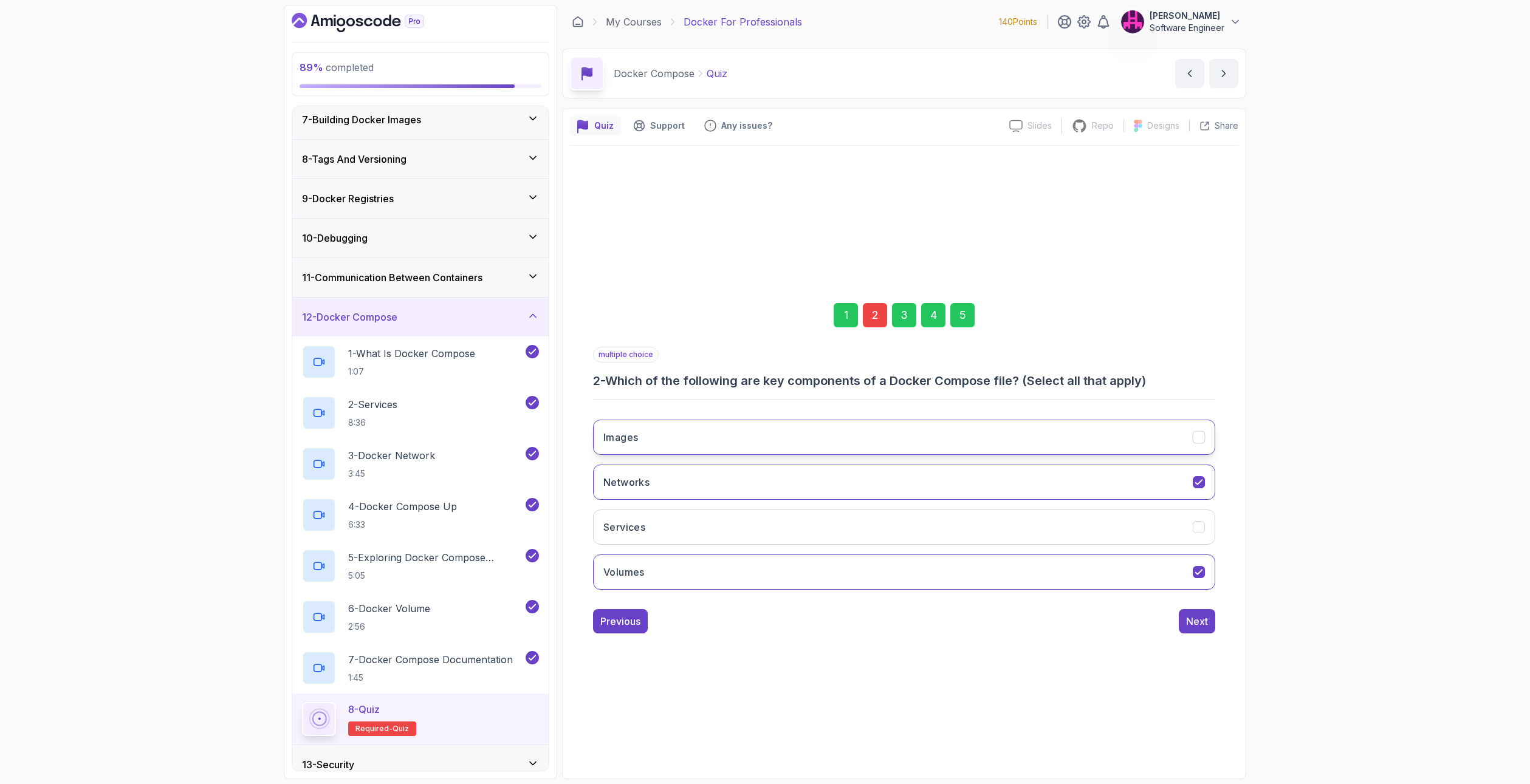
click at [672, 445] on button "Images" at bounding box center [904, 437] width 622 height 35
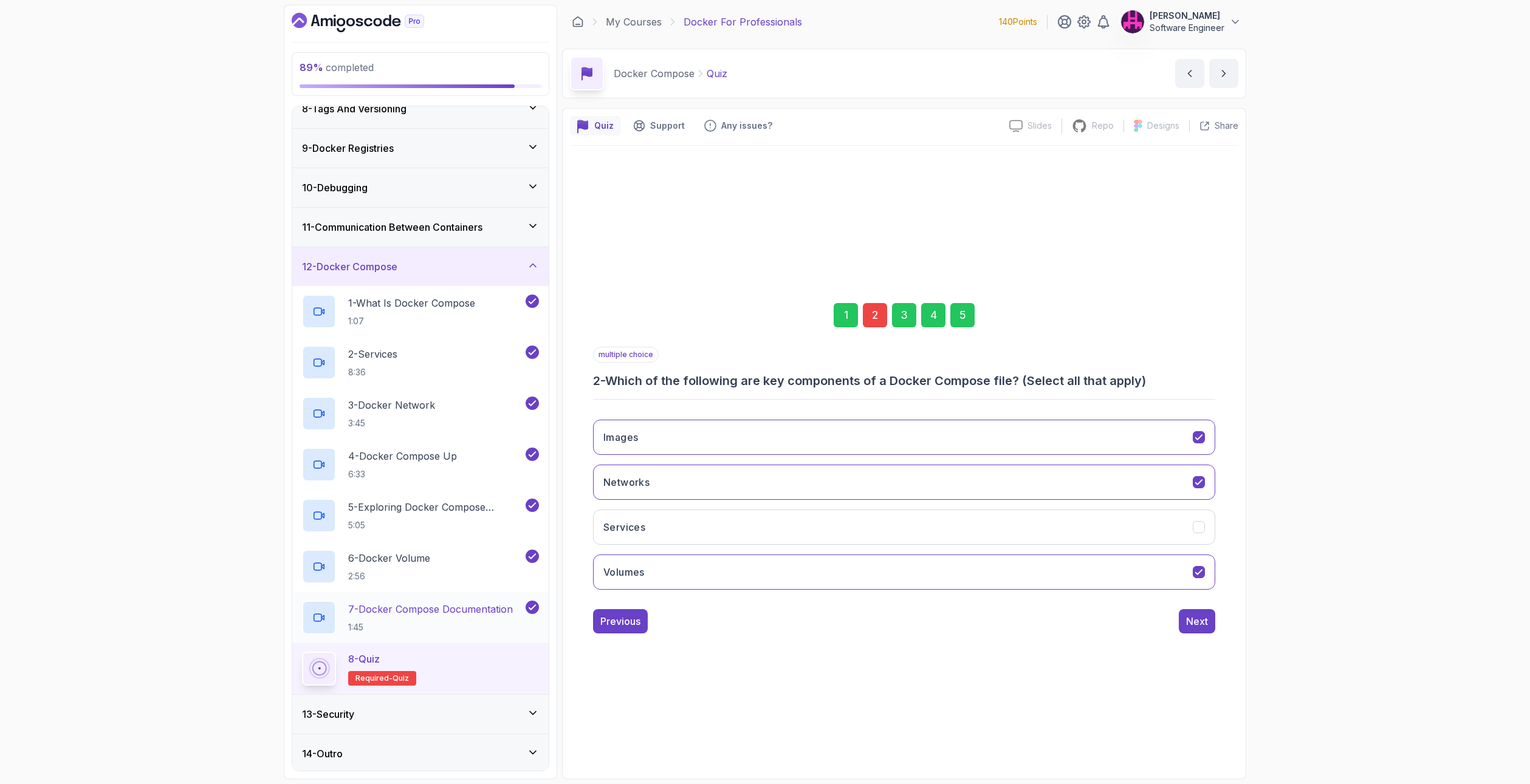
scroll to position [296, 0]
click at [1067, 579] on button "Volumes" at bounding box center [904, 572] width 622 height 35
click at [1205, 621] on div "Next" at bounding box center [1197, 621] width 22 height 15
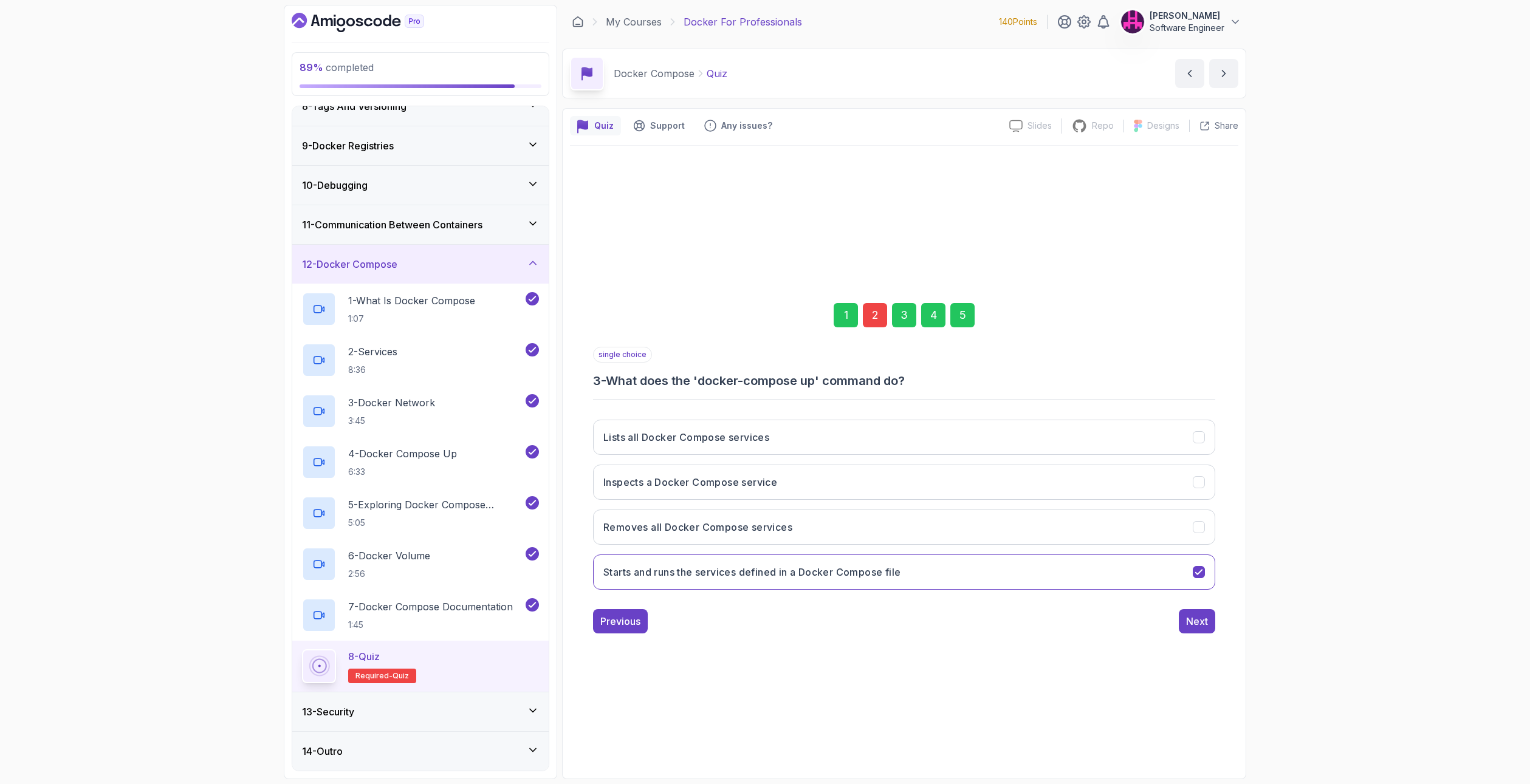
click at [963, 319] on div "5" at bounding box center [962, 315] width 24 height 24
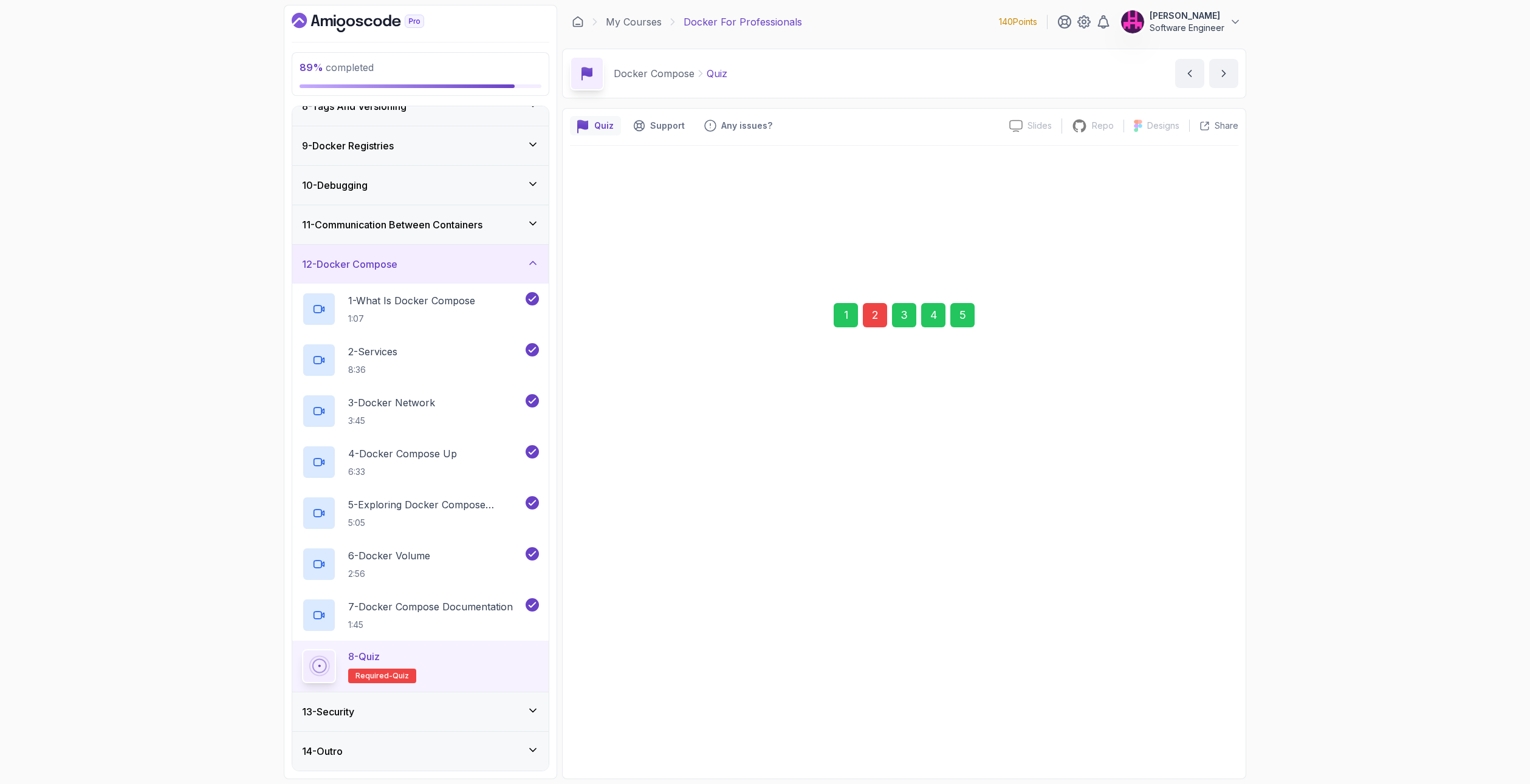
click at [1181, 615] on div "Submit Quiz" at bounding box center [1180, 621] width 55 height 15
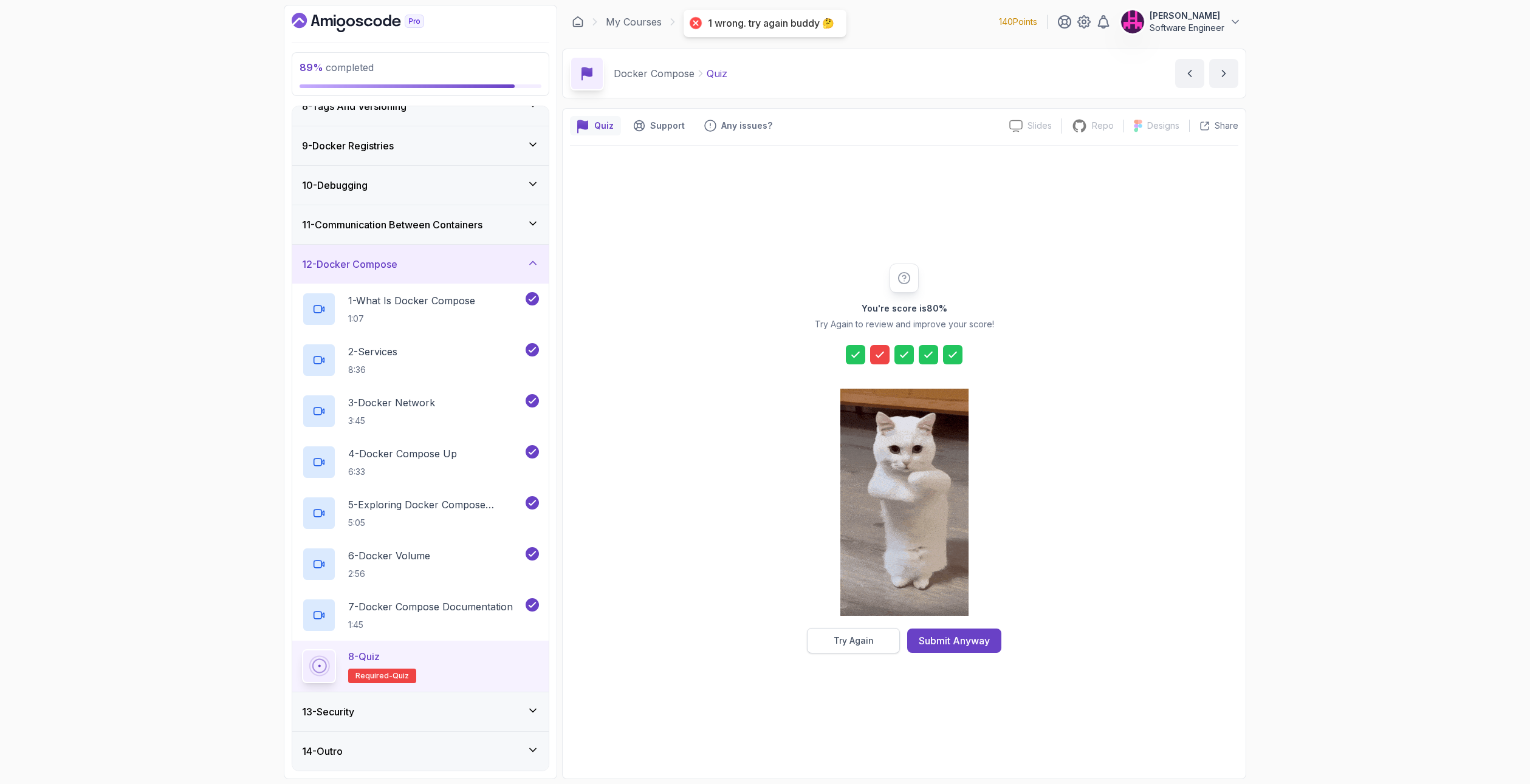
click at [877, 632] on button "Try Again" at bounding box center [853, 641] width 93 height 25
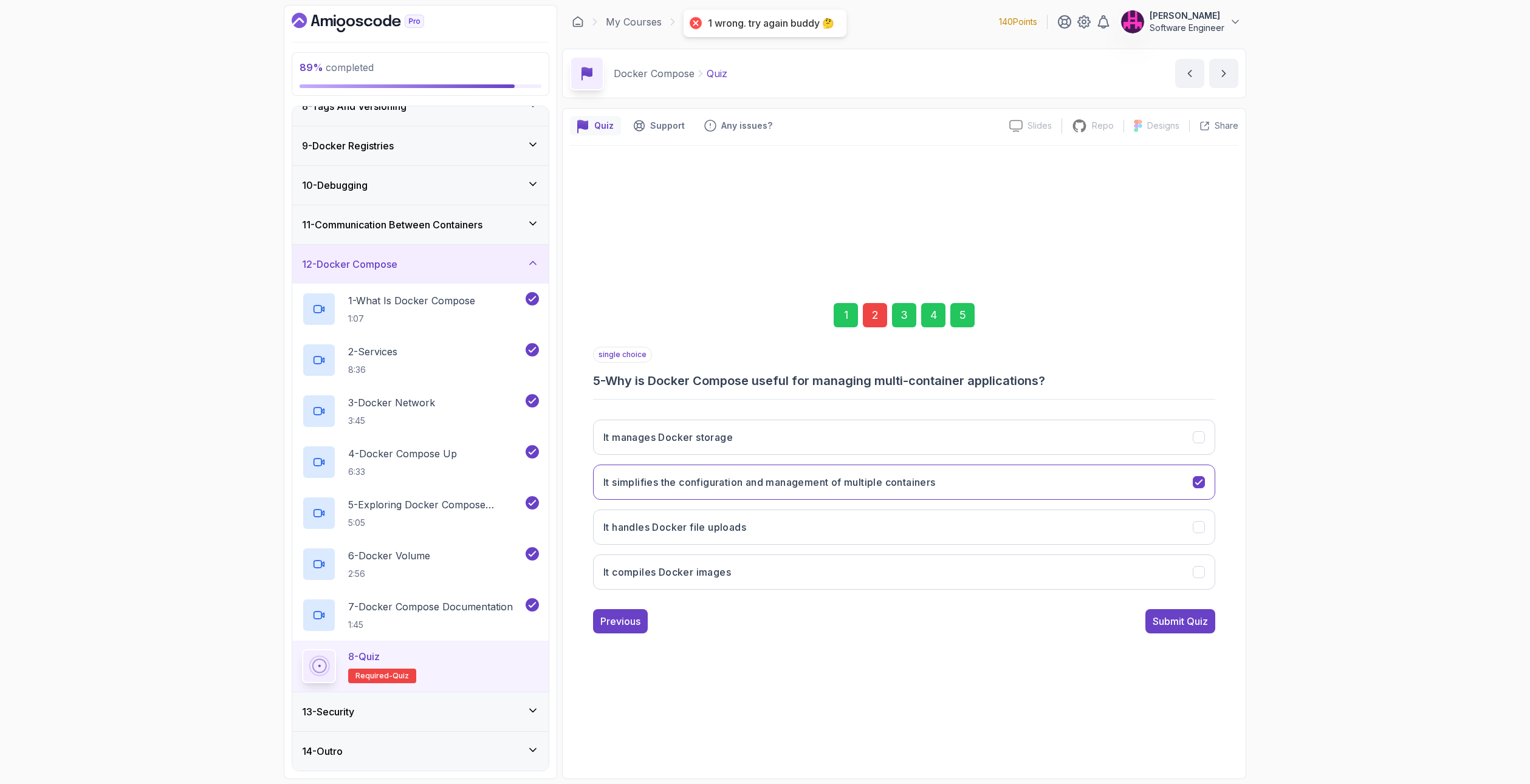
click at [870, 314] on div "2" at bounding box center [875, 315] width 24 height 24
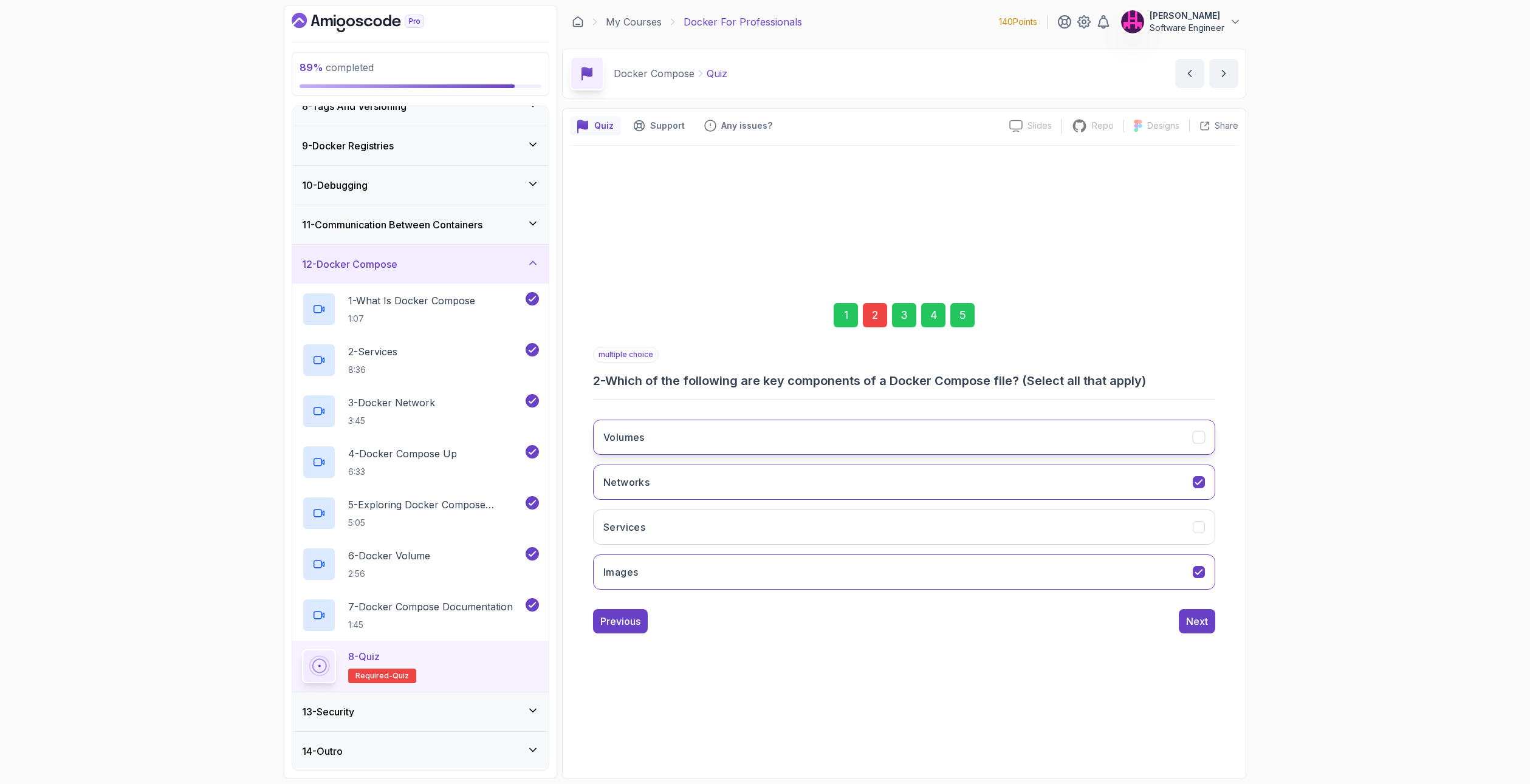
click at [752, 446] on button "Volumes" at bounding box center [904, 437] width 622 height 35
click at [689, 581] on button "Images" at bounding box center [904, 572] width 622 height 35
click at [760, 471] on button "Networks" at bounding box center [904, 482] width 622 height 35
click at [768, 449] on button "Volumes" at bounding box center [904, 437] width 622 height 35
click at [740, 441] on button "Volumes" at bounding box center [904, 437] width 622 height 35
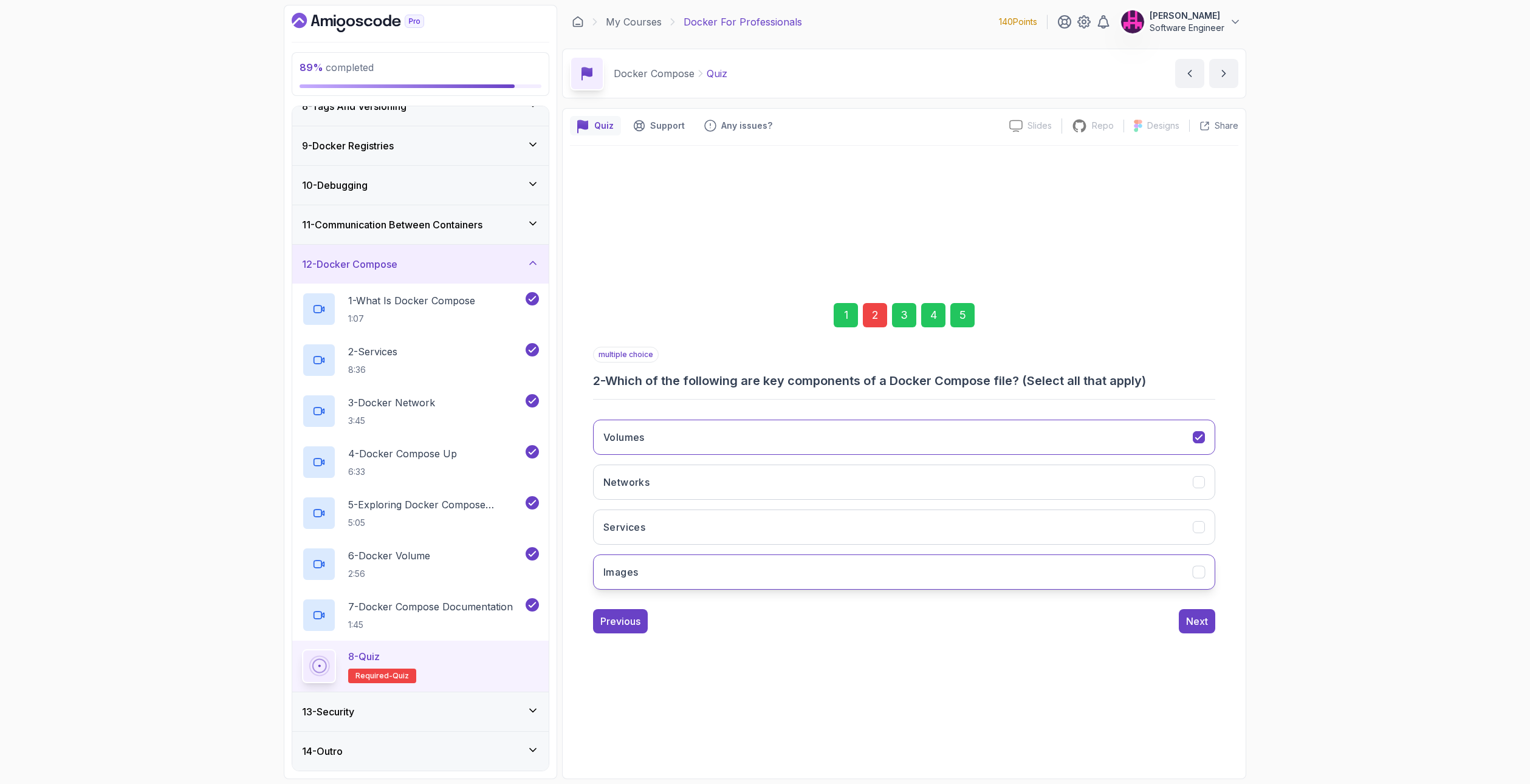
click at [683, 565] on button "Images" at bounding box center [904, 572] width 622 height 35
click at [1197, 620] on div "Next" at bounding box center [1197, 621] width 22 height 15
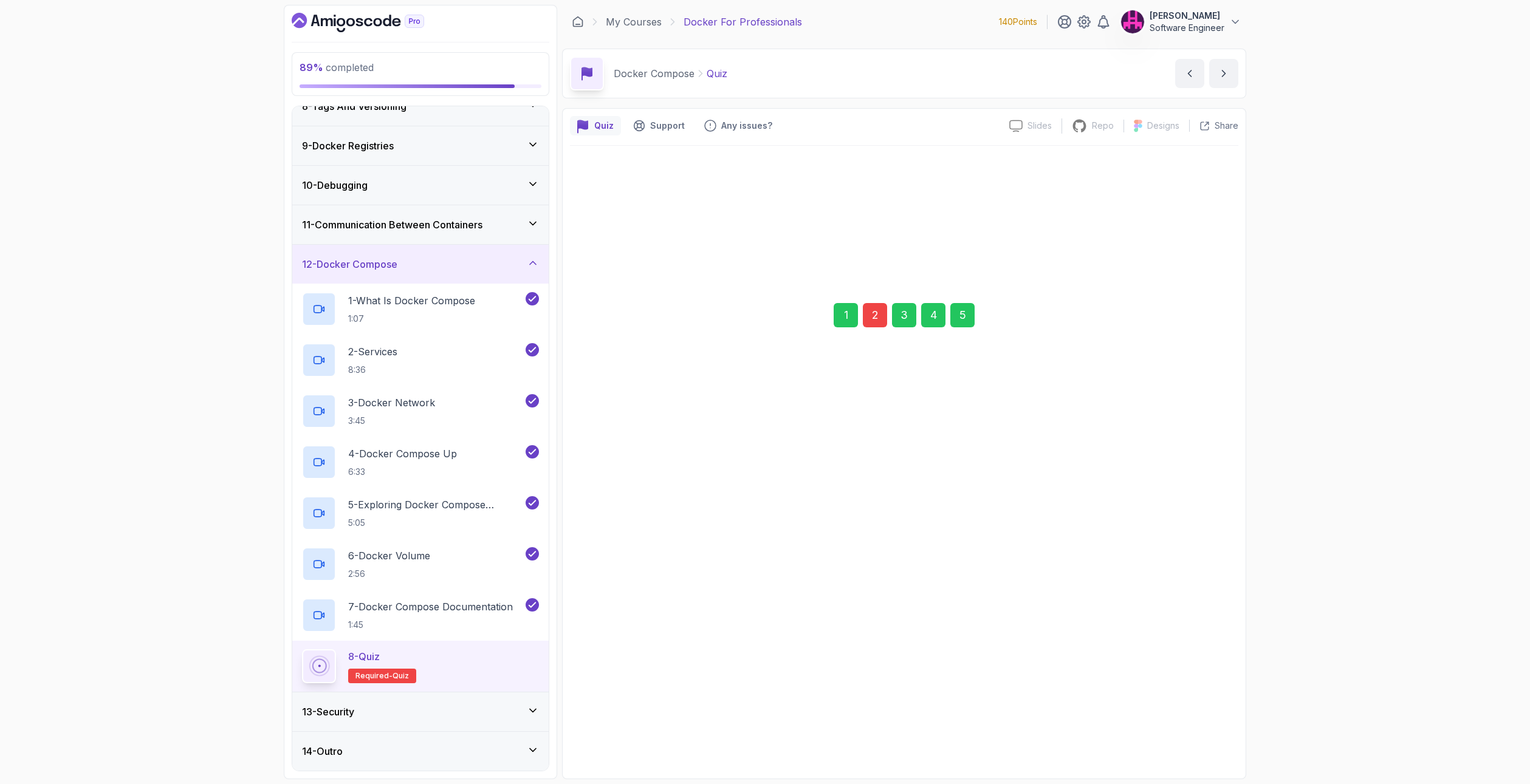
click at [1197, 620] on div "Next" at bounding box center [1197, 621] width 22 height 15
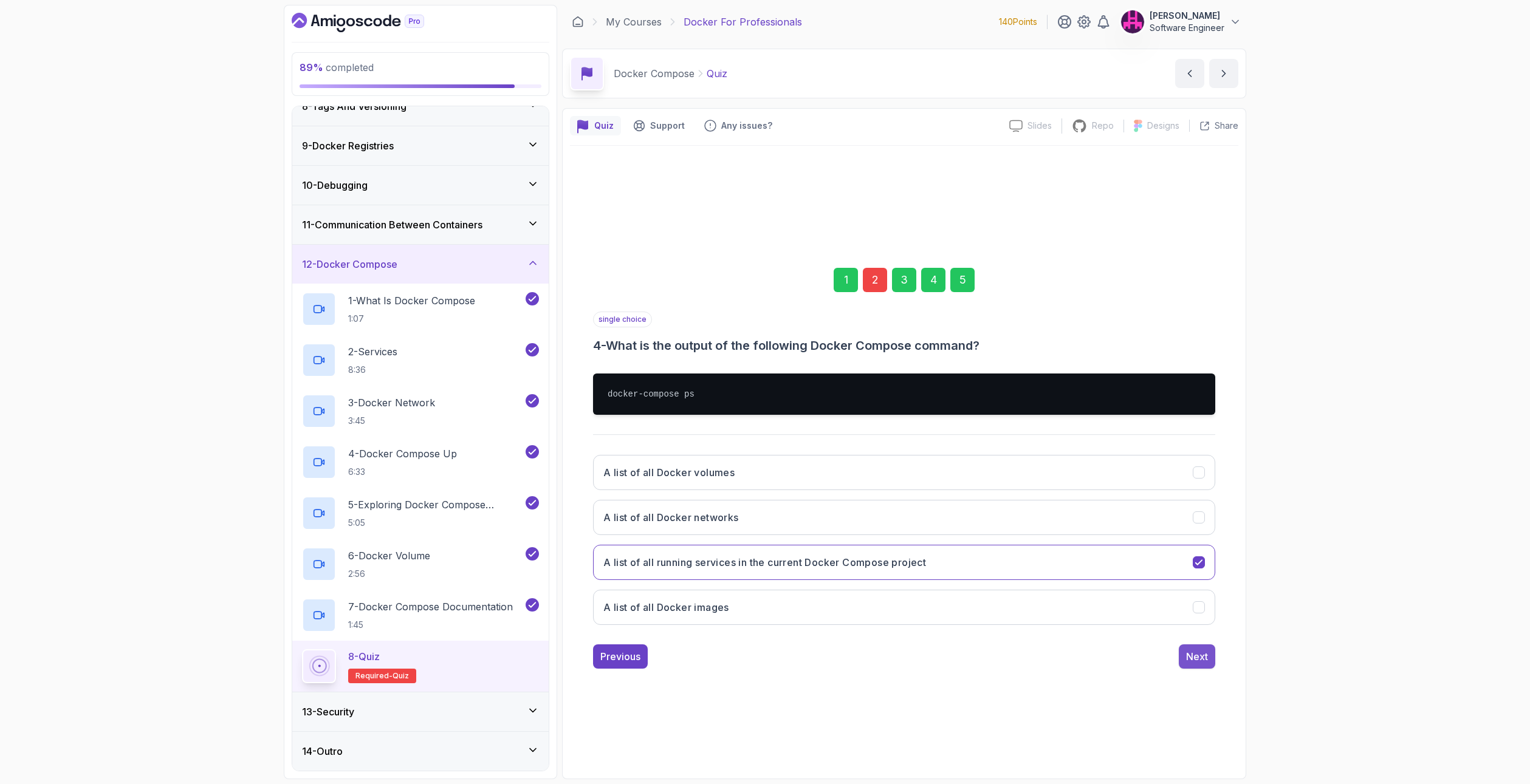
click at [1203, 657] on div "Next" at bounding box center [1197, 657] width 22 height 15
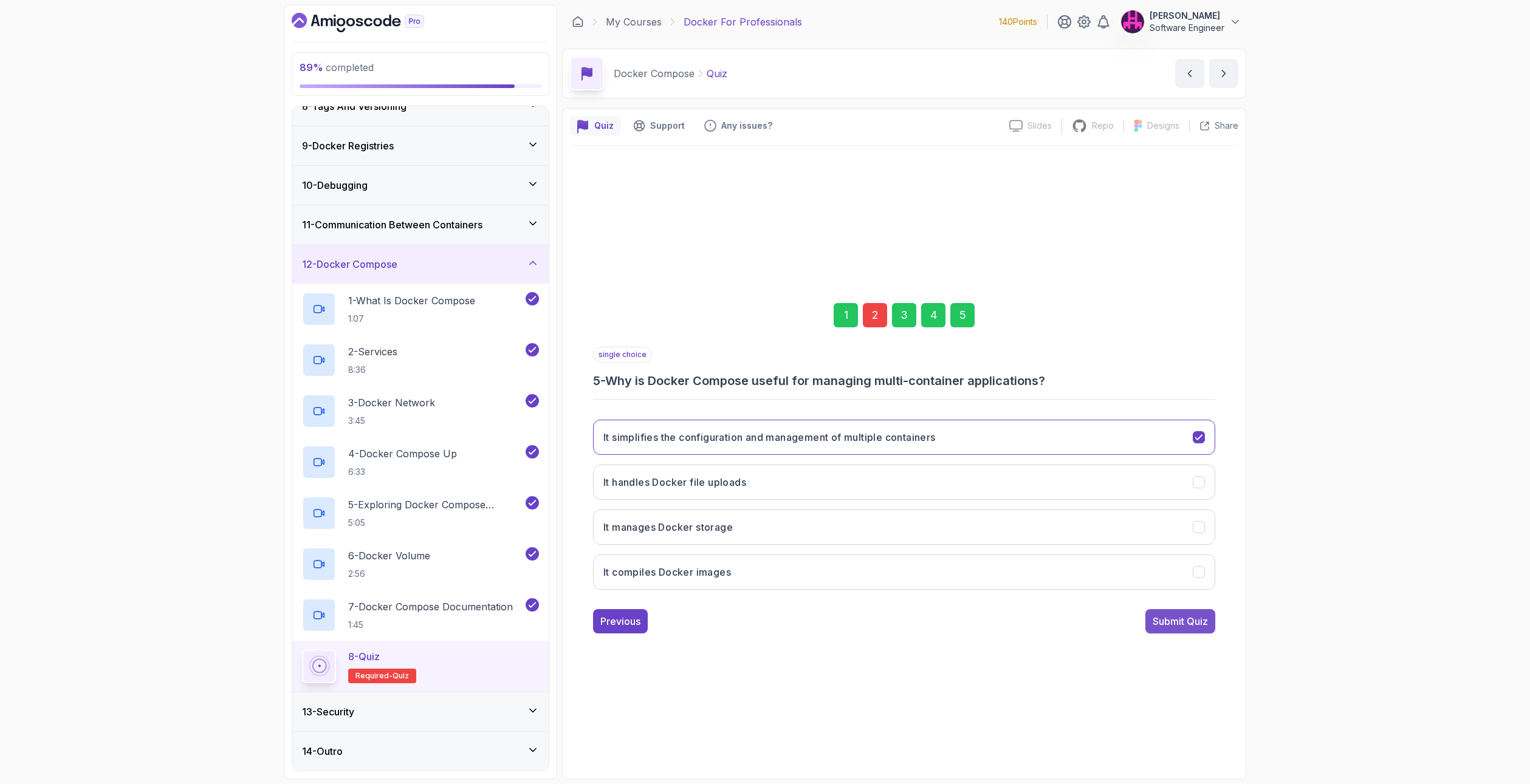
click at [1198, 627] on div "Submit Quiz" at bounding box center [1180, 621] width 55 height 15
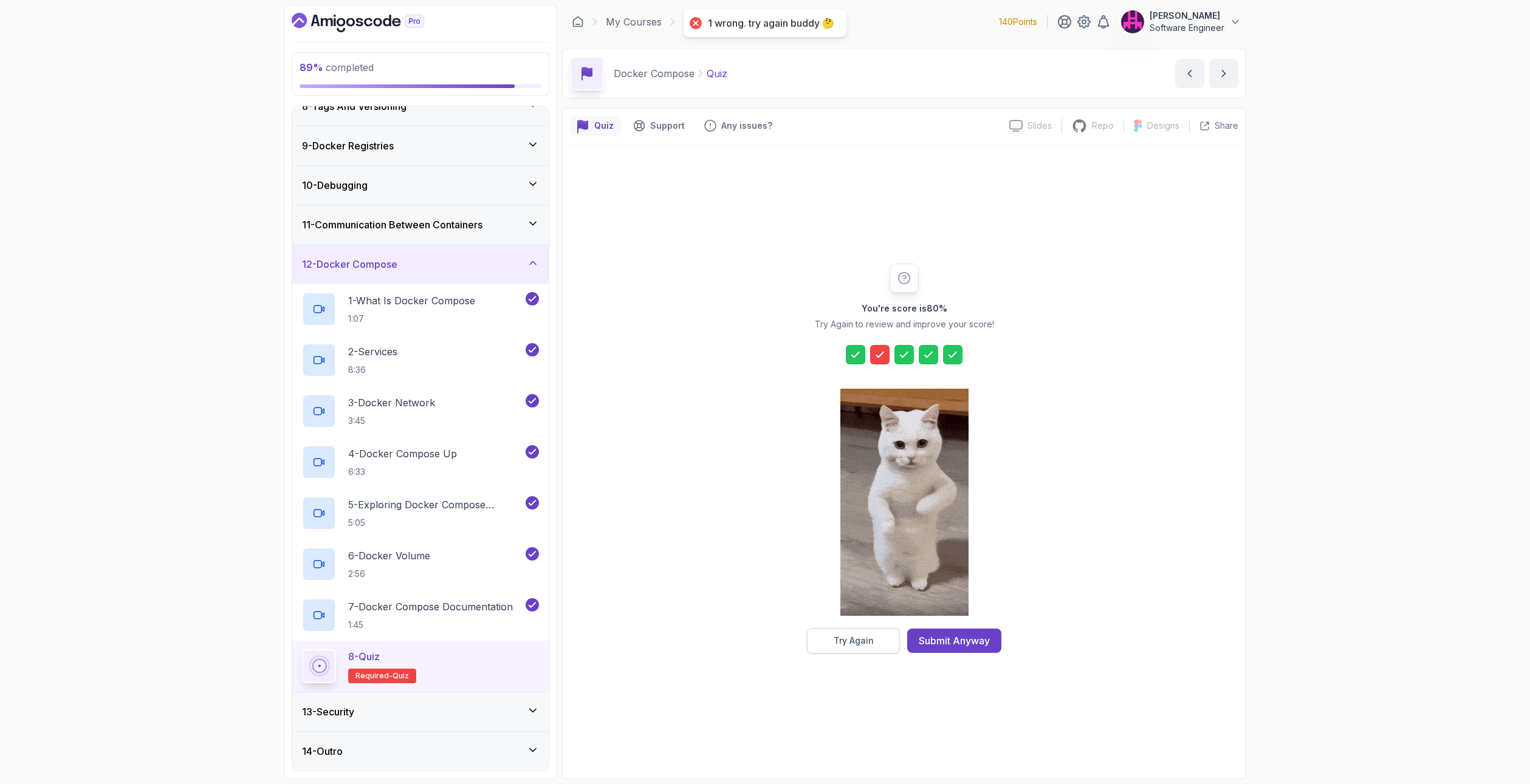
click at [862, 641] on div "Try Again" at bounding box center [854, 641] width 40 height 12
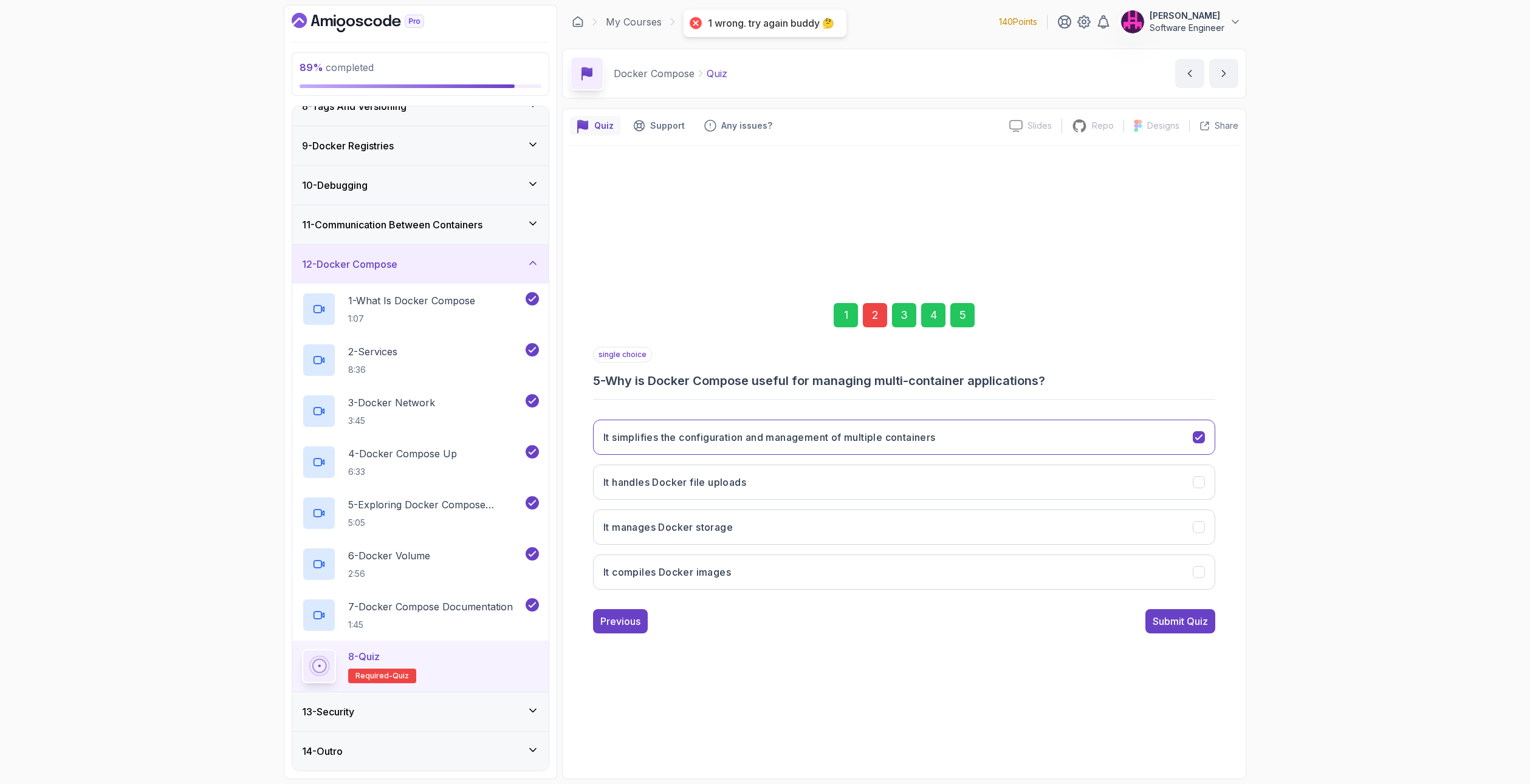
click at [872, 316] on div "2" at bounding box center [875, 315] width 24 height 24
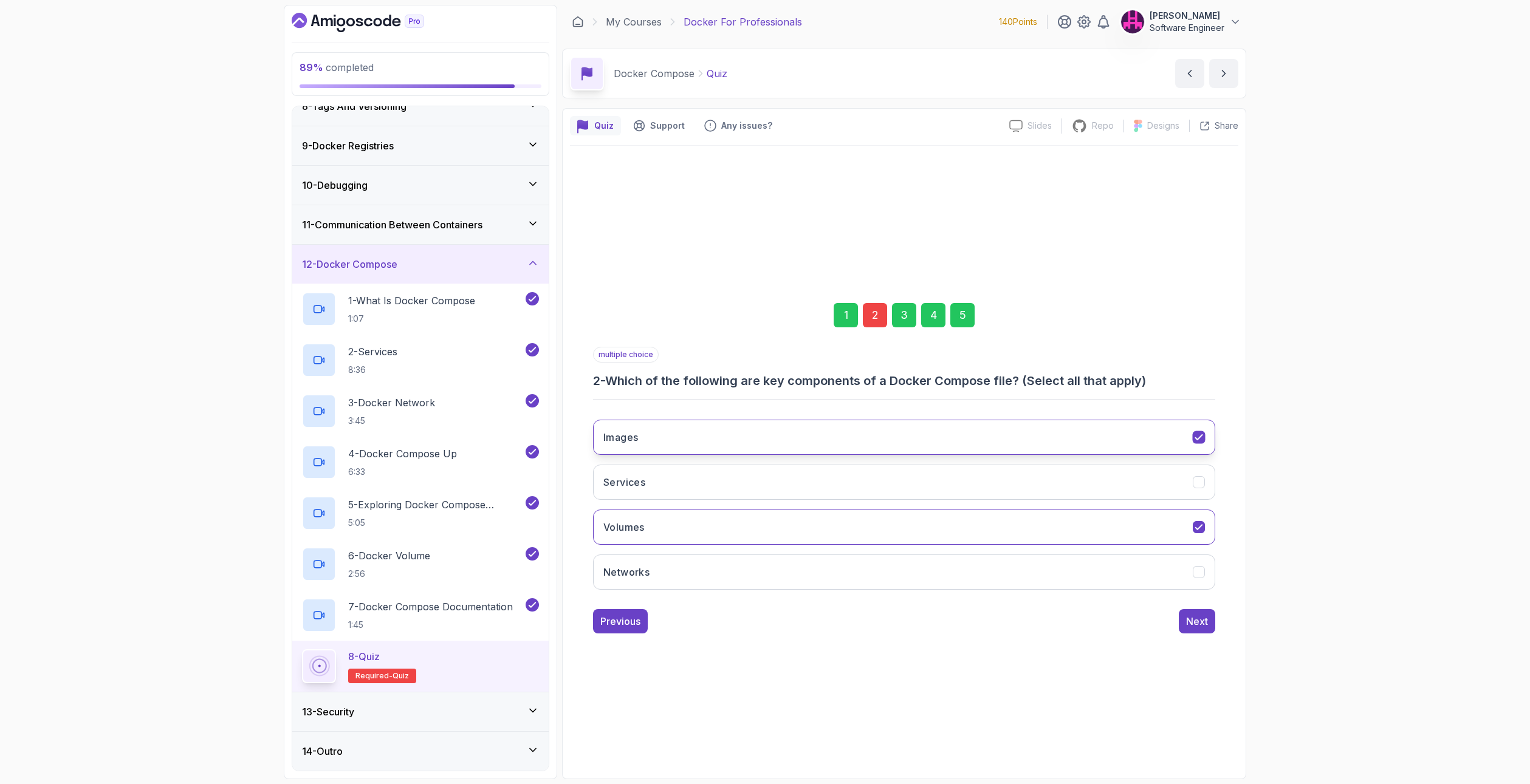
click at [704, 440] on button "Images" at bounding box center [904, 437] width 622 height 35
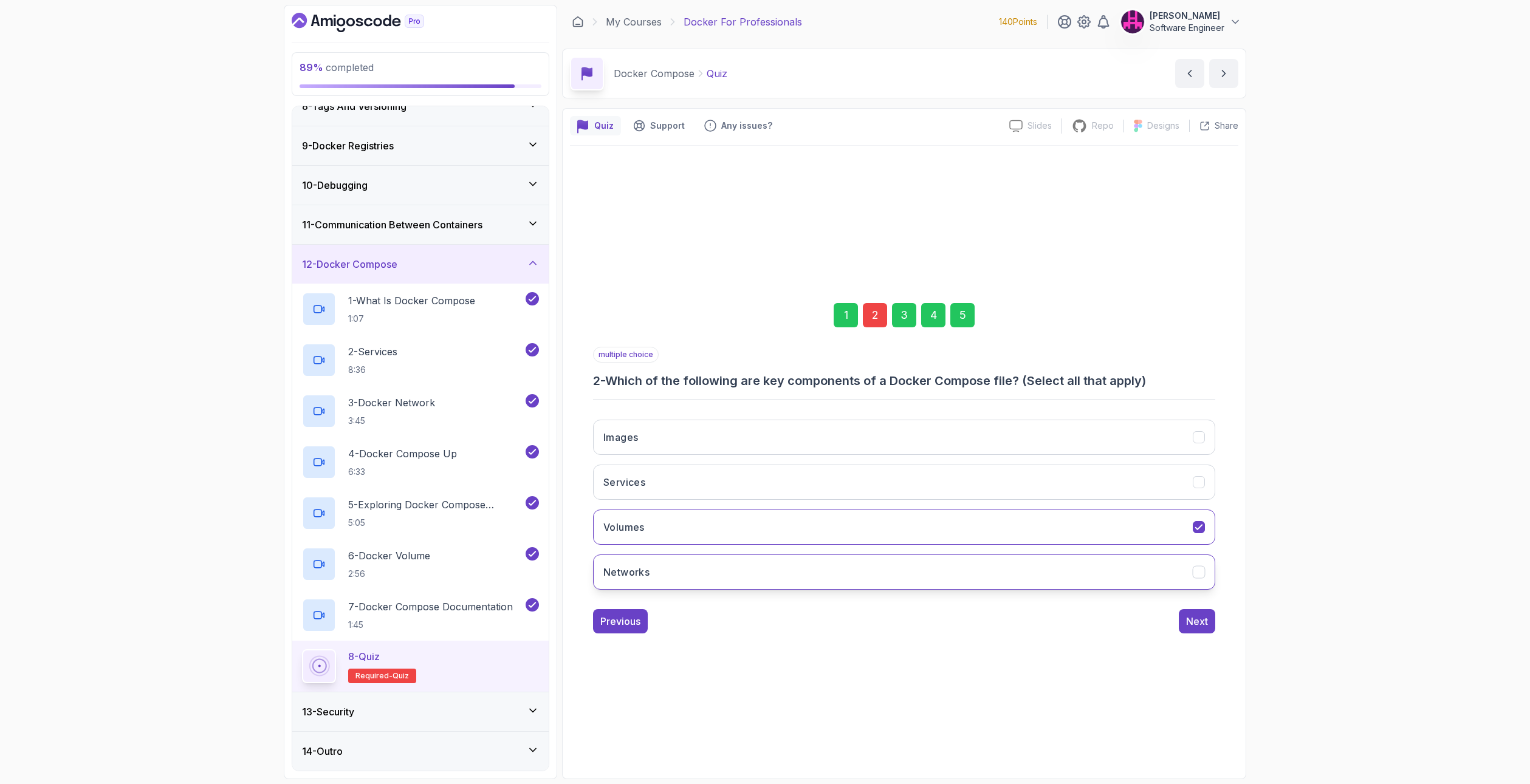
click at [651, 571] on button "Networks" at bounding box center [904, 572] width 622 height 35
click at [654, 433] on button "Images" at bounding box center [904, 437] width 622 height 35
click at [659, 529] on button "Volumes" at bounding box center [904, 527] width 622 height 35
click at [966, 307] on div "5" at bounding box center [962, 315] width 24 height 24
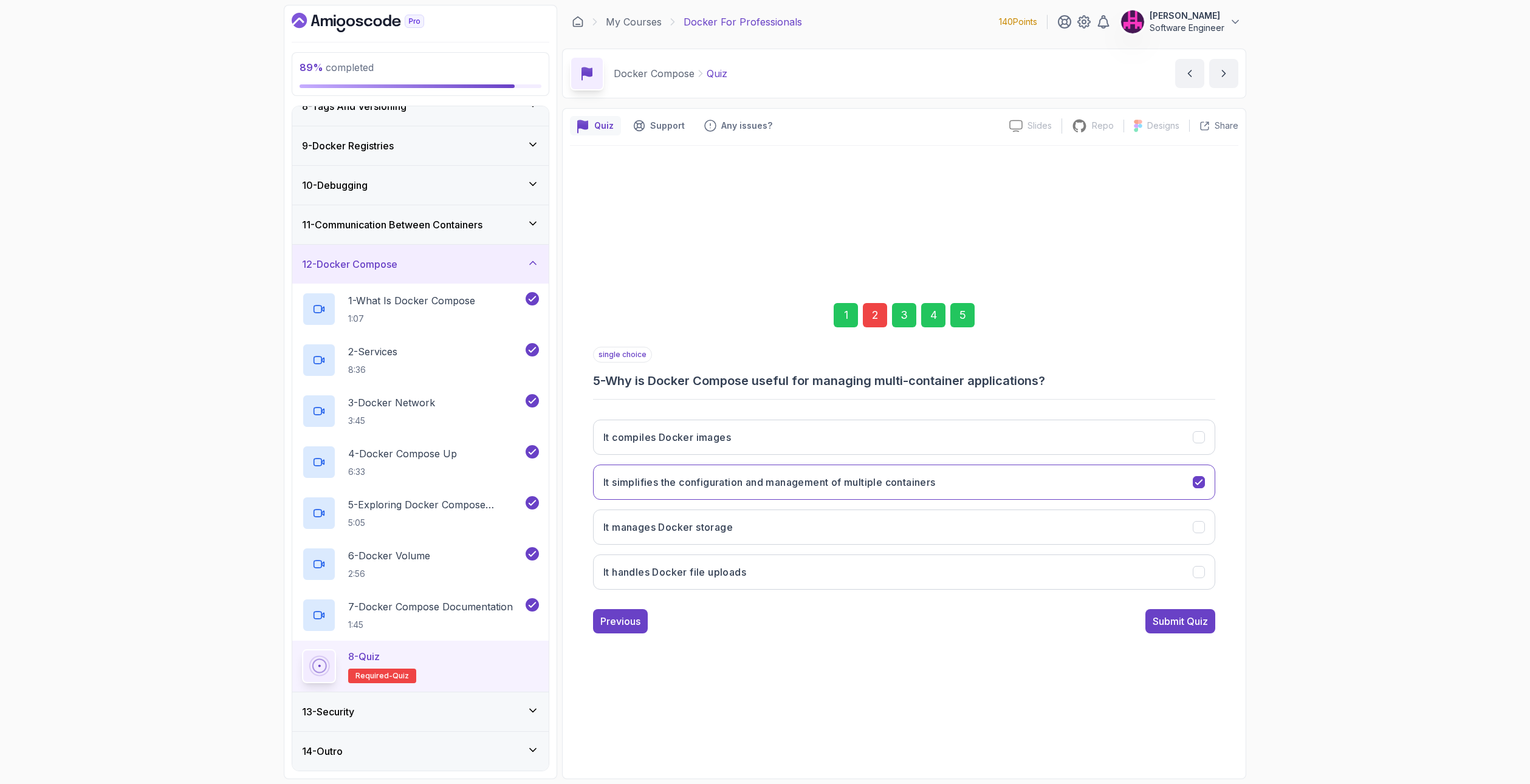
click at [1198, 619] on div "Submit Quiz" at bounding box center [1180, 621] width 55 height 15
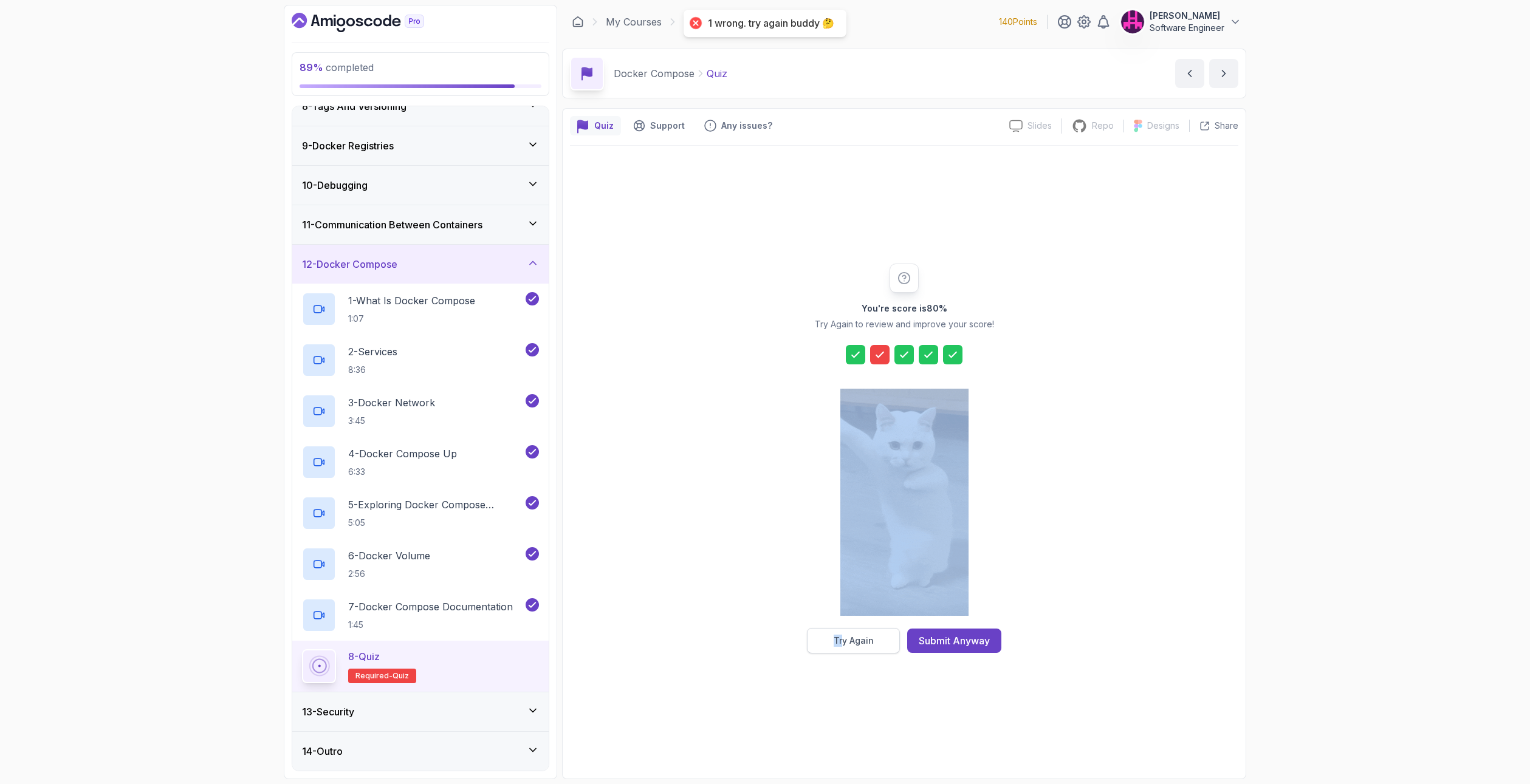
click at [849, 633] on div "You're score is 80 % Try Again to review and improve your score! Try Again Subm…" at bounding box center [904, 458] width 233 height 390
click at [852, 634] on button "Try Again" at bounding box center [853, 641] width 93 height 25
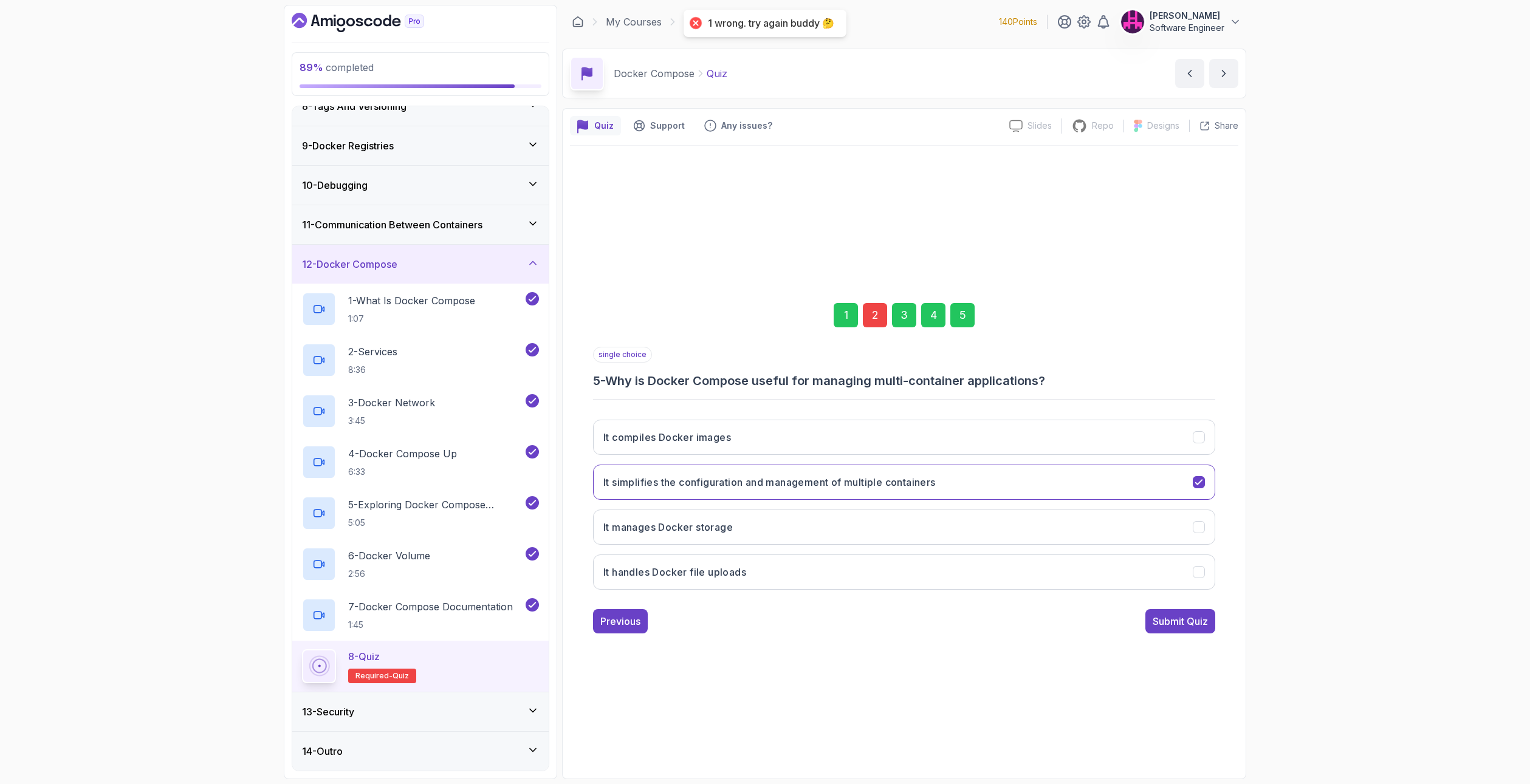
click at [878, 311] on div "2" at bounding box center [875, 315] width 24 height 24
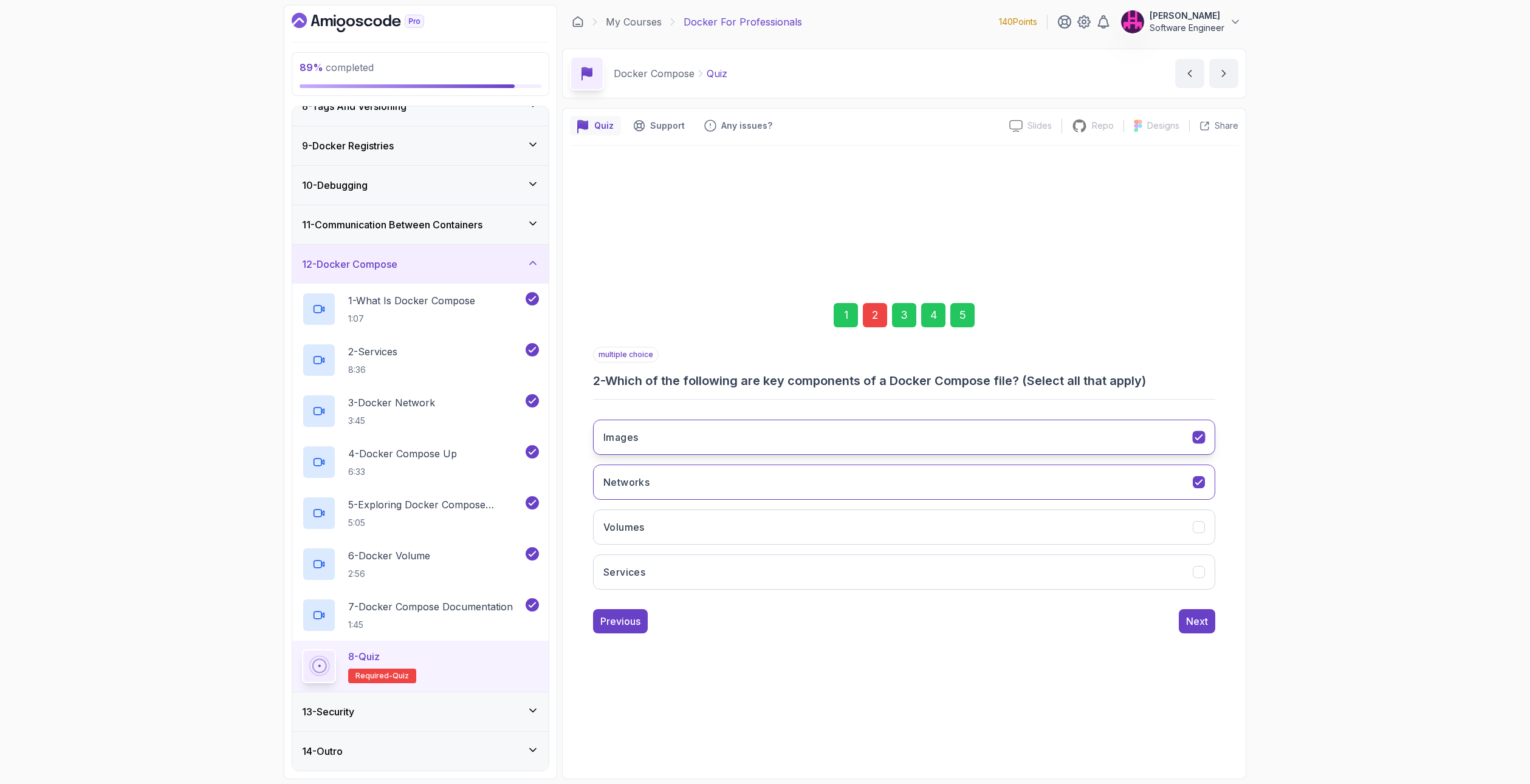
click at [661, 441] on button "Images" at bounding box center [904, 437] width 622 height 35
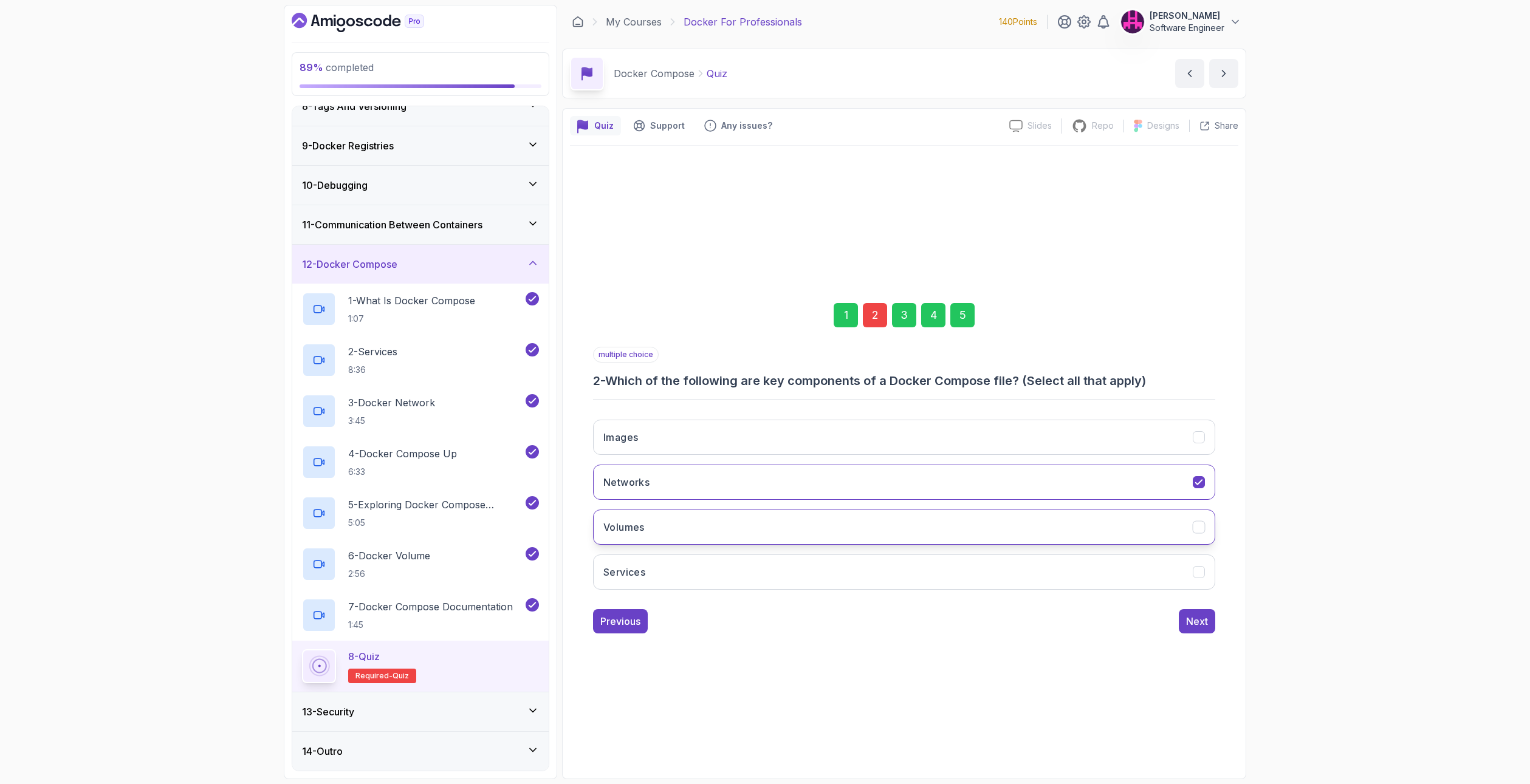
click at [658, 521] on button "Volumes" at bounding box center [904, 527] width 622 height 35
click at [967, 318] on div "5" at bounding box center [962, 315] width 24 height 24
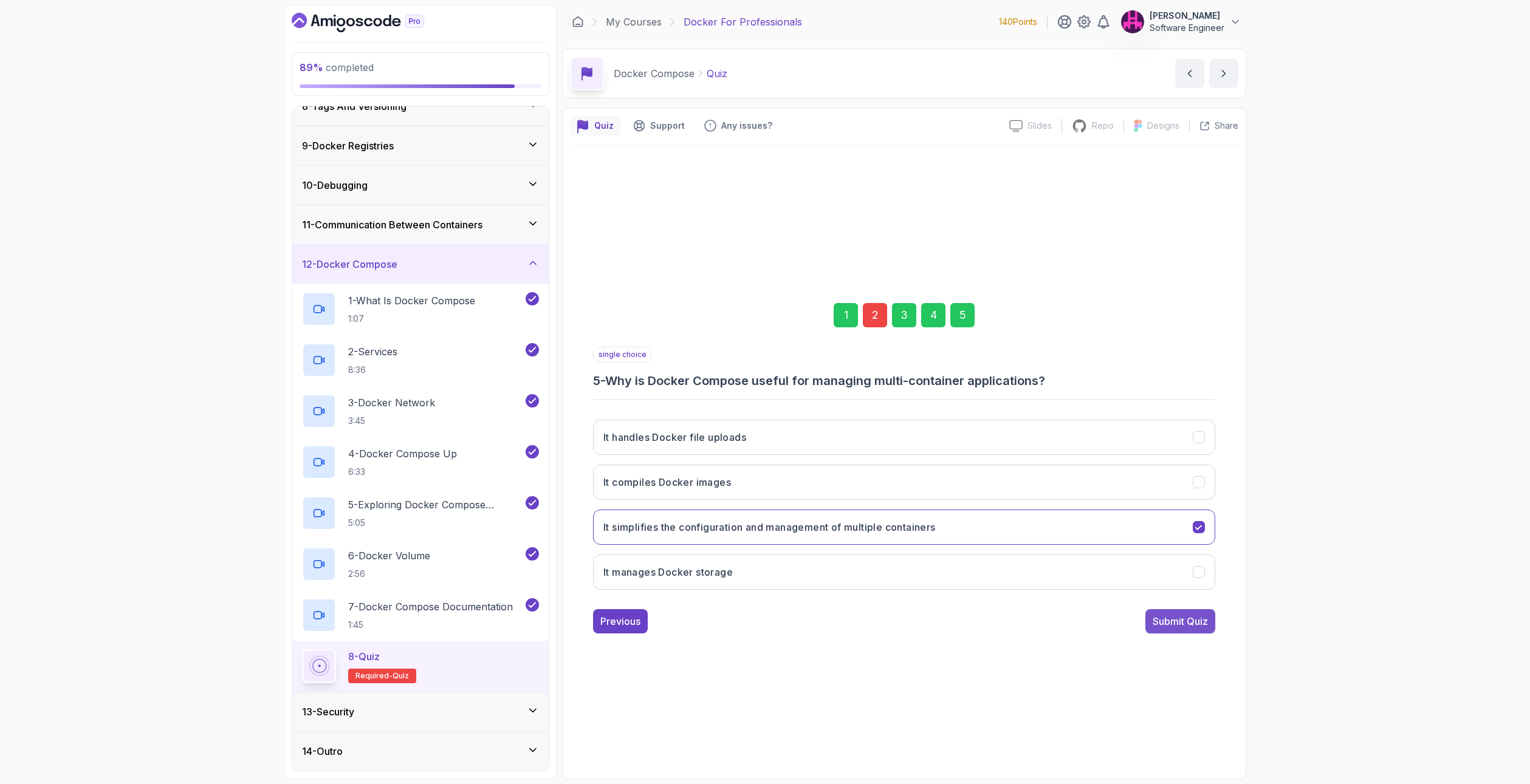
click at [1197, 623] on div "Submit Quiz" at bounding box center [1180, 621] width 55 height 15
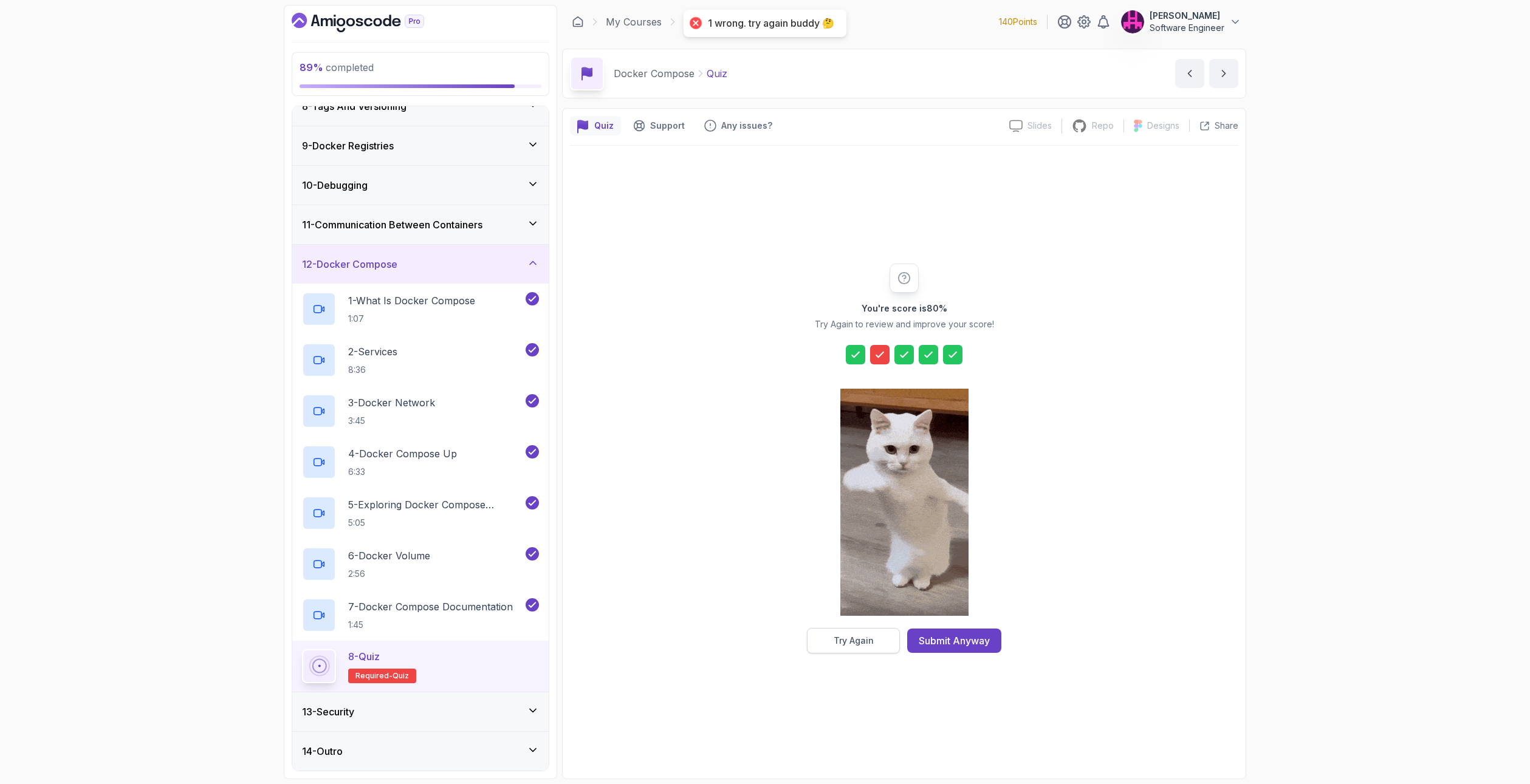
click at [843, 637] on div "Try Again" at bounding box center [854, 641] width 40 height 12
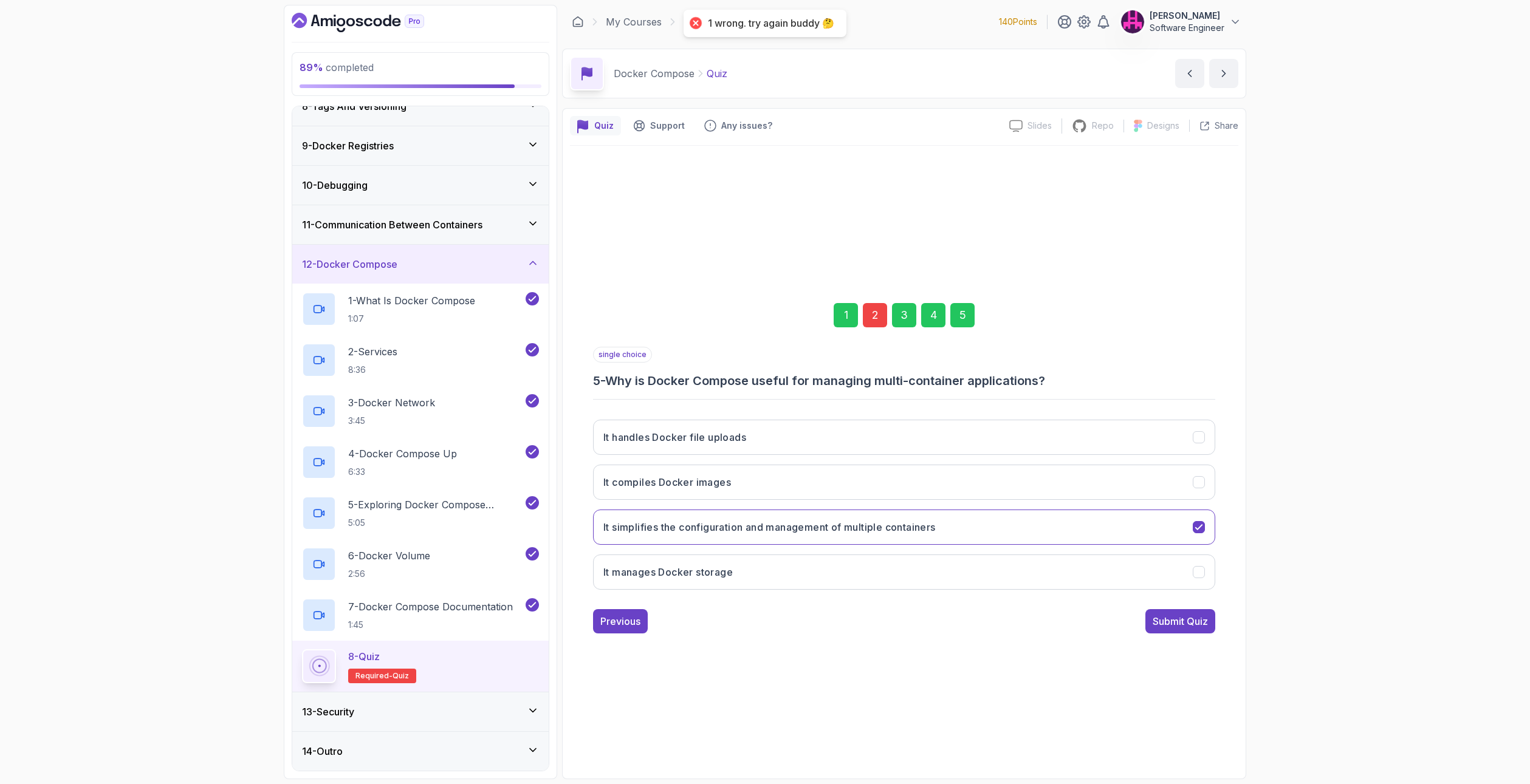
click at [878, 316] on div "2" at bounding box center [875, 315] width 24 height 24
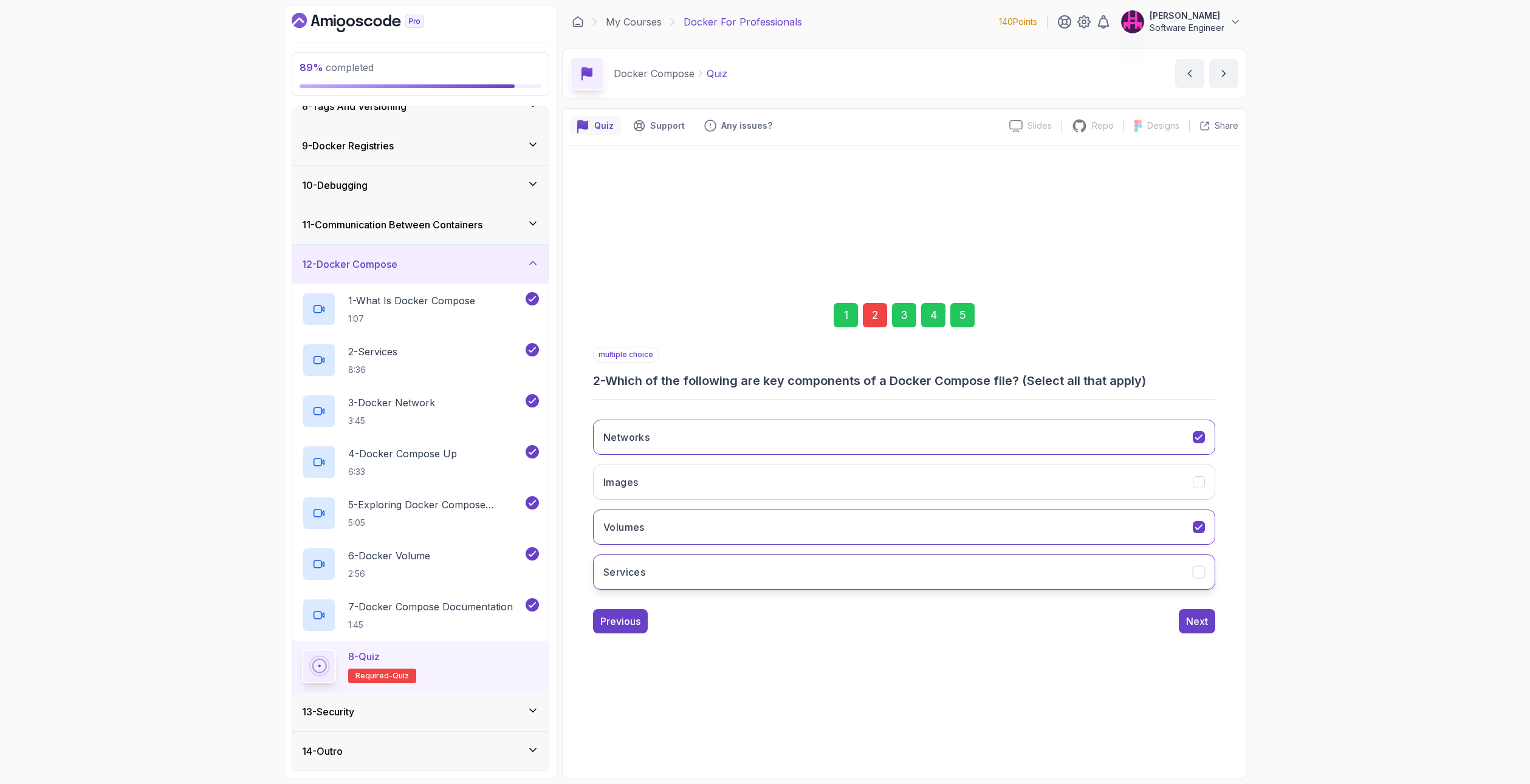
click at [681, 585] on button "Services" at bounding box center [904, 572] width 622 height 35
click at [966, 329] on div "1 2 3 4 5" at bounding box center [904, 315] width 622 height 63
click at [964, 309] on div "5" at bounding box center [962, 315] width 24 height 24
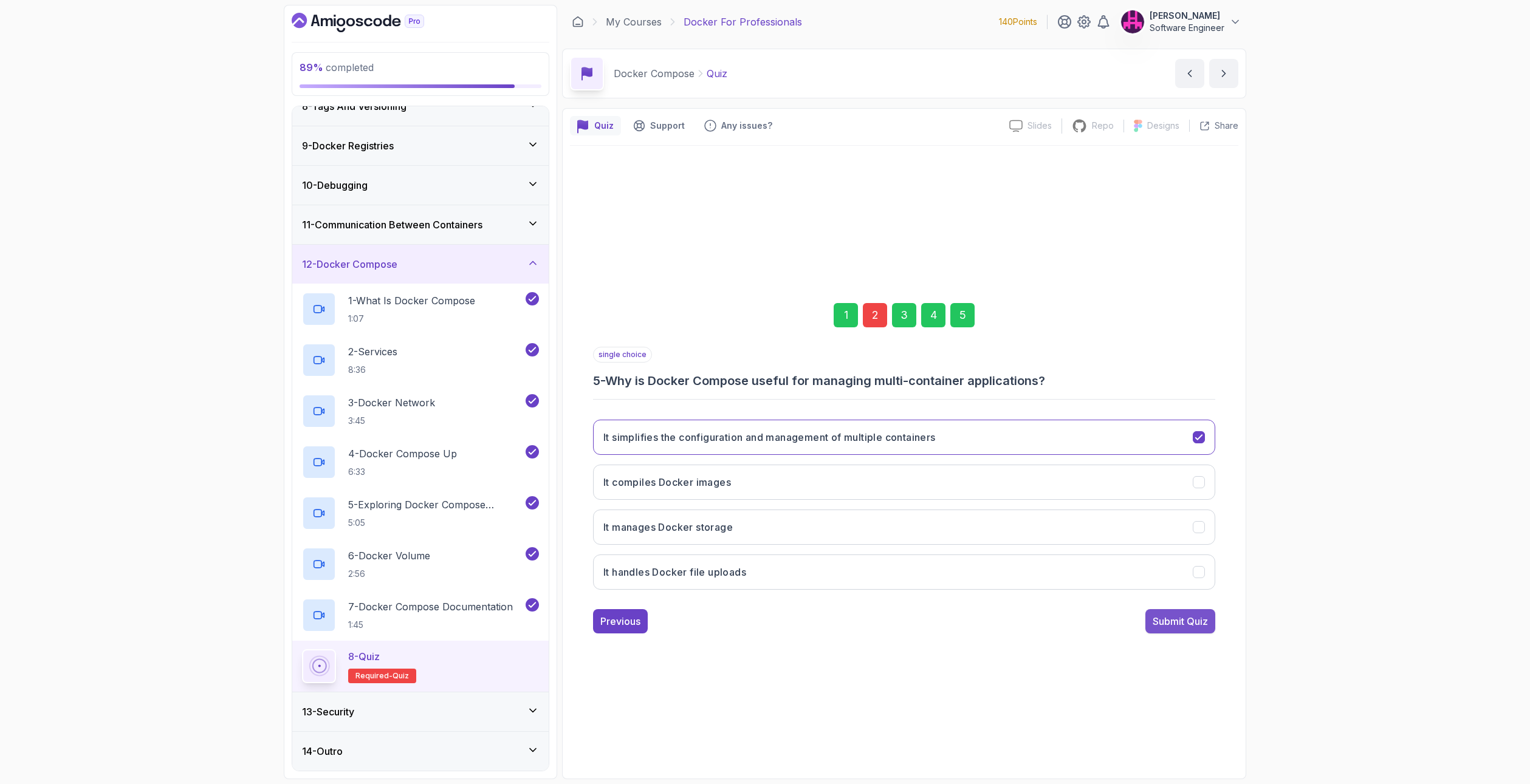
click at [1173, 619] on div "Submit Quiz" at bounding box center [1180, 621] width 55 height 15
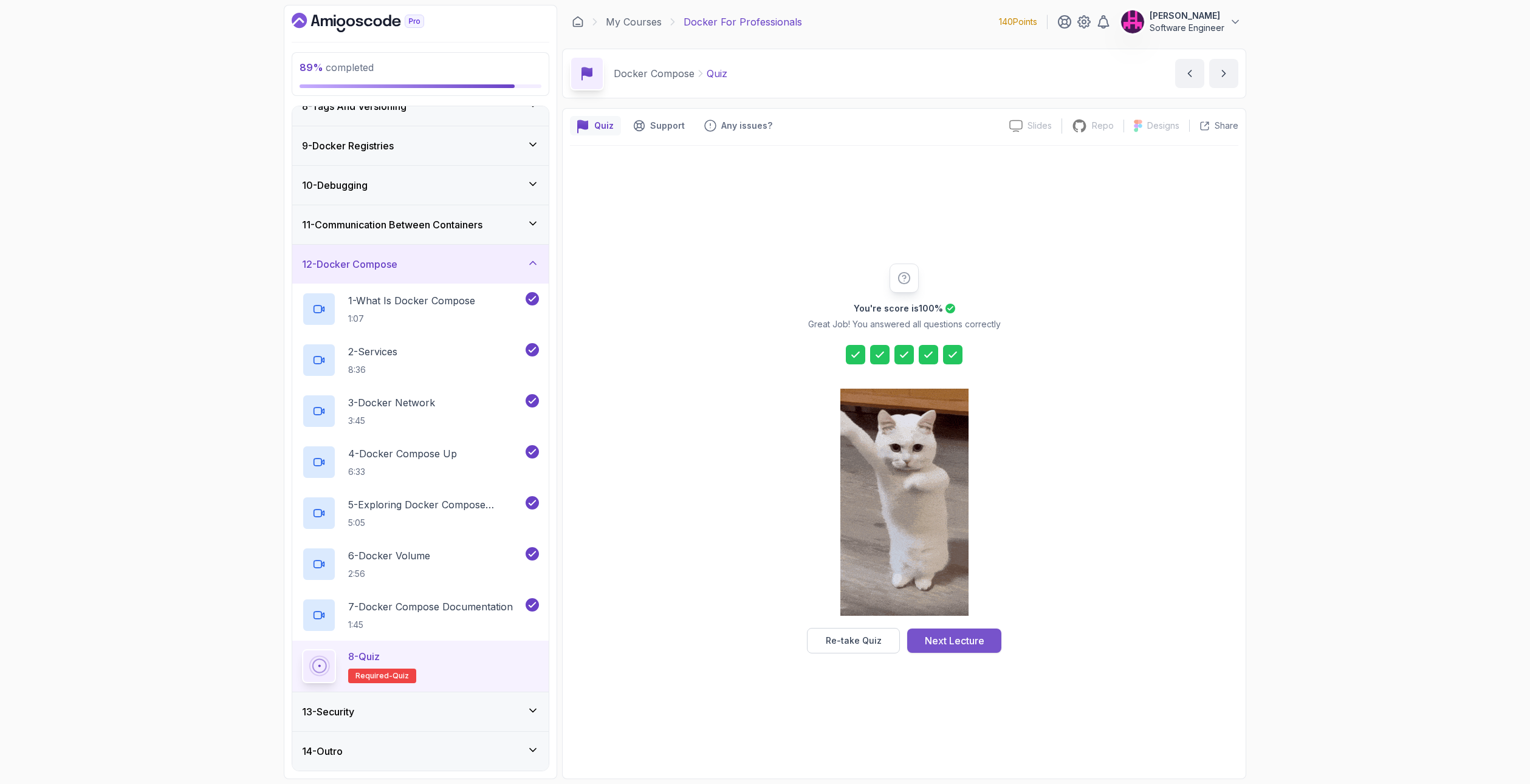
click at [963, 643] on div "Next Lecture" at bounding box center [954, 641] width 59 height 15
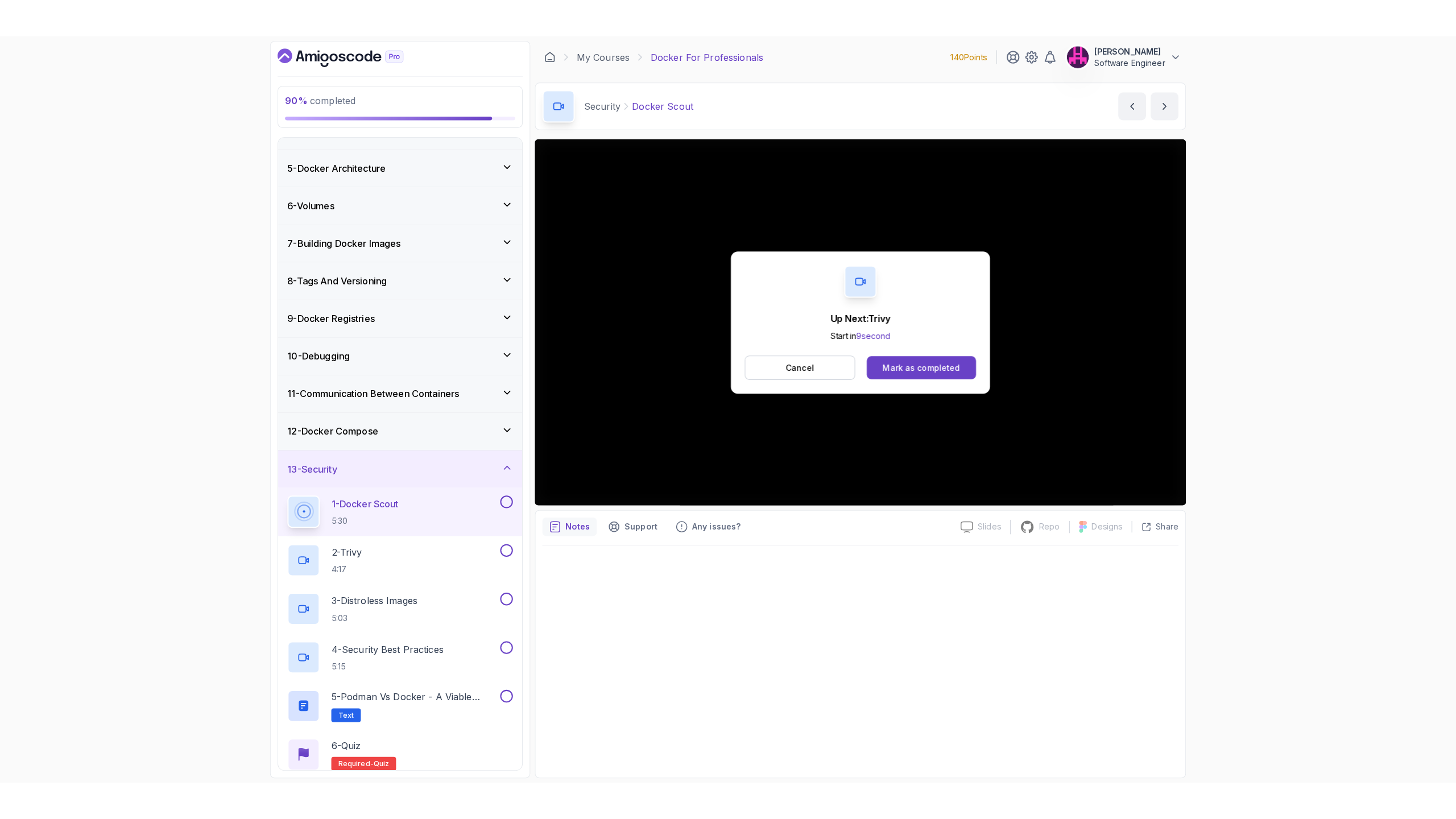
scroll to position [170, 0]
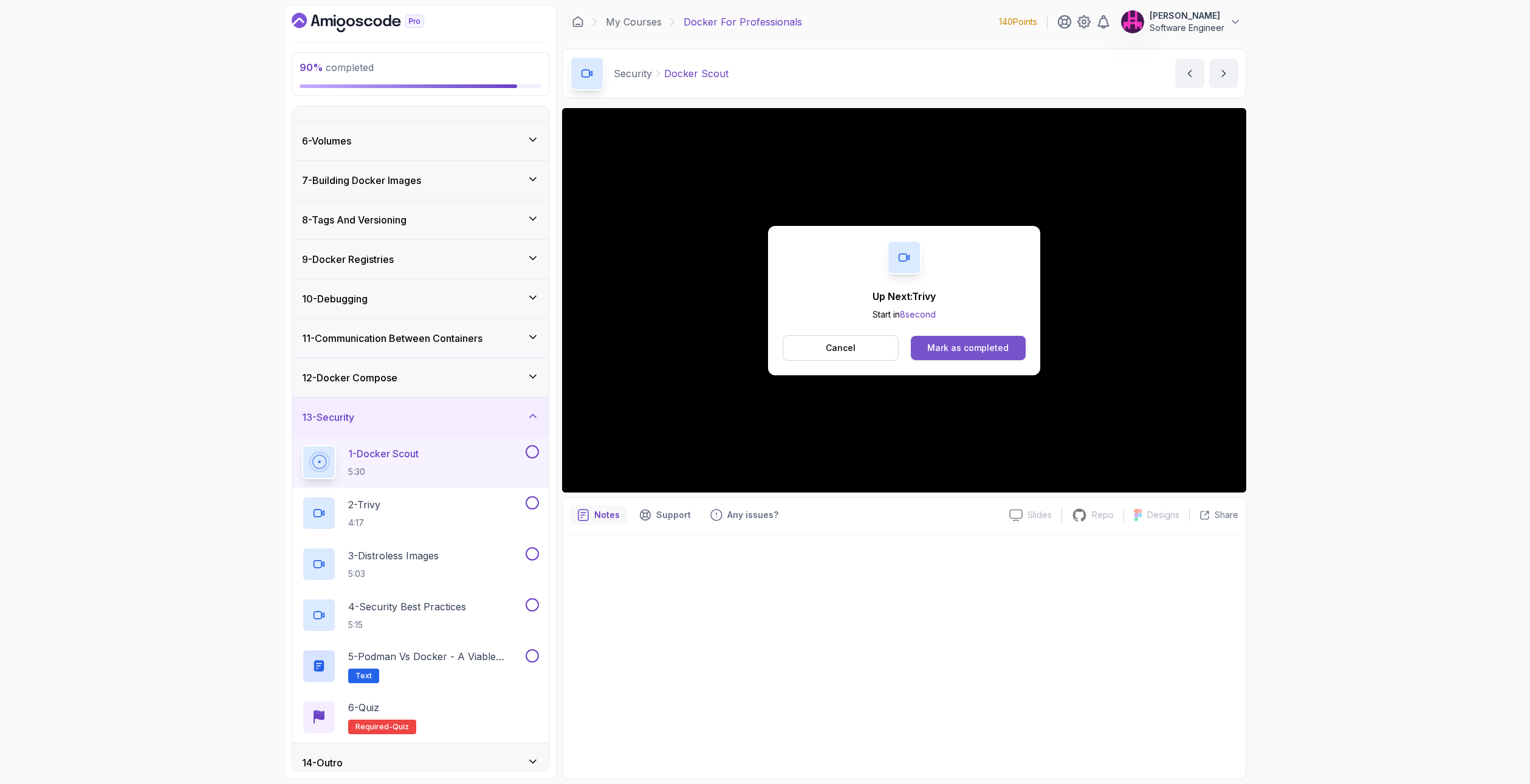
click at [962, 345] on div "Mark as completed" at bounding box center [968, 348] width 81 height 12
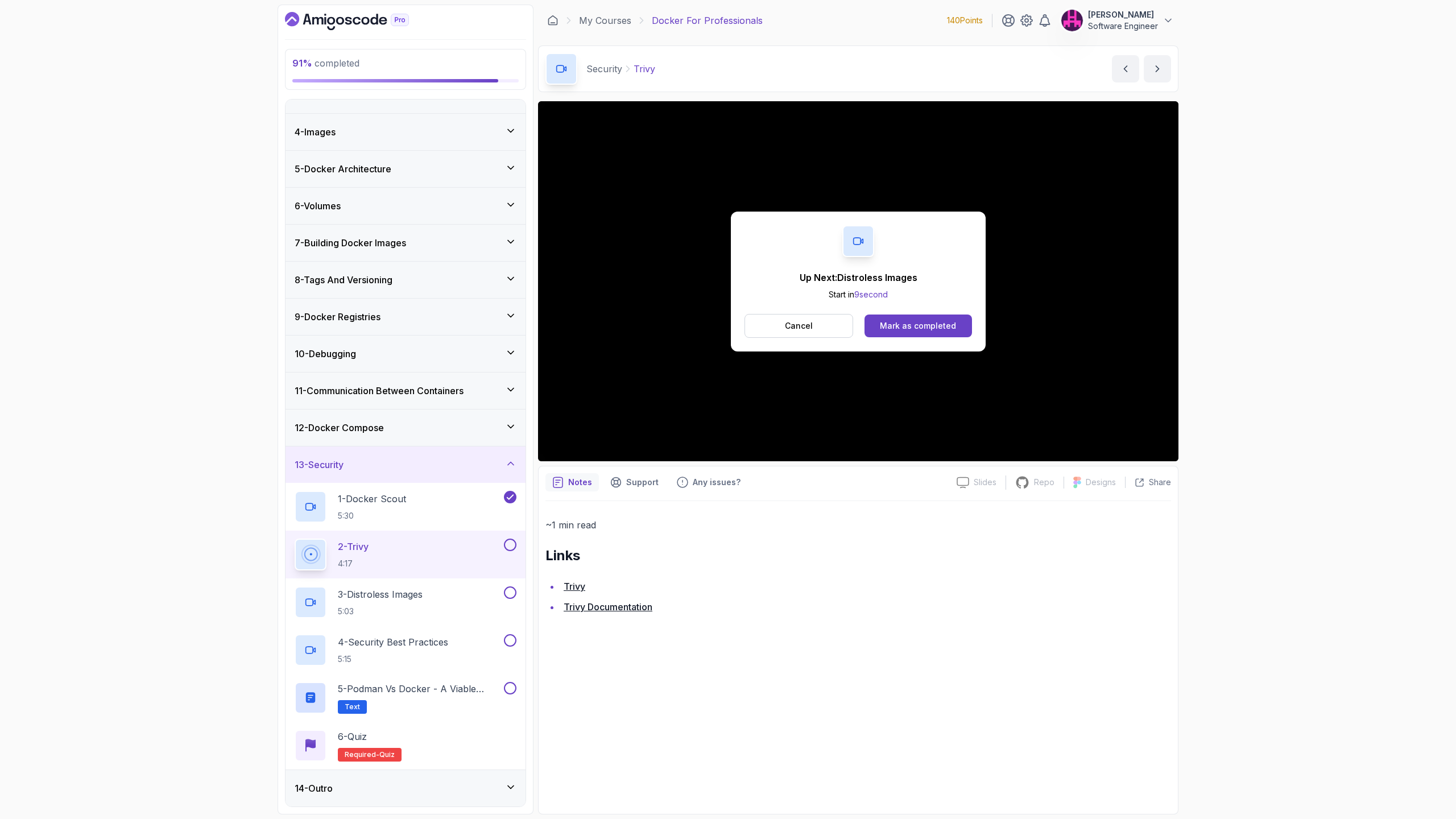
scroll to position [170, 0]
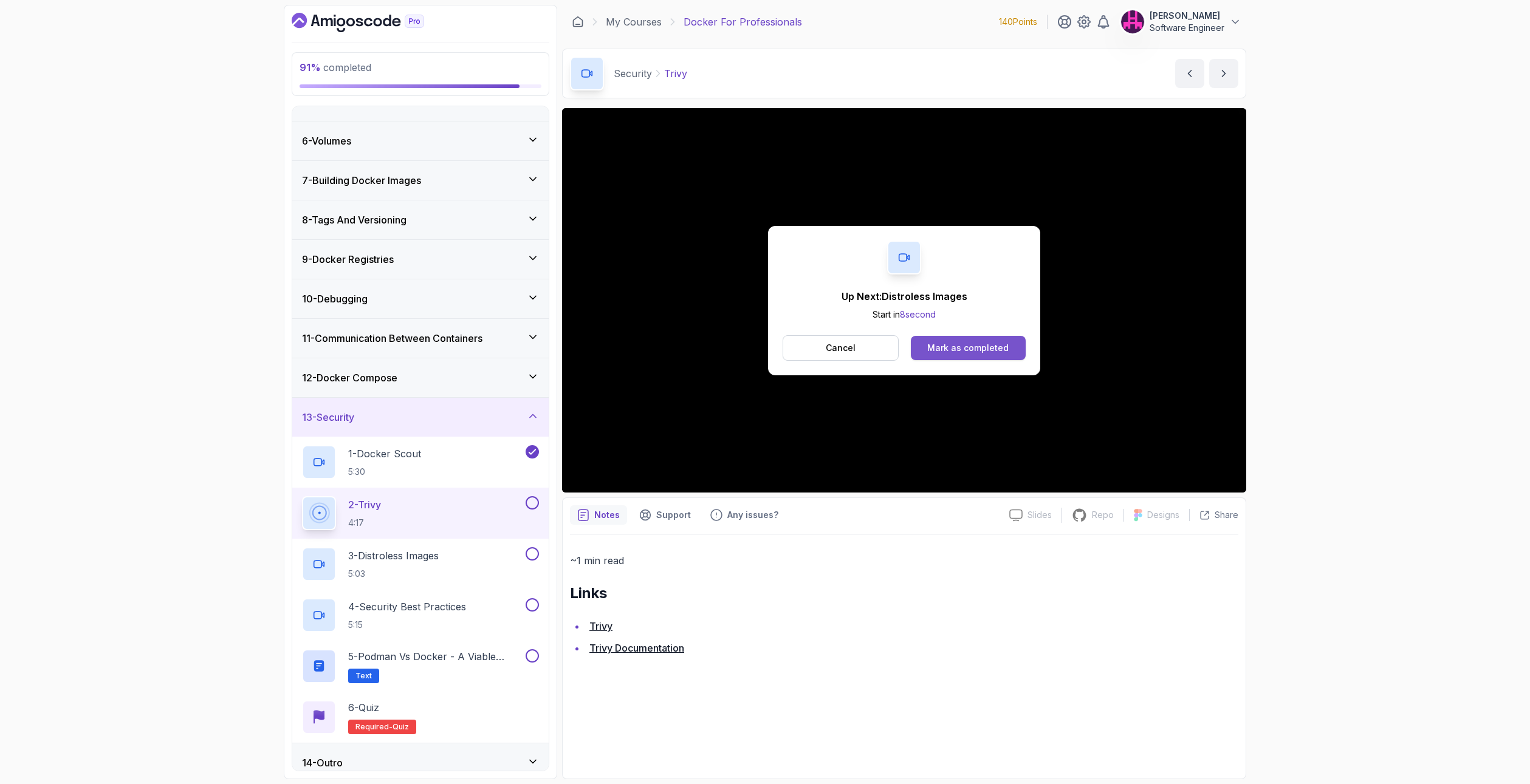
click at [974, 342] on div "Mark as completed" at bounding box center [968, 348] width 81 height 12
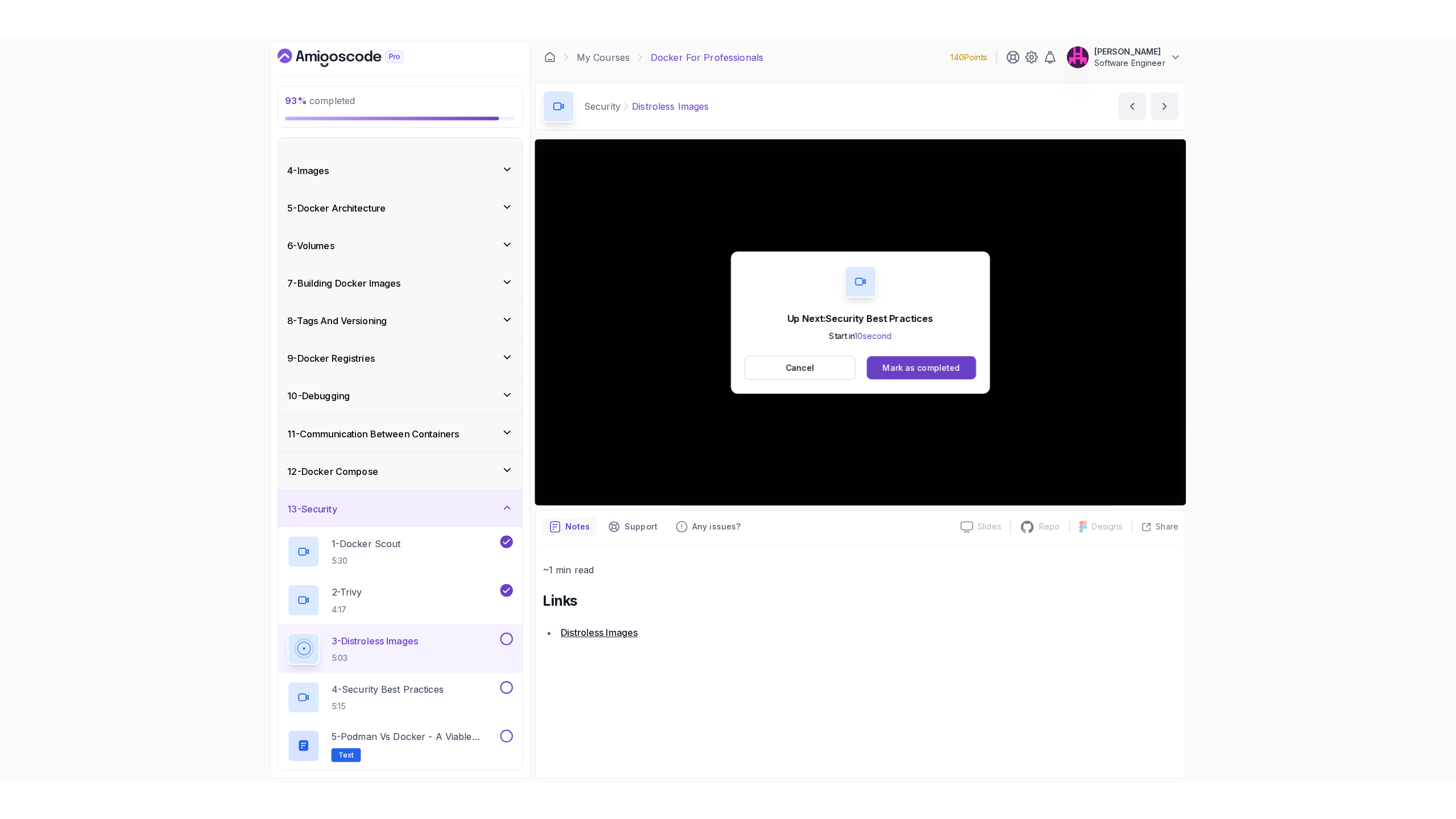
scroll to position [170, 0]
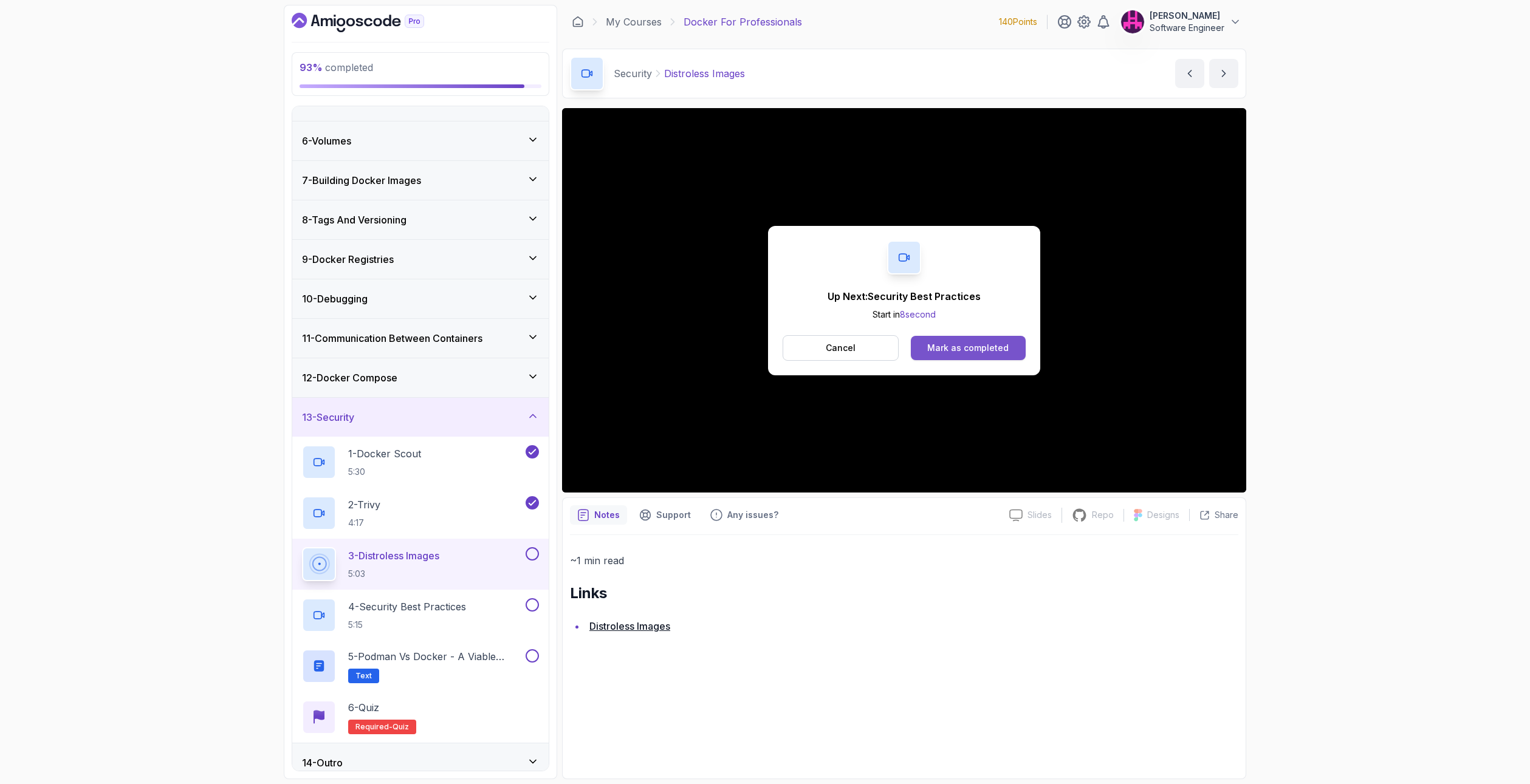
click at [987, 341] on button "Mark as completed" at bounding box center [968, 348] width 115 height 24
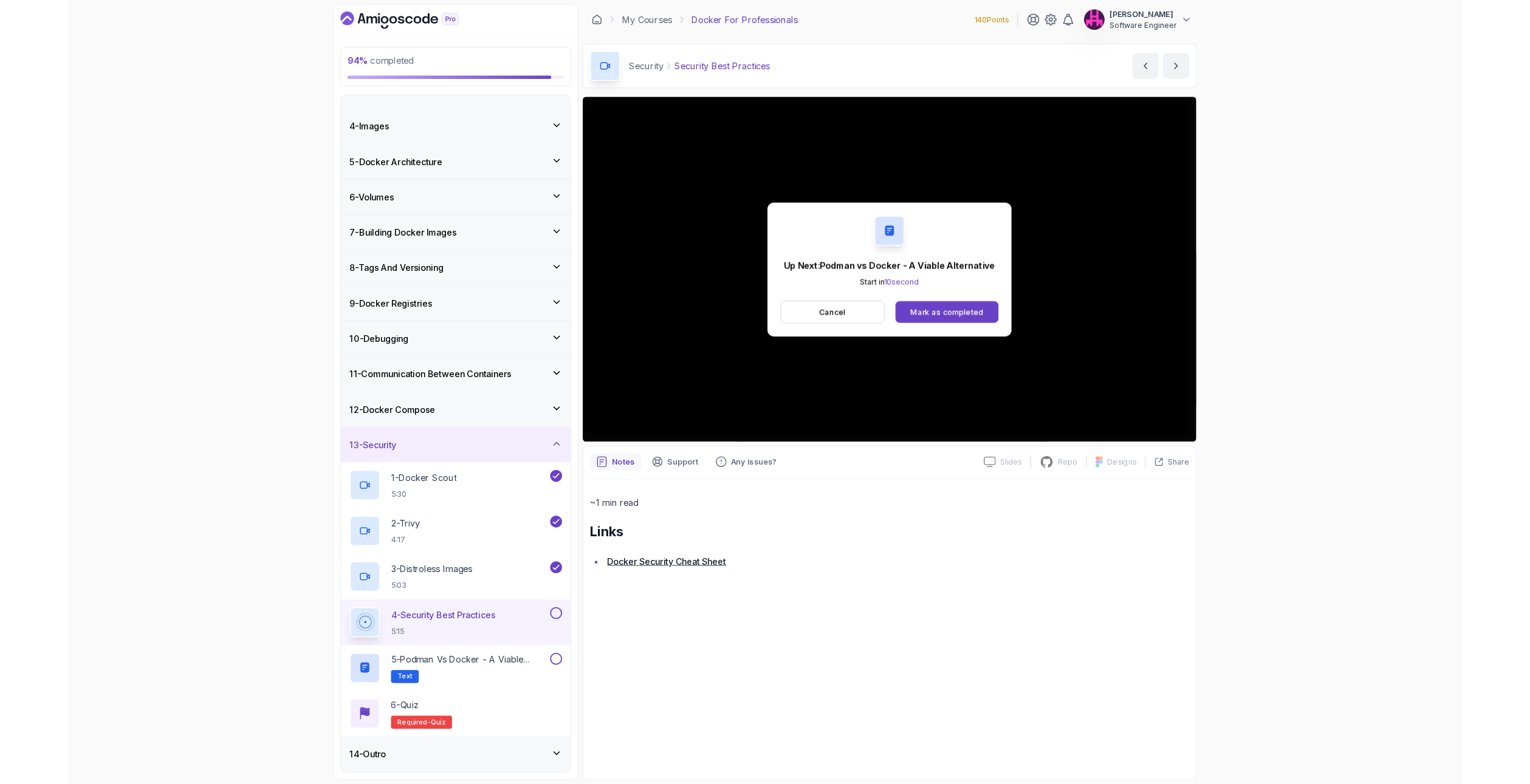
scroll to position [182, 0]
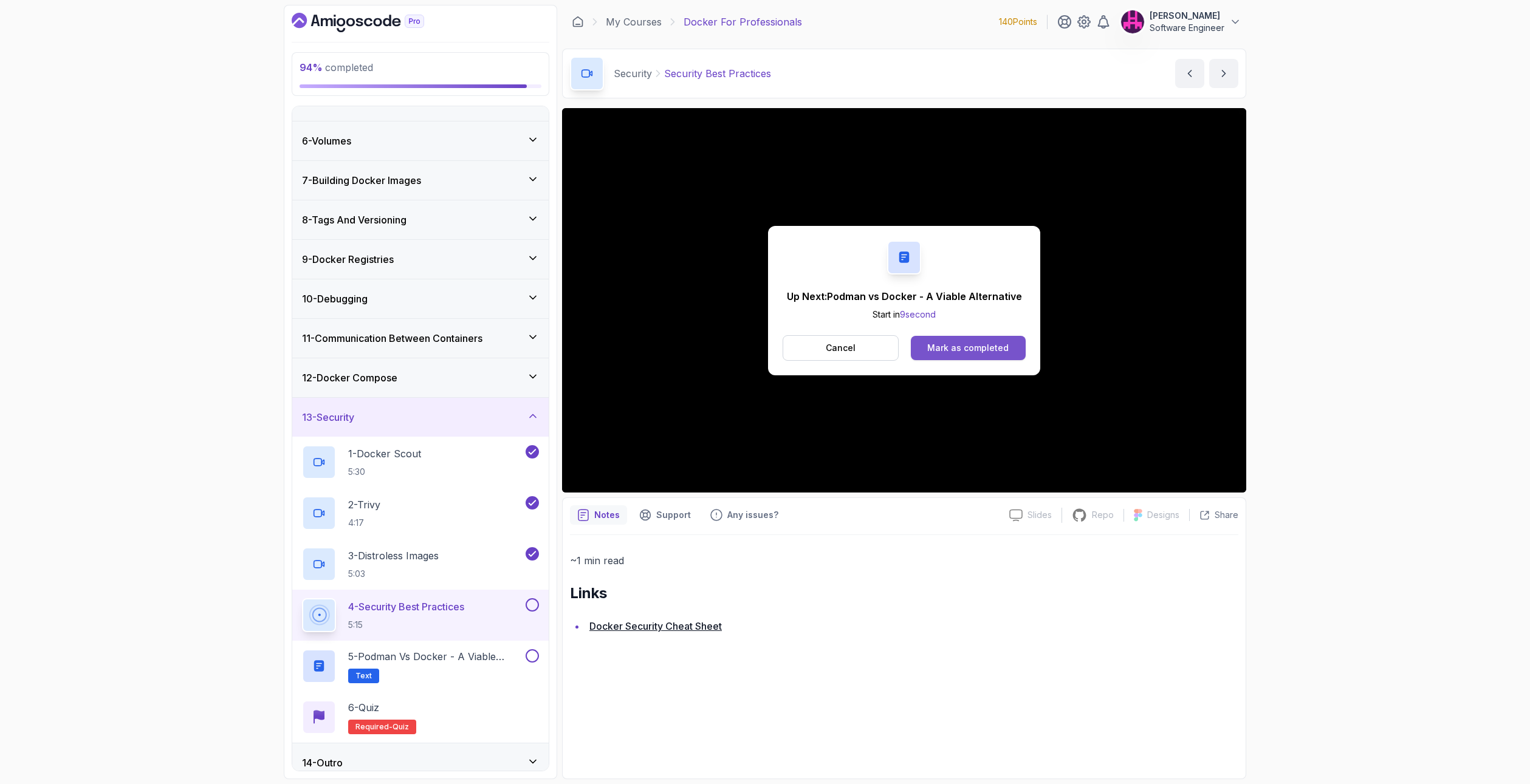
click at [978, 347] on div "Mark as completed" at bounding box center [968, 348] width 81 height 12
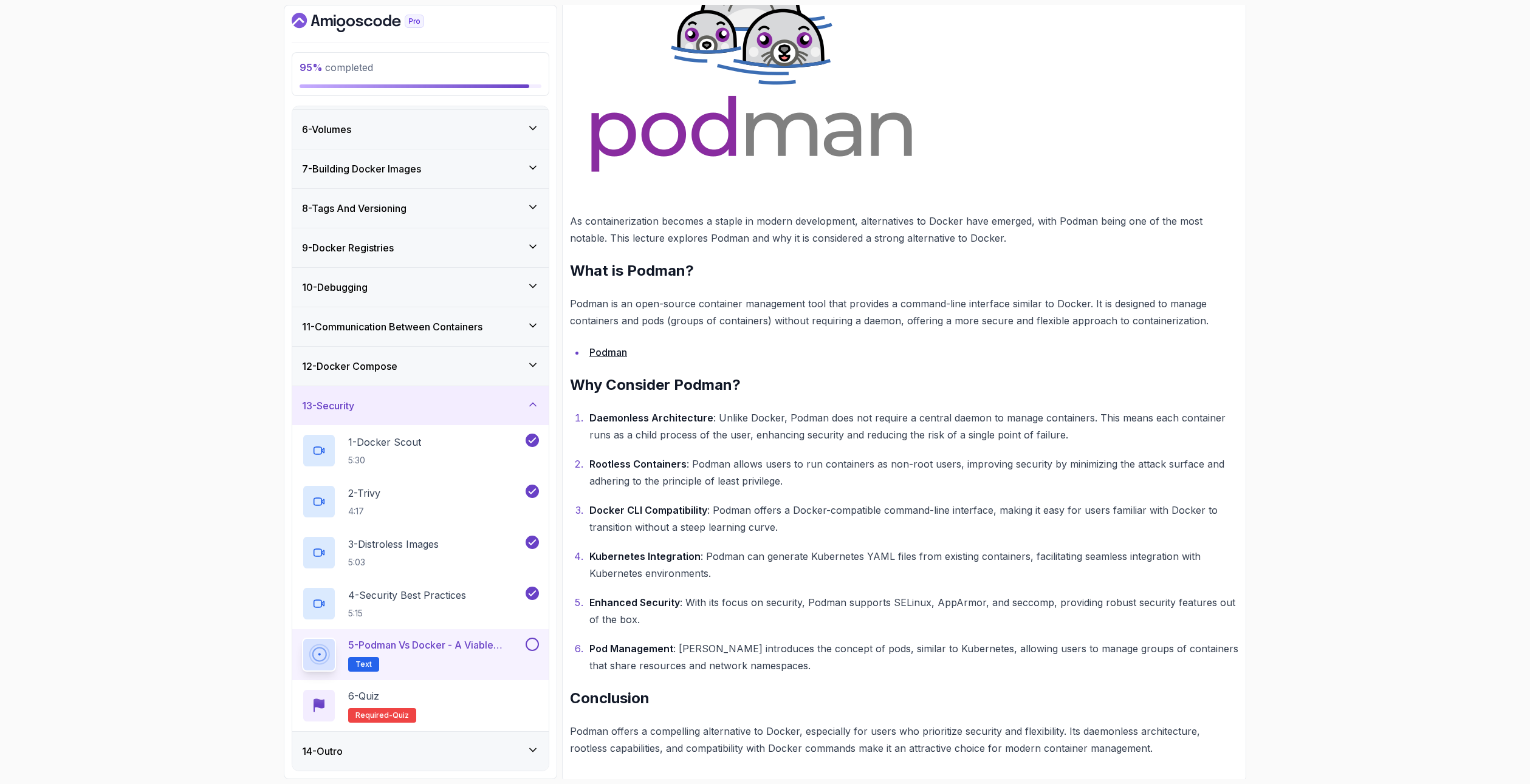
scroll to position [338, 0]
click at [534, 644] on button at bounding box center [532, 645] width 13 height 13
click at [490, 697] on div "6 - Quiz Required- quiz" at bounding box center [420, 705] width 237 height 34
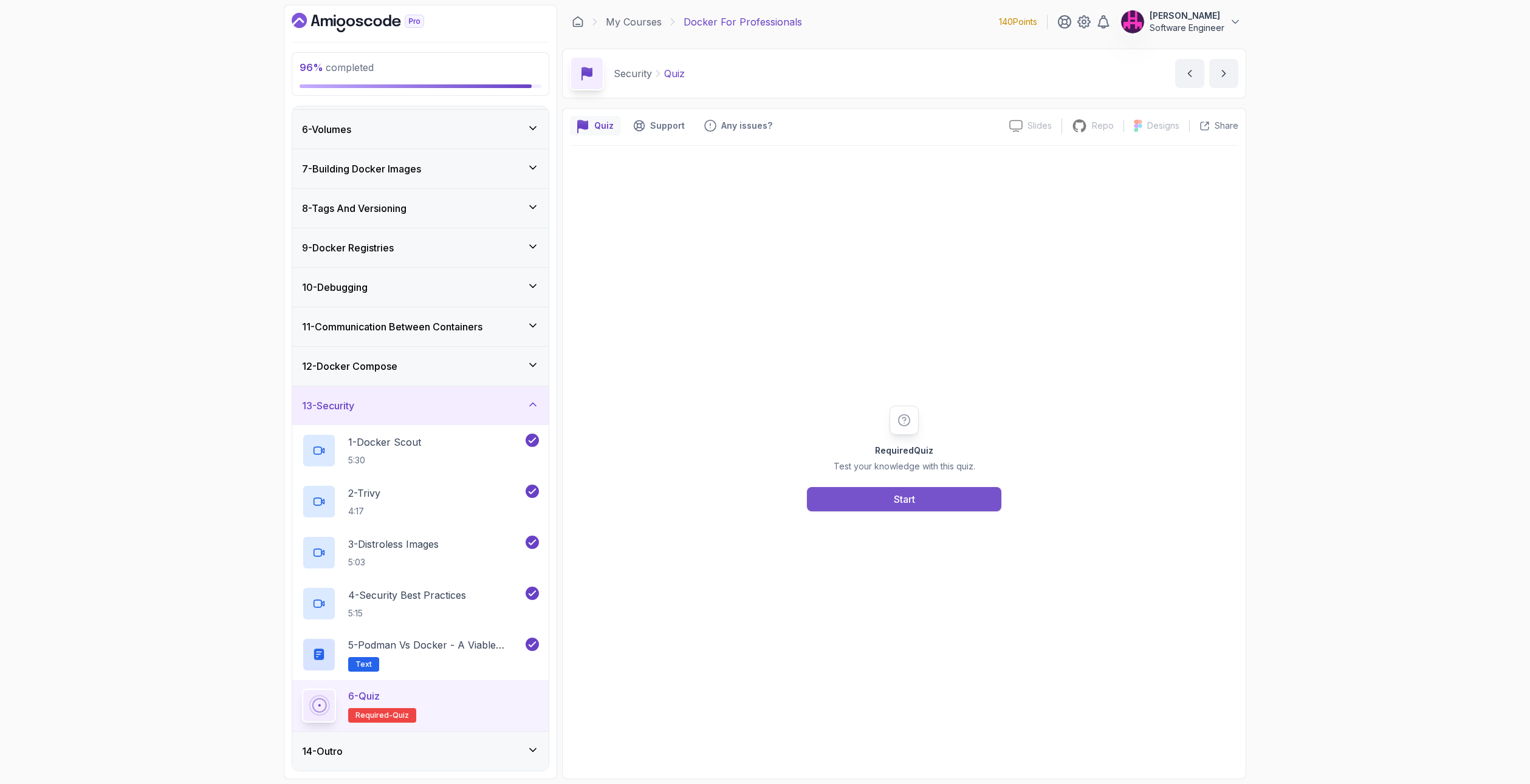
click at [916, 502] on button "Start" at bounding box center [904, 499] width 195 height 24
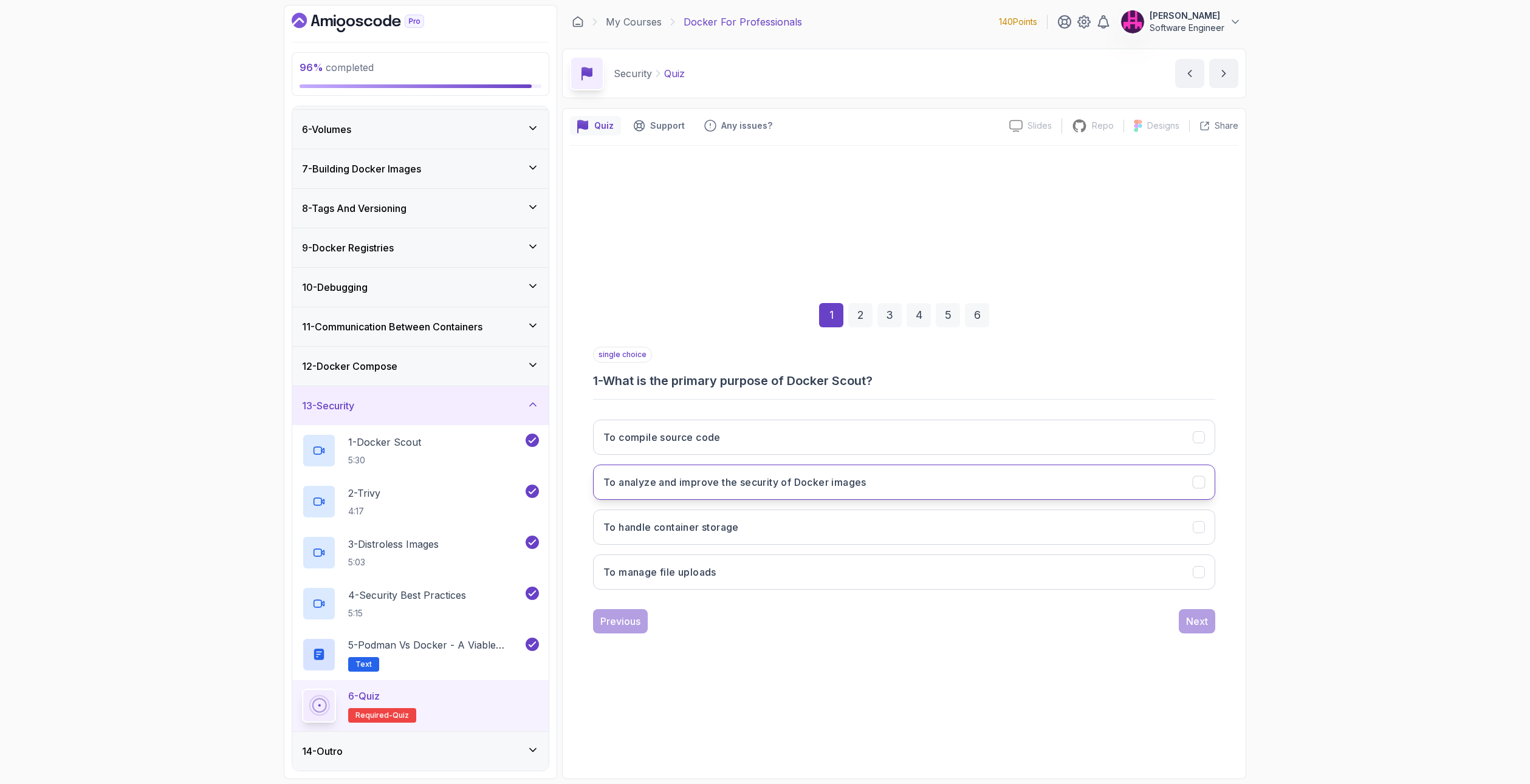
click at [712, 470] on button "To analyze and improve the security of Docker images" at bounding box center [904, 482] width 622 height 35
click at [1191, 631] on button "Next" at bounding box center [1197, 621] width 37 height 24
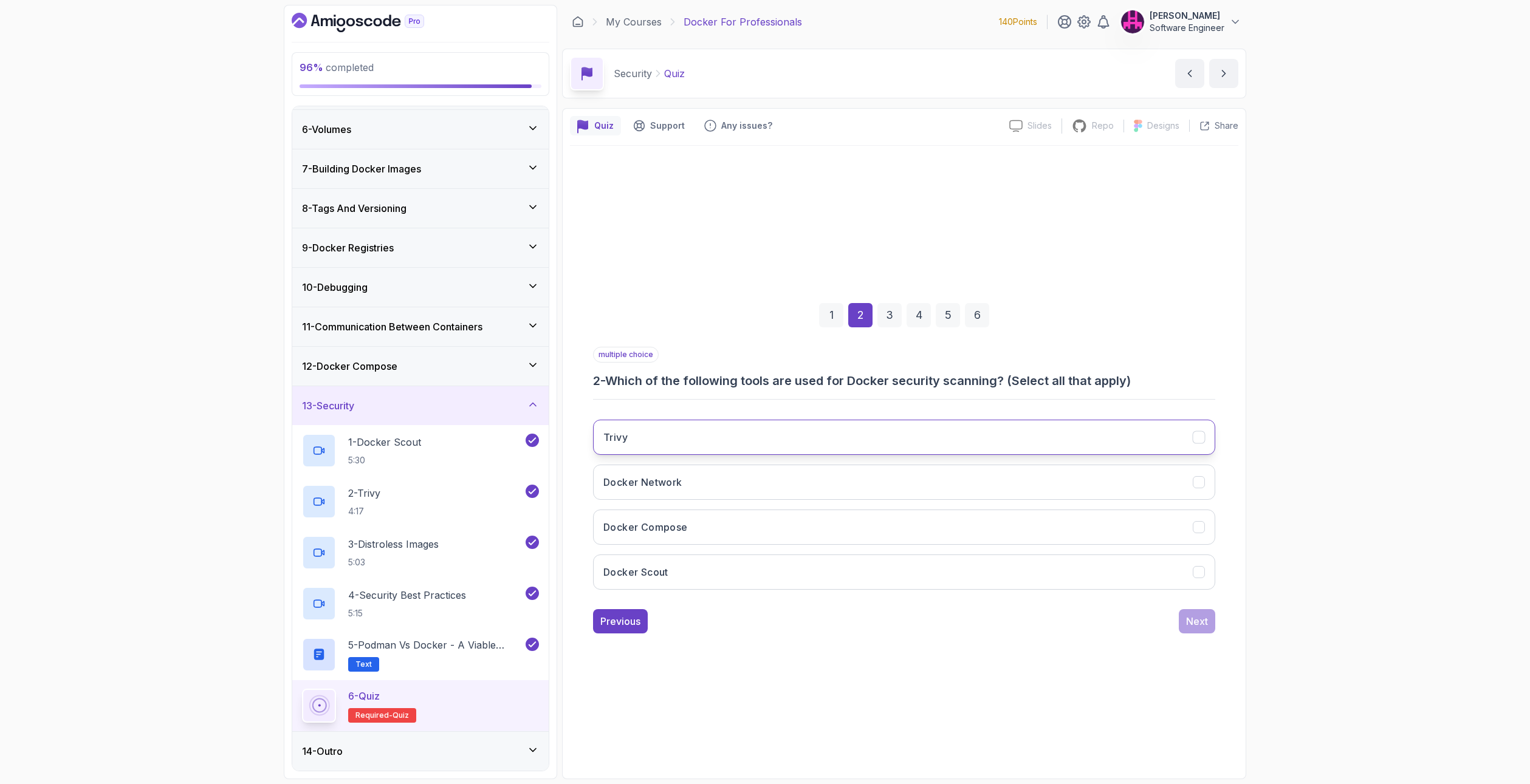
click at [742, 427] on button "Trivy" at bounding box center [904, 437] width 622 height 35
click at [734, 559] on button "Docker Scout" at bounding box center [904, 572] width 622 height 35
click at [1209, 621] on button "Next" at bounding box center [1197, 621] width 37 height 24
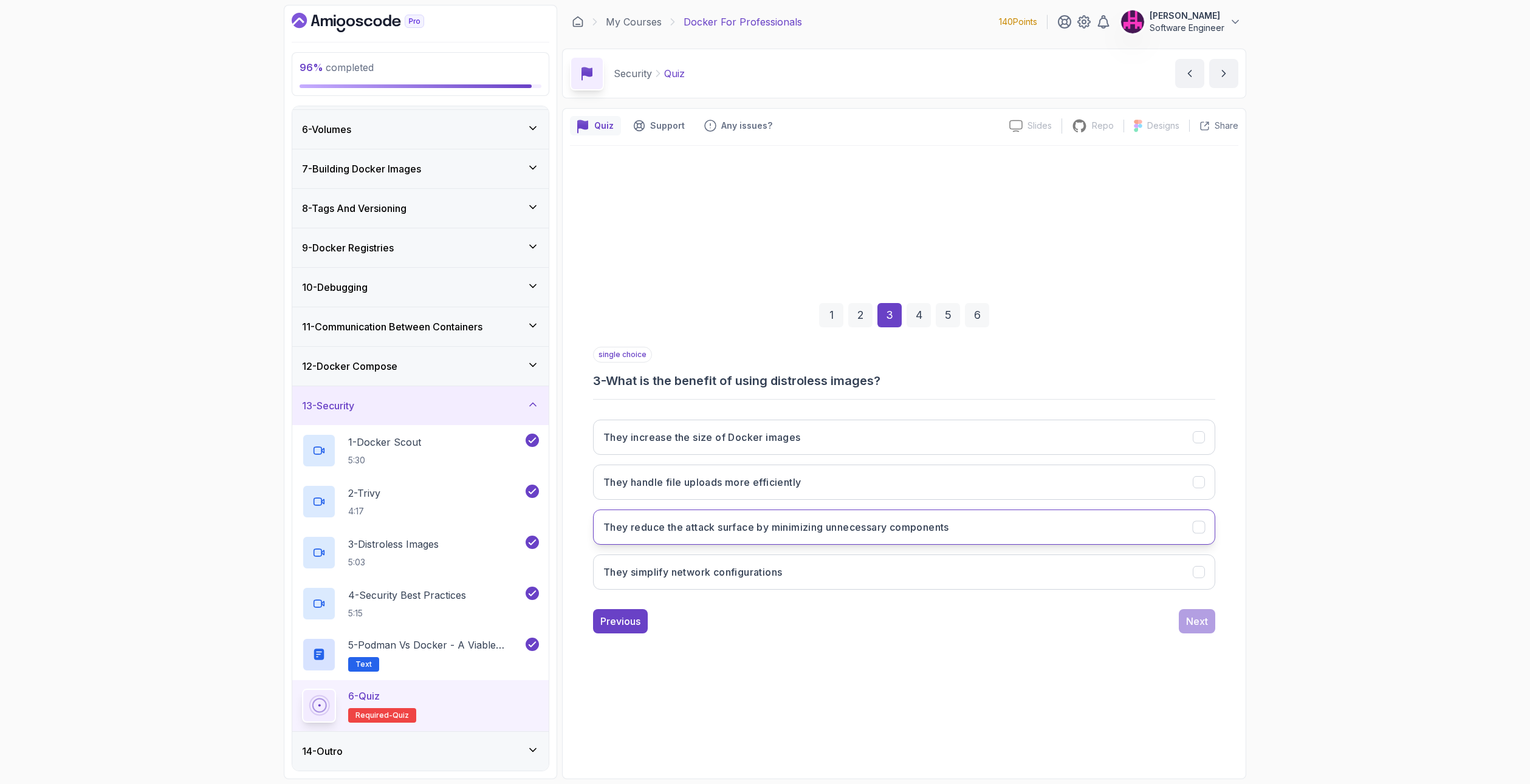
click at [665, 529] on h3 "They reduce the attack surface by minimizing unnecessary components" at bounding box center [776, 527] width 345 height 15
click at [1204, 621] on div "Next" at bounding box center [1197, 621] width 22 height 15
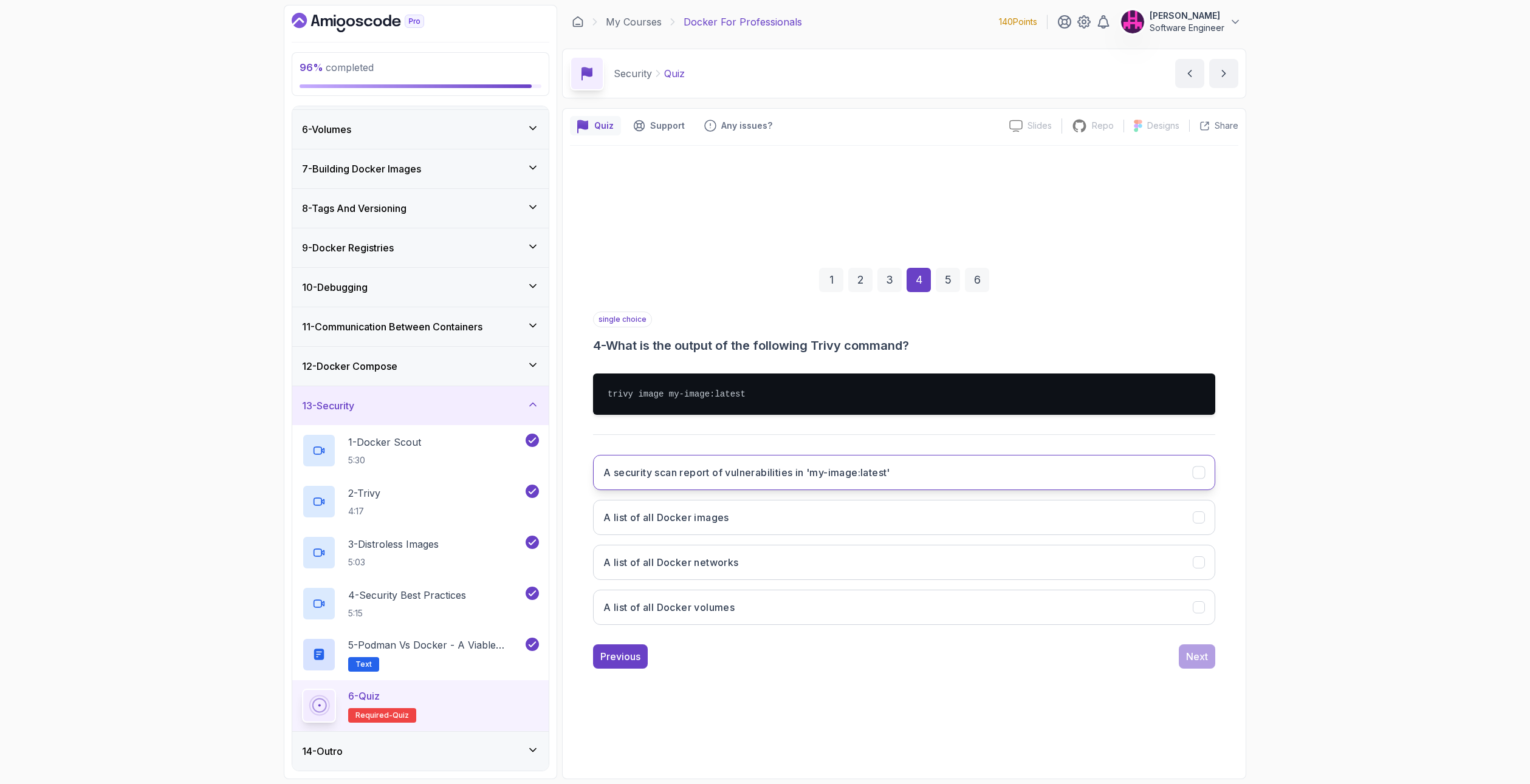
click at [715, 471] on h3 "A security scan report of vulnerabilities in 'my-image:latest'" at bounding box center [747, 473] width 287 height 15
click at [1193, 656] on div "Next" at bounding box center [1197, 657] width 22 height 15
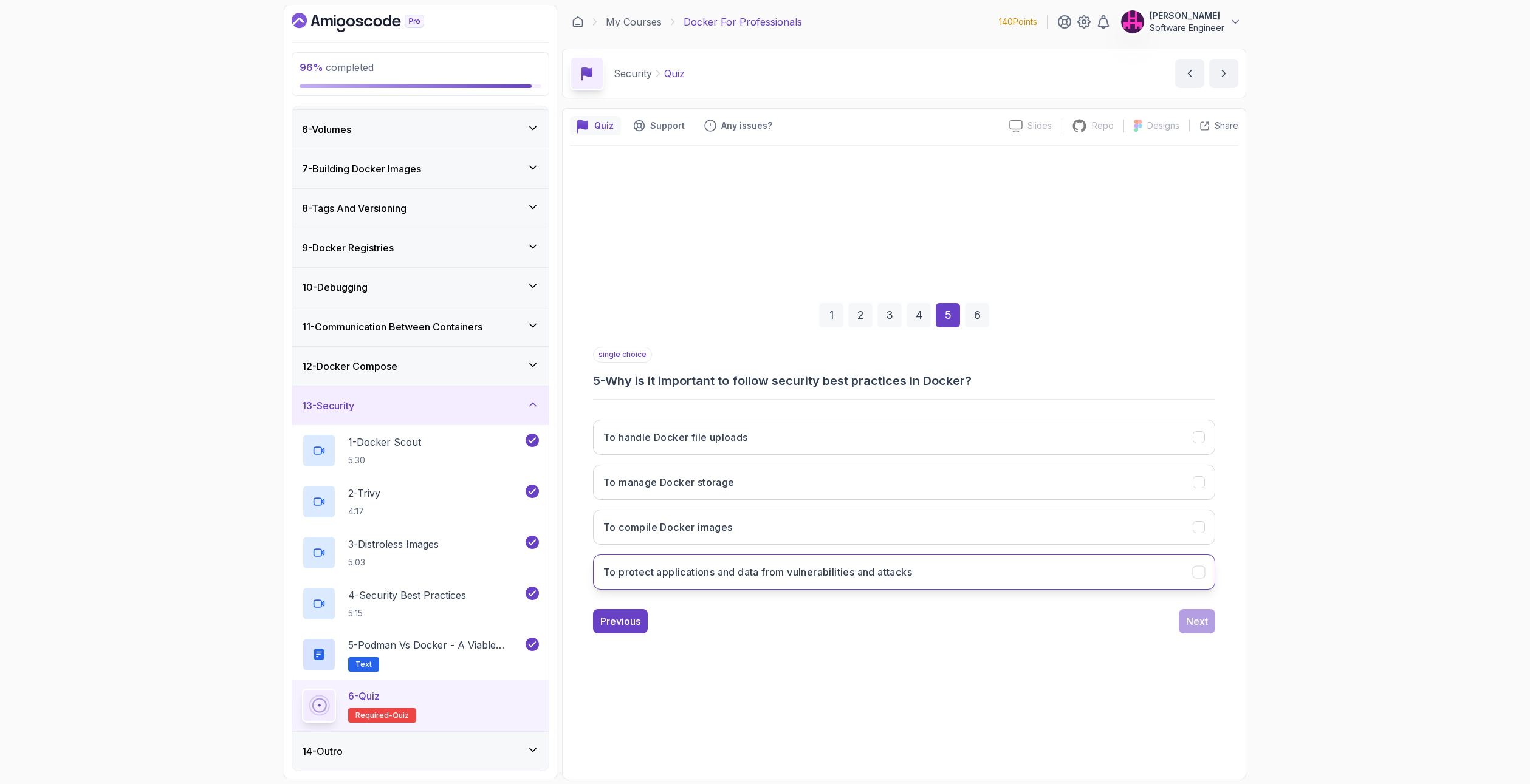
click at [755, 569] on h3 "To protect applications and data from vulnerabilities and attacks" at bounding box center [758, 572] width 309 height 15
click at [1195, 623] on div "Next" at bounding box center [1197, 621] width 22 height 15
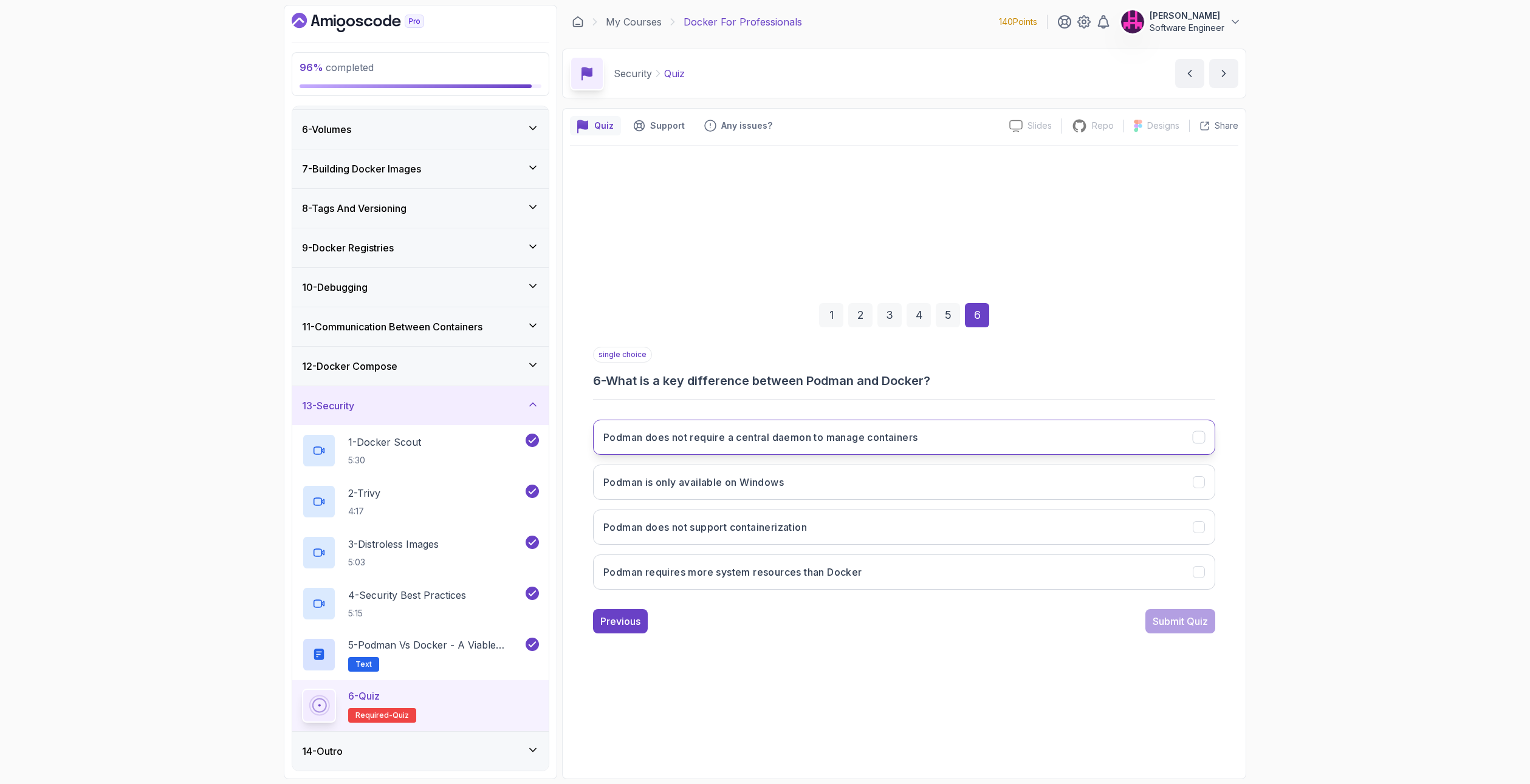
click at [700, 443] on h3 "Podman does not require a central daemon to manage containers" at bounding box center [760, 437] width 314 height 15
click at [1186, 628] on div "Submit Quiz" at bounding box center [1180, 621] width 55 height 15
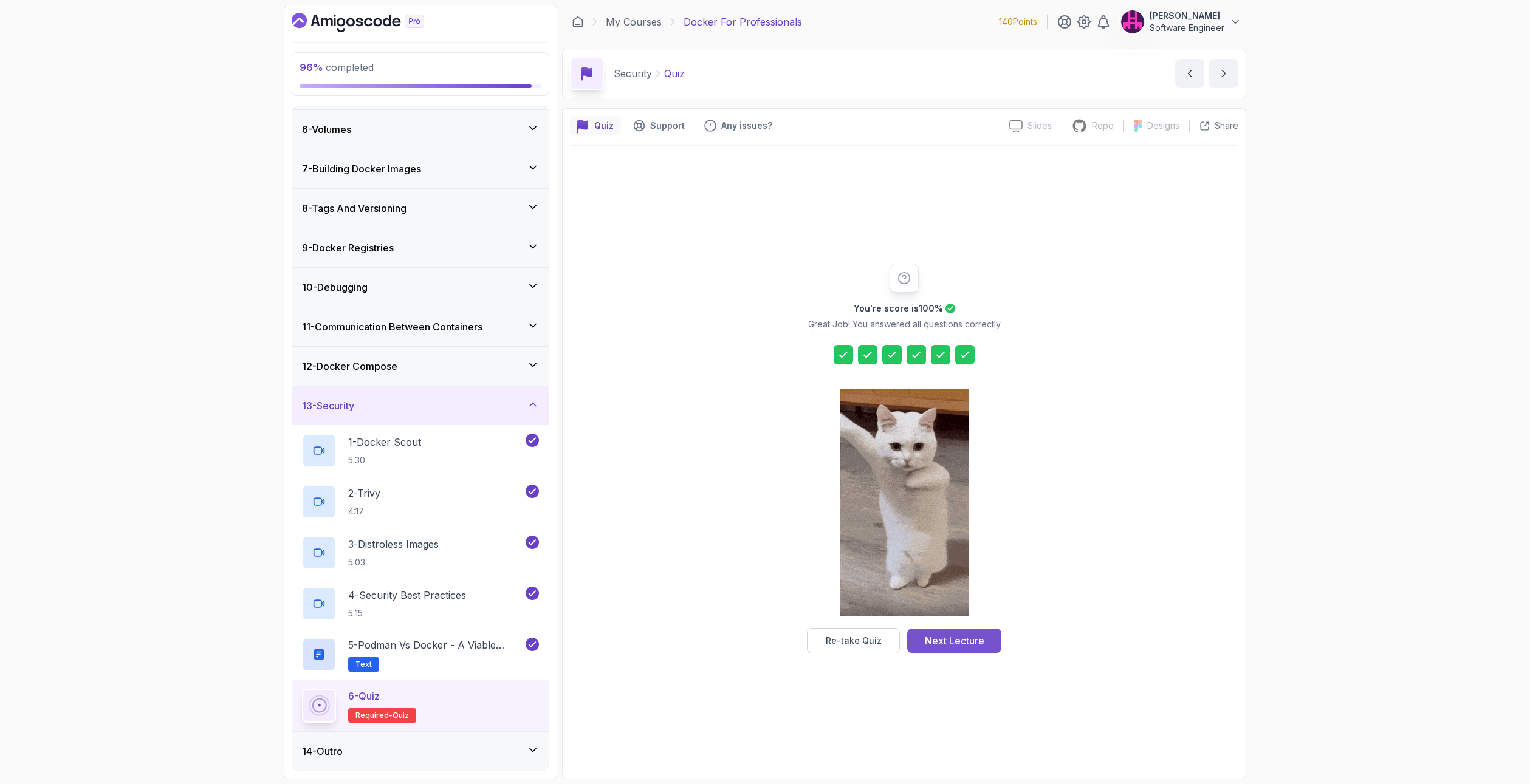
click at [972, 645] on div "Next Lecture" at bounding box center [954, 641] width 59 height 15
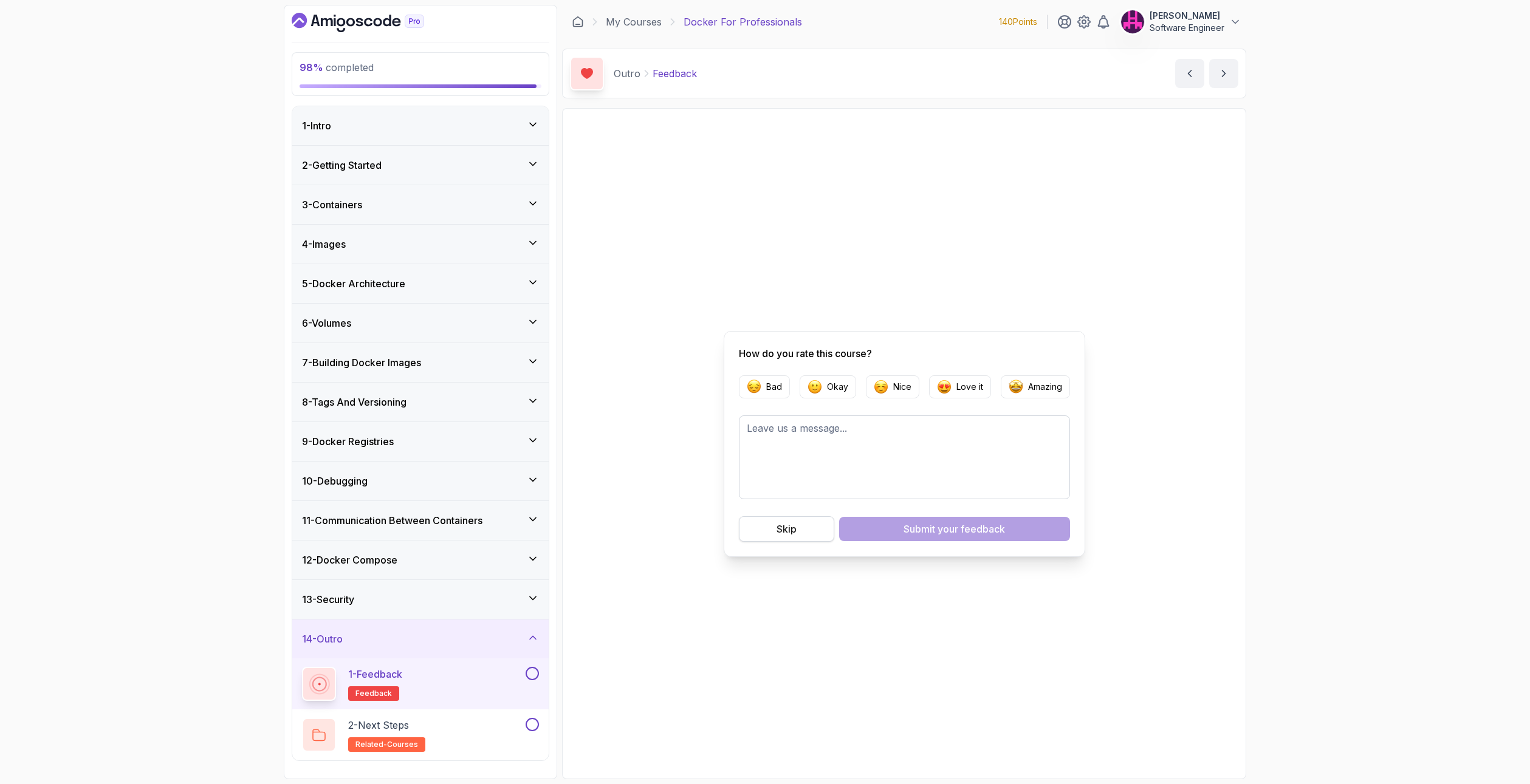
click at [777, 531] on div "Skip" at bounding box center [786, 529] width 20 height 15
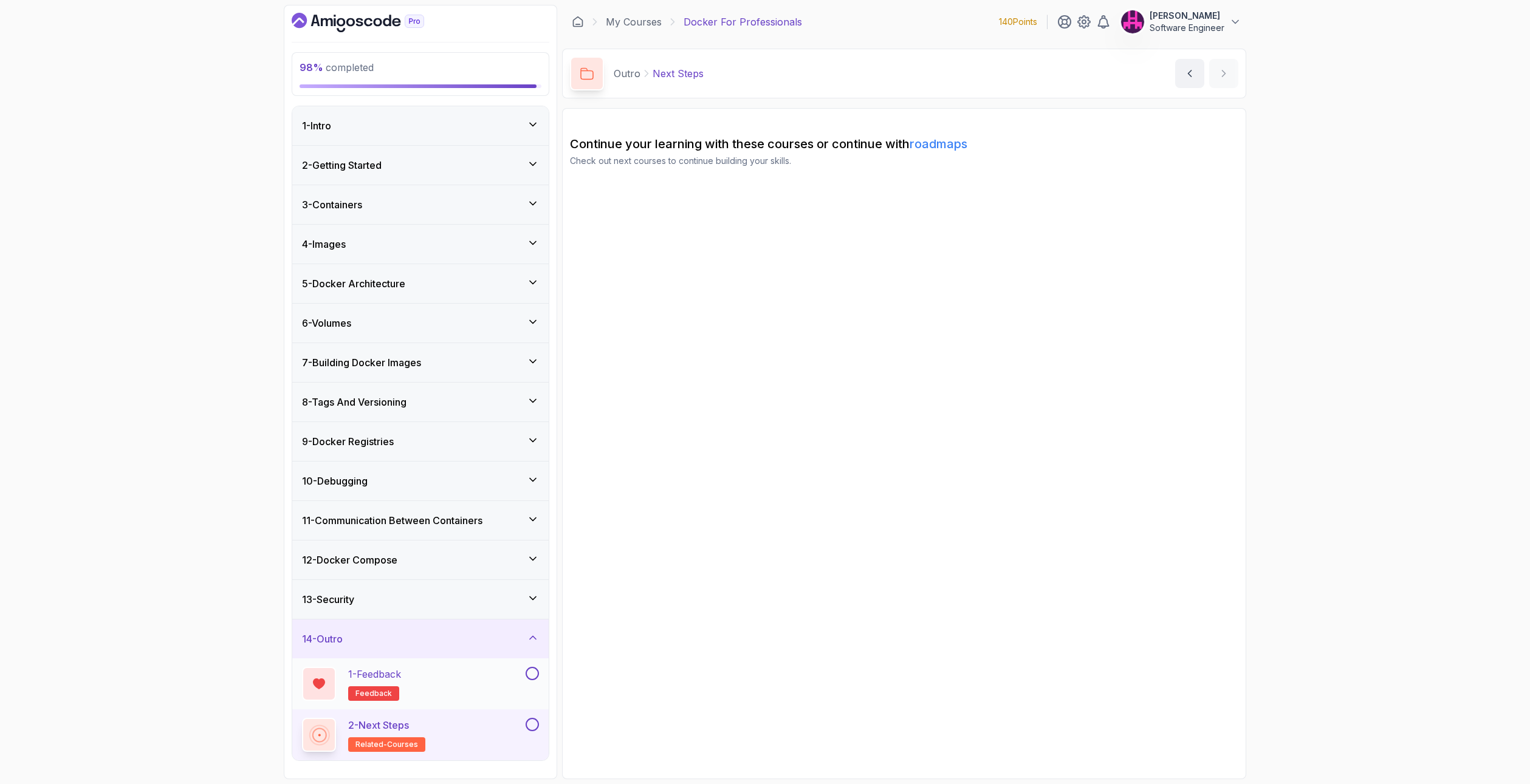
click at [530, 672] on button at bounding box center [532, 673] width 13 height 13
click at [483, 685] on div "1 - Feedback feedback" at bounding box center [413, 683] width 221 height 34
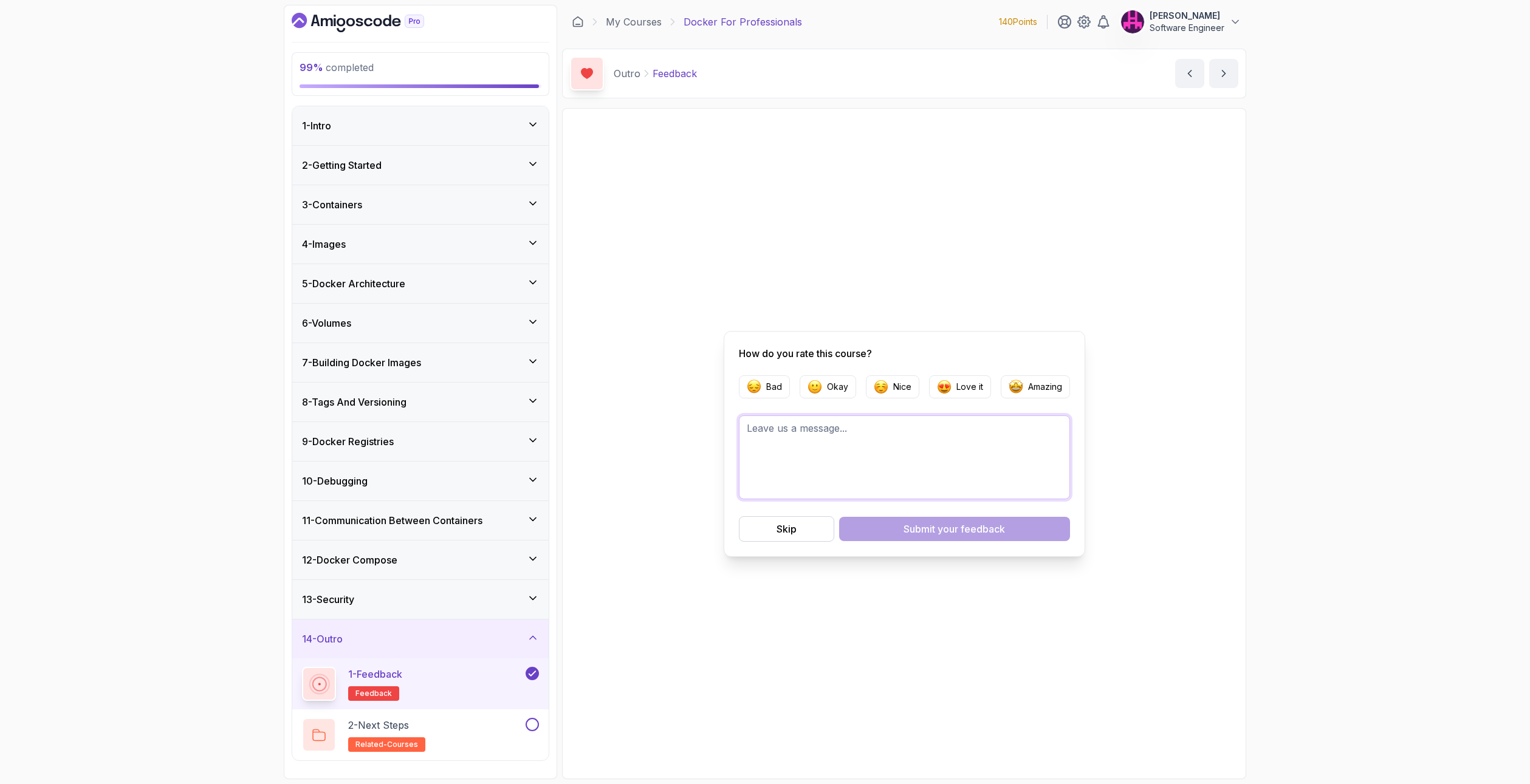
click at [828, 461] on textarea at bounding box center [904, 457] width 331 height 84
type textarea "more details on security please."
click at [880, 386] on img "button" at bounding box center [881, 387] width 15 height 15
click at [922, 525] on div "Submit your feedback" at bounding box center [954, 529] width 101 height 15
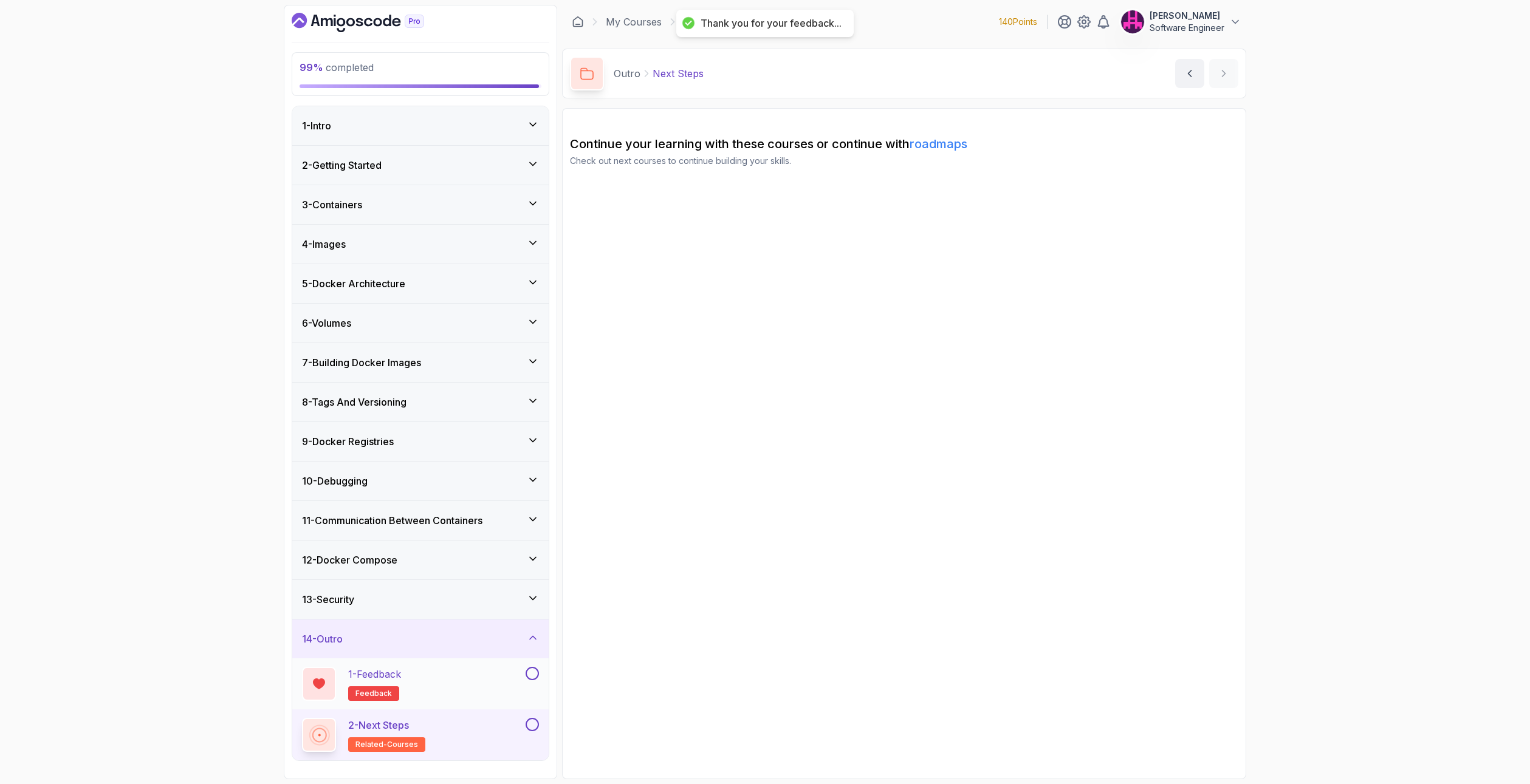
click at [534, 672] on button at bounding box center [532, 673] width 13 height 13
click at [531, 723] on button at bounding box center [532, 725] width 13 height 13
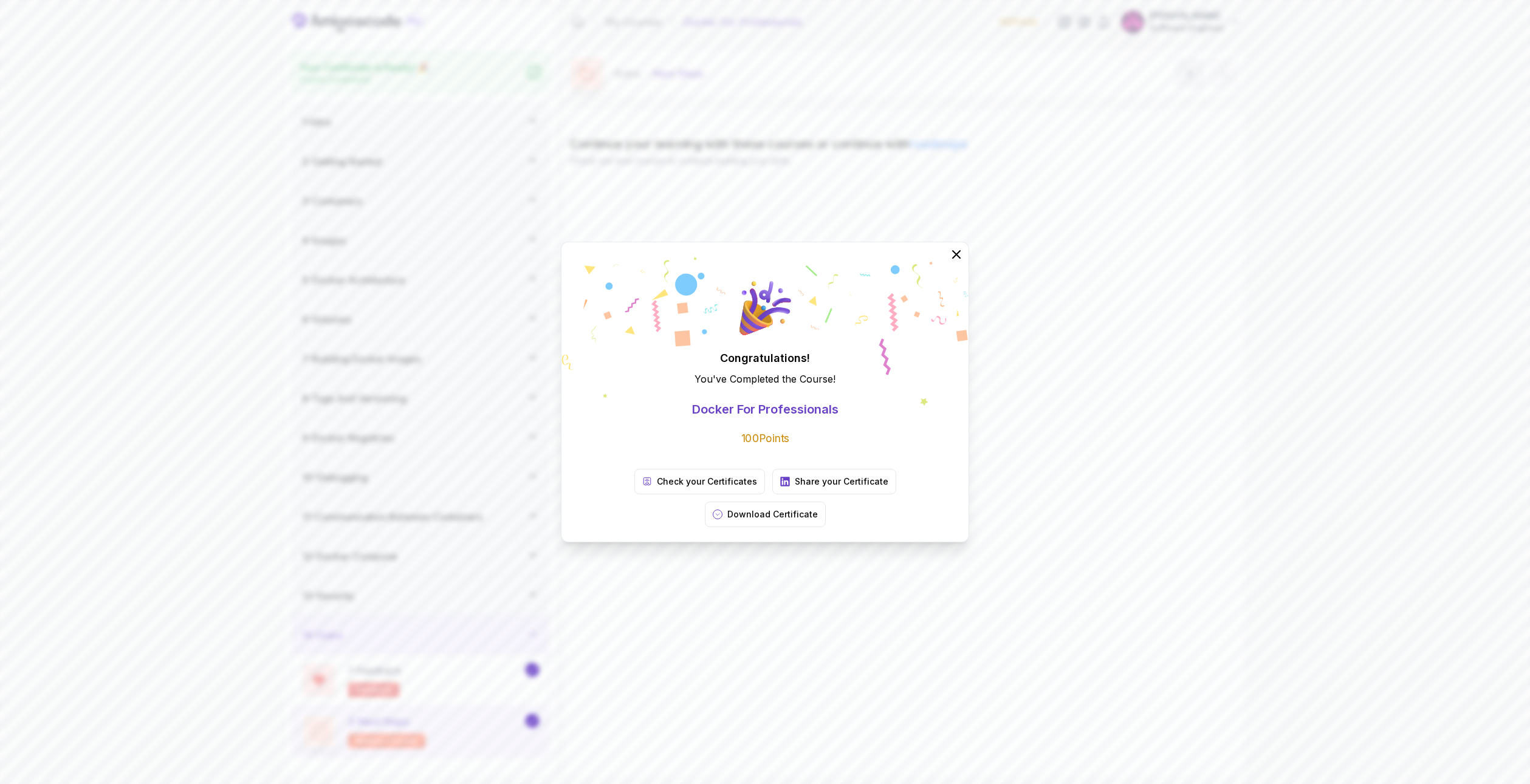
click at [762, 604] on div "Congratulations! You've Completed the Course ! Docker For Professionals 100 Poi…" at bounding box center [765, 392] width 1530 height 784
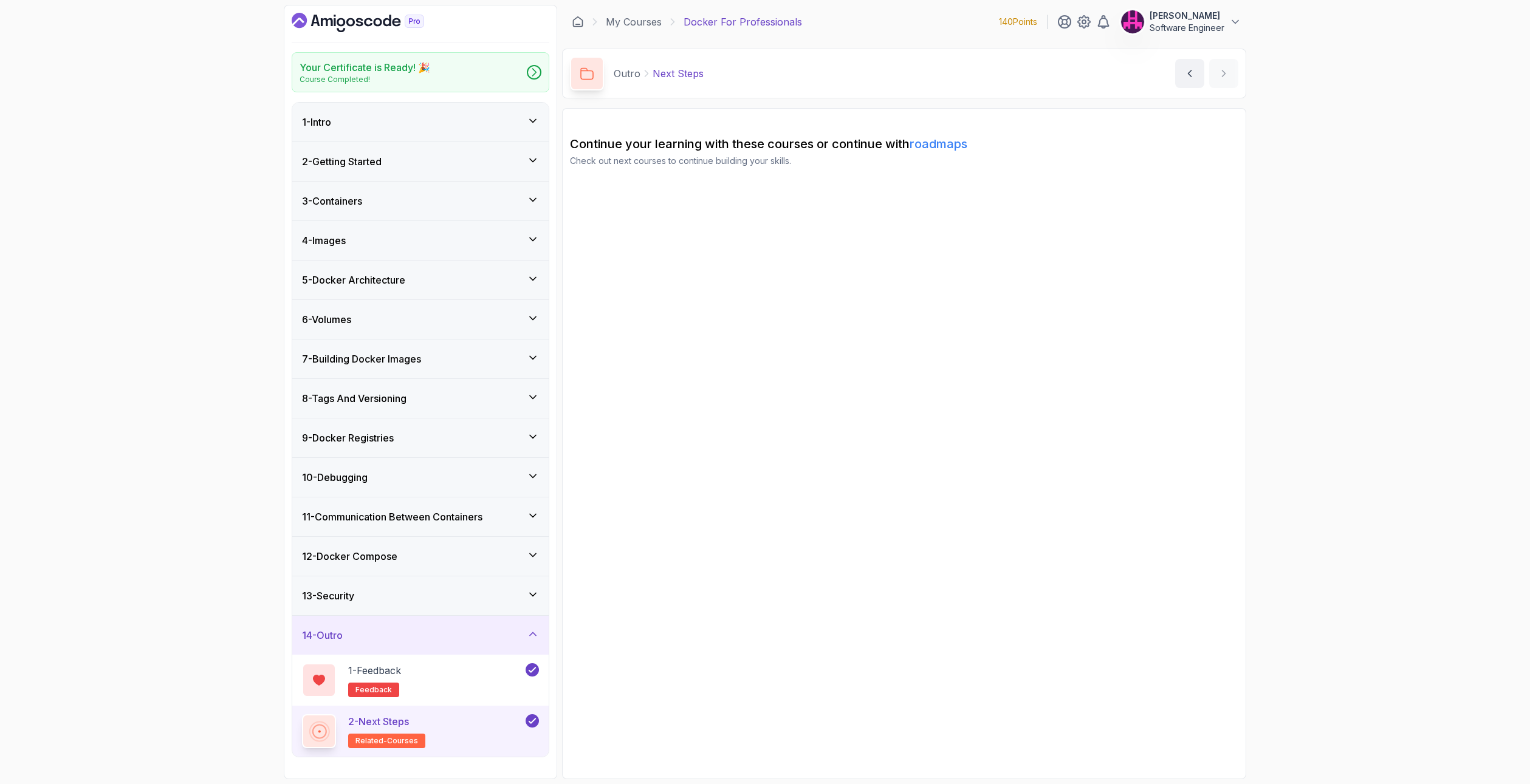
click at [933, 138] on link "roadmaps" at bounding box center [938, 144] width 58 height 15
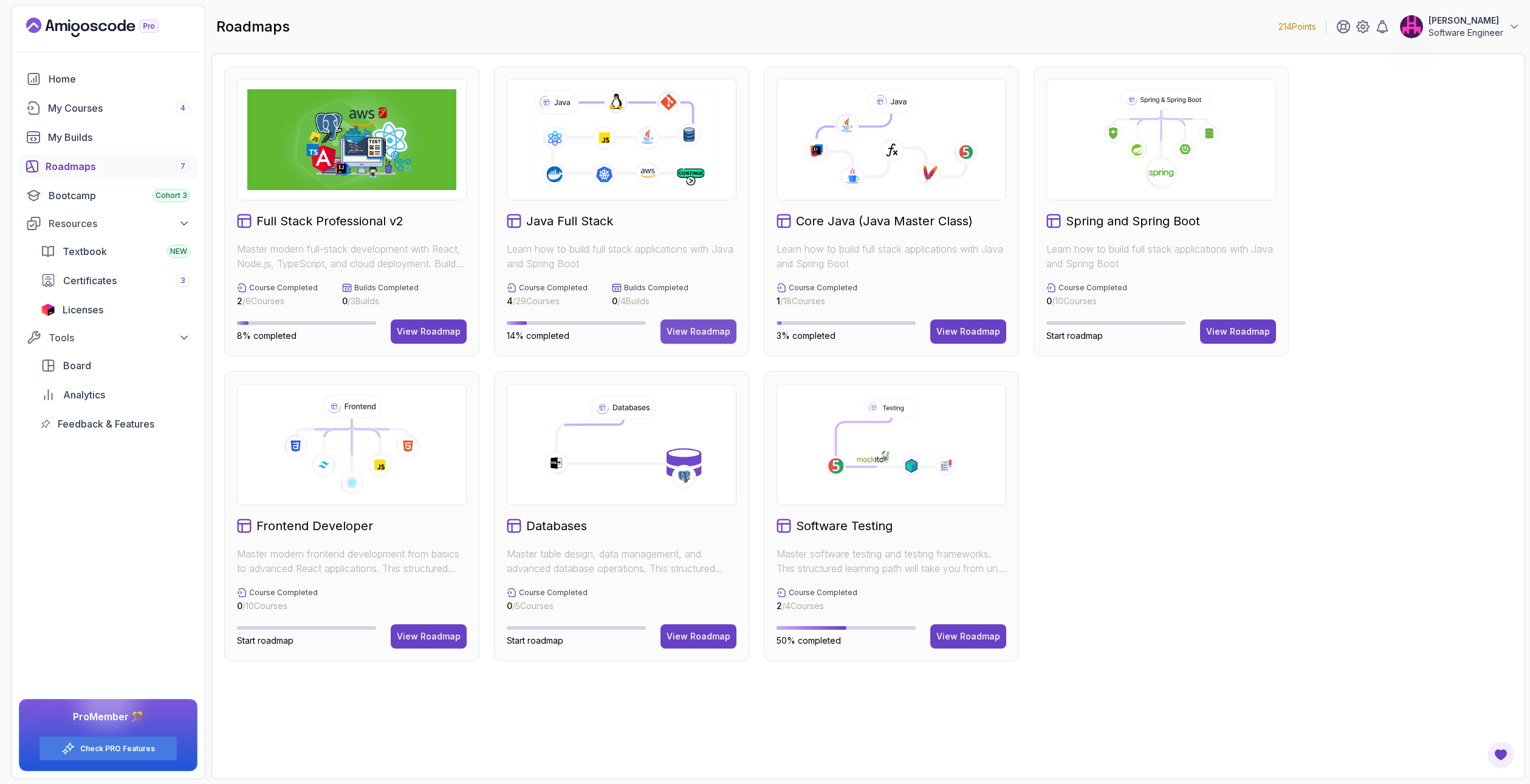
click at [702, 326] on div "View Roadmap" at bounding box center [698, 331] width 64 height 12
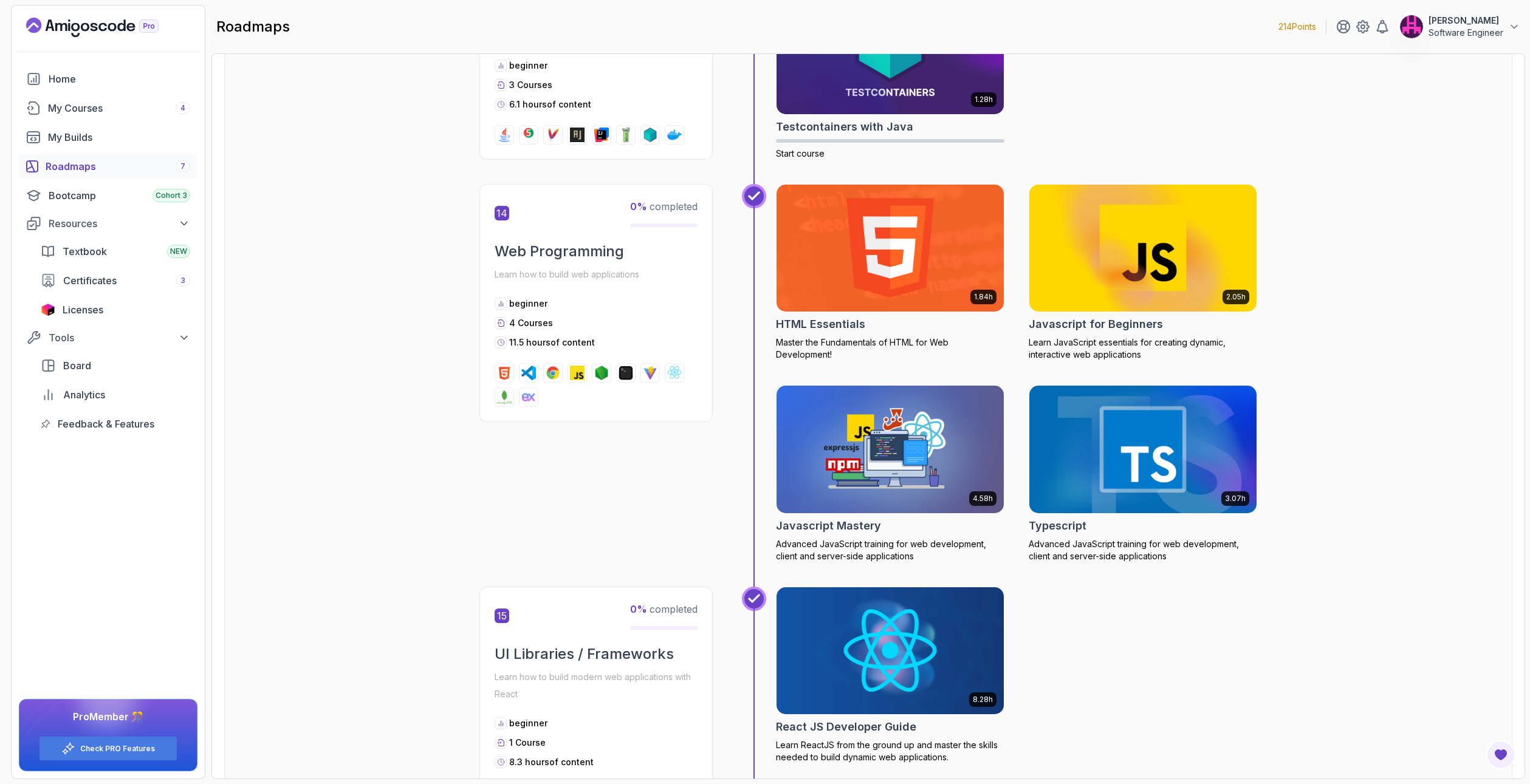
scroll to position [3705, 0]
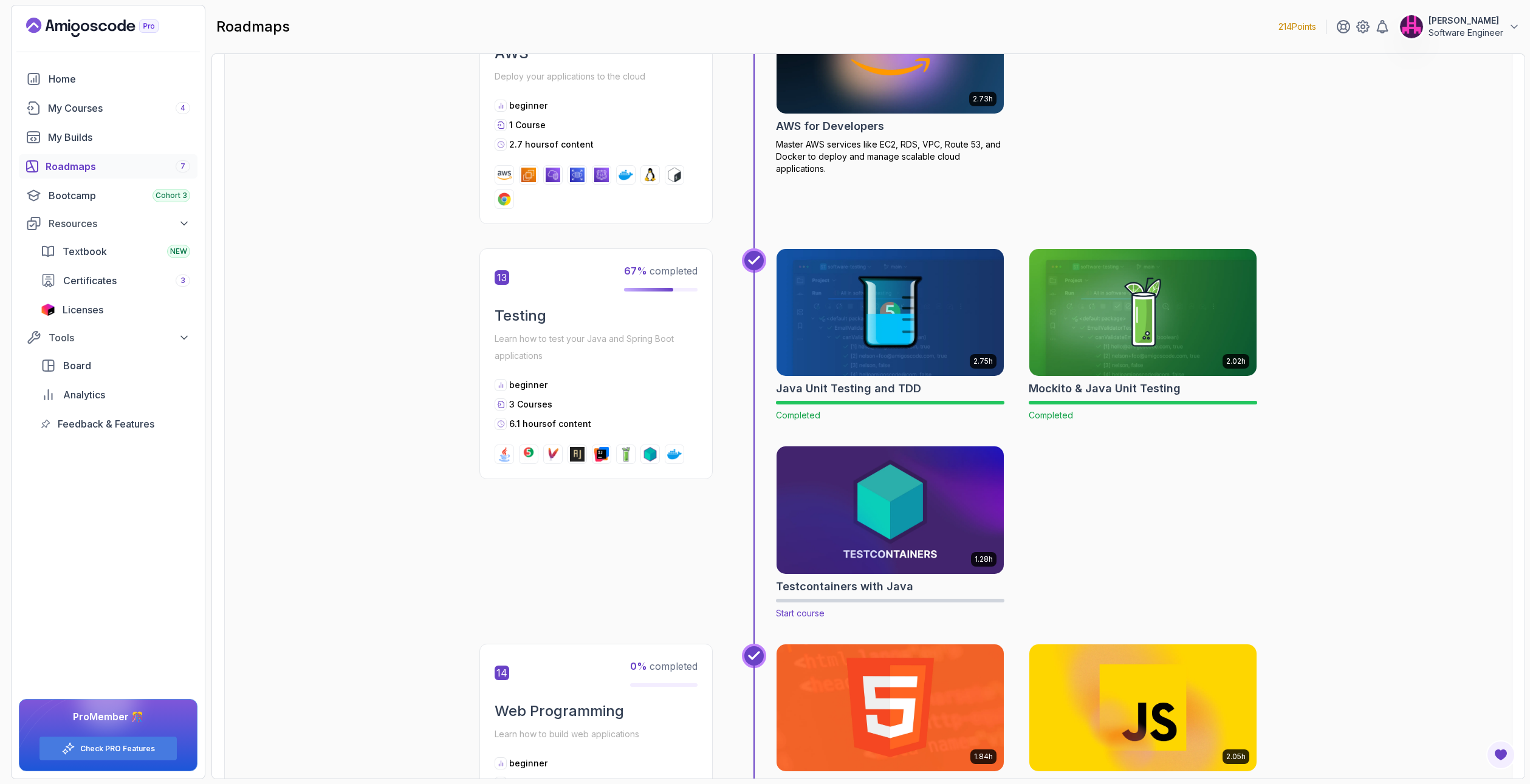
click at [938, 539] on img at bounding box center [890, 510] width 239 height 133
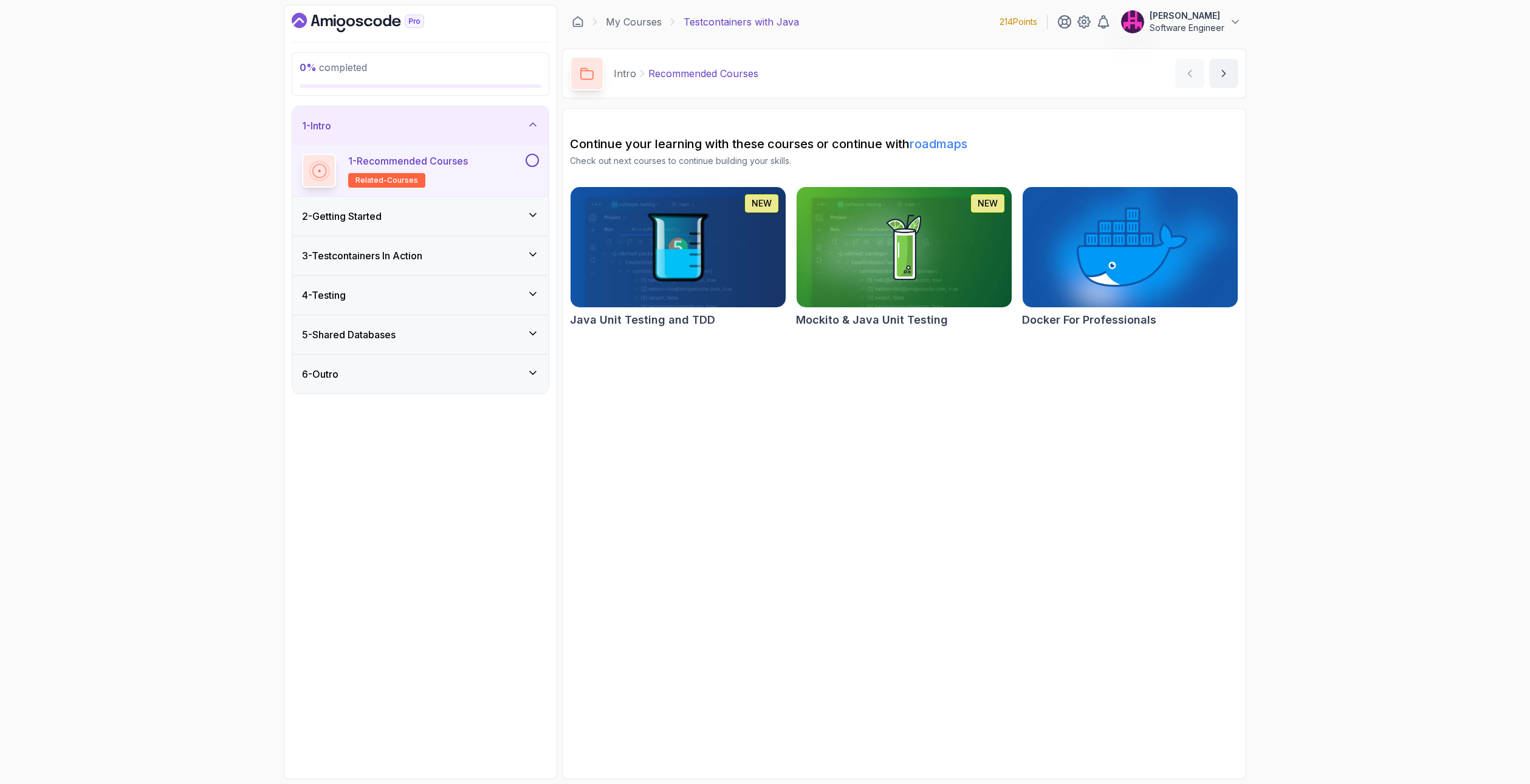
click at [934, 149] on link "roadmaps" at bounding box center [938, 144] width 58 height 15
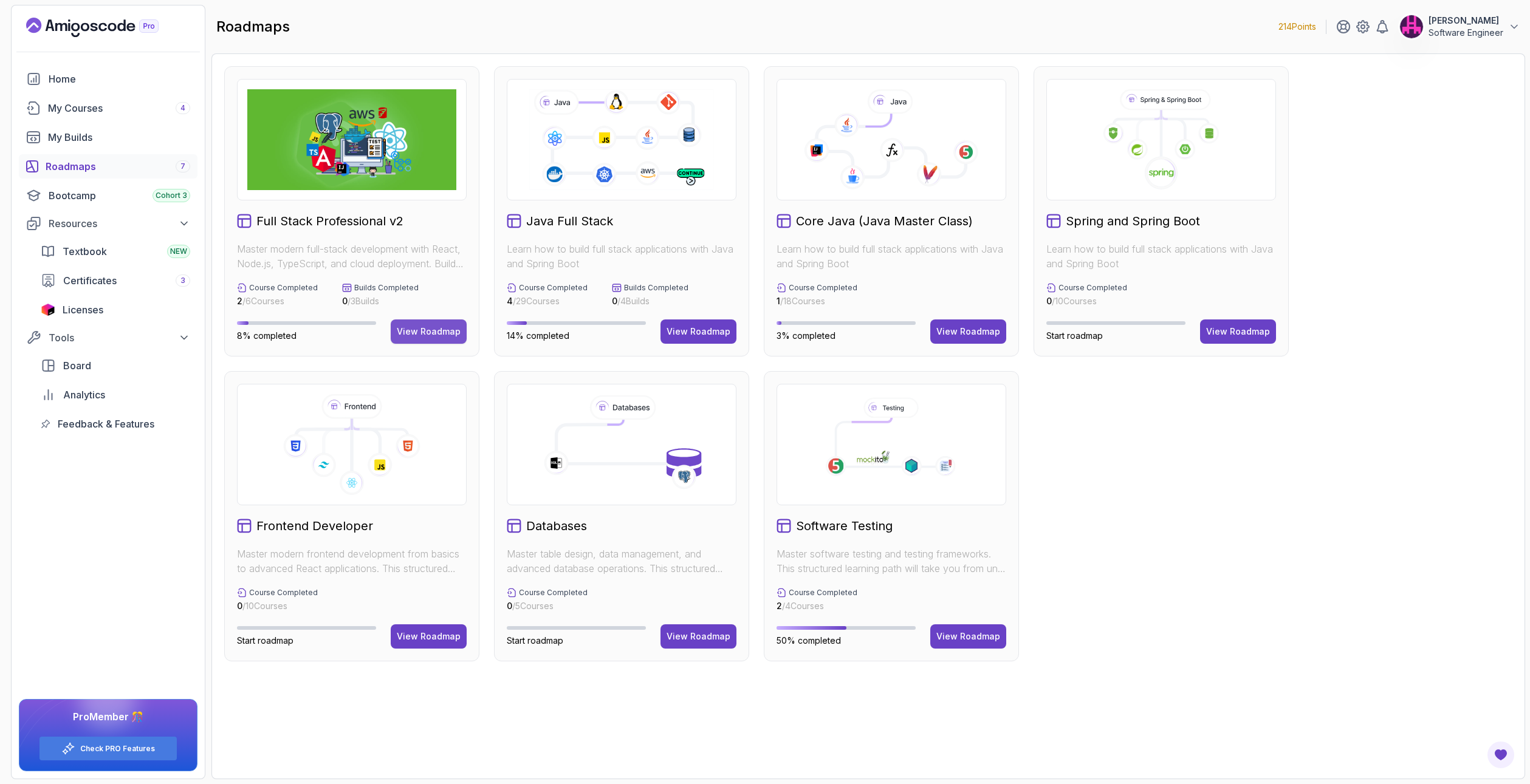
click at [416, 322] on button "View Roadmap" at bounding box center [429, 331] width 76 height 24
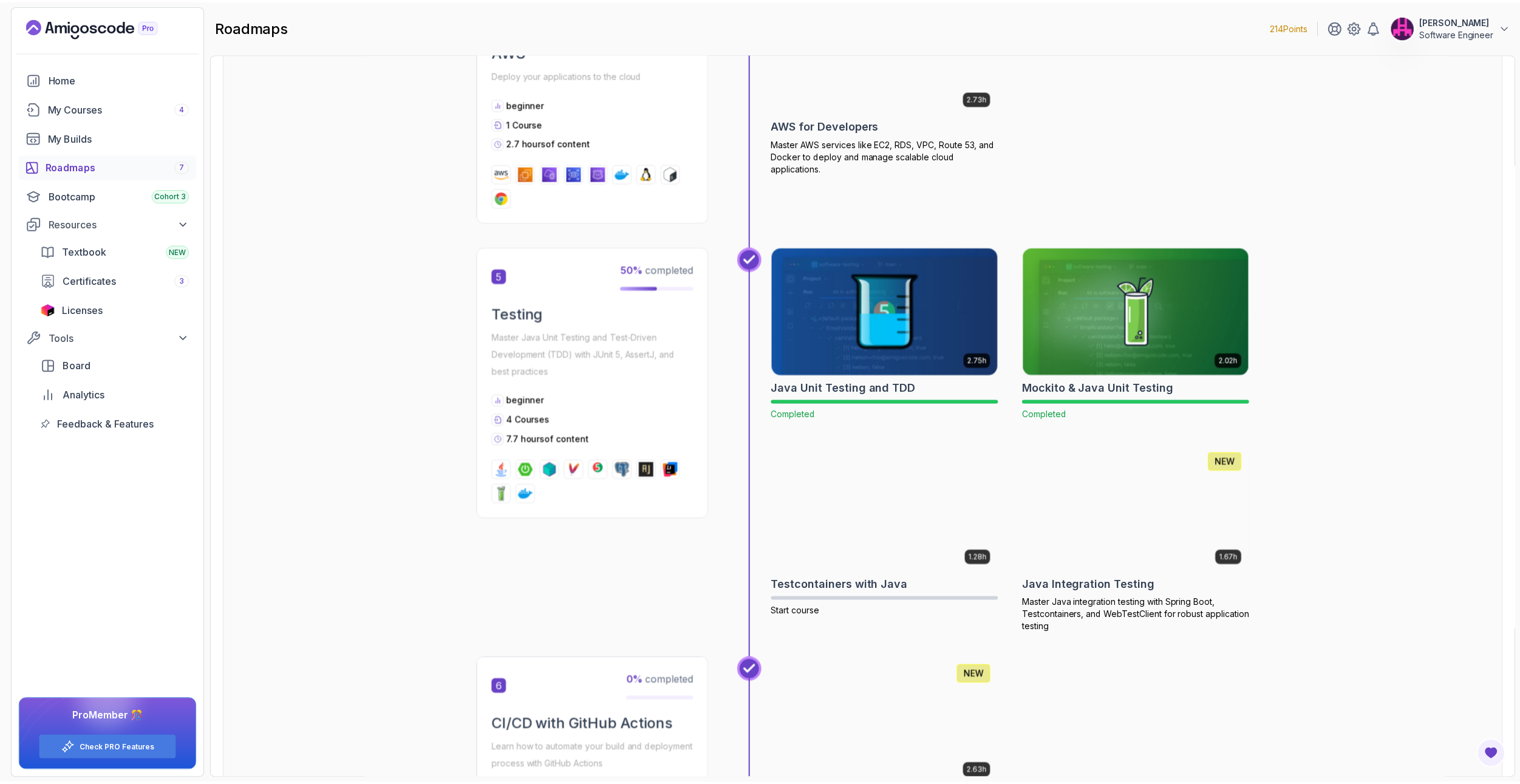
scroll to position [1457, 0]
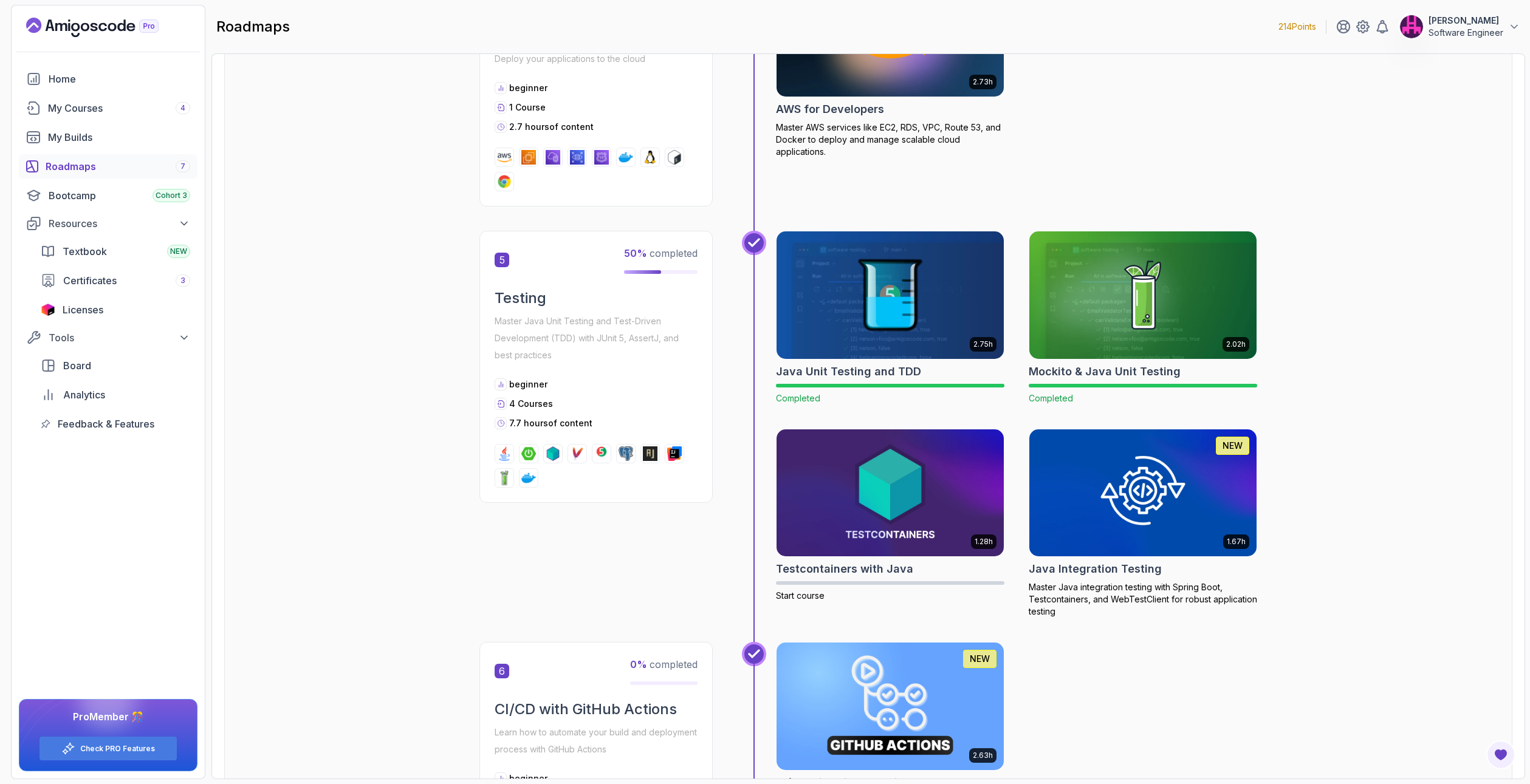
click at [1118, 514] on img at bounding box center [1143, 493] width 239 height 133
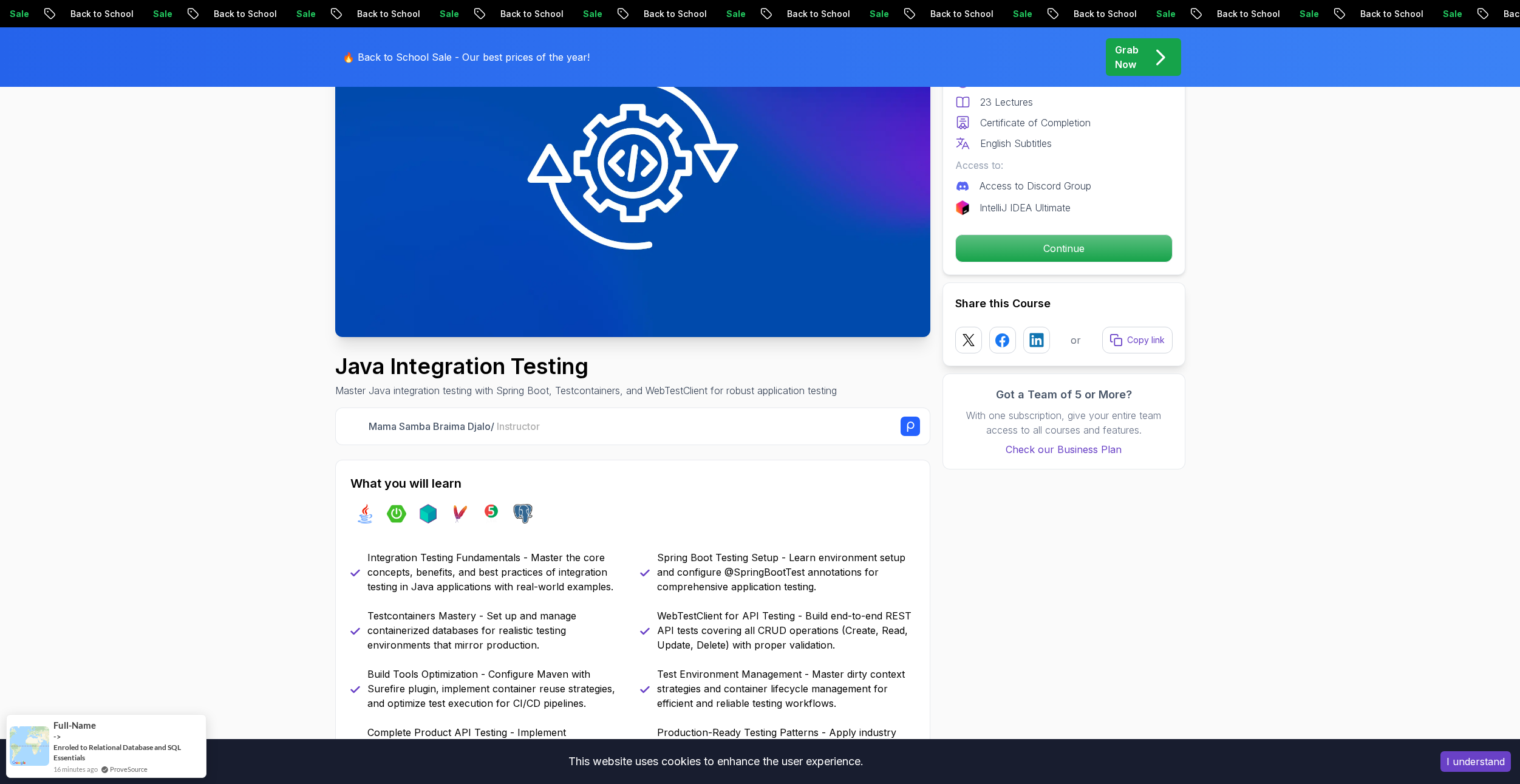
scroll to position [121, 0]
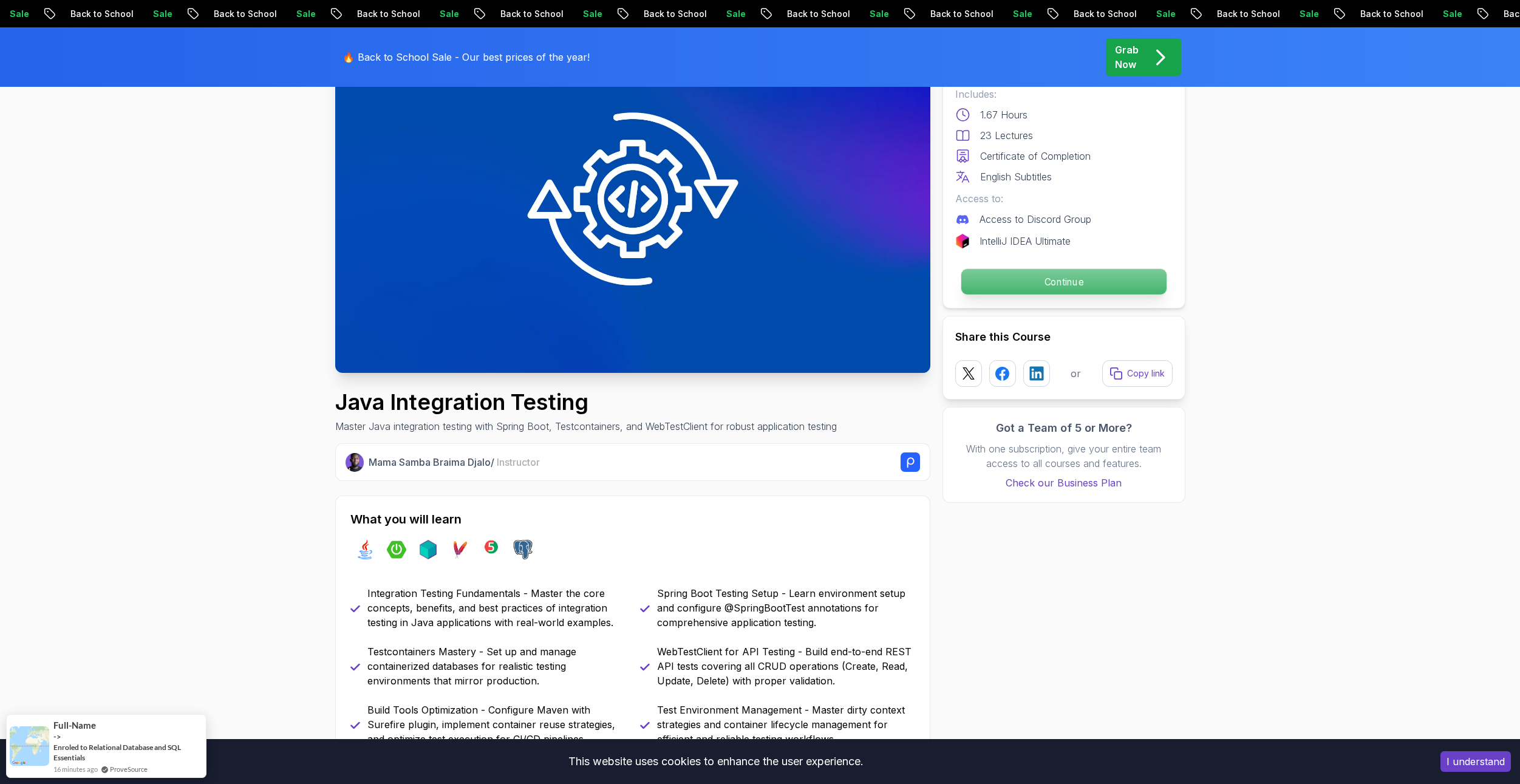
click at [1013, 293] on p "Continue" at bounding box center [1063, 282] width 205 height 25
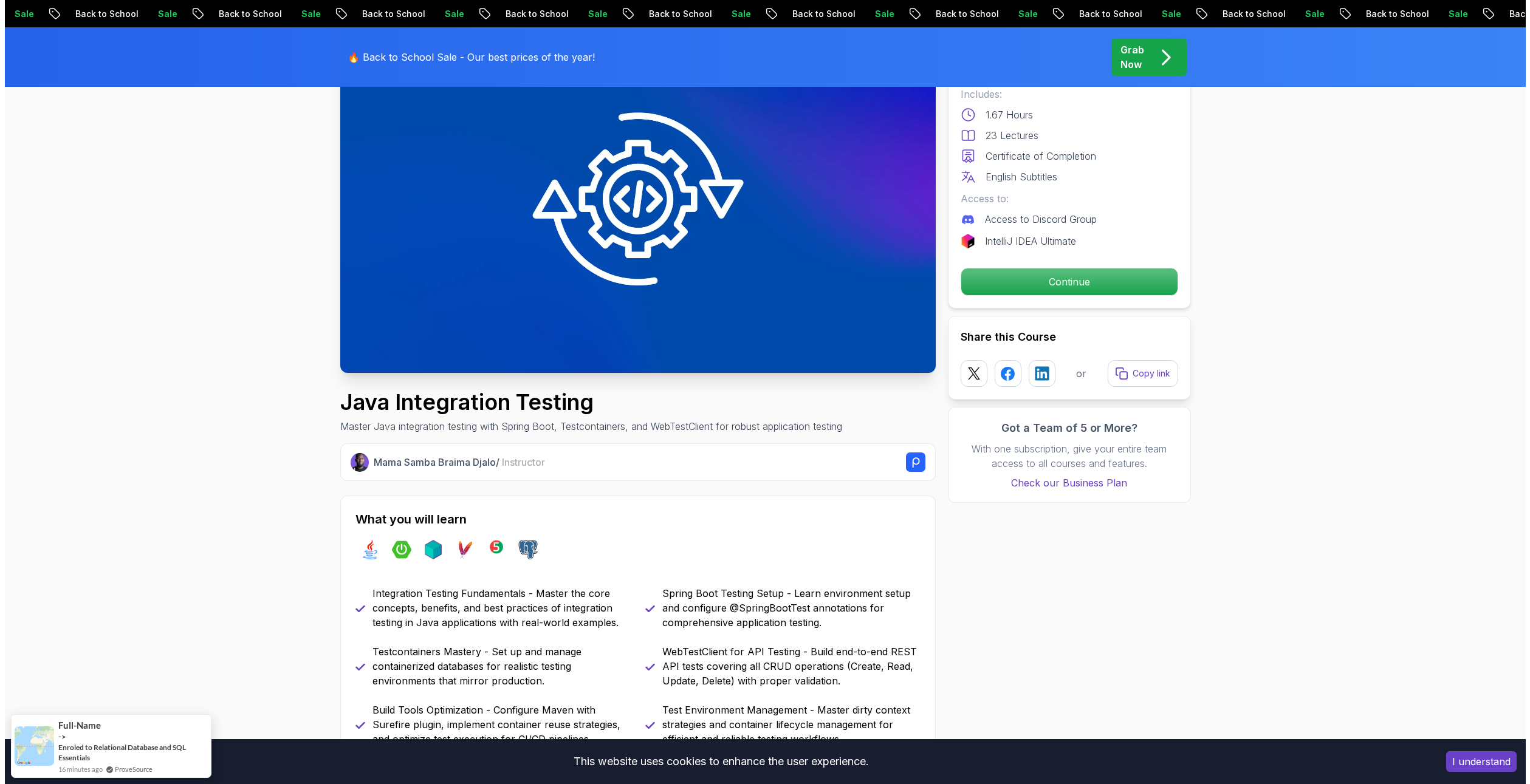
scroll to position [0, 0]
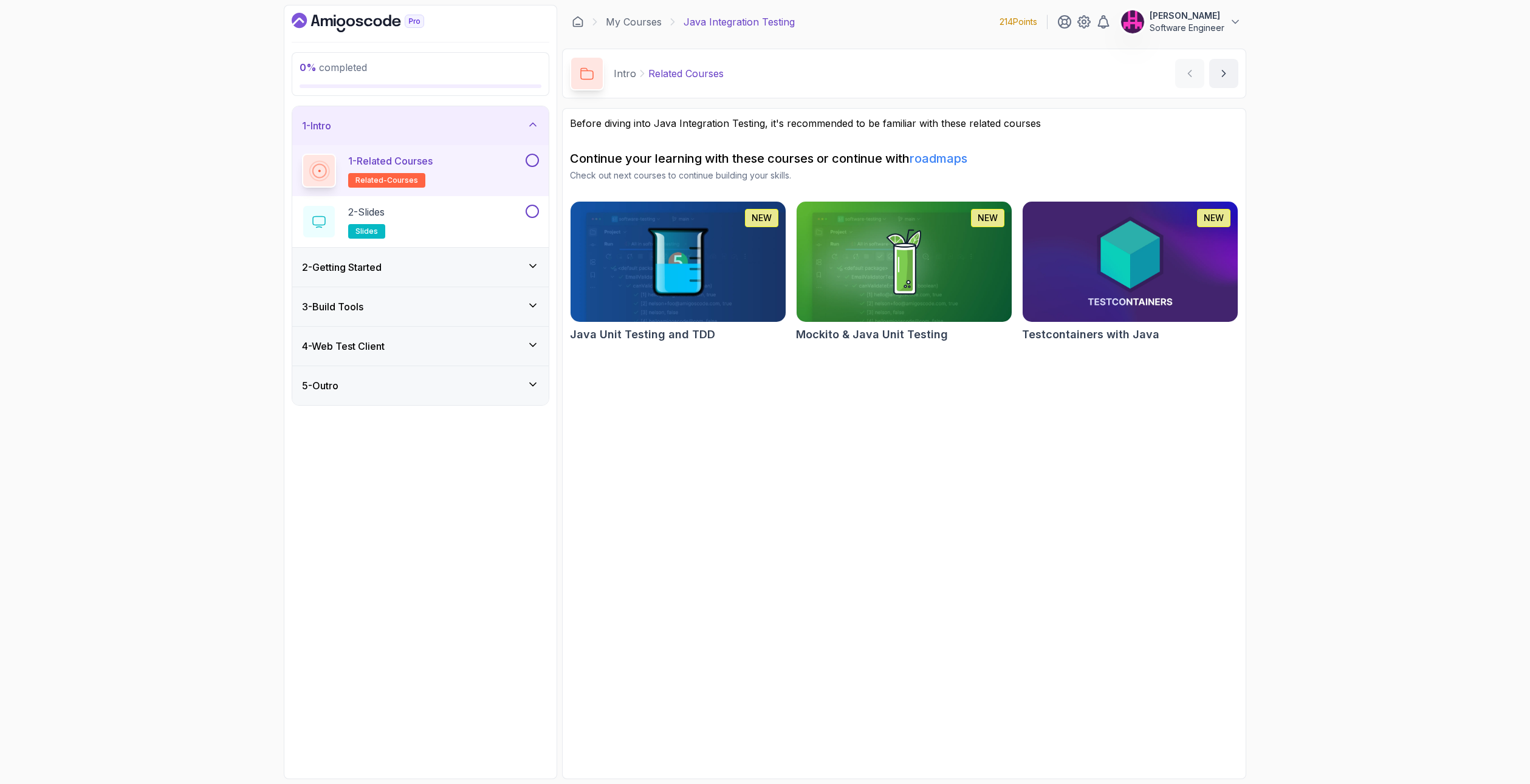
click at [932, 163] on link "roadmaps" at bounding box center [938, 159] width 58 height 15
click at [944, 154] on link "roadmaps" at bounding box center [938, 159] width 58 height 15
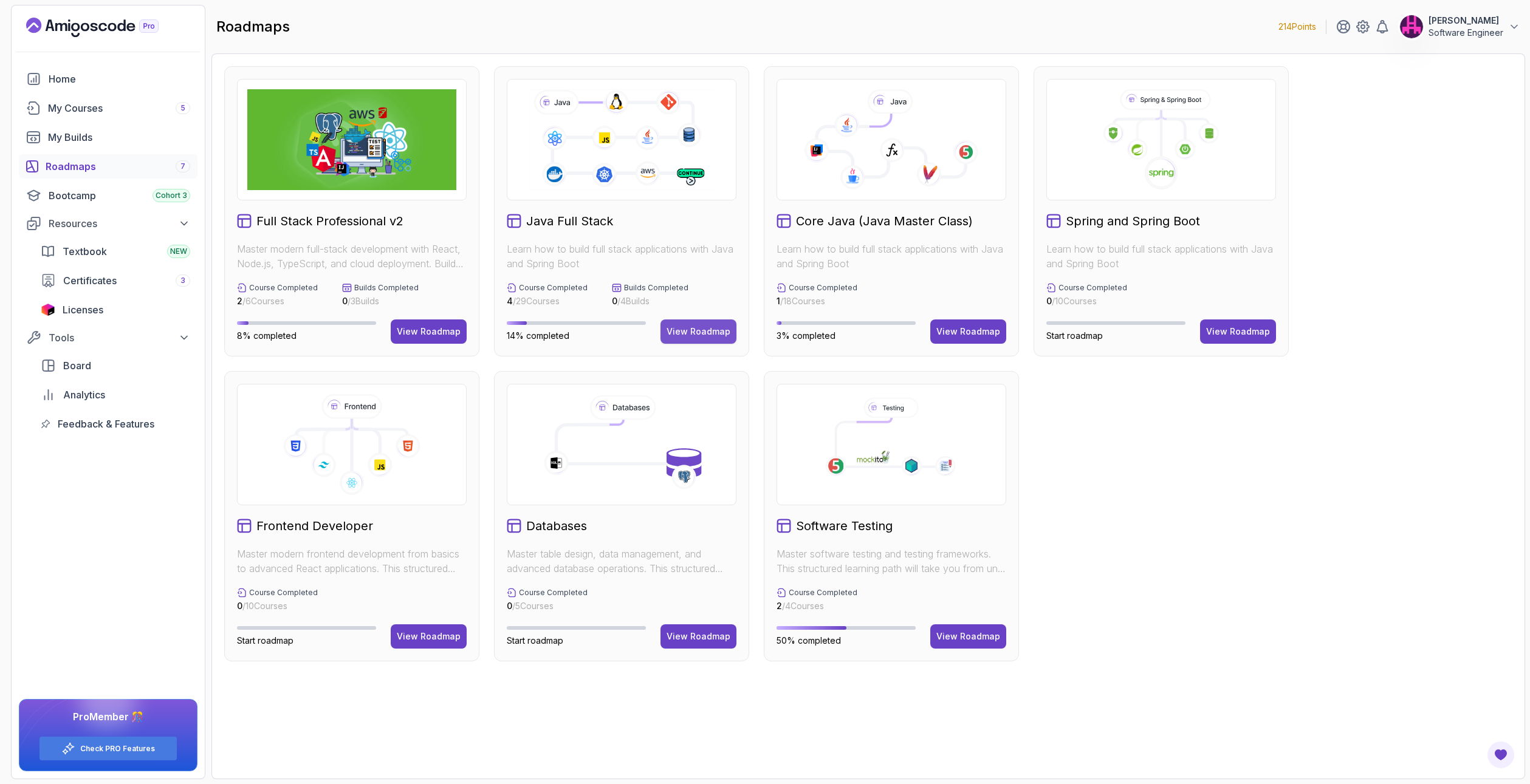
click at [733, 335] on button "View Roadmap" at bounding box center [698, 331] width 76 height 24
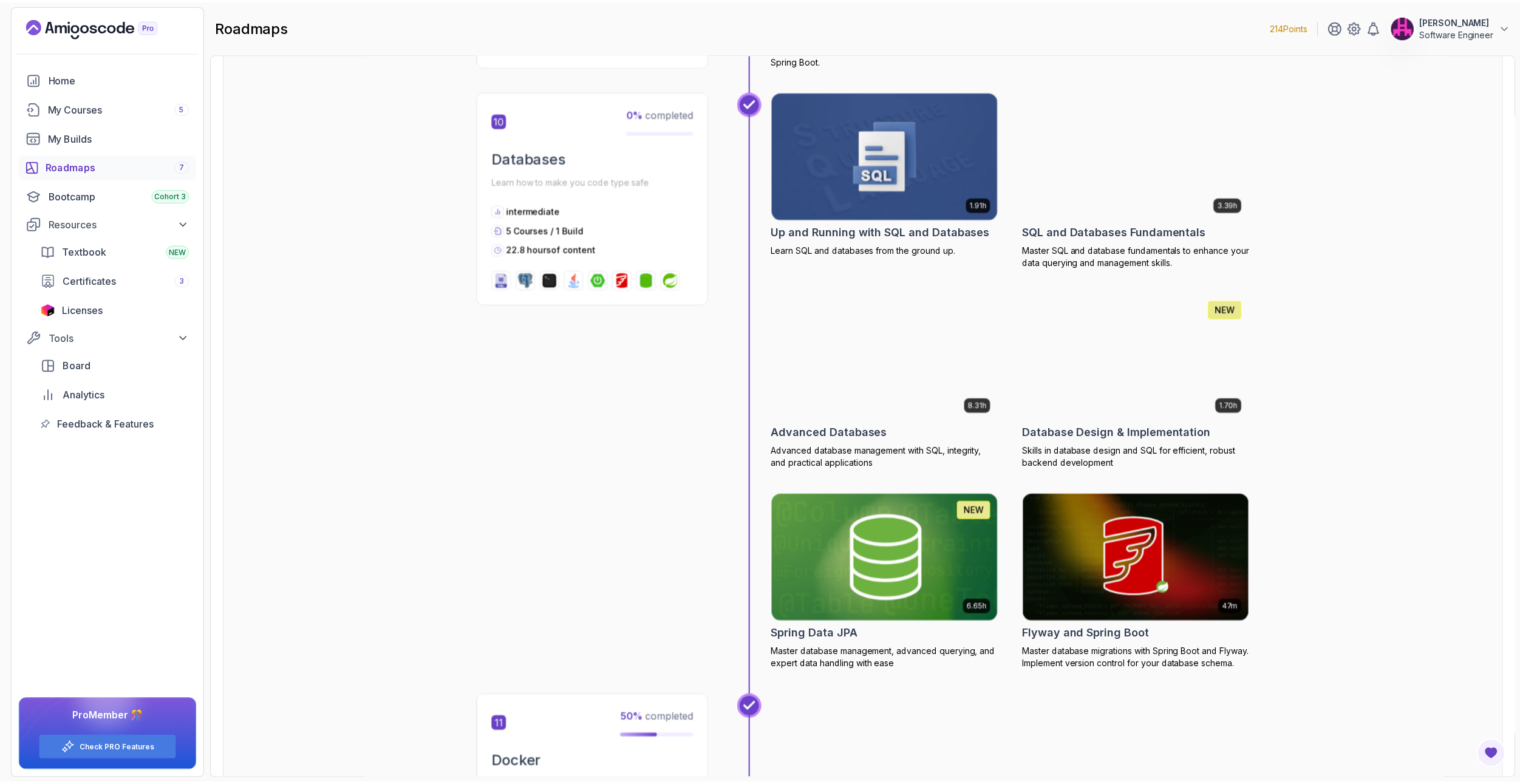
scroll to position [3037, 0]
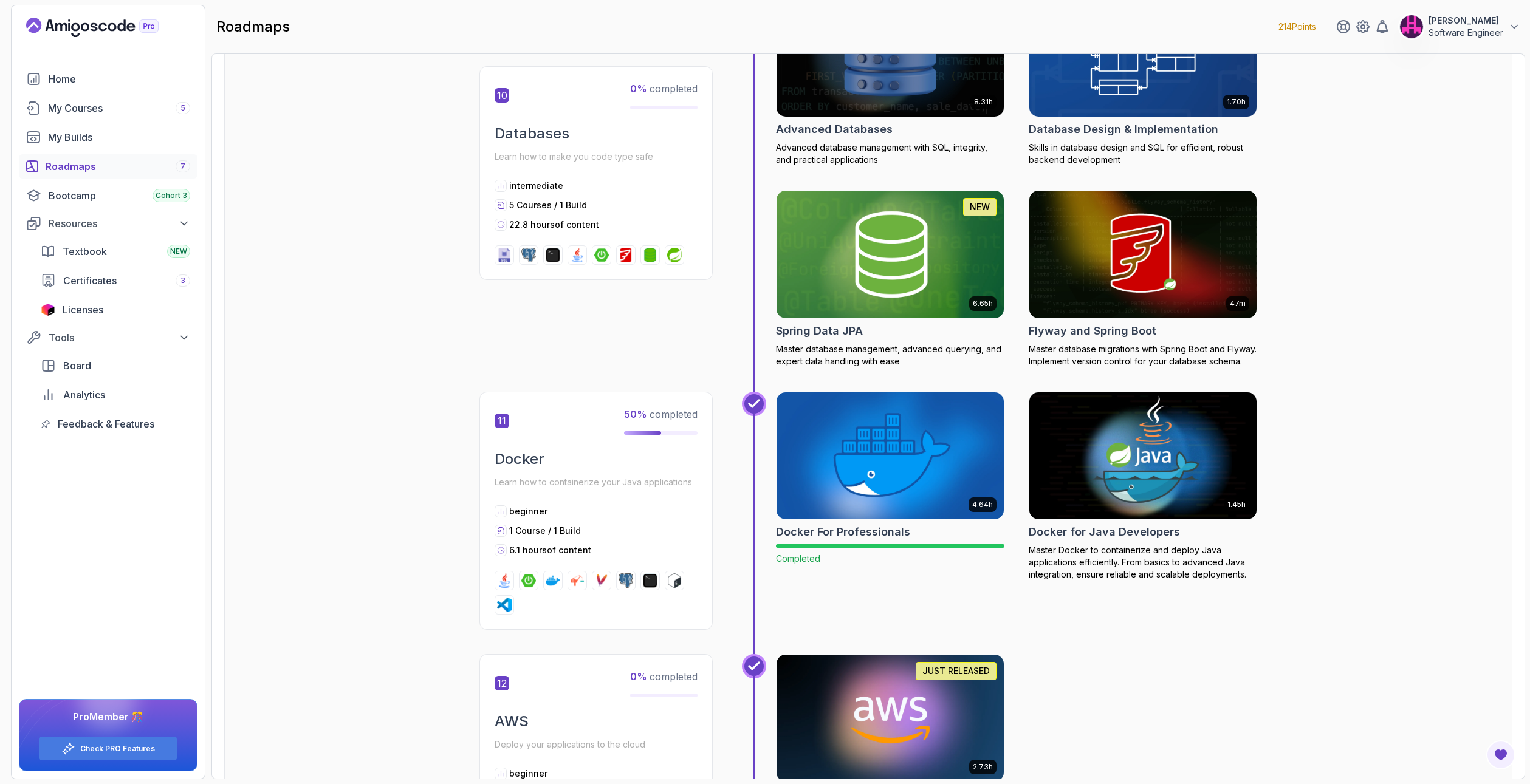
click at [1176, 476] on img at bounding box center [1143, 455] width 239 height 133
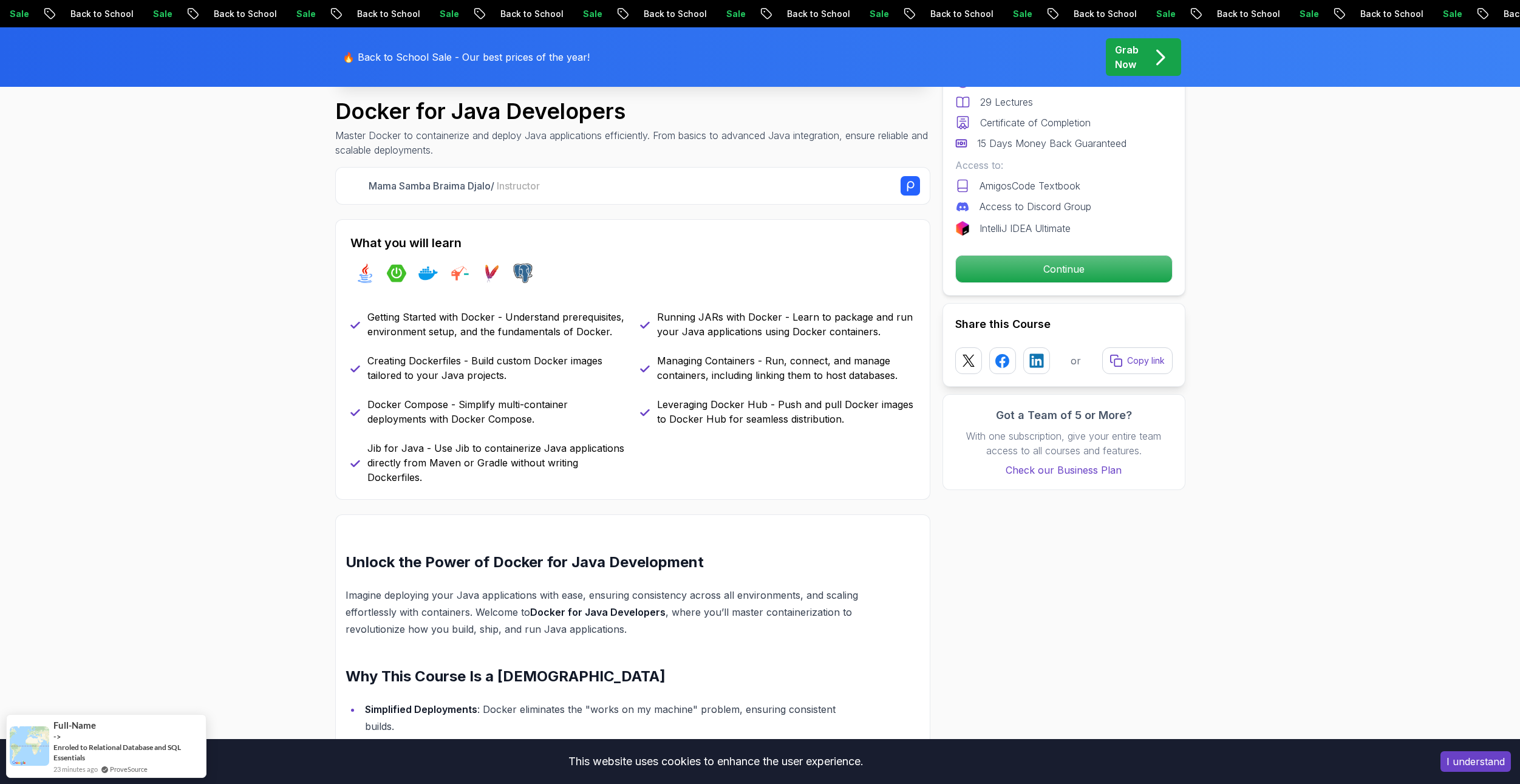
scroll to position [425, 0]
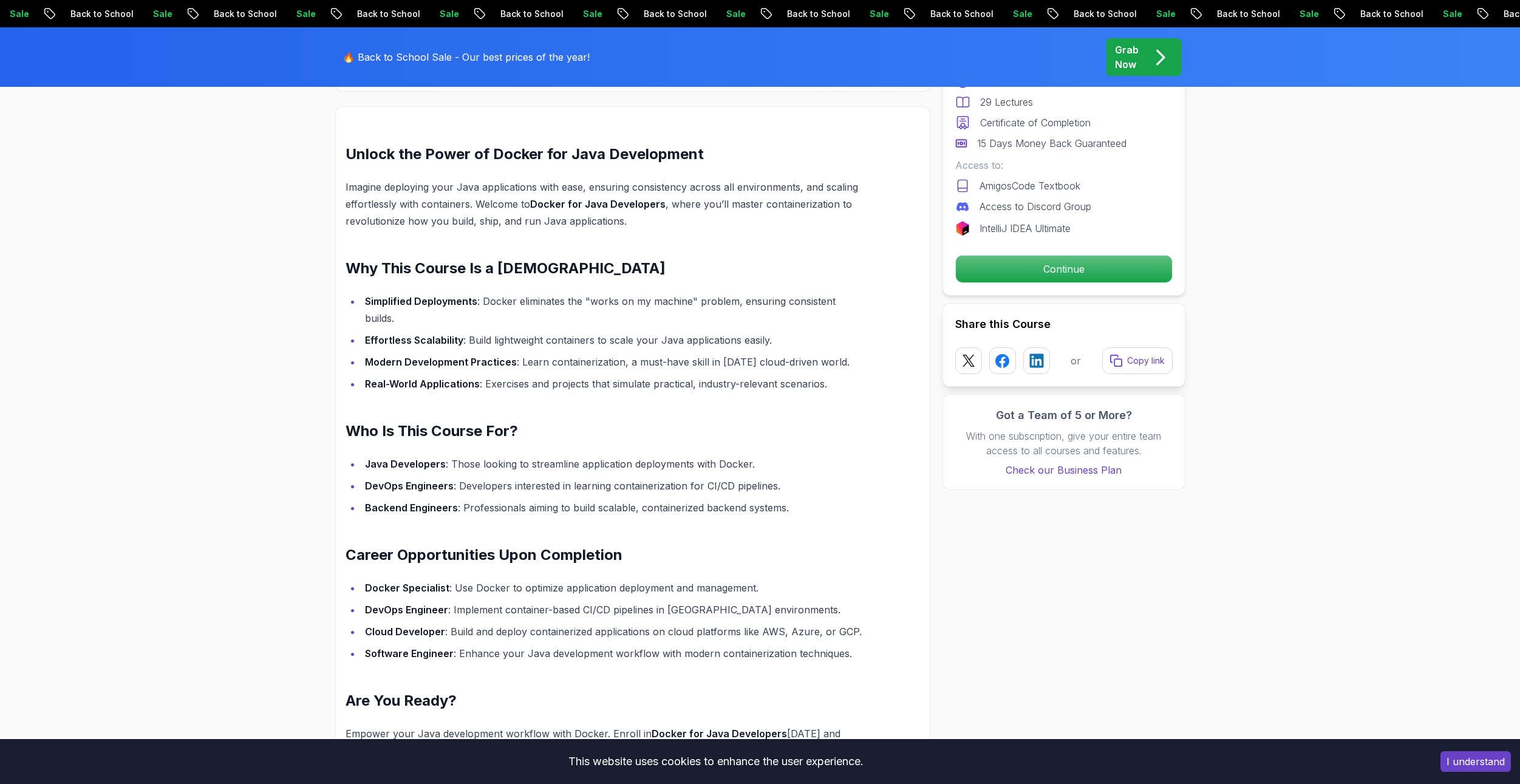
scroll to position [850, 0]
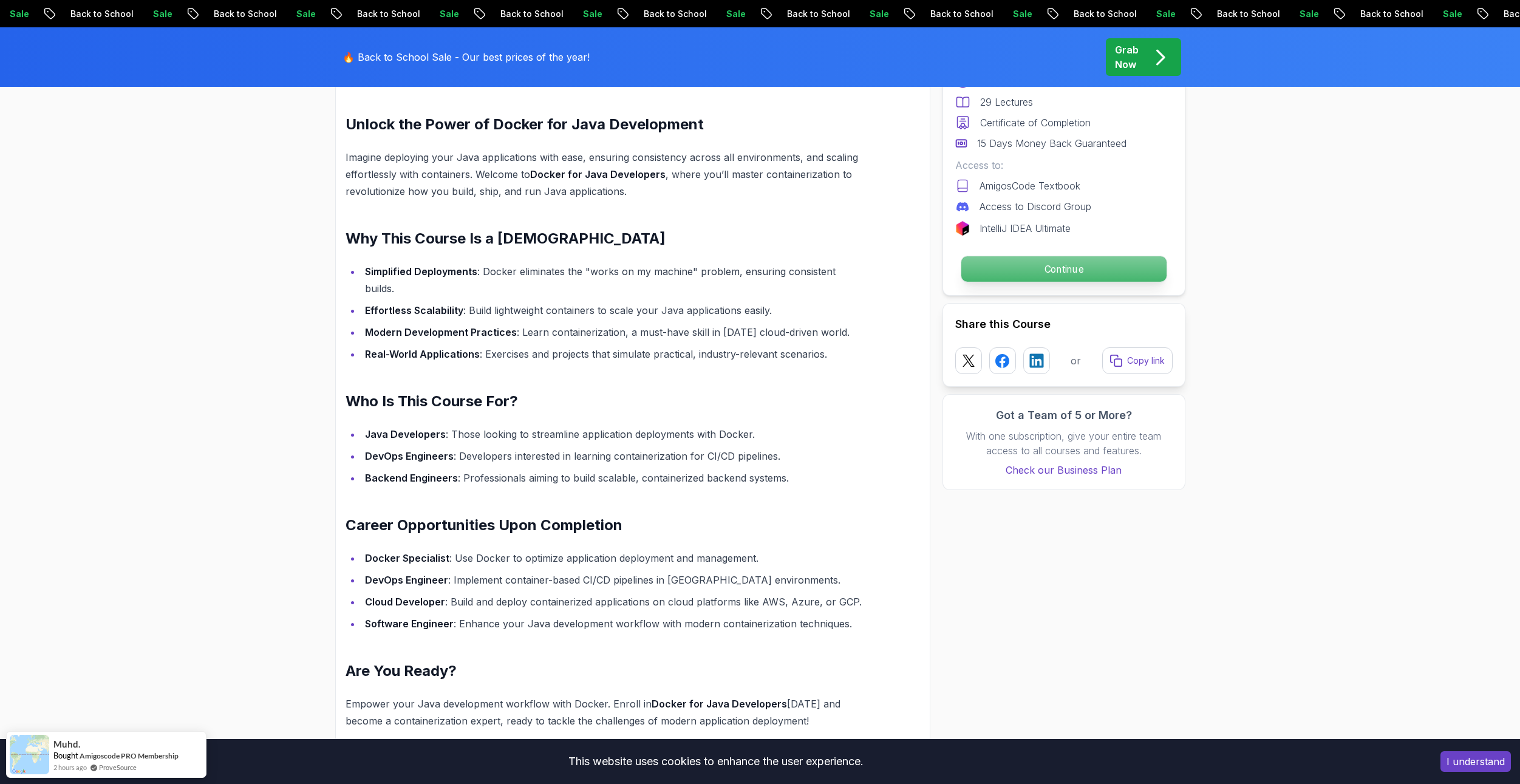
click at [1019, 269] on p "Continue" at bounding box center [1063, 269] width 205 height 25
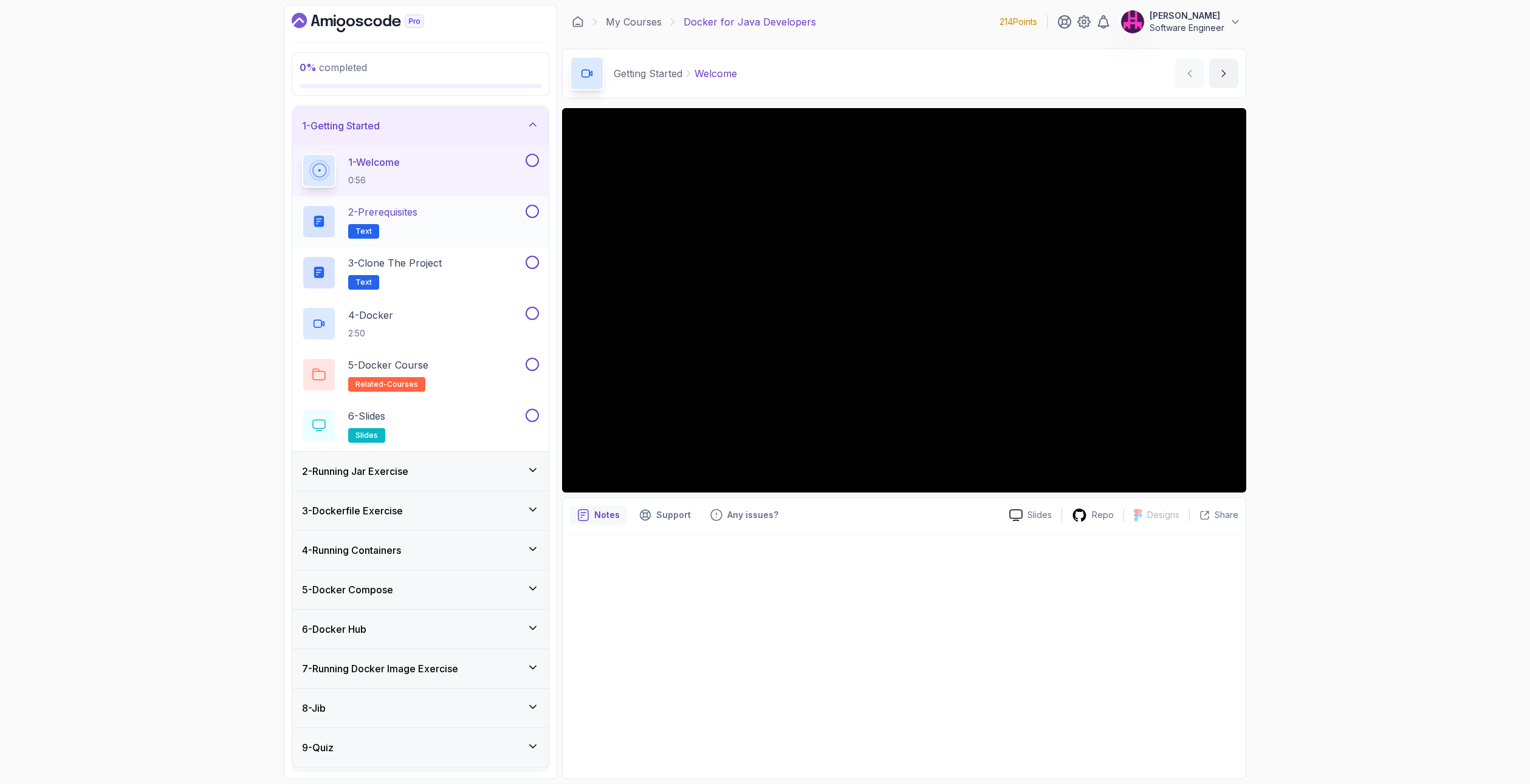
click at [403, 207] on p "2 - Prerequisites" at bounding box center [383, 212] width 69 height 15
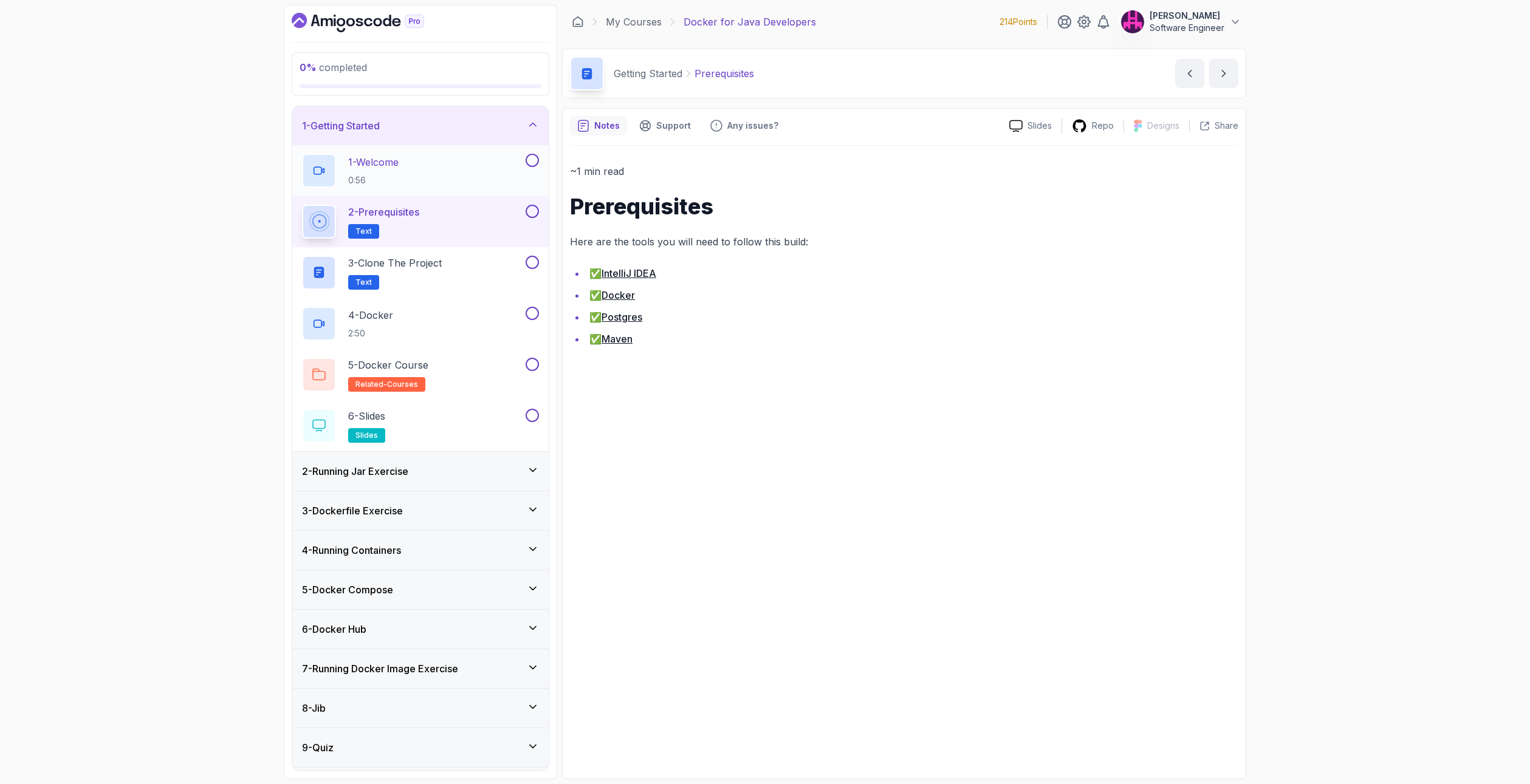
click at [399, 155] on p "1 - Welcome" at bounding box center [373, 162] width 51 height 15
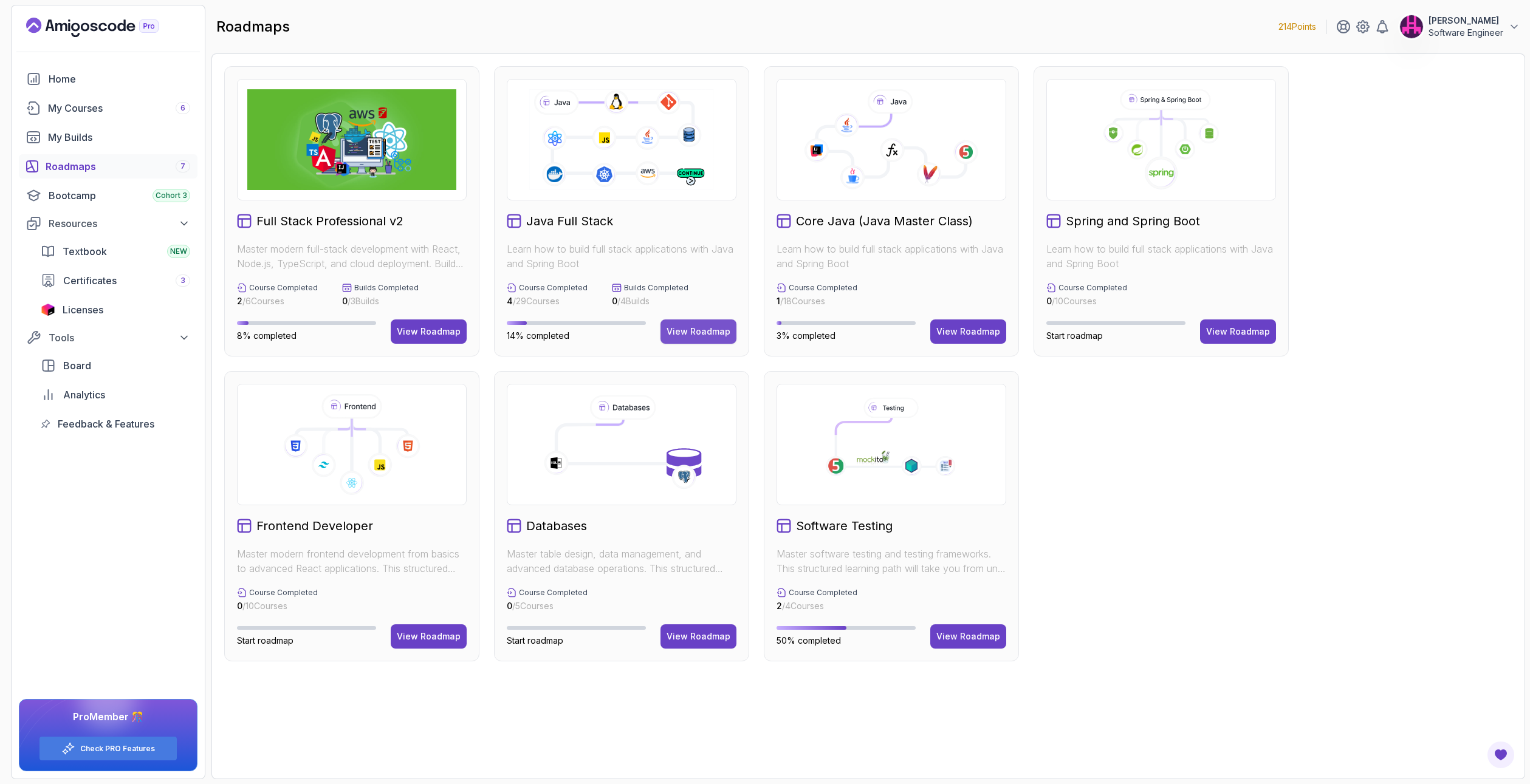
click at [683, 331] on div "View Roadmap" at bounding box center [698, 331] width 64 height 12
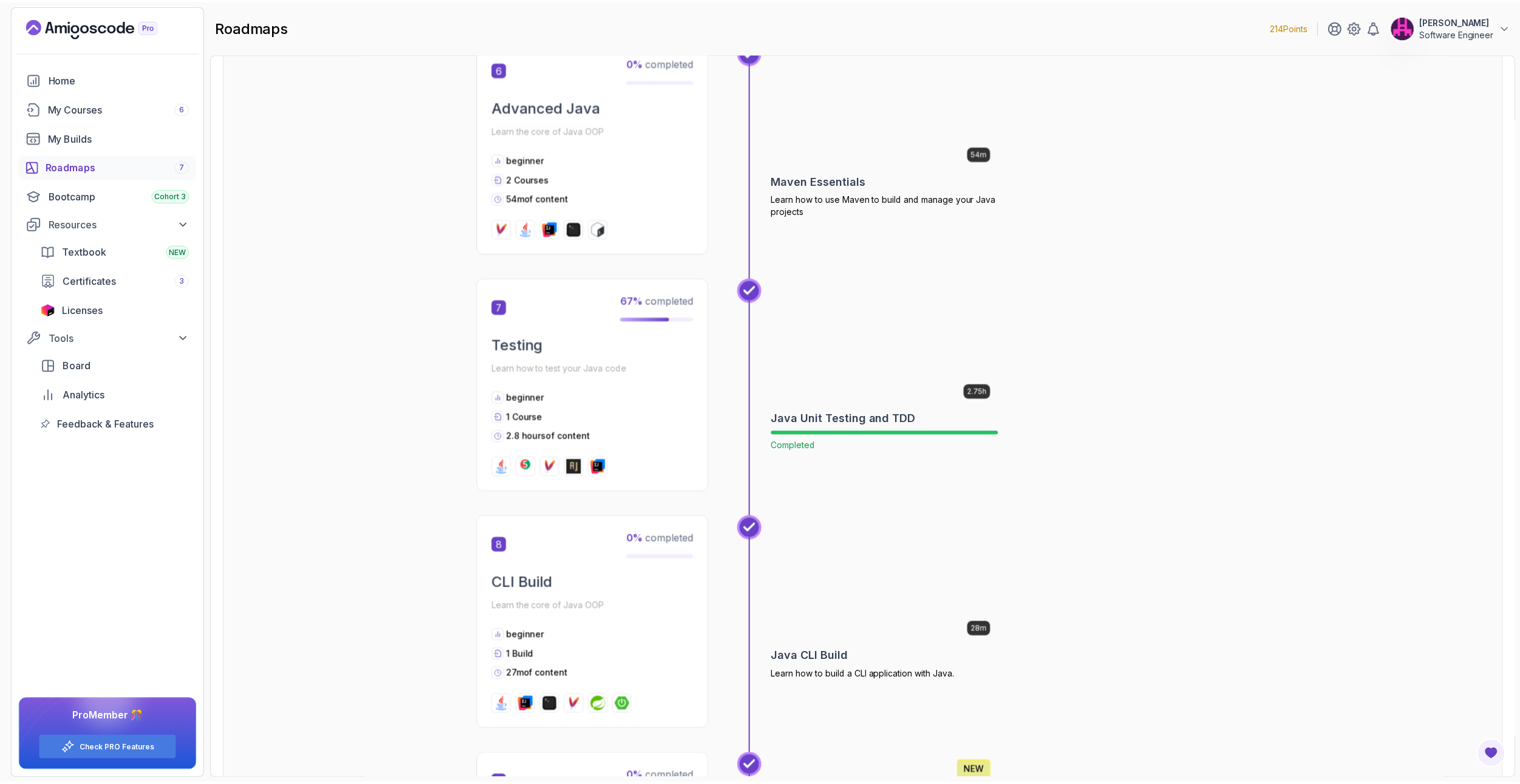
scroll to position [1640, 0]
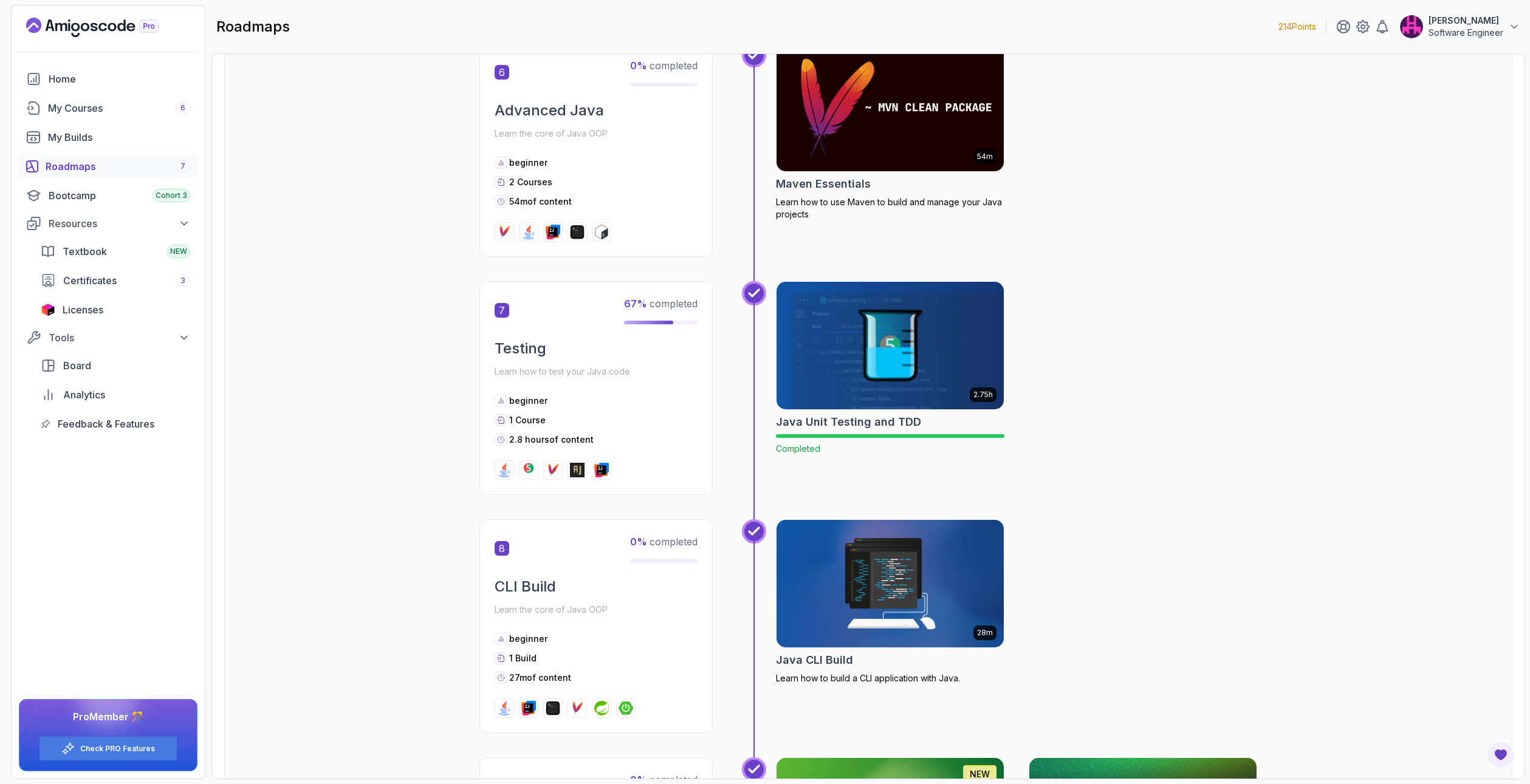
click at [847, 593] on img at bounding box center [890, 583] width 239 height 133
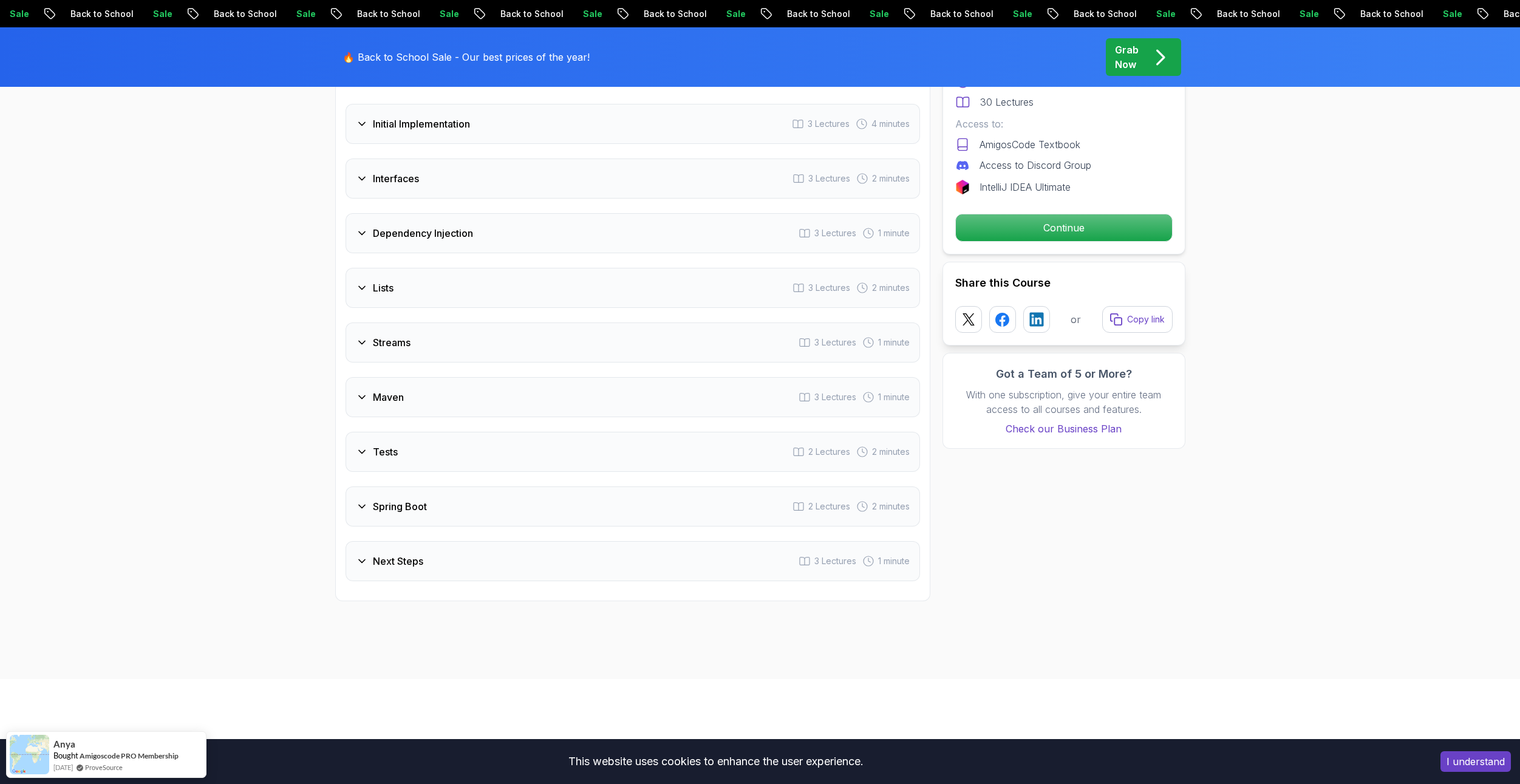
scroll to position [1761, 0]
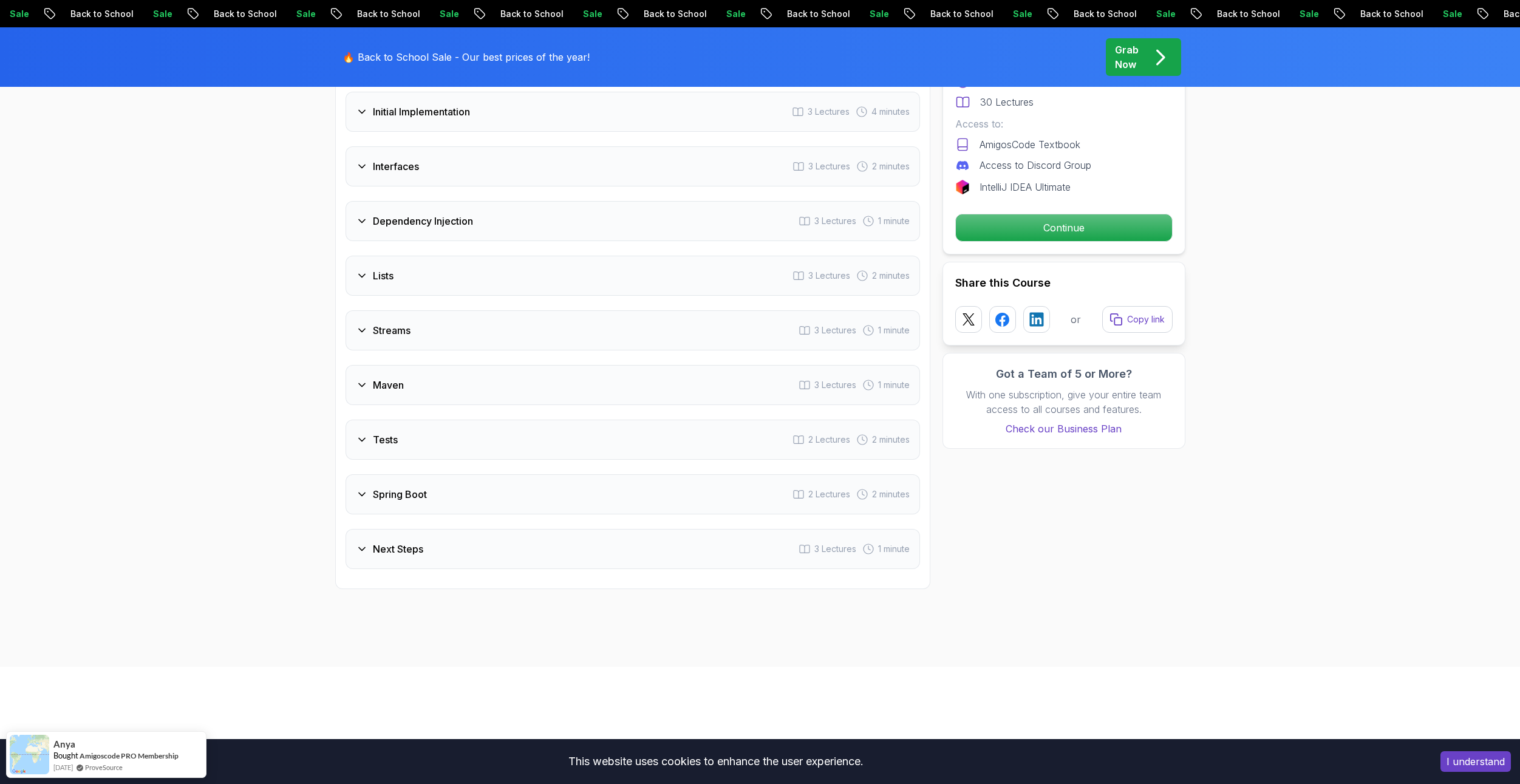
click at [366, 503] on div "Spring Boot 2 Lectures 2 minutes" at bounding box center [633, 494] width 575 height 40
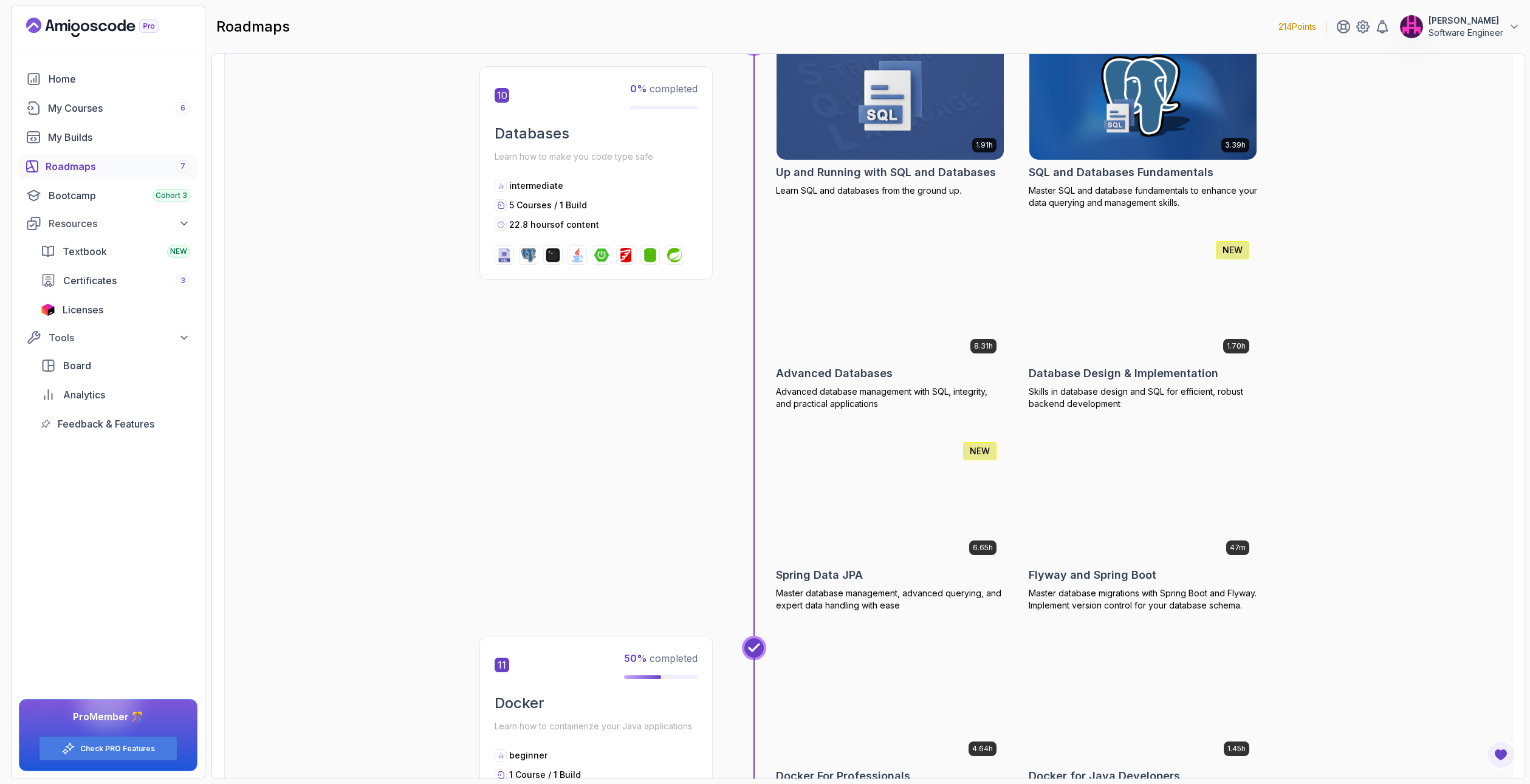
scroll to position [2794, 0]
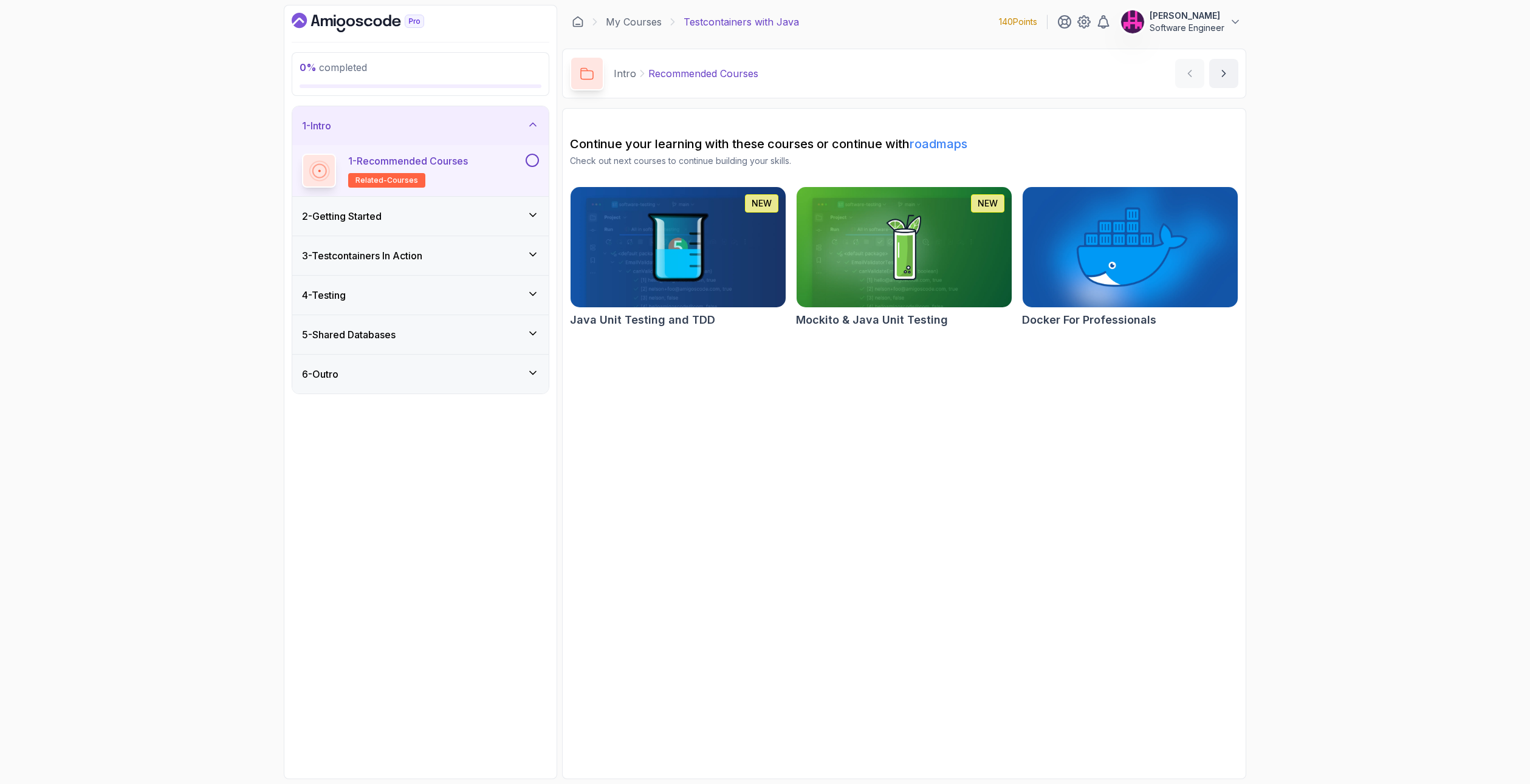
click at [735, 438] on section "Continue your learning with these courses or continue with roadmaps Check out n…" at bounding box center [904, 443] width 684 height 671
